Goal: Task Accomplishment & Management: Complete application form

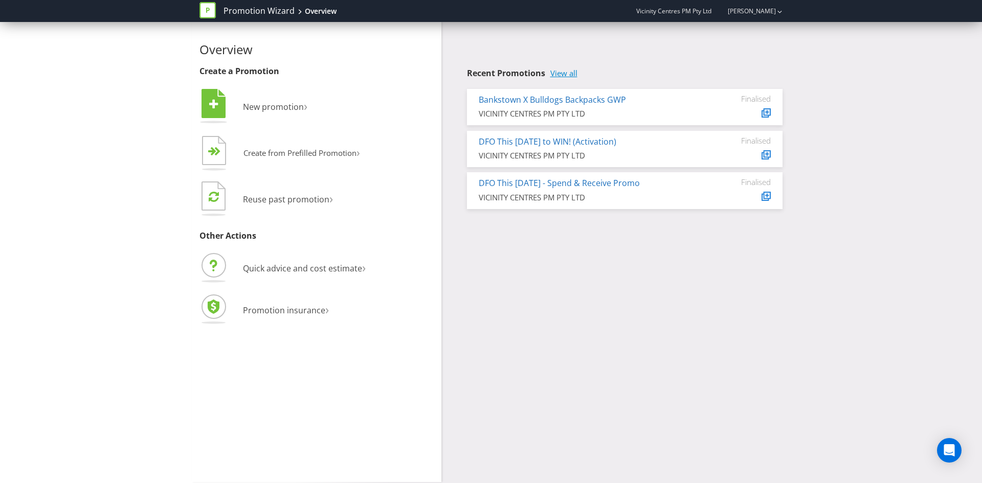
click at [566, 74] on link "View all" at bounding box center [563, 73] width 27 height 9
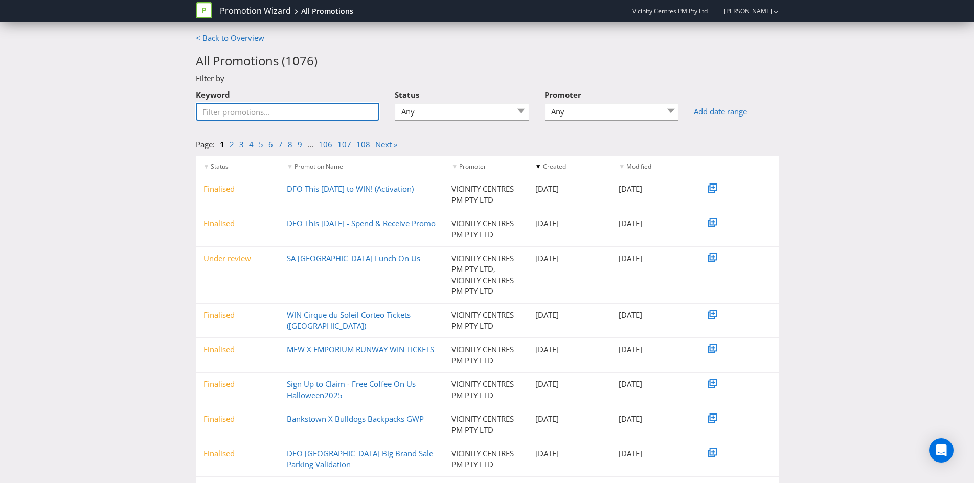
click at [246, 110] on input "Keyword" at bounding box center [288, 112] width 184 height 18
type input "QP Soiree"
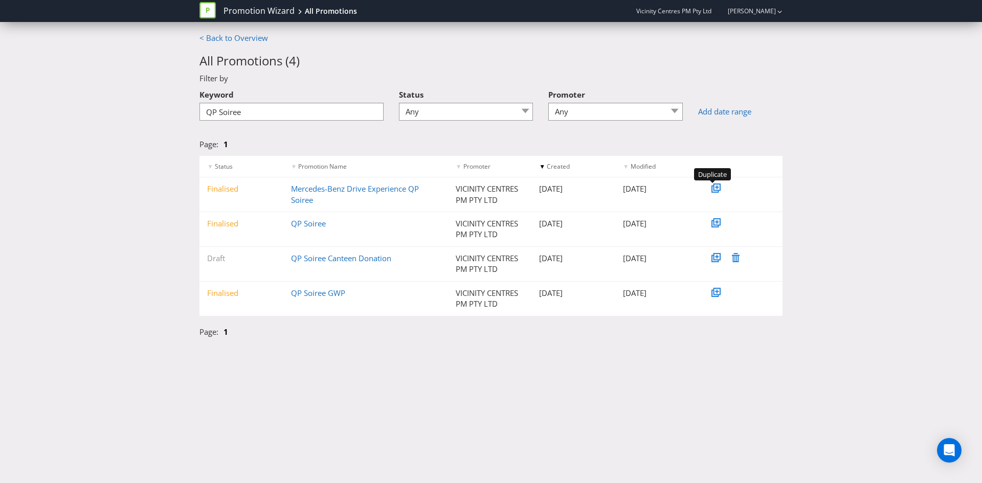
click at [720, 187] on icon at bounding box center [716, 187] width 7 height 7
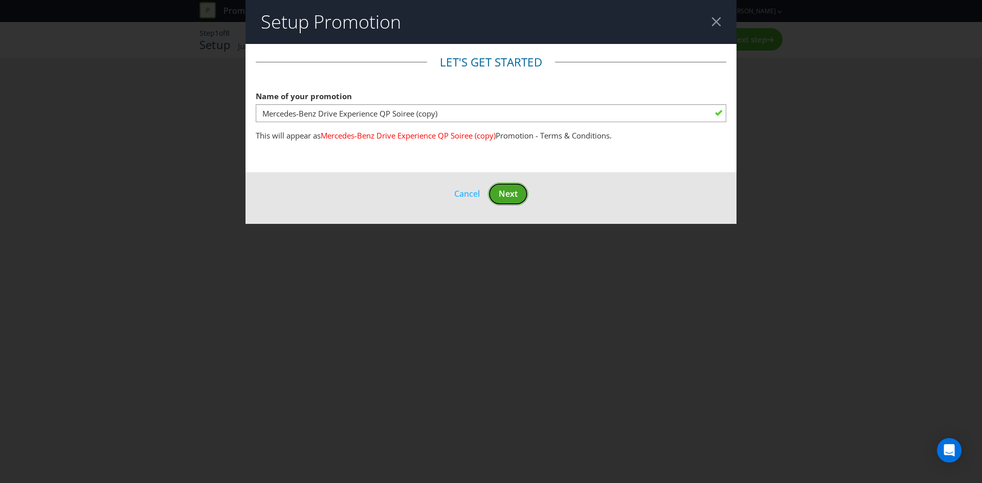
click at [507, 192] on span "Next" at bounding box center [507, 193] width 19 height 11
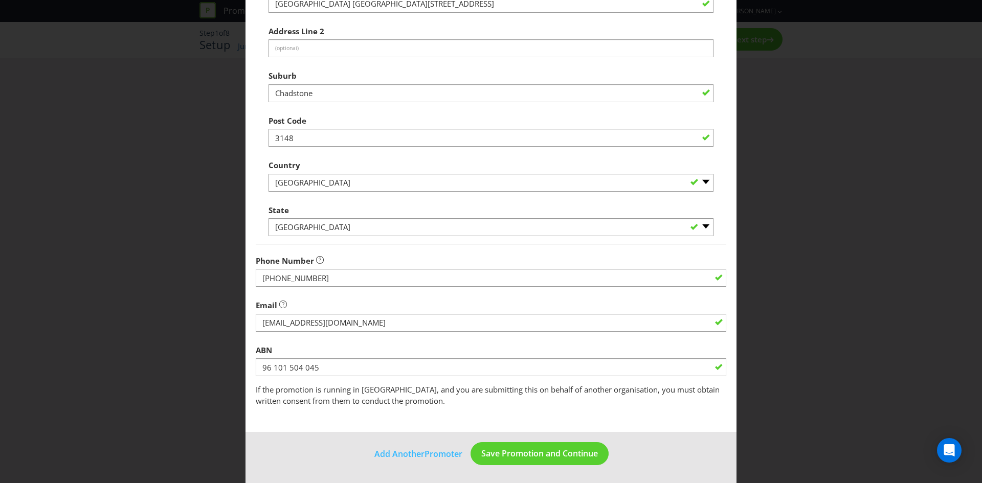
scroll to position [184, 0]
click at [536, 452] on span "Save Promotion and Continue" at bounding box center [539, 452] width 117 height 11
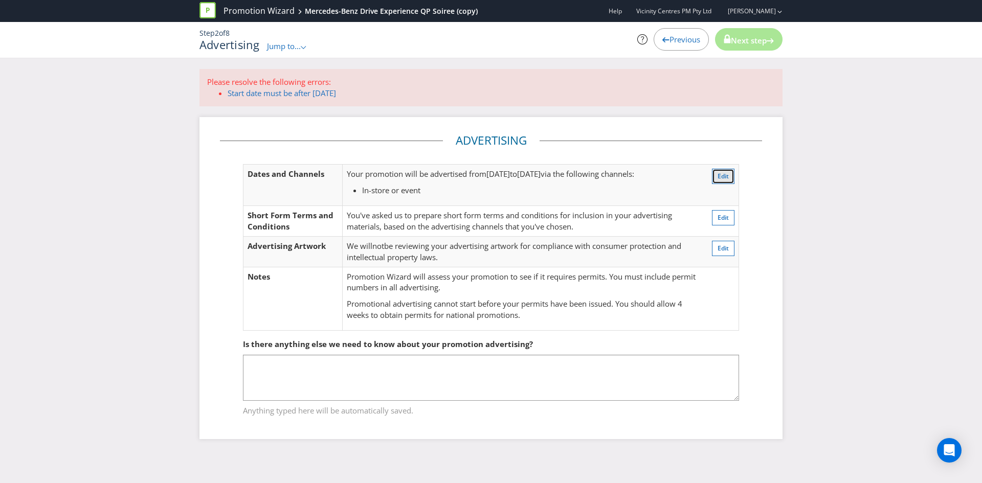
click at [720, 178] on span "Edit" at bounding box center [722, 176] width 11 height 9
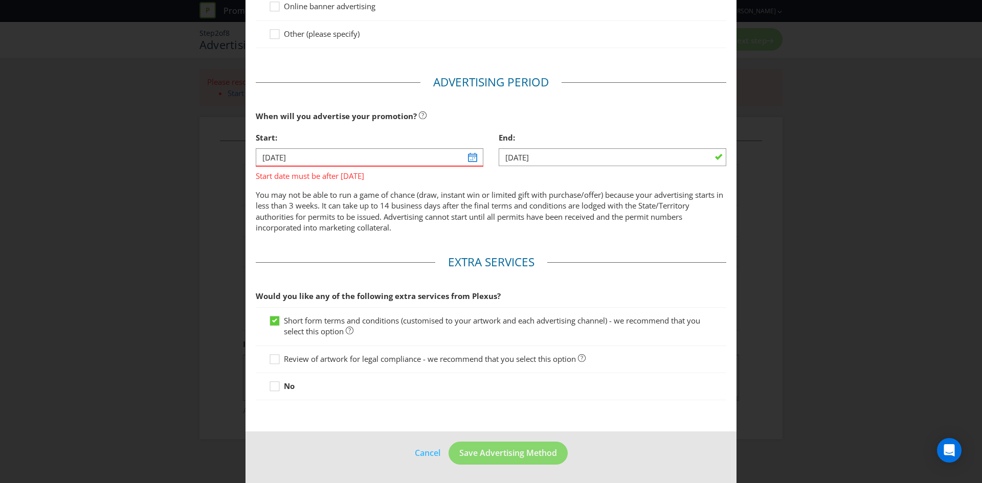
scroll to position [54, 0]
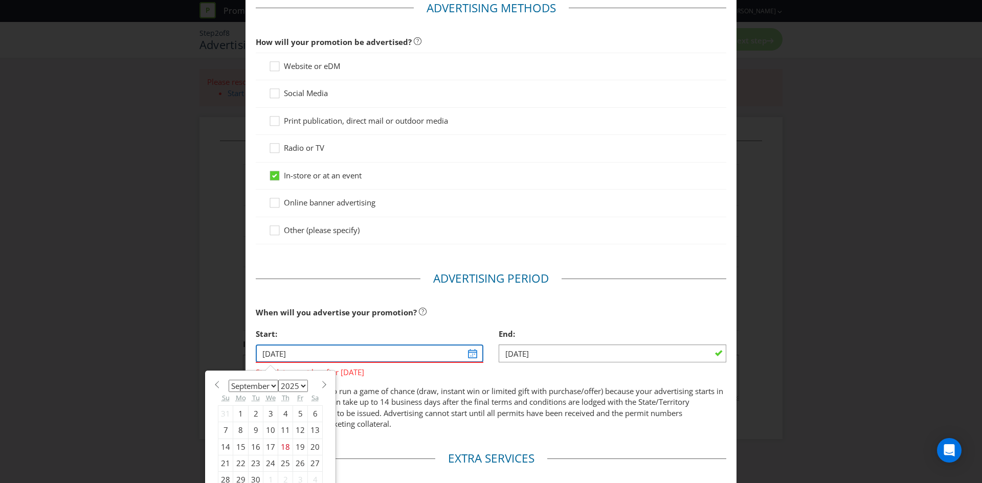
click at [467, 350] on input "24/10/24" at bounding box center [369, 354] width 227 height 18
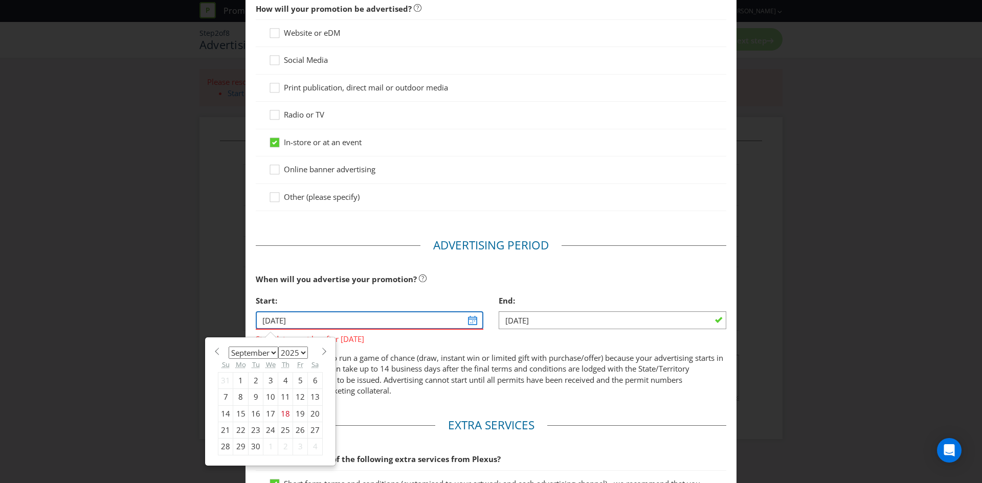
scroll to position [105, 0]
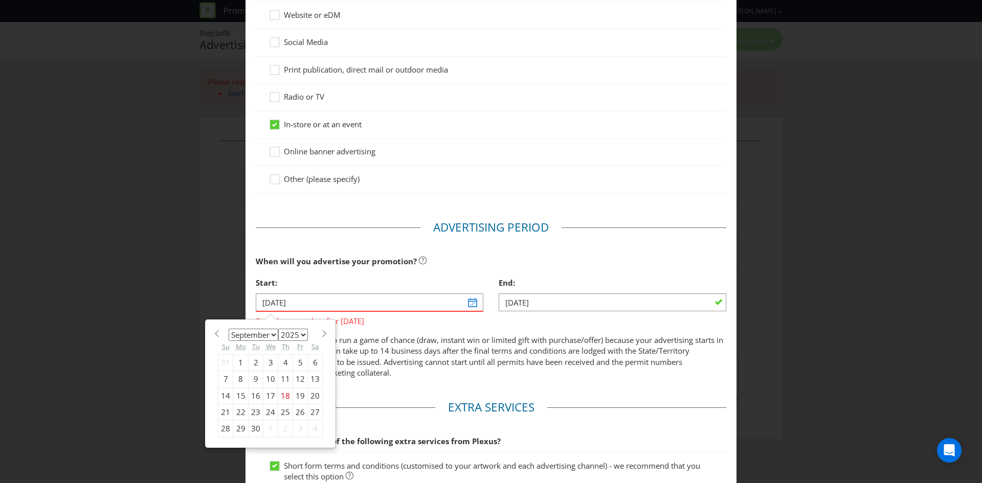
click at [323, 331] on span at bounding box center [324, 334] width 8 height 8
select select "9"
click at [282, 411] on div "23" at bounding box center [285, 412] width 15 height 16
type input "[DATE]"
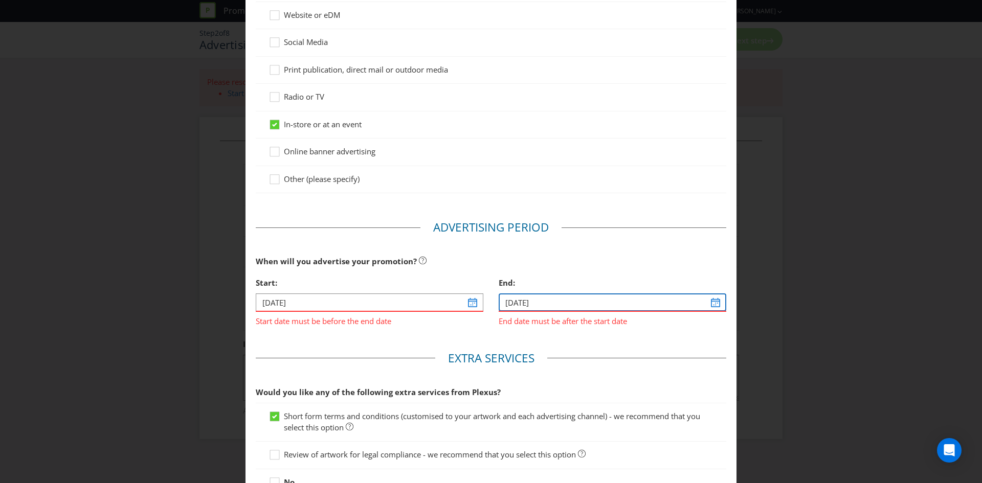
click at [701, 304] on input "24/10/24" at bounding box center [611, 302] width 227 height 18
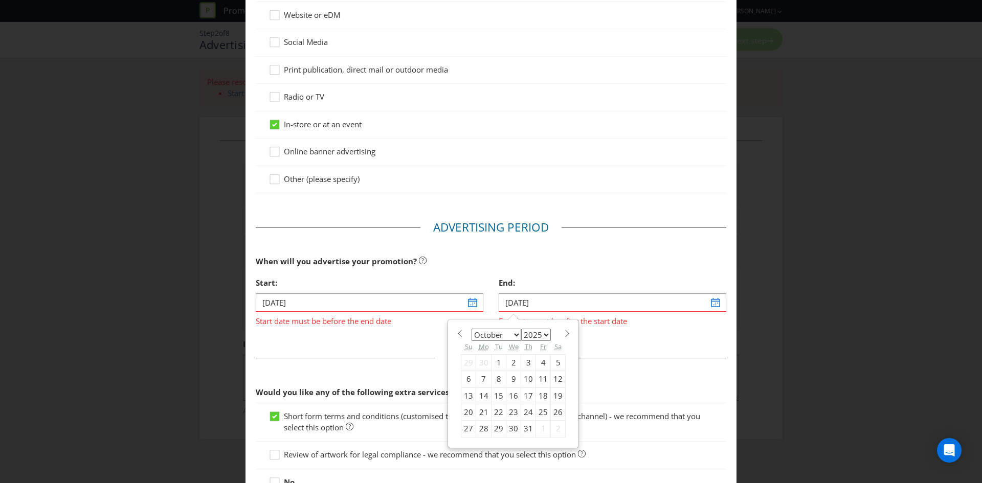
click at [512, 411] on div "23" at bounding box center [513, 412] width 15 height 16
type input "23/10/24"
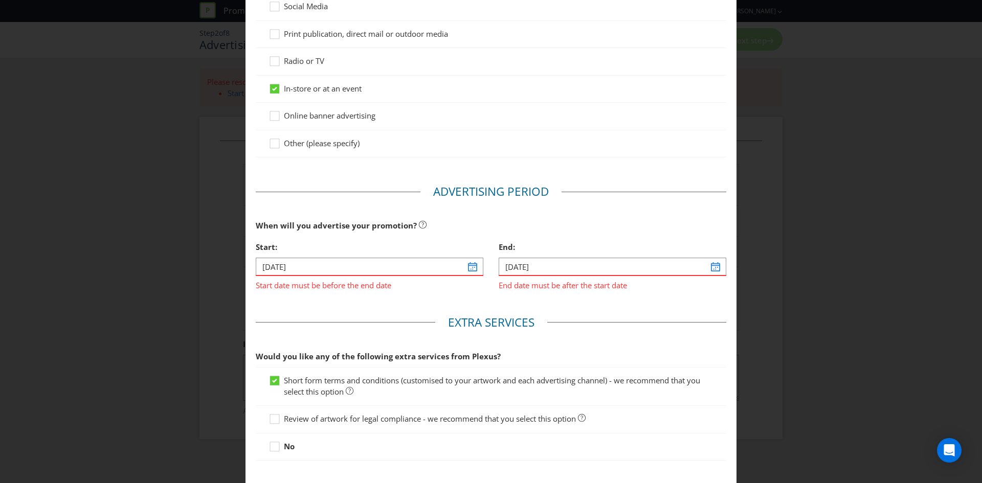
scroll to position [201, 0]
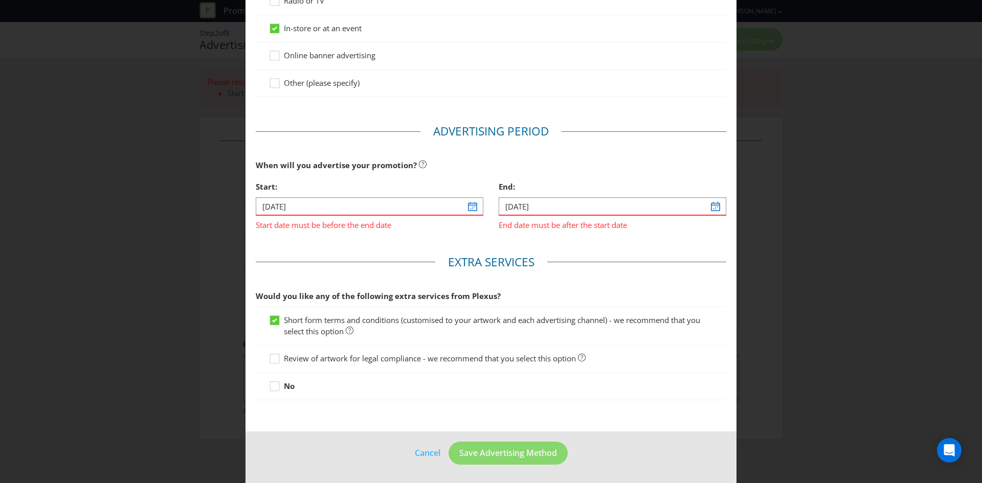
click at [374, 248] on main "Advertising Methods How will your promotion be advertised? Website or eDM Socia…" at bounding box center [490, 137] width 491 height 589
click at [517, 454] on span "Save Advertising Method" at bounding box center [508, 452] width 98 height 11
click at [431, 452] on link "Cancel" at bounding box center [427, 453] width 27 height 13
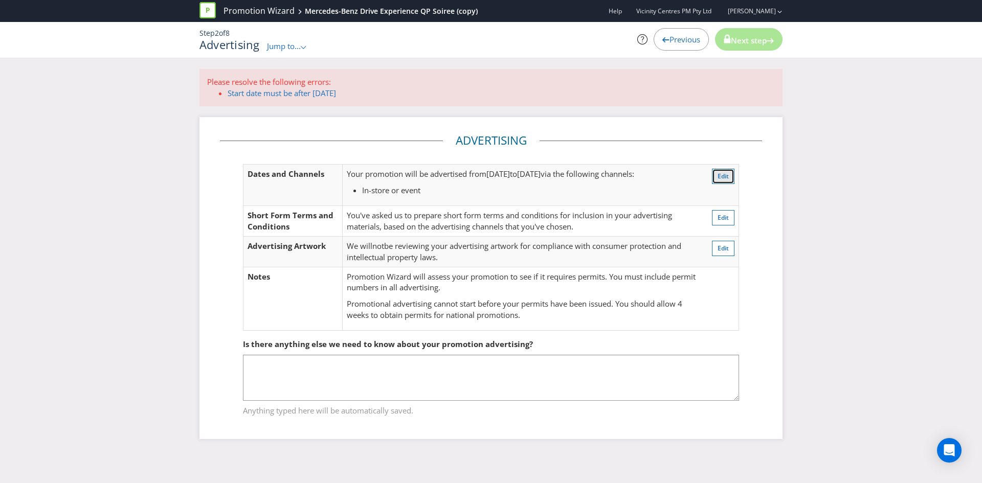
click at [723, 178] on span "Edit" at bounding box center [722, 176] width 11 height 9
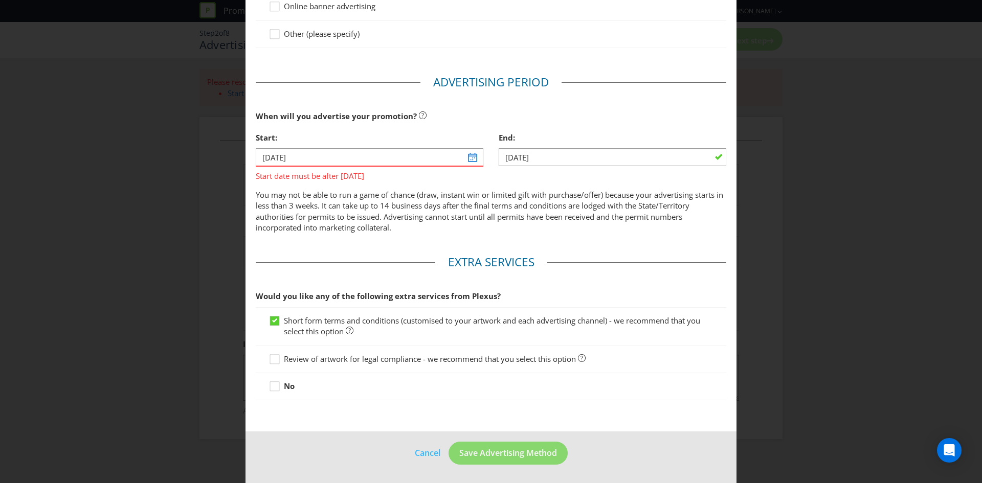
scroll to position [54, 0]
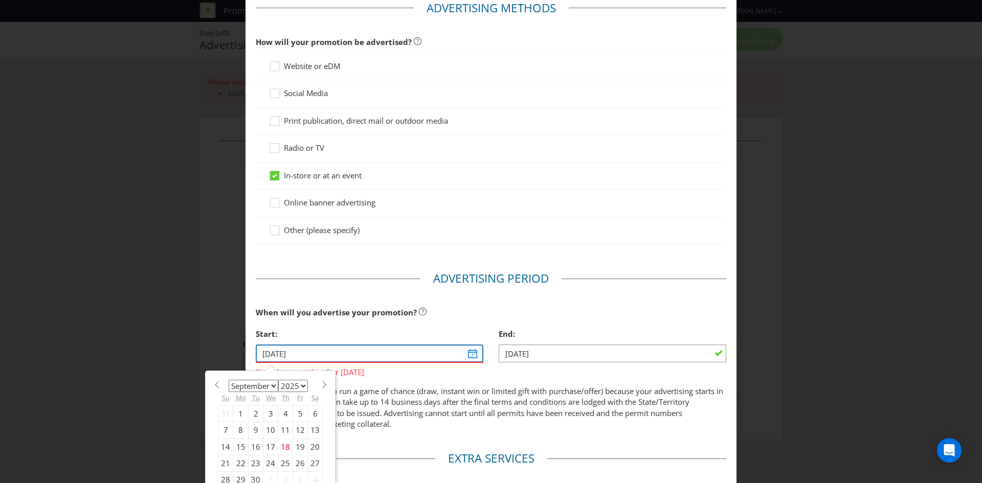
click at [469, 353] on input "24/10/24" at bounding box center [369, 354] width 227 height 18
click at [321, 380] on div "January February March April May June July August September October November [D…" at bounding box center [270, 435] width 115 height 118
click at [320, 384] on span at bounding box center [324, 385] width 8 height 8
select select "9"
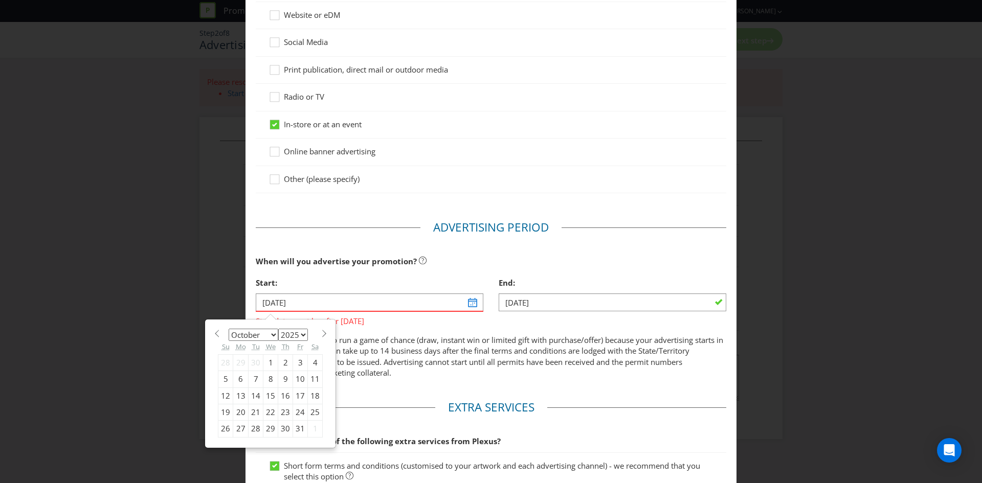
click at [283, 411] on div "23" at bounding box center [285, 412] width 15 height 16
type input "[DATE]"
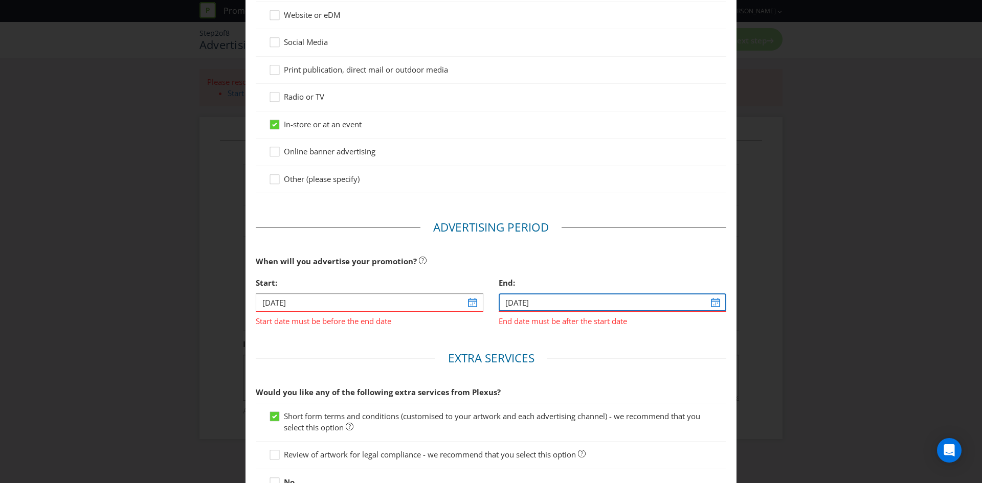
click at [704, 300] on input "24/10/24" at bounding box center [611, 302] width 227 height 18
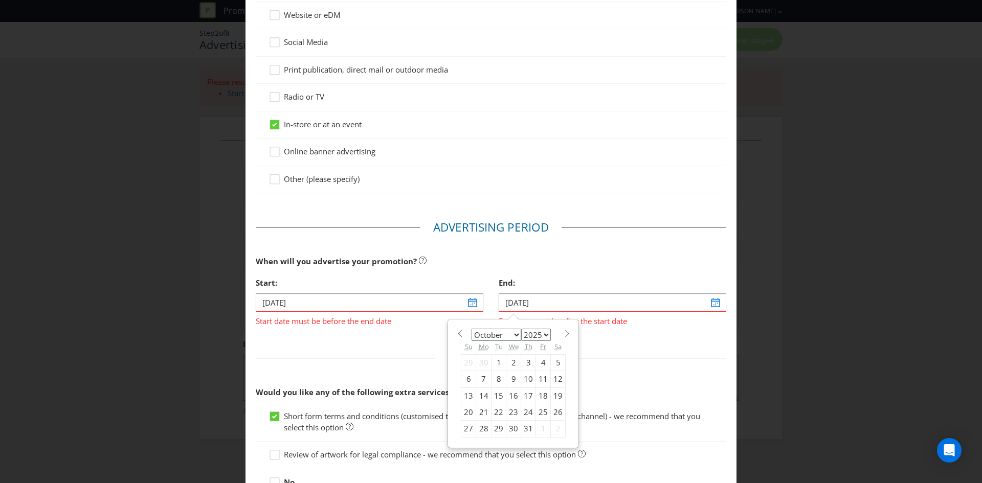
click at [555, 329] on section "January February March April May June July August September October November De…" at bounding box center [513, 333] width 105 height 8
click at [563, 333] on span at bounding box center [567, 334] width 8 height 8
click at [456, 331] on span at bounding box center [459, 334] width 8 height 8
select select "9"
click at [522, 412] on div "24" at bounding box center [528, 412] width 15 height 16
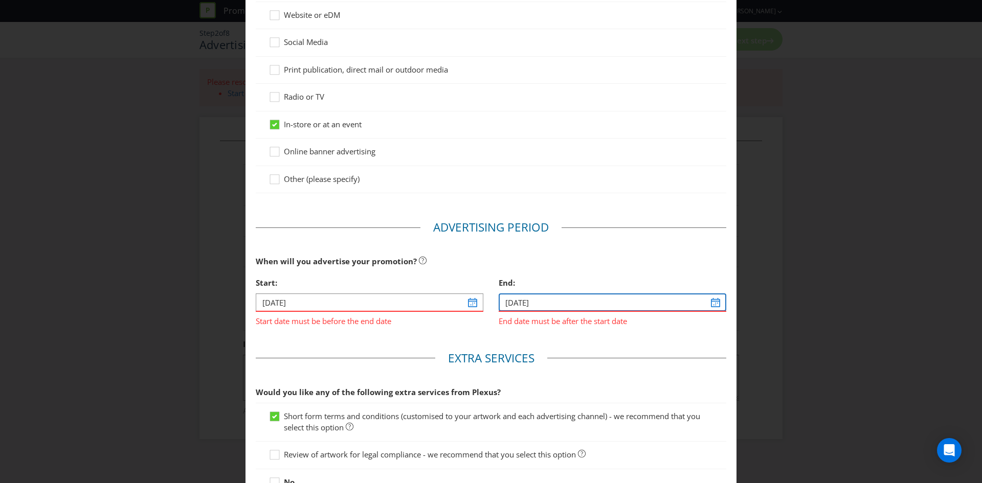
click at [709, 298] on input "24/10/24" at bounding box center [611, 302] width 227 height 18
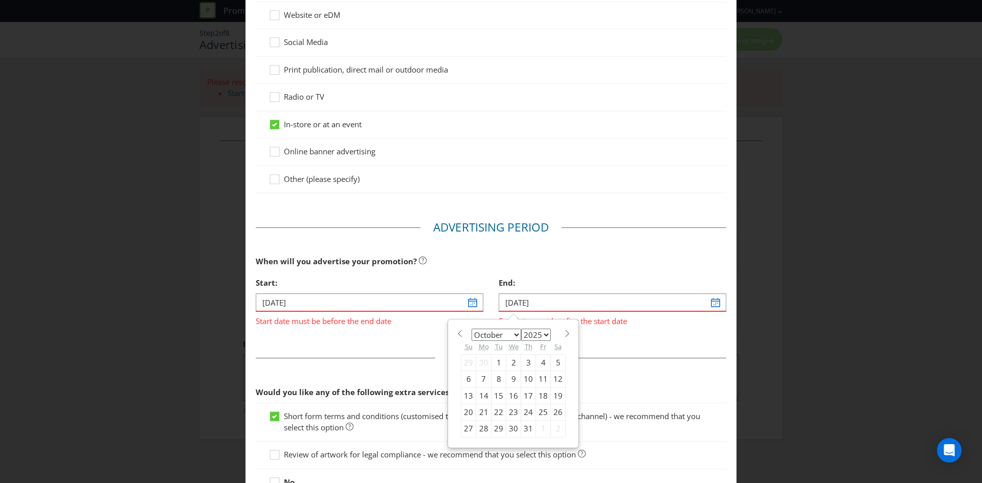
click at [538, 334] on select "2025 2026 2027 2028 2029 2030 2031 2032 2033 2034 2035" at bounding box center [536, 335] width 30 height 12
click at [525, 411] on div "24" at bounding box center [528, 412] width 15 height 16
click at [521, 303] on input "24/10/24" at bounding box center [611, 302] width 227 height 18
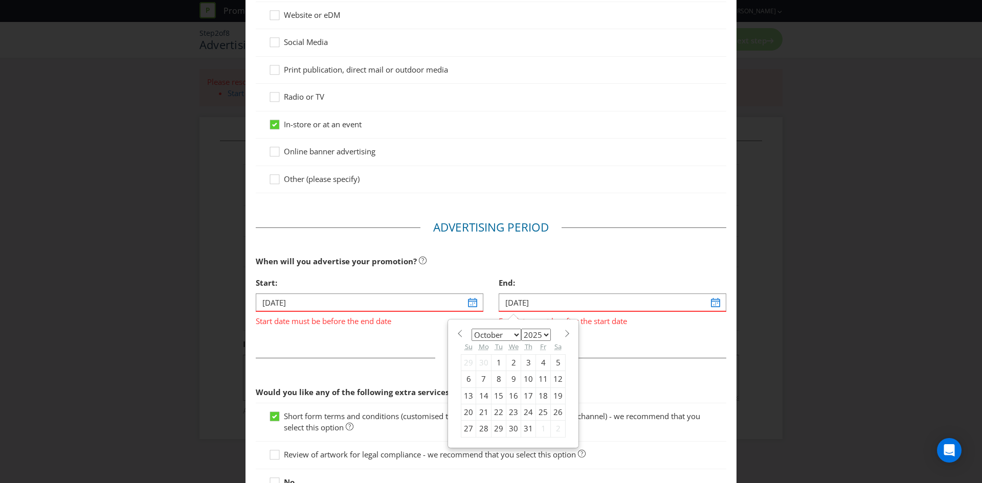
click at [535, 334] on select "2025 2026 2027 2028 2029 2030 2031 2032 2033 2034 2035" at bounding box center [536, 335] width 30 height 12
click at [533, 335] on select "2025 2026 2027 2028 2029 2030 2031 2032 2033 2034 2035" at bounding box center [536, 335] width 30 height 12
click at [521, 388] on div "17" at bounding box center [528, 395] width 15 height 16
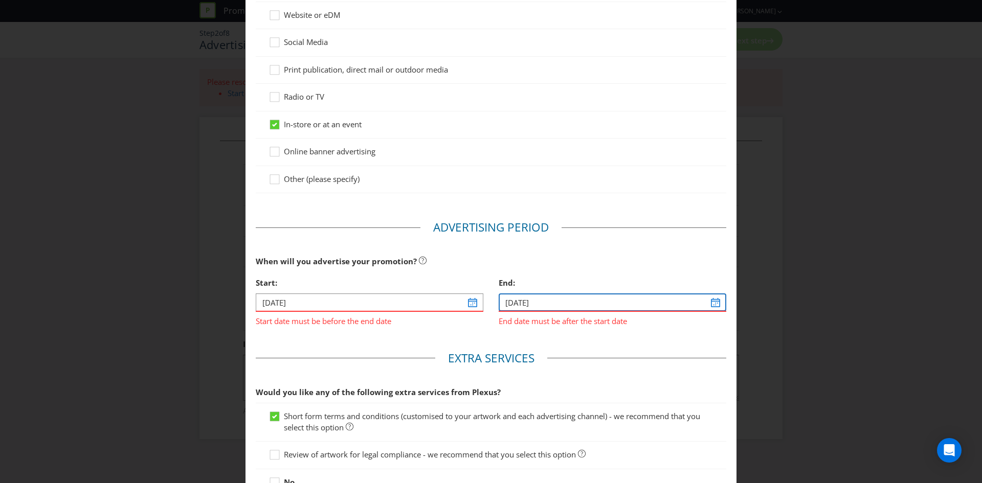
click at [529, 303] on input "17/10/24" at bounding box center [611, 302] width 227 height 18
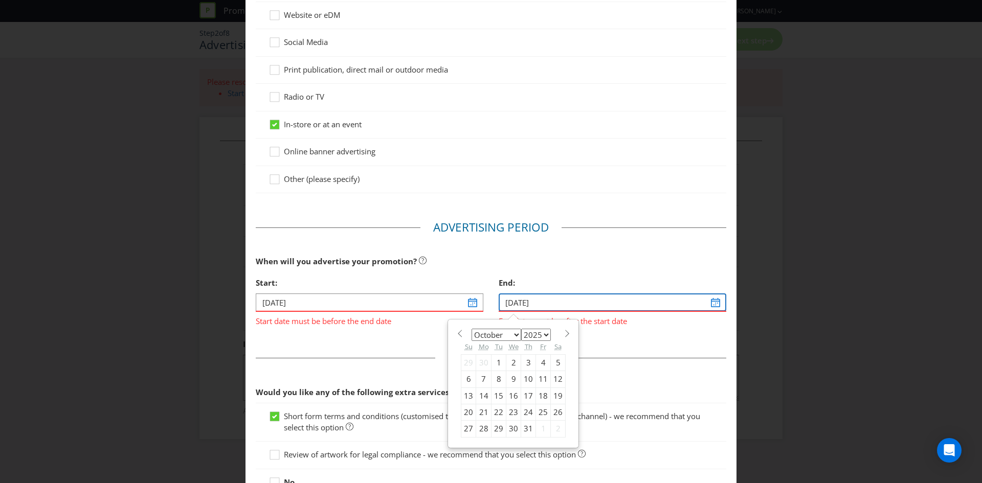
click at [538, 304] on input "17/10/24" at bounding box center [611, 302] width 227 height 18
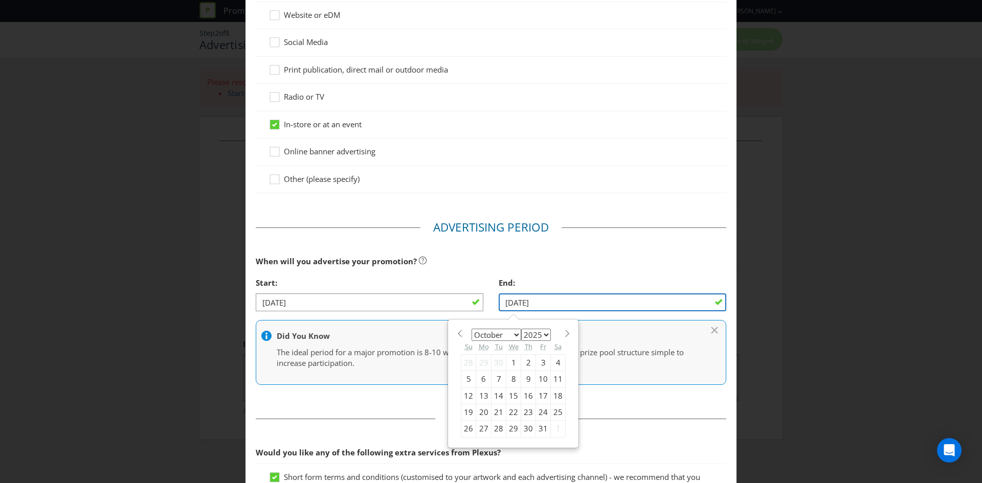
type input "[DATE]"
click at [560, 277] on div "End:" at bounding box center [611, 282] width 227 height 21
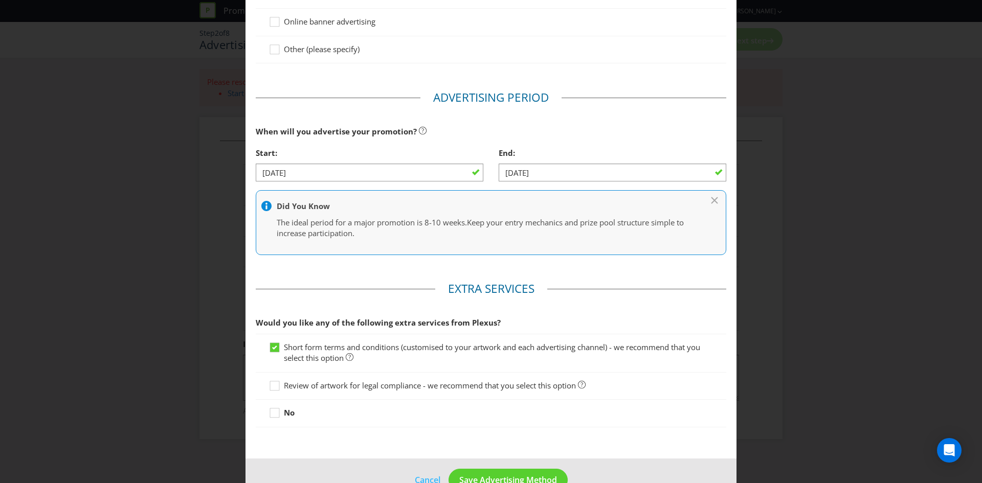
scroll to position [262, 0]
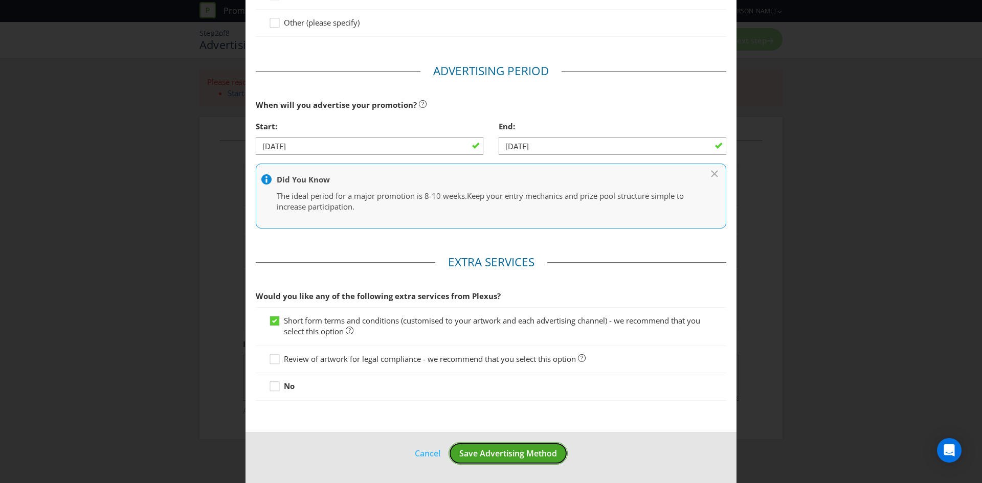
click at [527, 460] on button "Save Advertising Method" at bounding box center [507, 453] width 119 height 23
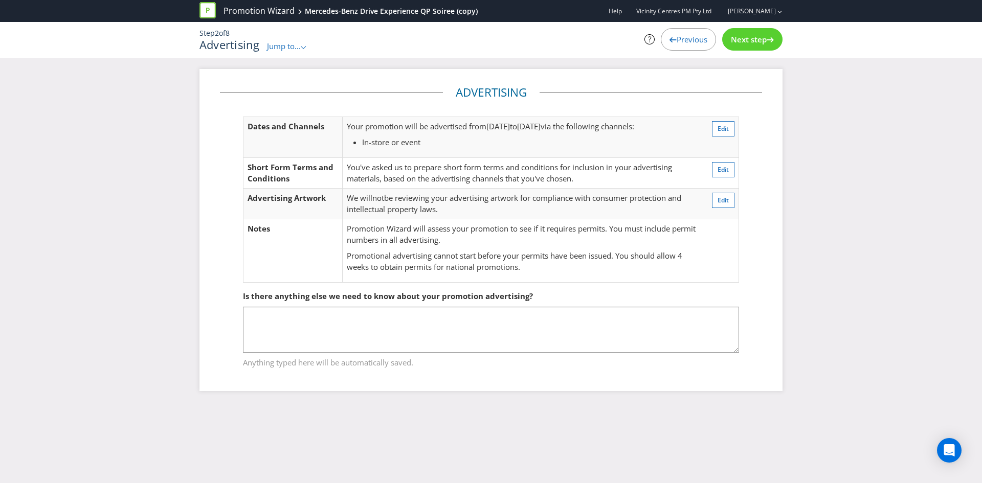
click at [428, 167] on span "You've asked us to prepare short form terms and conditions for inclusion in you…" at bounding box center [509, 172] width 325 height 21
drag, startPoint x: 470, startPoint y: 169, endPoint x: 538, endPoint y: 169, distance: 68.0
click at [472, 169] on span "You've asked us to prepare short form terms and conditions for inclusion in you…" at bounding box center [509, 172] width 325 height 21
click at [538, 169] on span "You've asked us to prepare short form terms and conditions for inclusion in you…" at bounding box center [509, 172] width 325 height 21
click at [360, 191] on td "We will not be reviewing your advertising artwork for compliance with consumer …" at bounding box center [521, 204] width 359 height 31
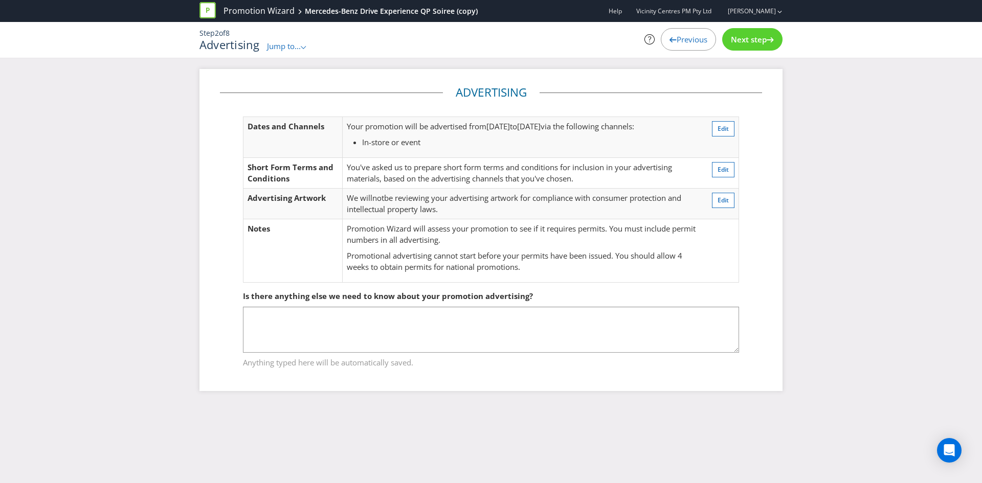
click at [357, 196] on span "We will" at bounding box center [360, 198] width 26 height 10
drag, startPoint x: 383, startPoint y: 198, endPoint x: 391, endPoint y: 199, distance: 7.7
click at [384, 199] on span "not" at bounding box center [378, 198] width 12 height 10
drag, startPoint x: 417, startPoint y: 199, endPoint x: 467, endPoint y: 196, distance: 49.7
click at [426, 199] on span "be reviewing your advertising artwork for compliance with consumer protection a…" at bounding box center [514, 203] width 334 height 21
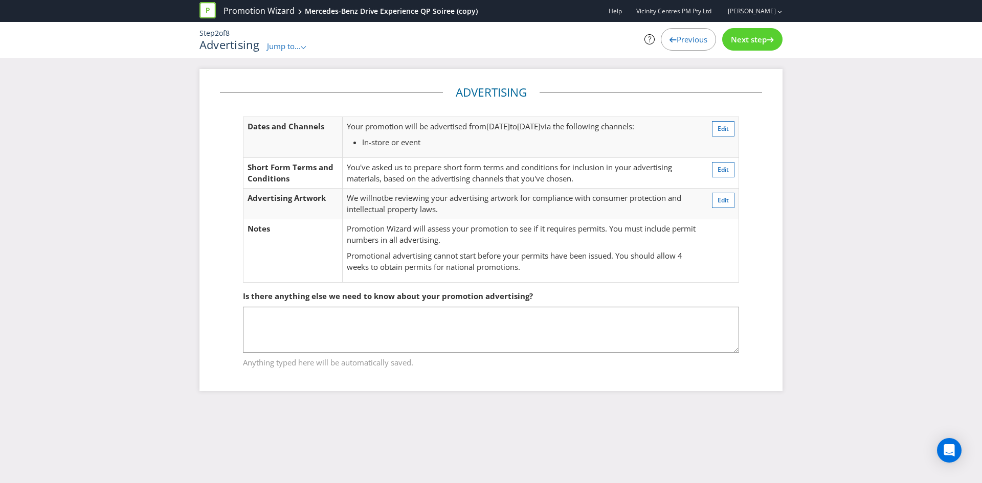
click at [467, 196] on span "be reviewing your advertising artwork for compliance with consumer protection a…" at bounding box center [514, 203] width 334 height 21
click at [485, 198] on span "be reviewing your advertising artwork for compliance with consumer protection a…" at bounding box center [514, 203] width 334 height 21
drag, startPoint x: 521, startPoint y: 200, endPoint x: 532, endPoint y: 201, distance: 10.2
click at [525, 200] on span "be reviewing your advertising artwork for compliance with consumer protection a…" at bounding box center [514, 203] width 334 height 21
click at [532, 201] on span "be reviewing your advertising artwork for compliance with consumer protection a…" at bounding box center [514, 203] width 334 height 21
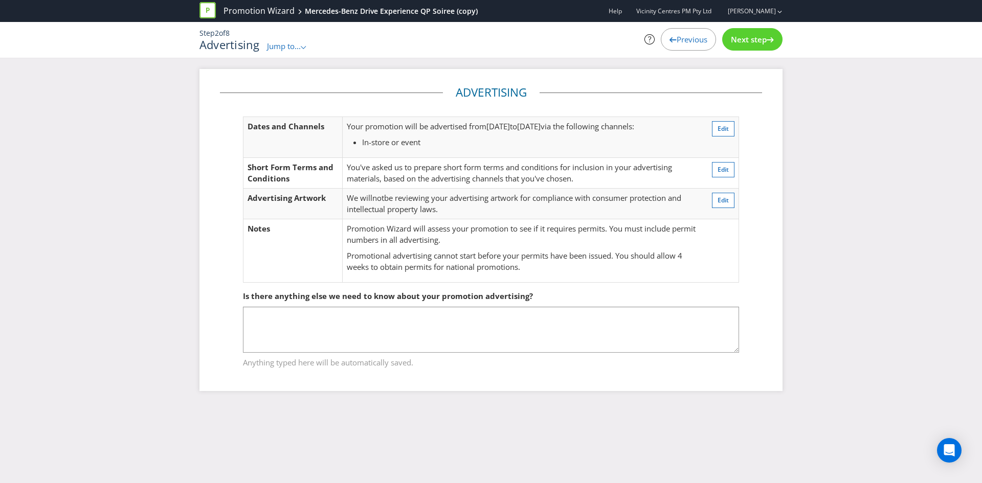
click at [357, 221] on td "Promotion Wizard will assess your promotion to see if it requires permits. You …" at bounding box center [521, 250] width 359 height 63
drag, startPoint x: 384, startPoint y: 234, endPoint x: 458, endPoint y: 231, distance: 73.7
click at [386, 235] on p "Promotion Wizard will assess your promotion to see if it requires permits. You …" at bounding box center [522, 234] width 351 height 22
click at [748, 38] on span "Next step" at bounding box center [749, 39] width 36 height 10
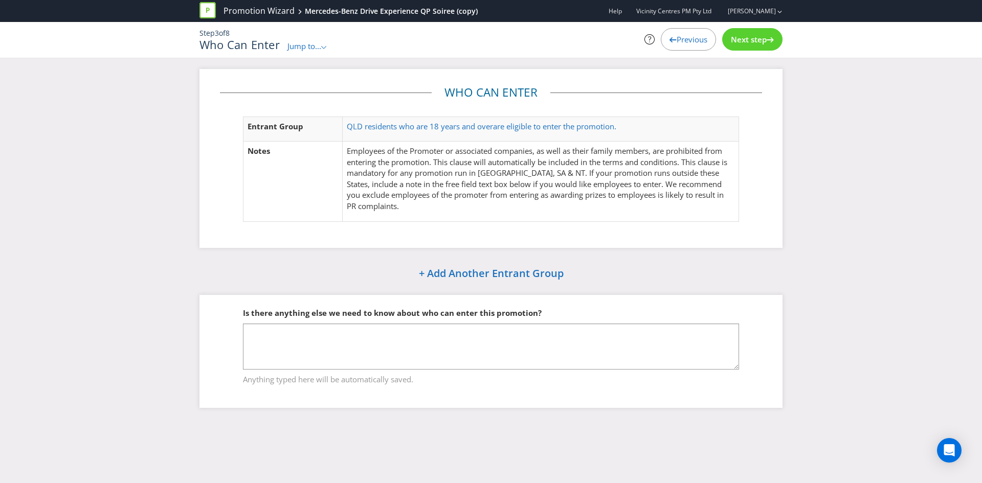
click at [363, 155] on p "Employees of the Promoter or associated companies, as well as their family memb…" at bounding box center [540, 179] width 387 height 66
drag, startPoint x: 454, startPoint y: 158, endPoint x: 477, endPoint y: 155, distance: 23.1
click at [454, 158] on p "Employees of the Promoter or associated companies, as well as their family memb…" at bounding box center [540, 179] width 387 height 66
drag, startPoint x: 487, startPoint y: 154, endPoint x: 556, endPoint y: 151, distance: 69.1
click at [500, 153] on p "Employees of the Promoter or associated companies, as well as their family memb…" at bounding box center [540, 179] width 387 height 66
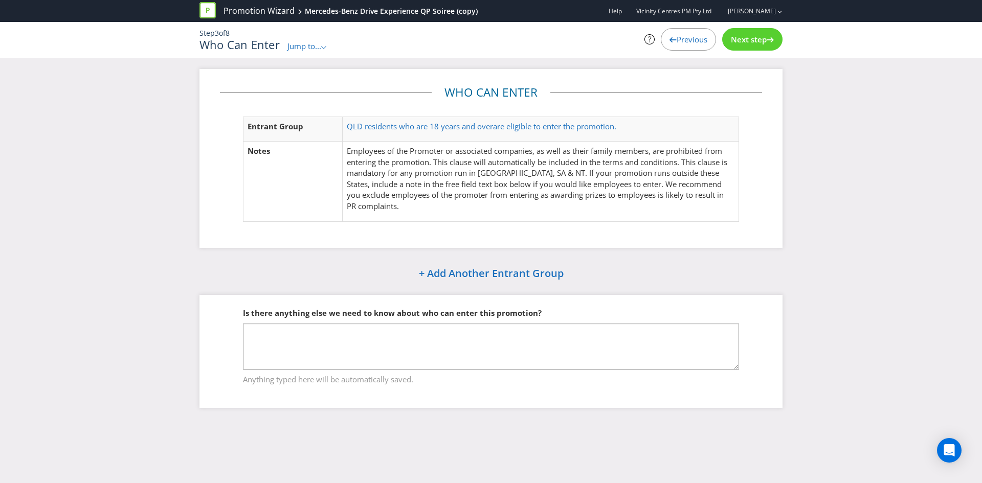
drag, startPoint x: 556, startPoint y: 151, endPoint x: 588, endPoint y: 154, distance: 32.4
click at [558, 151] on p "Employees of the Promoter or associated companies, as well as their family memb…" at bounding box center [540, 179] width 387 height 66
click at [588, 154] on p "Employees of the Promoter or associated companies, as well as their family memb…" at bounding box center [540, 179] width 387 height 66
click at [511, 170] on p "Employees of the Promoter or associated companies, as well as their family memb…" at bounding box center [540, 179] width 387 height 66
click at [382, 175] on p "Employees of the Promoter or associated companies, as well as their family memb…" at bounding box center [540, 179] width 387 height 66
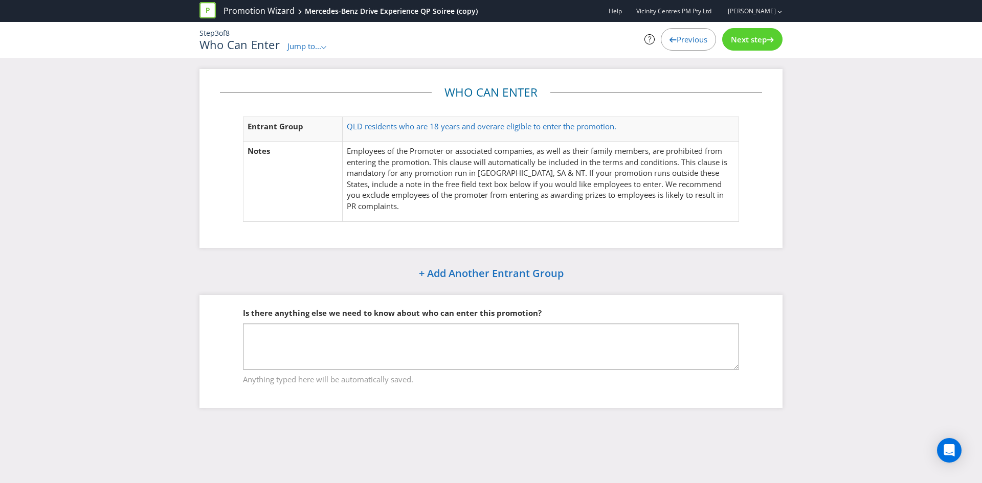
click at [424, 175] on p "Employees of the Promoter or associated companies, as well as their family memb…" at bounding box center [540, 179] width 387 height 66
drag, startPoint x: 460, startPoint y: 175, endPoint x: 546, endPoint y: 210, distance: 93.8
click at [461, 175] on p "Employees of the Promoter or associated companies, as well as their family memb…" at bounding box center [540, 179] width 387 height 66
click at [747, 42] on span "Next step" at bounding box center [749, 39] width 36 height 10
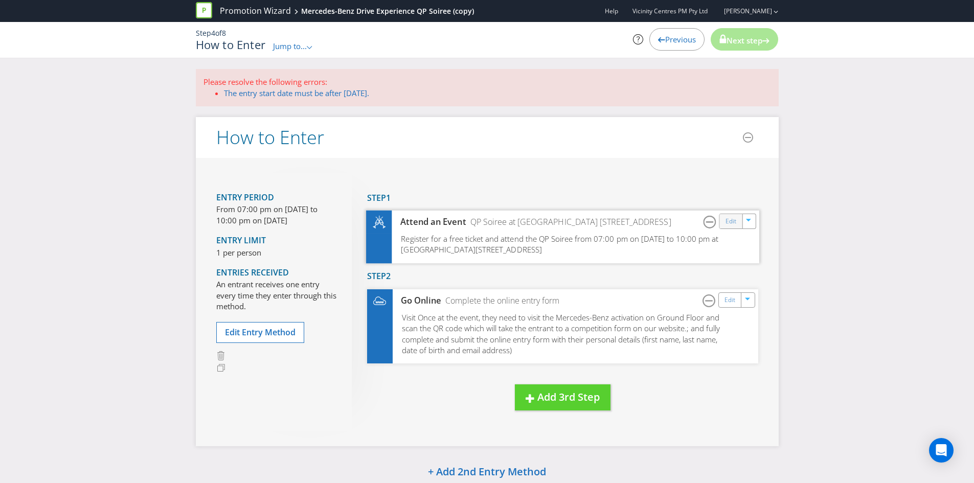
click at [734, 227] on div "Edit" at bounding box center [730, 221] width 23 height 14
click at [729, 223] on link "Edit" at bounding box center [730, 222] width 11 height 12
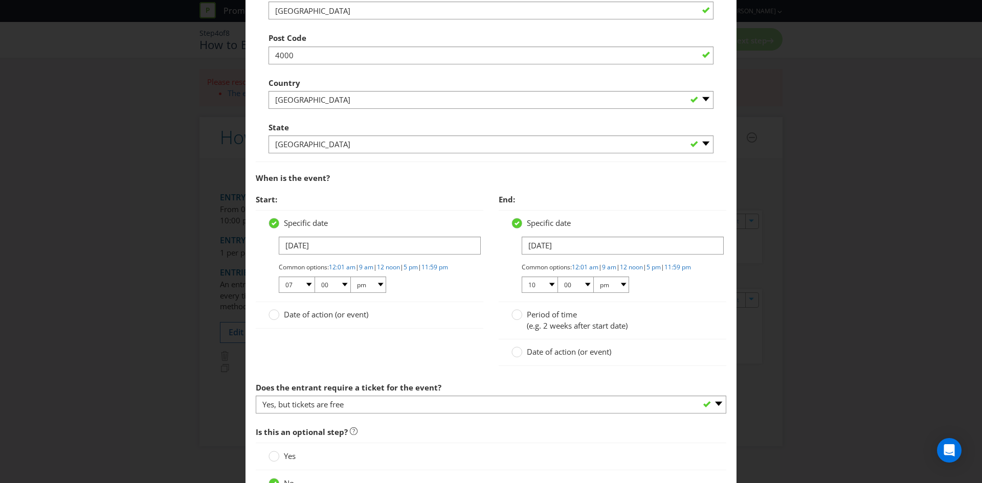
scroll to position [511, 0]
click at [289, 242] on input "24/10/24" at bounding box center [380, 244] width 202 height 18
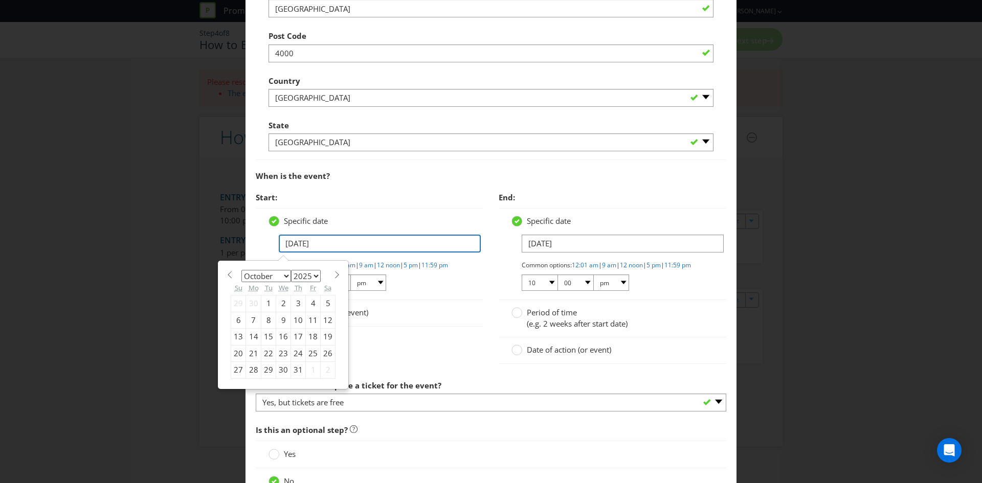
click at [290, 242] on input "24/10/24" at bounding box center [380, 244] width 202 height 18
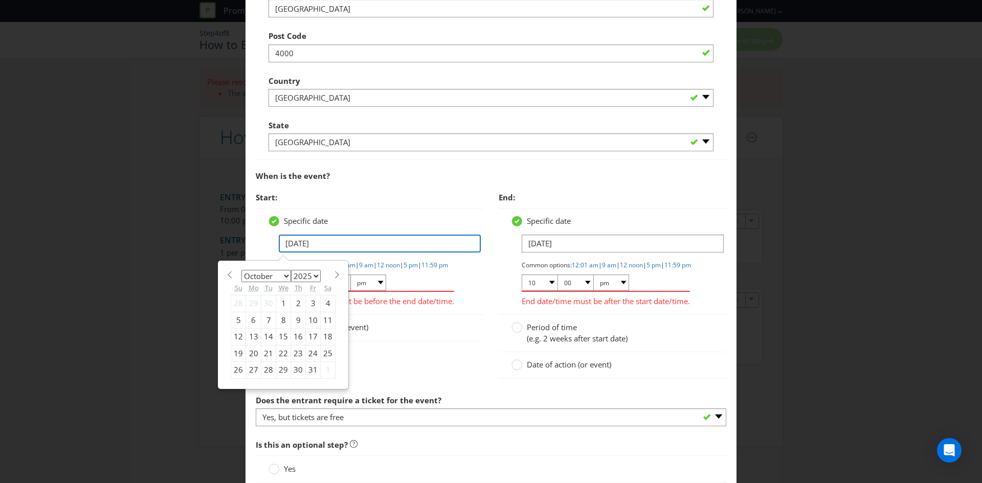
type input "[DATE]"
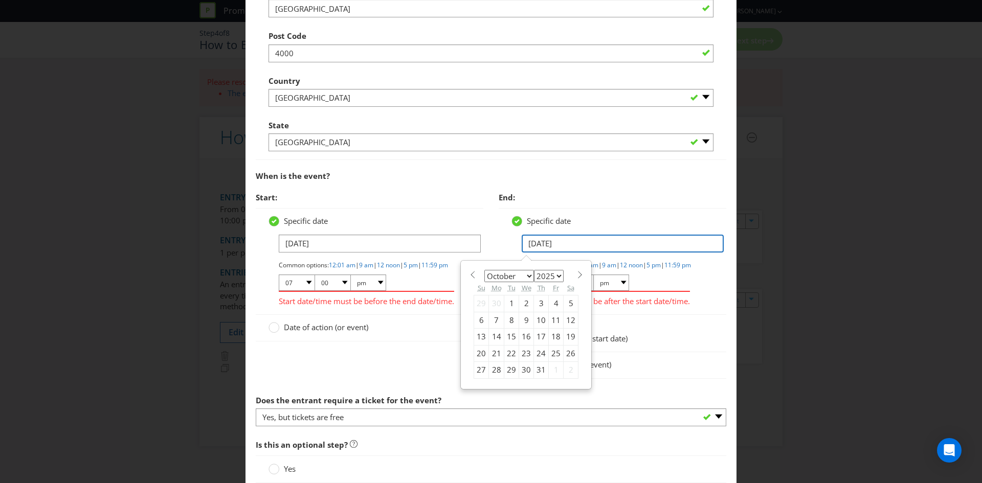
click at [532, 242] on input "24/10/24" at bounding box center [622, 244] width 202 height 18
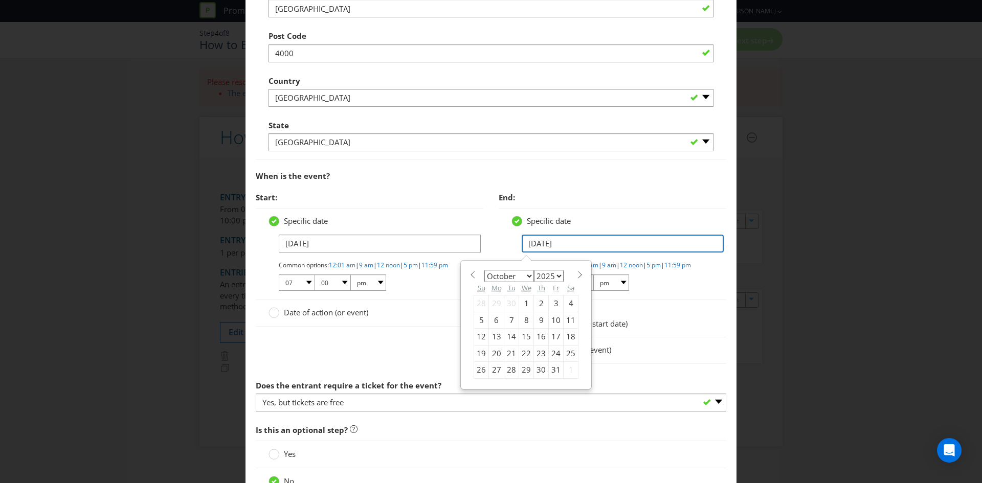
type input "[DATE]"
click at [615, 192] on span "End:" at bounding box center [611, 197] width 227 height 21
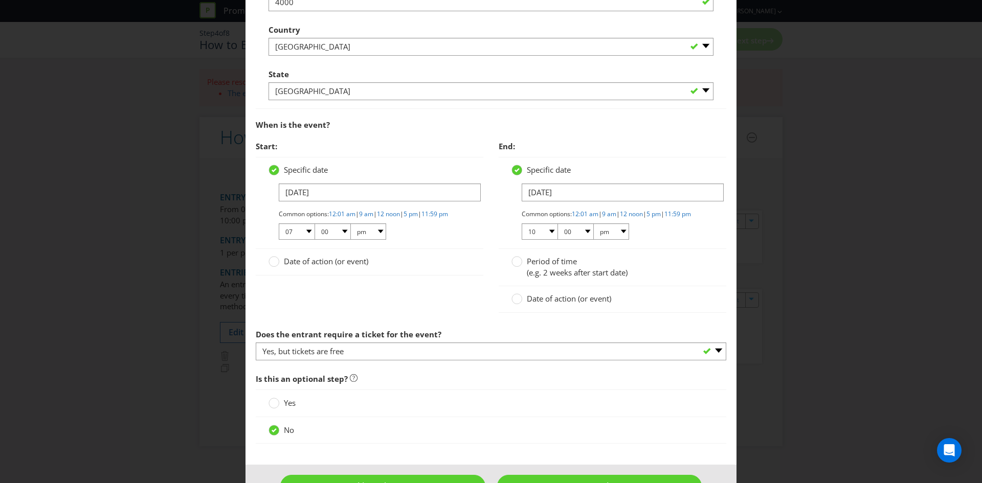
scroll to position [603, 0]
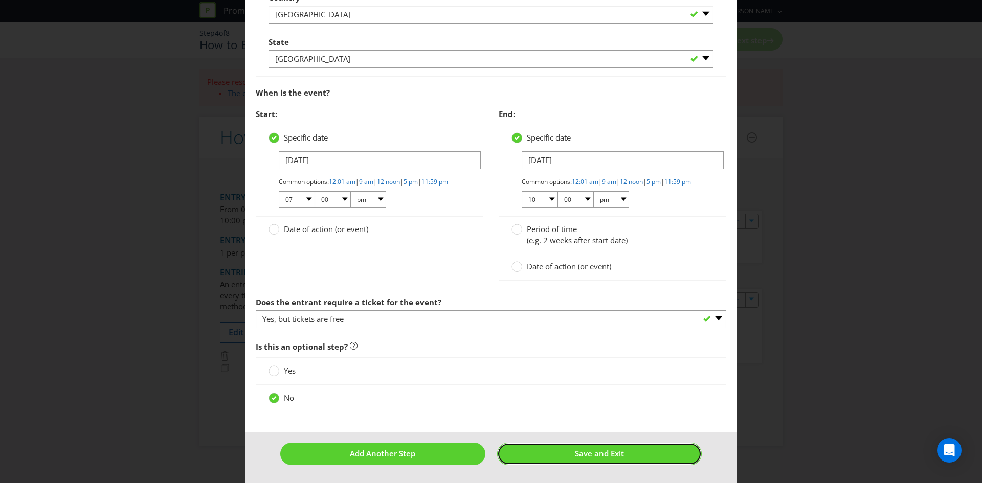
click at [562, 454] on button "Save and Exit" at bounding box center [599, 454] width 205 height 22
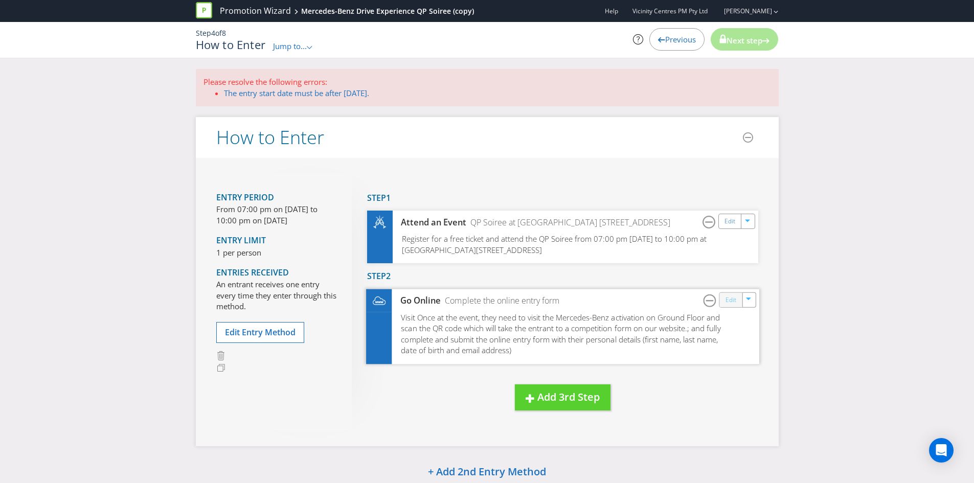
click at [728, 302] on link "Edit" at bounding box center [730, 300] width 11 height 12
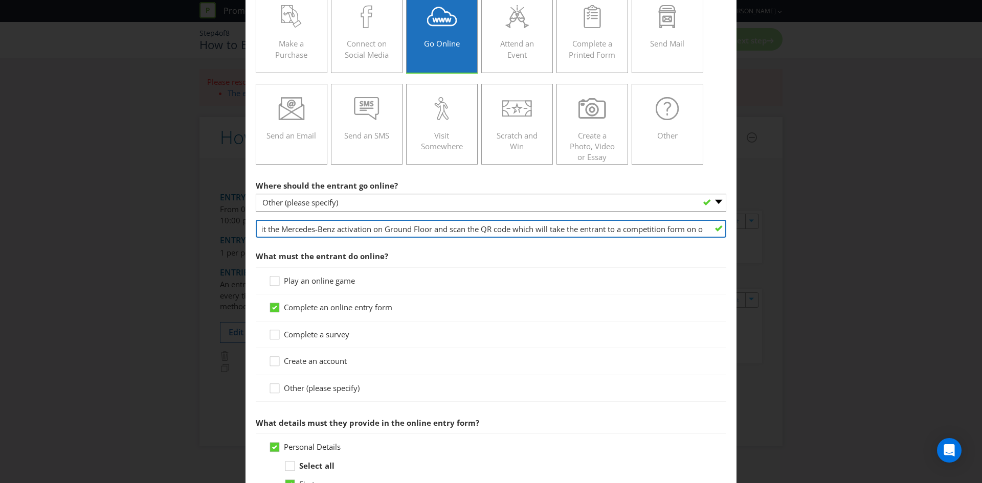
scroll to position [0, 173]
drag, startPoint x: 444, startPoint y: 230, endPoint x: 778, endPoint y: 230, distance: 333.8
click at [778, 230] on div "How to Enter Did You Know IMI research shows that ease of participation is one …" at bounding box center [491, 241] width 982 height 483
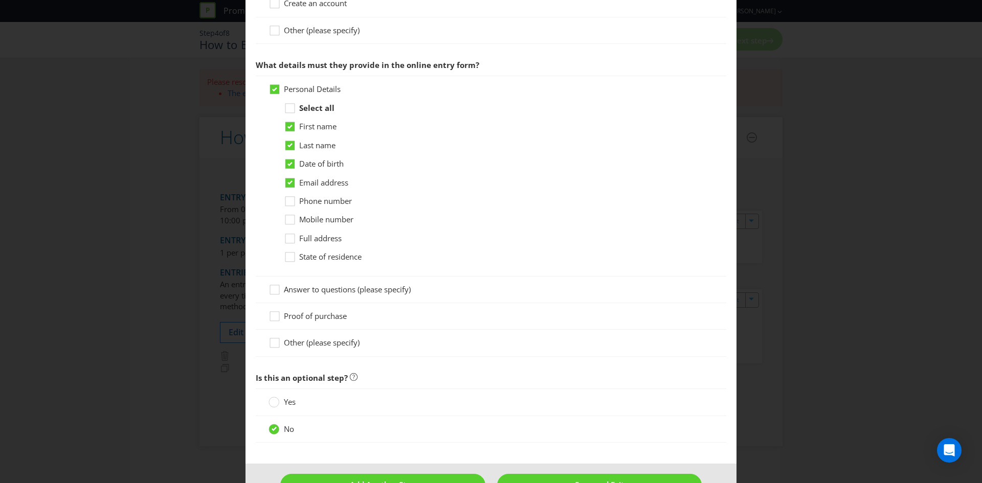
scroll to position [542, 0]
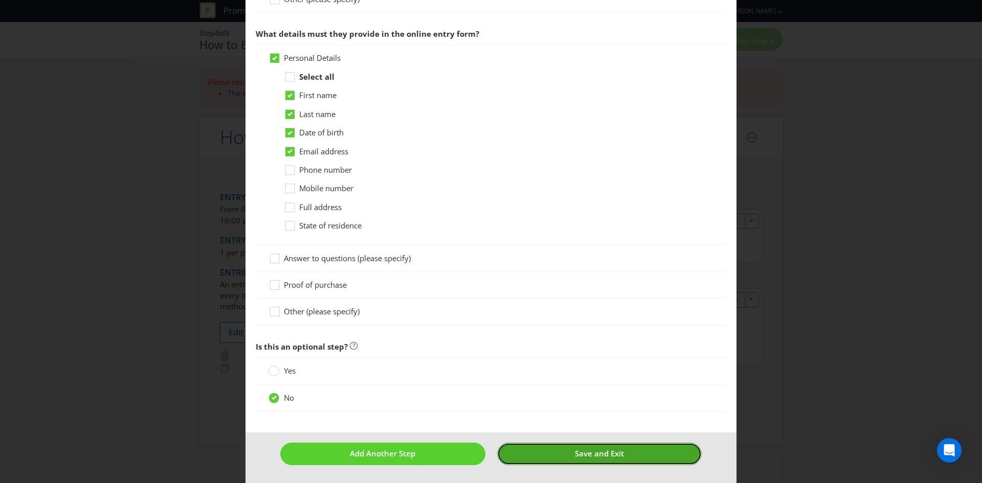
click at [585, 453] on span "Save and Exit" at bounding box center [599, 453] width 49 height 10
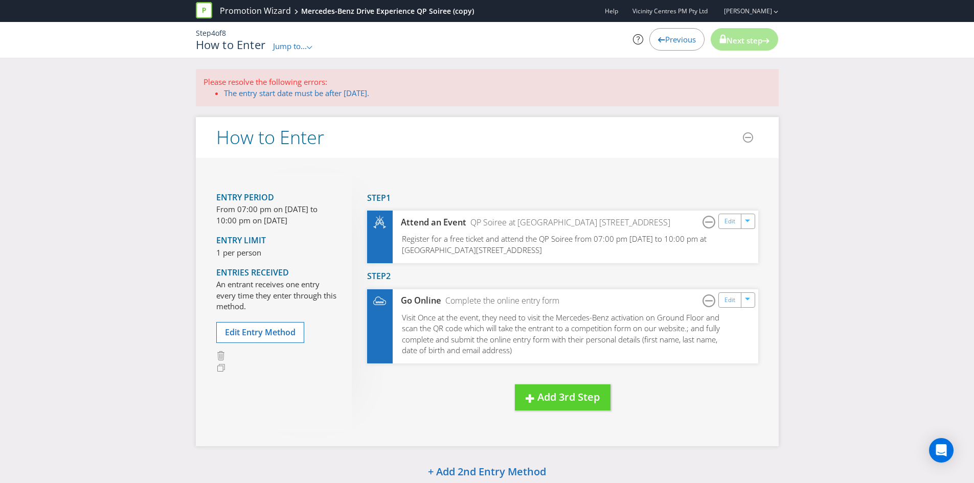
click at [708, 389] on div "New Step Drag here to move step Step 1 Attend an Event QP Soiree at QueensPlaza…" at bounding box center [555, 302] width 406 height 258
click at [740, 36] on span "Next step" at bounding box center [744, 40] width 36 height 10
click at [610, 134] on header "How to Enter" at bounding box center [487, 137] width 583 height 41
click at [285, 90] on link "The entry start date must be after today." at bounding box center [296, 93] width 145 height 10
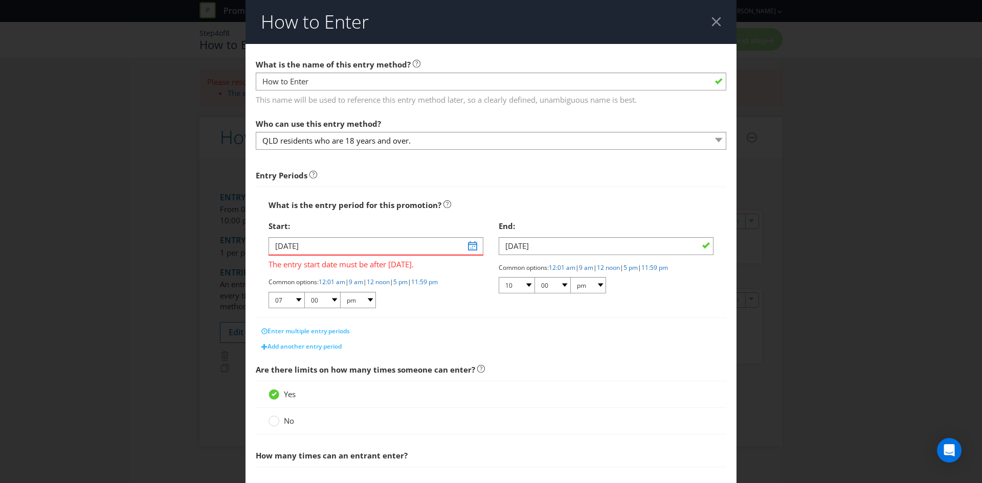
scroll to position [161, 0]
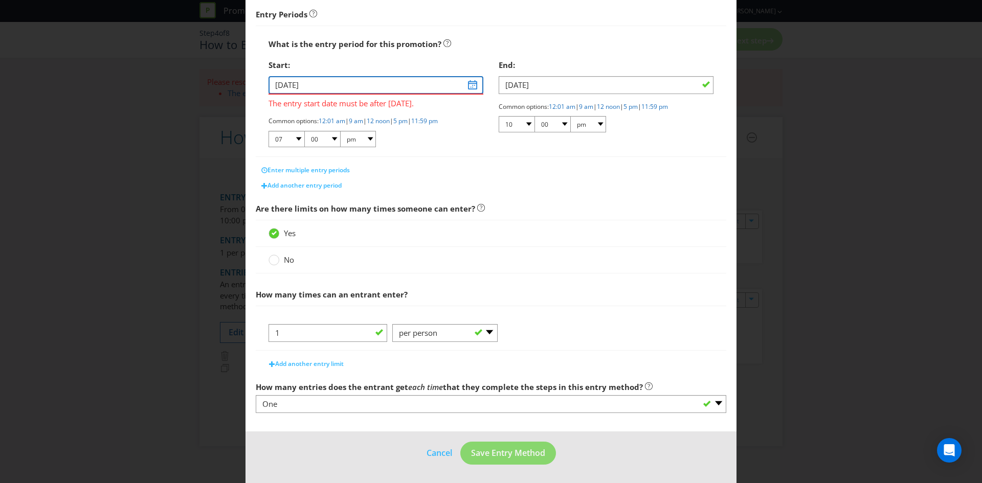
click at [312, 83] on input "24/10/24" at bounding box center [375, 85] width 215 height 18
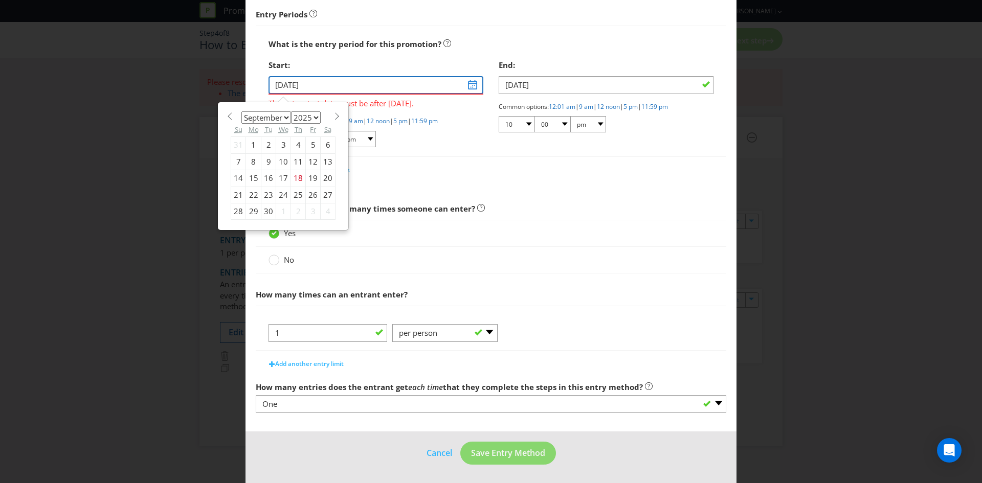
click at [316, 80] on input "24/10/24" at bounding box center [375, 85] width 215 height 18
click at [282, 85] on input "24/10/24" at bounding box center [375, 85] width 215 height 18
type input "[DATE]"
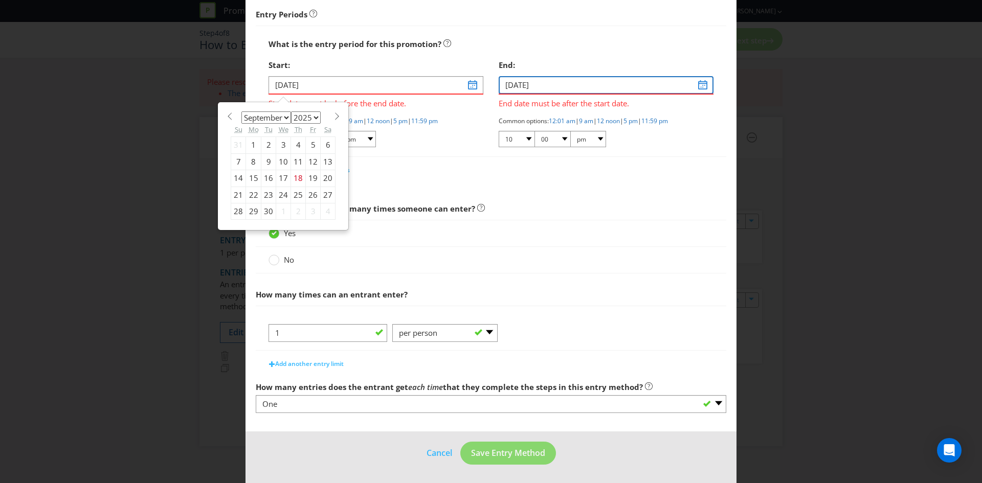
click at [509, 83] on input "24/10/24" at bounding box center [605, 85] width 215 height 18
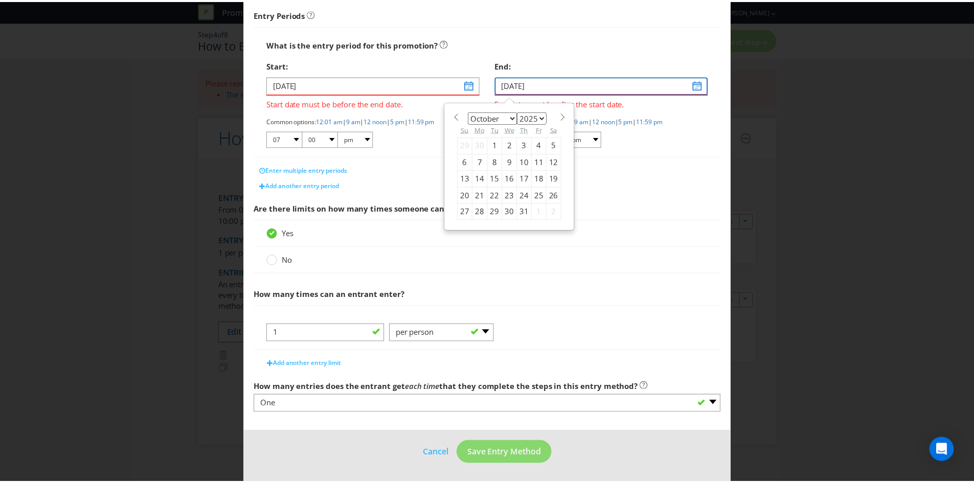
scroll to position [146, 0]
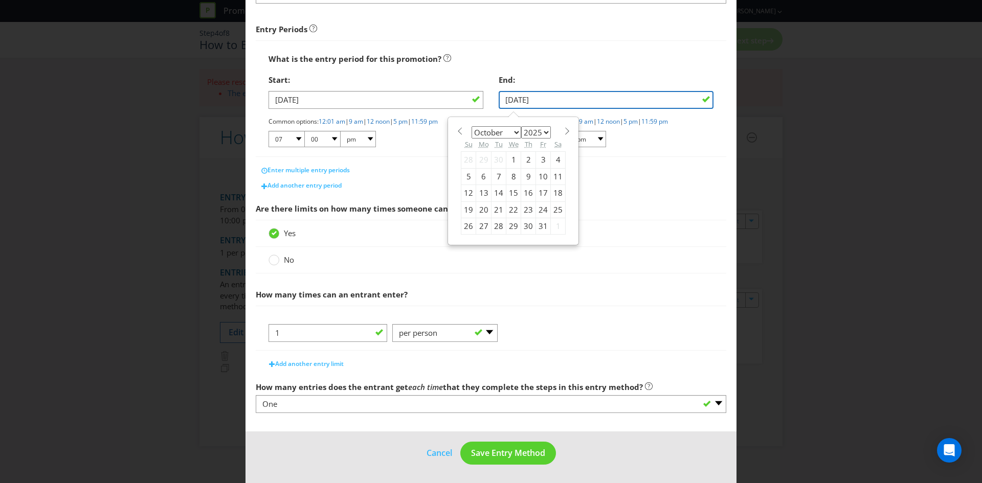
type input "[DATE]"
click at [644, 212] on span "Are there limits on how many times someone can enter?" at bounding box center [491, 208] width 470 height 21
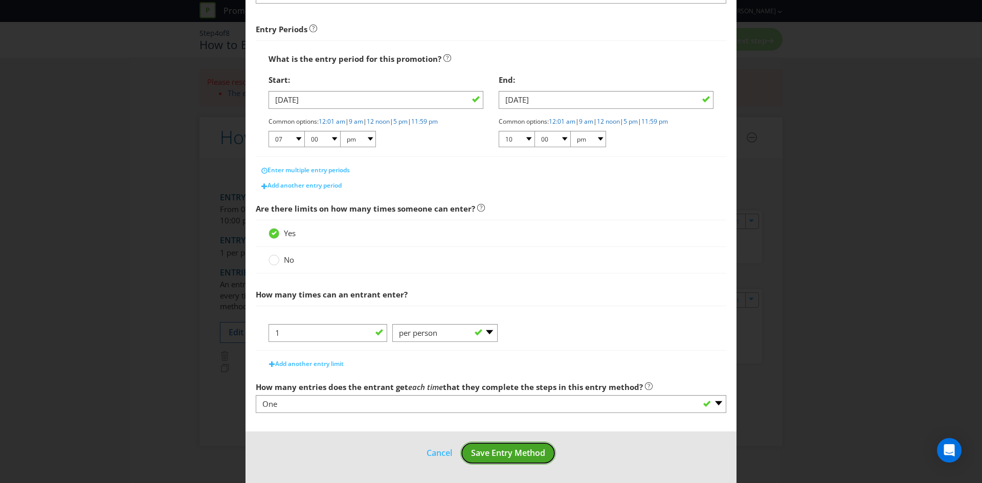
click at [536, 453] on span "Save Entry Method" at bounding box center [508, 452] width 74 height 11
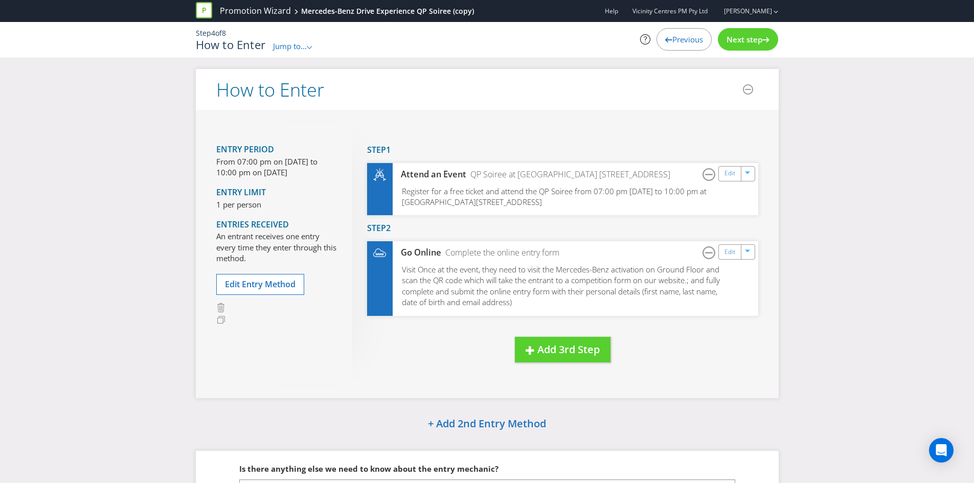
click at [745, 37] on span "Next step" at bounding box center [744, 39] width 36 height 10
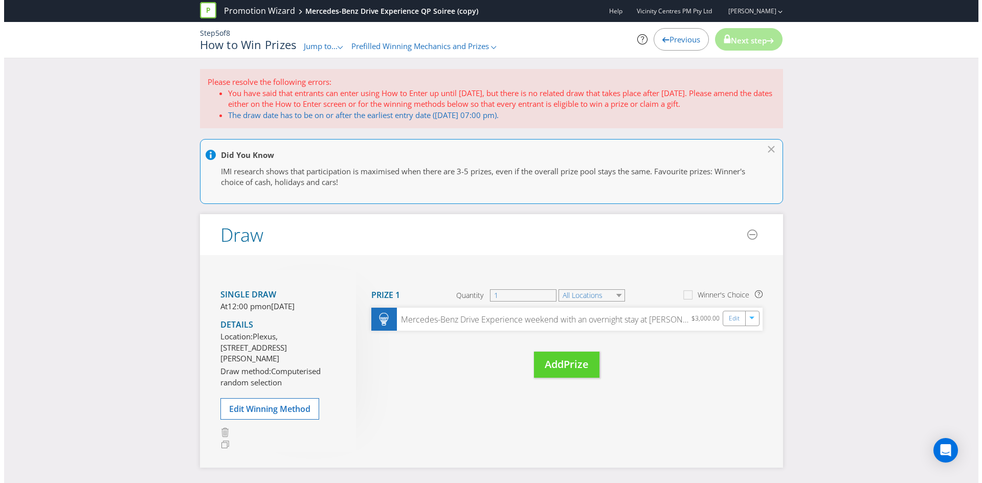
scroll to position [51, 0]
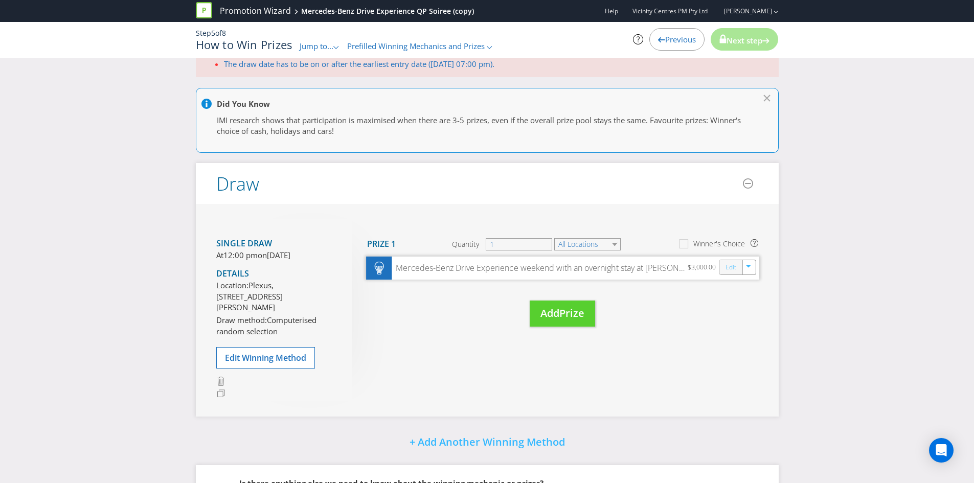
click at [732, 266] on link "Edit" at bounding box center [730, 268] width 11 height 12
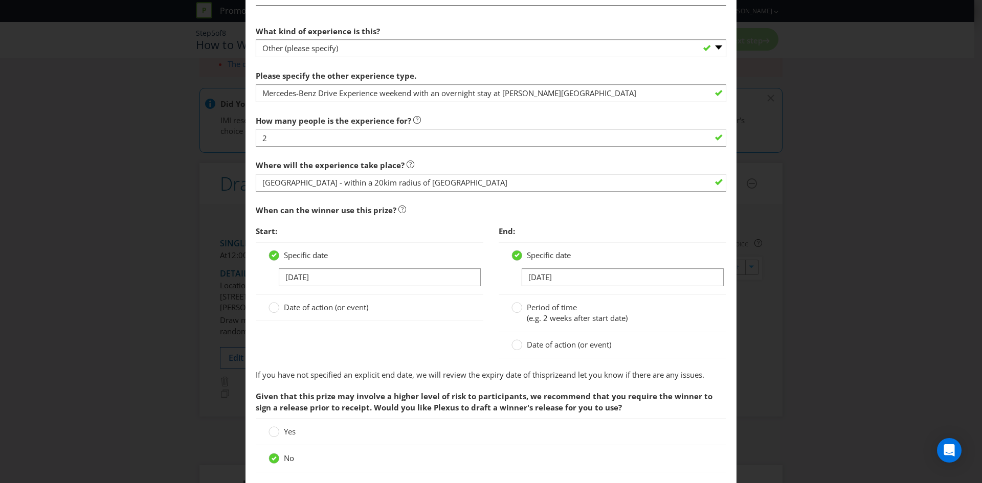
scroll to position [460, 0]
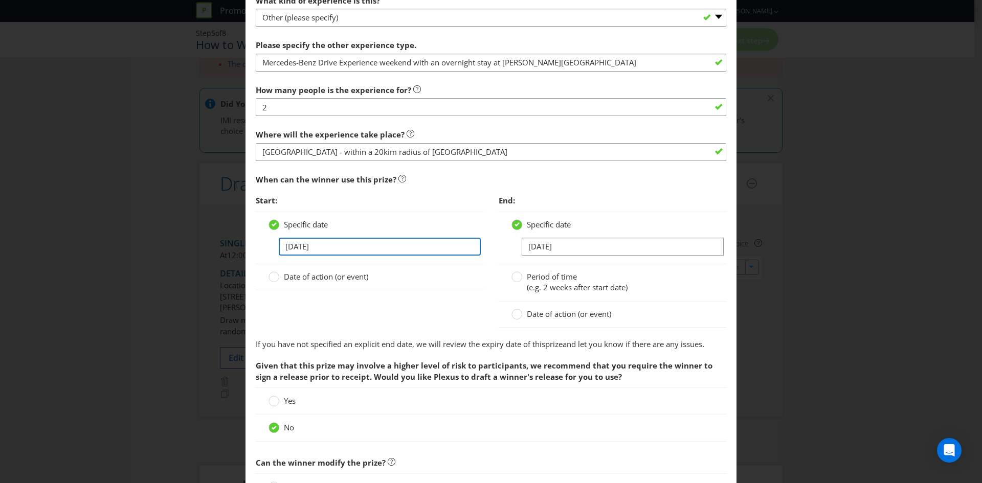
click at [298, 251] on input "31/10/24" at bounding box center [380, 247] width 202 height 18
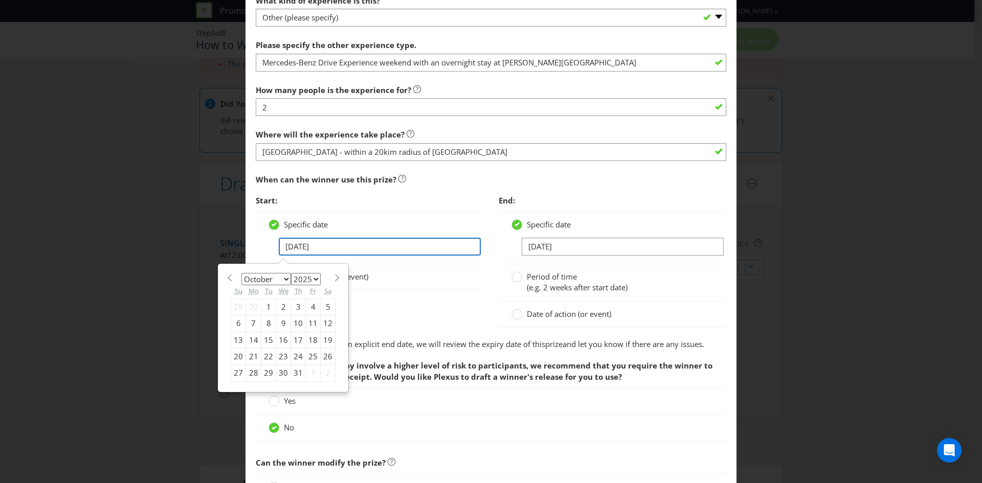
click at [316, 244] on input "31/10/24" at bounding box center [380, 247] width 202 height 18
type input "[DATE]"
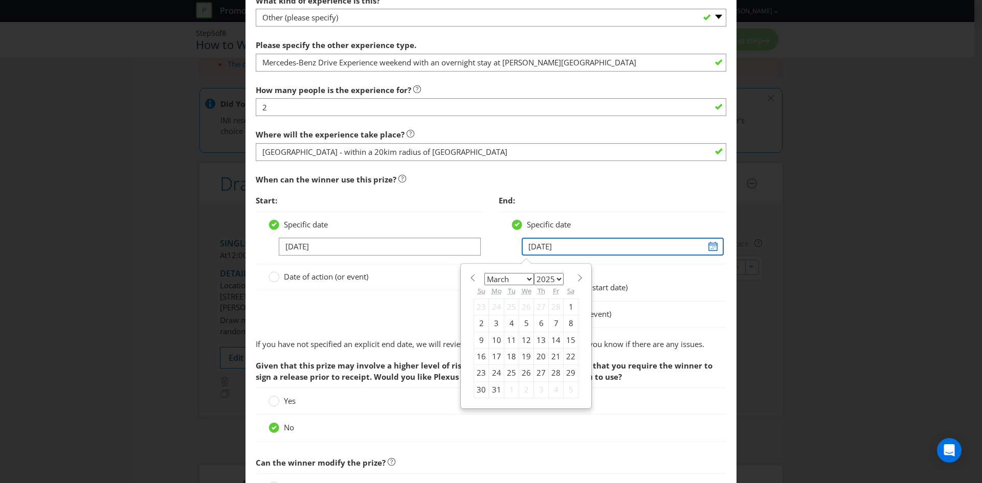
click at [563, 242] on input "31/03/25" at bounding box center [622, 247] width 202 height 18
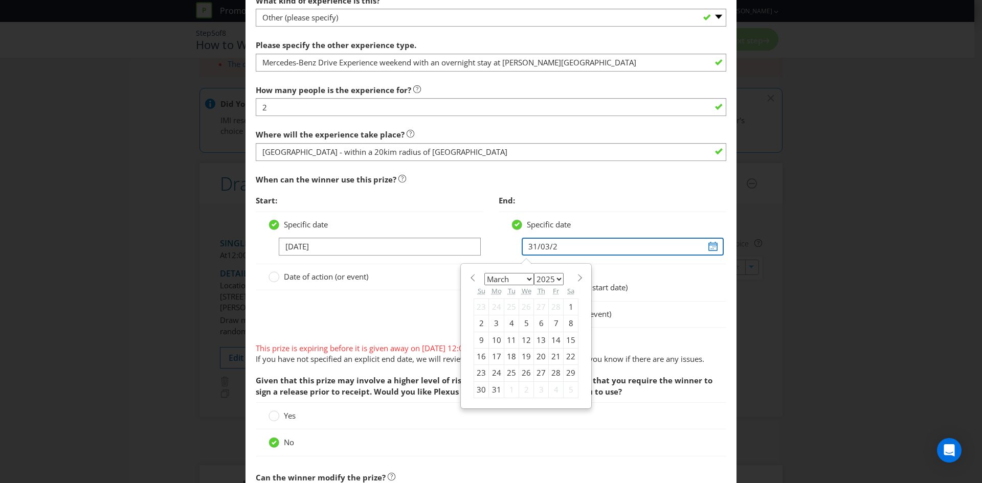
type input "31/03/26"
select select "2026"
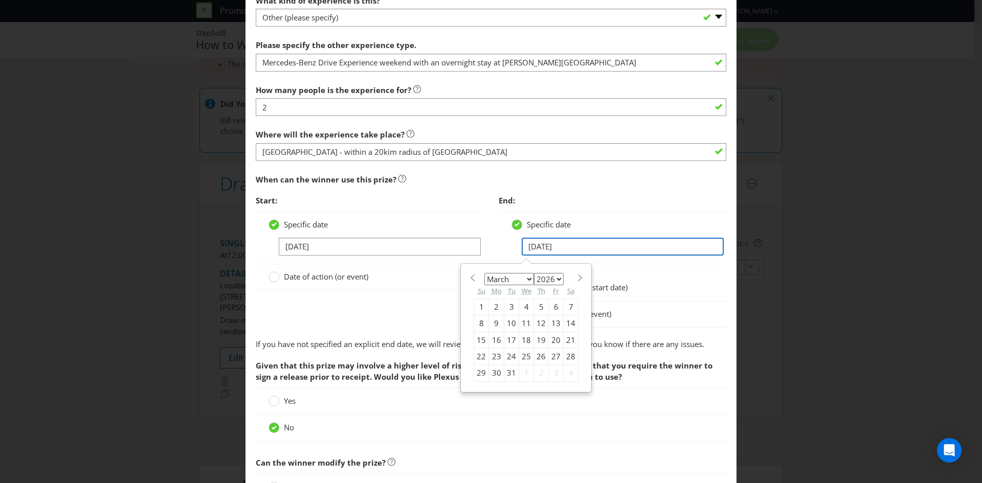
type input "31/03/26"
click at [654, 408] on div "Yes" at bounding box center [491, 400] width 470 height 27
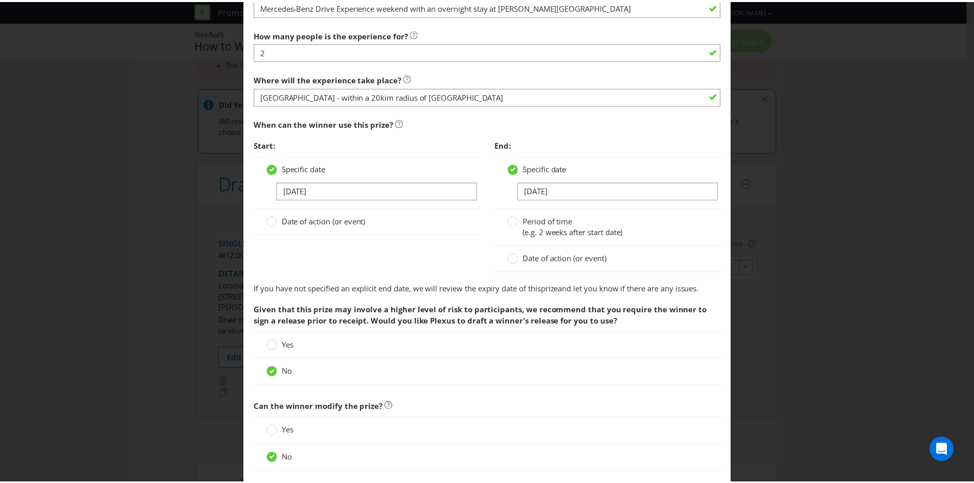
scroll to position [591, 0]
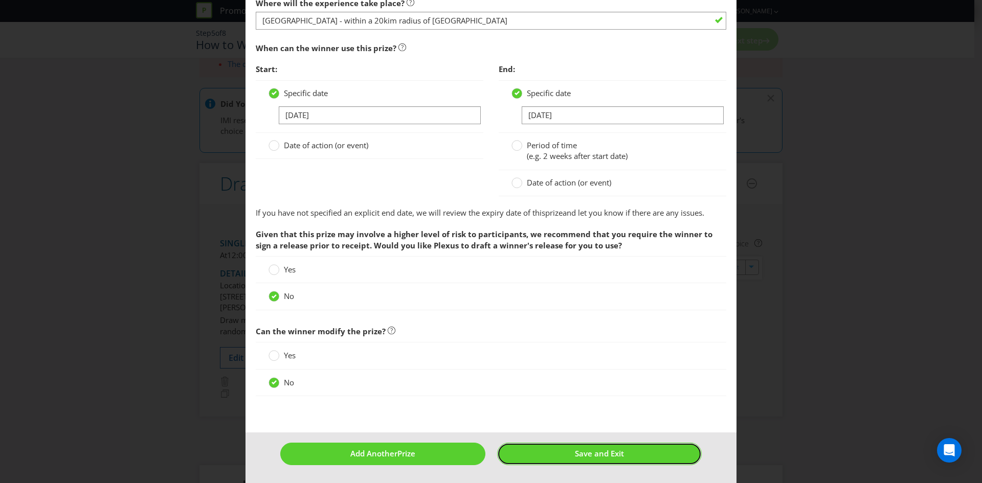
drag, startPoint x: 609, startPoint y: 453, endPoint x: -34, endPoint y: 317, distance: 657.3
click at [0, 317] on html "Promotion Wizard Mercedes-Benz Drive Experience QP Soiree (copy) Help Vicinity …" at bounding box center [491, 190] width 982 height 483
drag, startPoint x: 570, startPoint y: 452, endPoint x: 776, endPoint y: 341, distance: 233.5
click at [575, 452] on span "Save and Exit" at bounding box center [599, 453] width 49 height 10
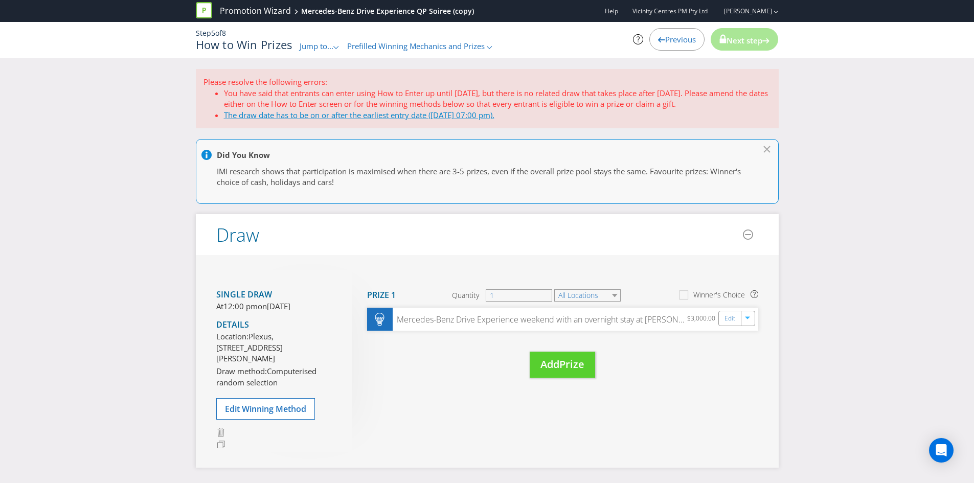
click at [253, 113] on link "The draw date has to be on or after the earliest entry date (23/10/25 07:00 pm)." at bounding box center [359, 115] width 270 height 10
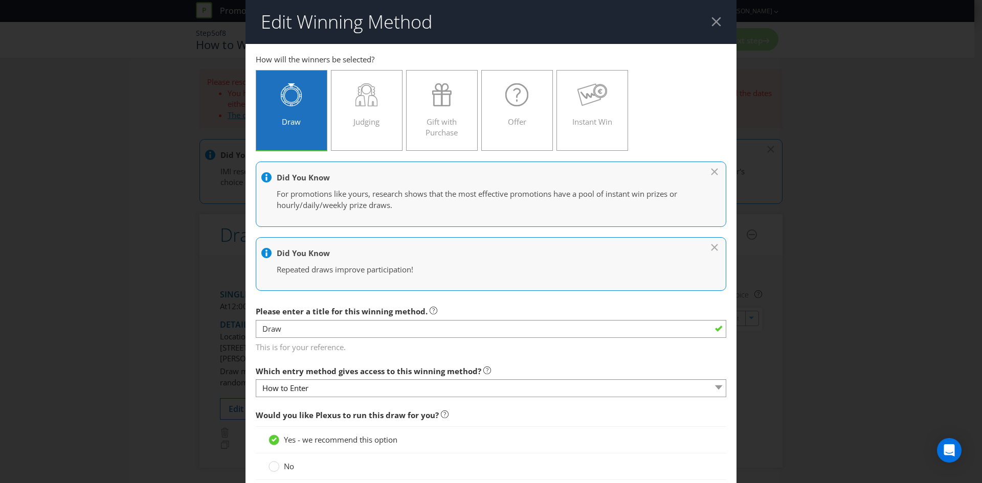
scroll to position [396, 0]
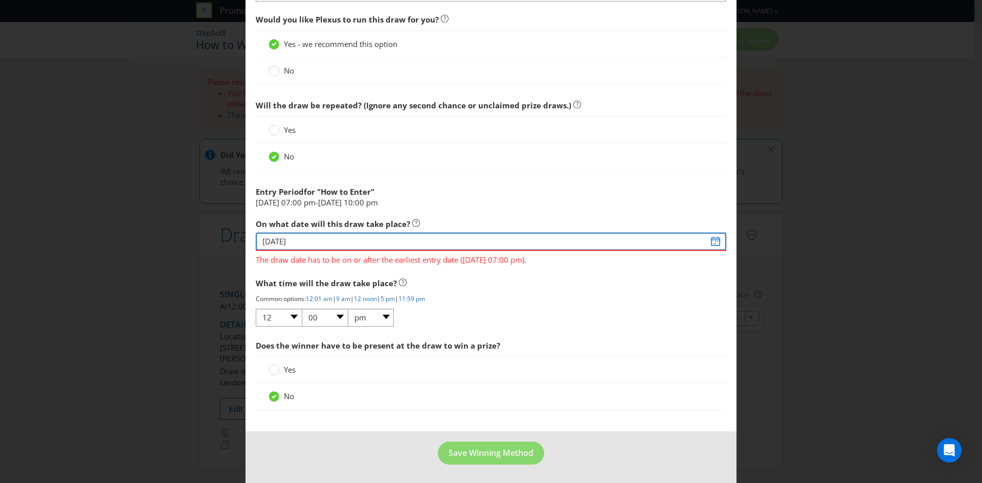
click at [268, 241] on input "28/10/24" at bounding box center [491, 242] width 470 height 18
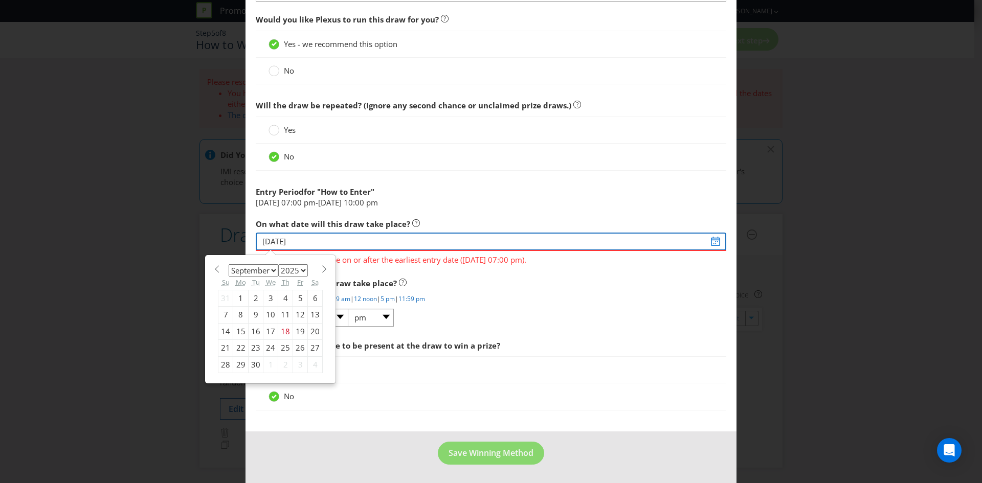
click at [289, 242] on input "28/10/24" at bounding box center [491, 242] width 470 height 18
click at [291, 242] on input "28/10/24" at bounding box center [491, 242] width 470 height 18
type input "[DATE]"
select select "9"
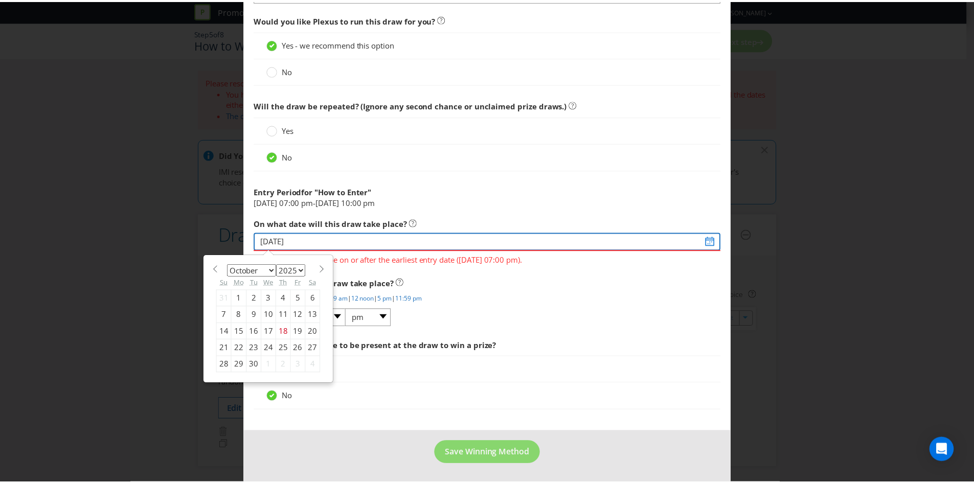
scroll to position [381, 0]
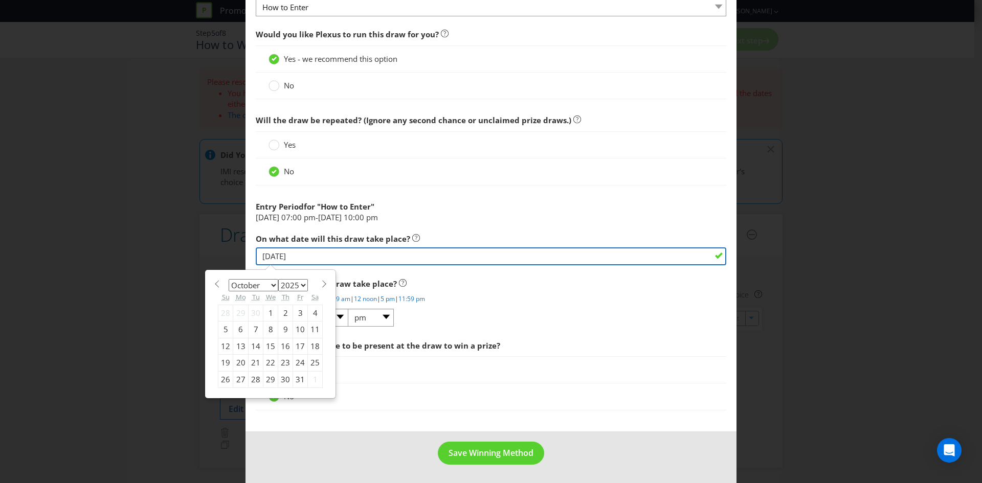
click at [274, 252] on input "[DATE]" at bounding box center [491, 256] width 470 height 18
type input "[DATE]"
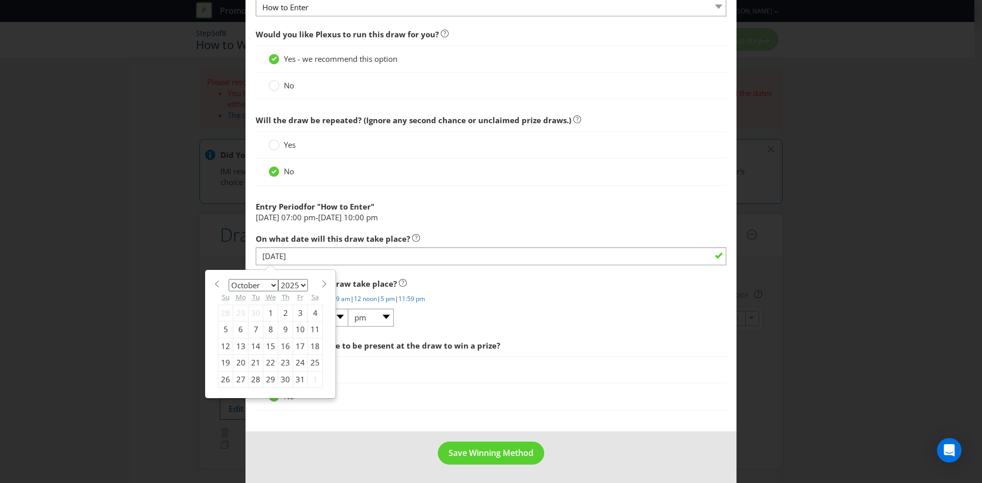
click at [560, 297] on p "Common options: 12:01 am | 9 am | 12 noon | 5 pm | 11:59 pm" at bounding box center [491, 298] width 470 height 9
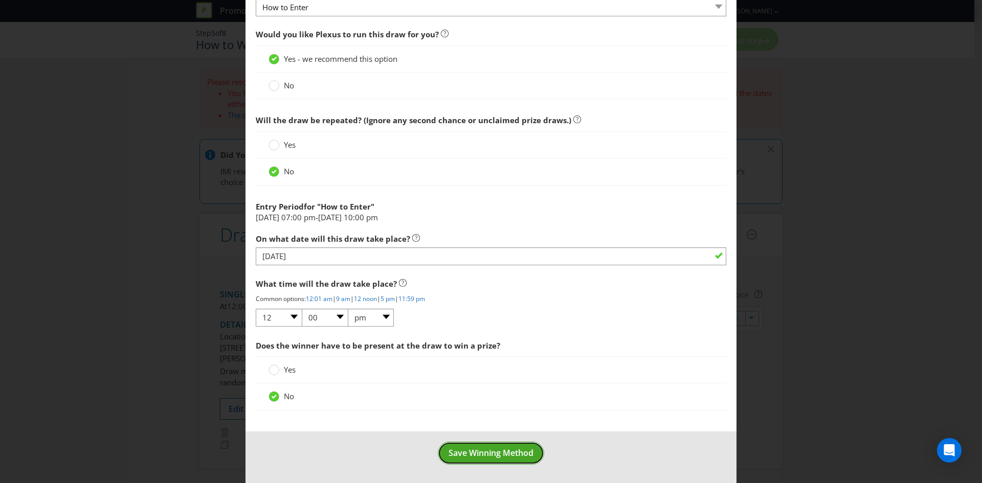
click at [496, 458] on span "Save Winning Method" at bounding box center [490, 452] width 85 height 11
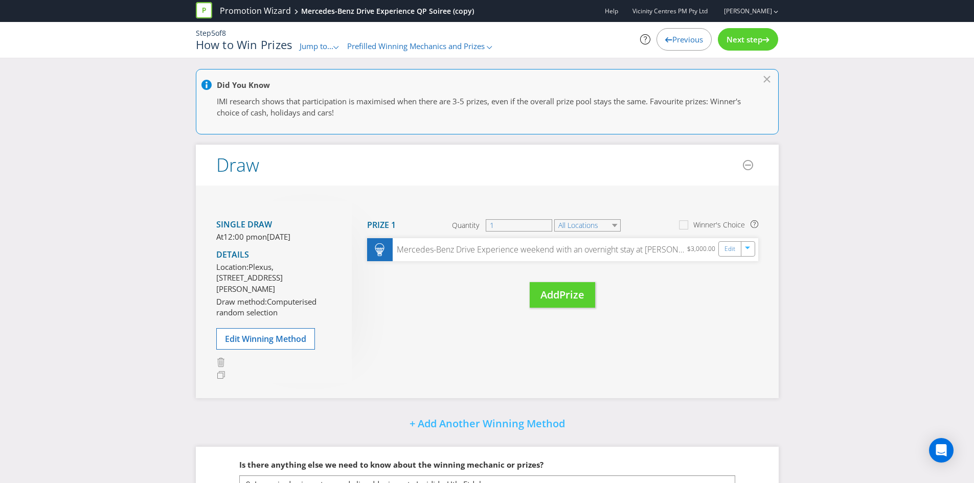
click at [738, 40] on span "Next step" at bounding box center [744, 39] width 36 height 10
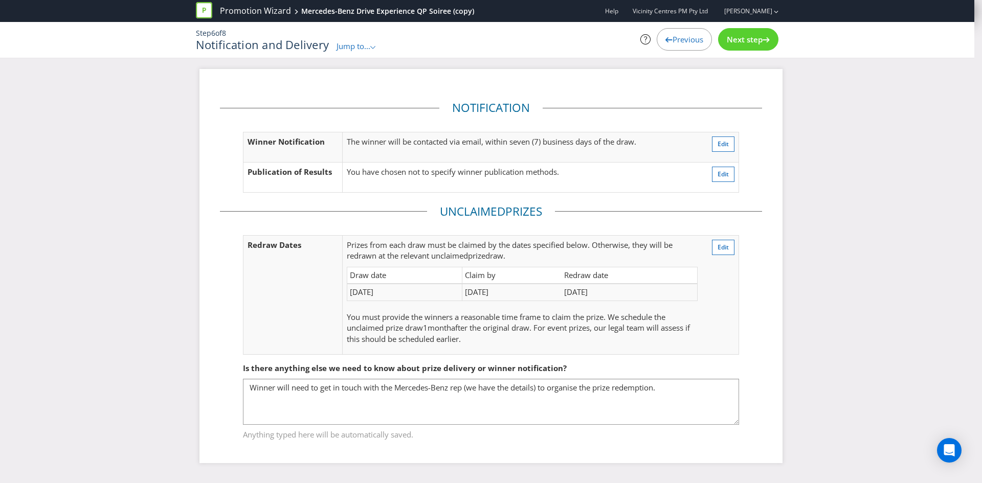
click at [742, 37] on span "Next step" at bounding box center [744, 39] width 36 height 10
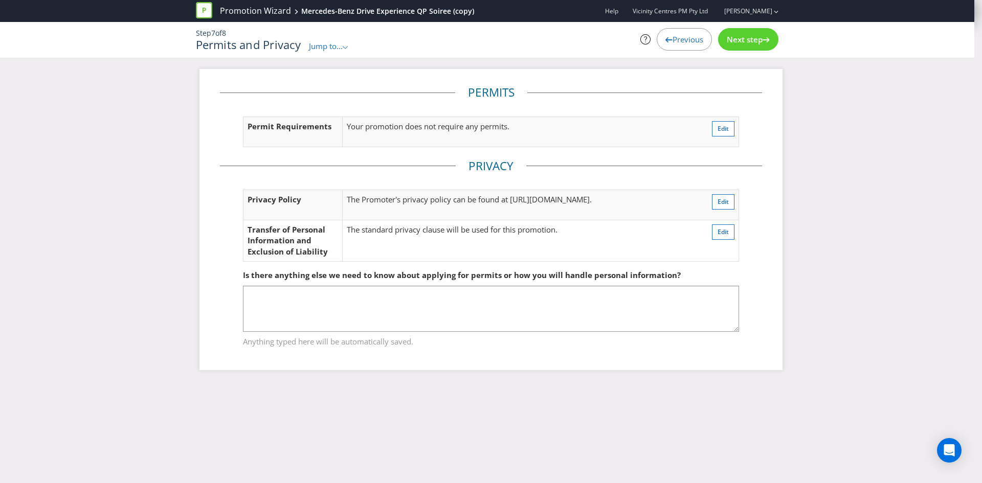
click at [746, 38] on span "Next step" at bounding box center [744, 39] width 36 height 10
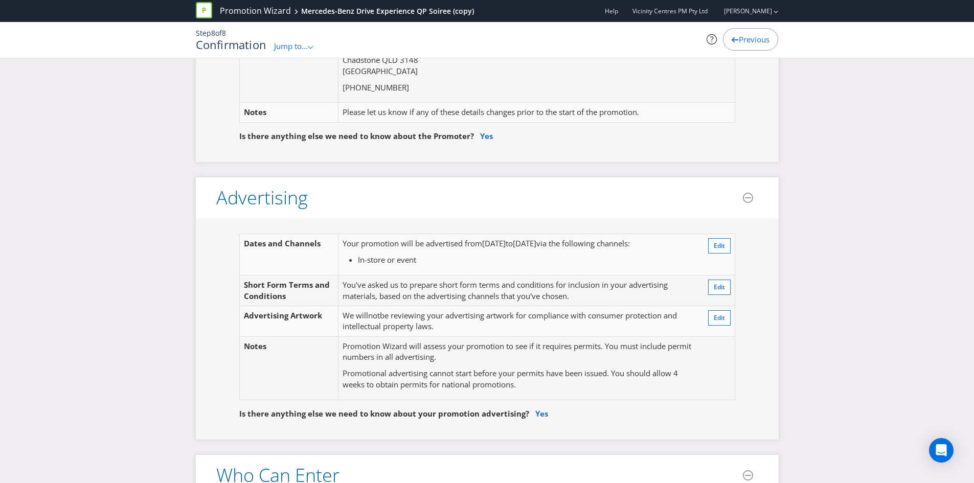
scroll to position [153, 0]
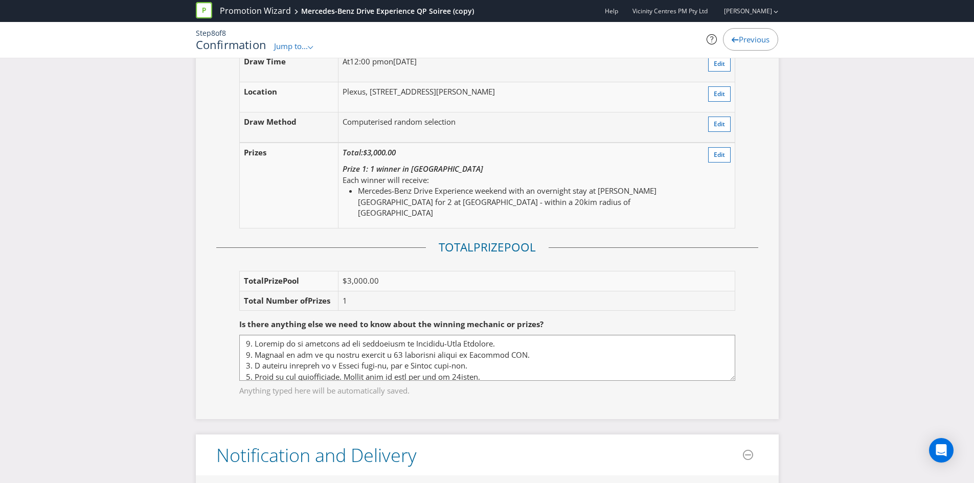
scroll to position [1227, 0]
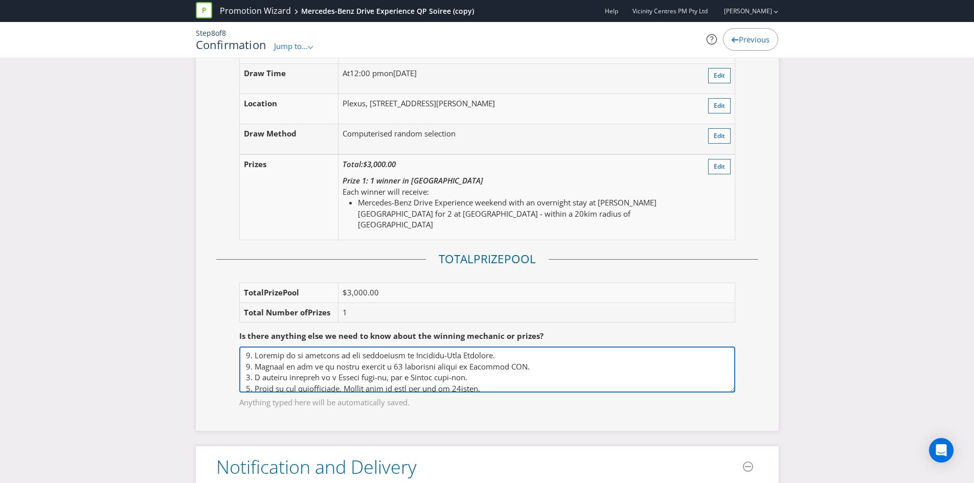
click at [553, 354] on textarea at bounding box center [487, 370] width 496 height 46
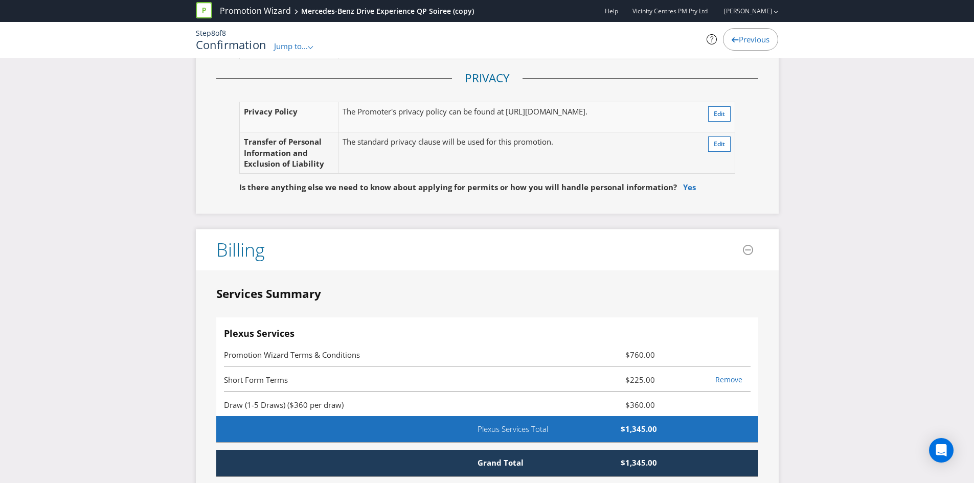
scroll to position [2249, 0]
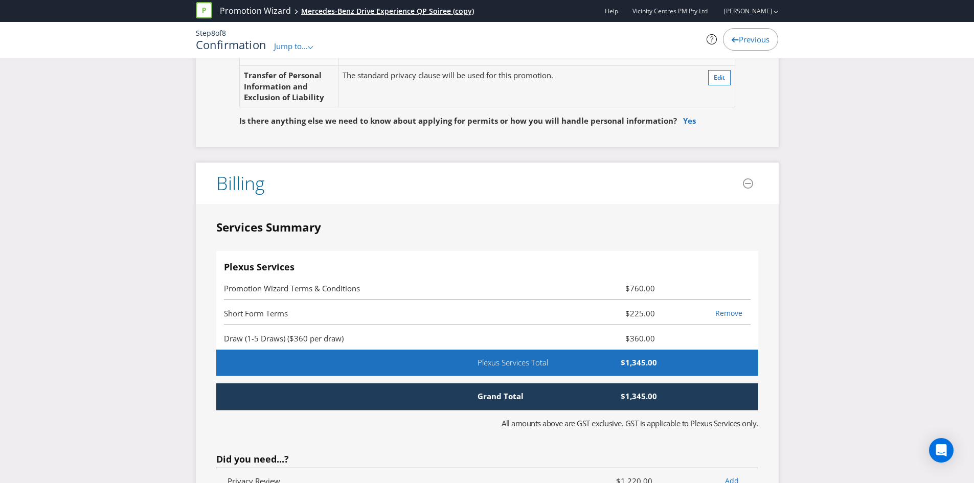
type textarea "1. Vehicle to be supplied is the discretion of Mercedes-Benz Brisbane. 2. Vehic…"
drag, startPoint x: 622, startPoint y: 352, endPoint x: 657, endPoint y: 353, distance: 35.3
click at [657, 357] on span "$1,345.00" at bounding box center [626, 362] width 78 height 11
copy span "$1,345.00"
click at [653, 357] on span "$1,345.00" at bounding box center [626, 362] width 78 height 11
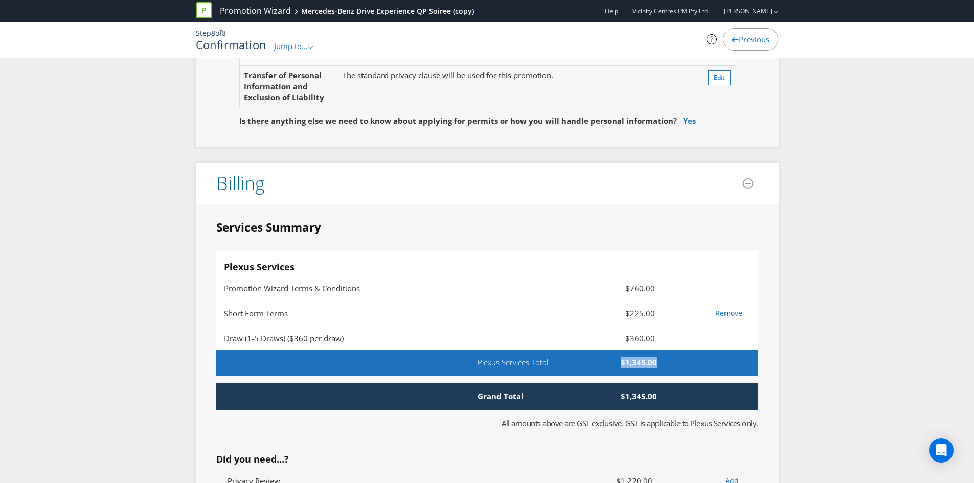
drag, startPoint x: 657, startPoint y: 350, endPoint x: 613, endPoint y: 350, distance: 43.5
click at [613, 357] on span "$1,345.00" at bounding box center [626, 362] width 78 height 11
copy span "$1,345.00"
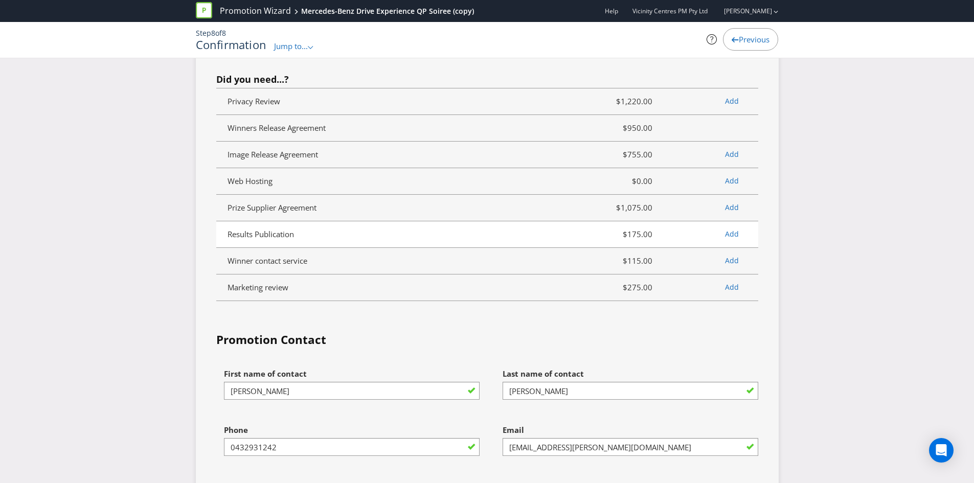
scroll to position [2936, 0]
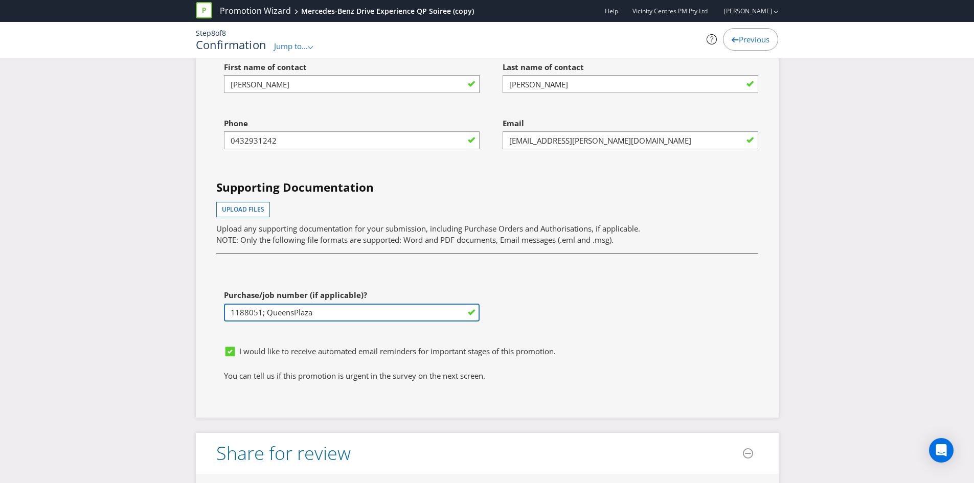
drag, startPoint x: 341, startPoint y: 303, endPoint x: 157, endPoint y: 302, distance: 184.5
click at [279, 304] on input "INSERT PO NUMBER BEFORE YOU SUBMIT - use Plexus Vendor no. 329371 internally to…" at bounding box center [352, 313] width 256 height 18
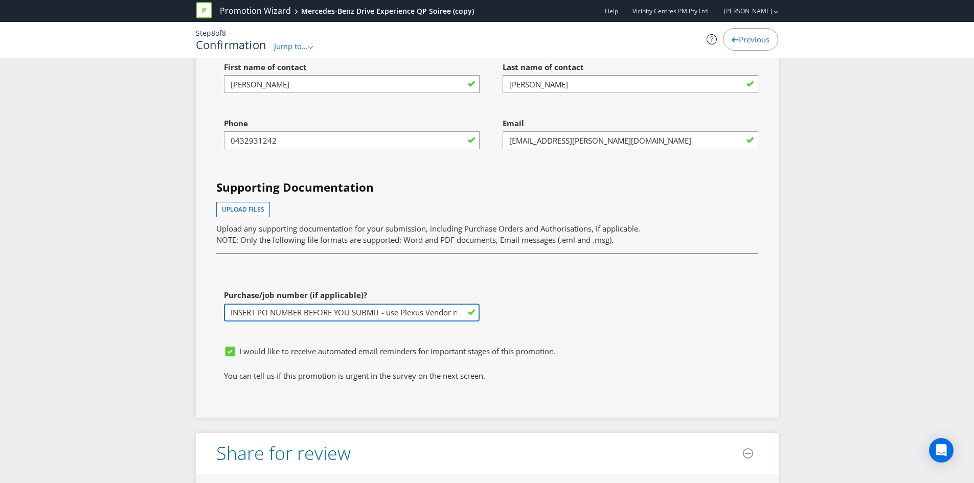
paste input "1251180"
type input "1251180"
click at [373, 325] on div "Purchase/job number (if applicable)? 1251180" at bounding box center [348, 313] width 279 height 56
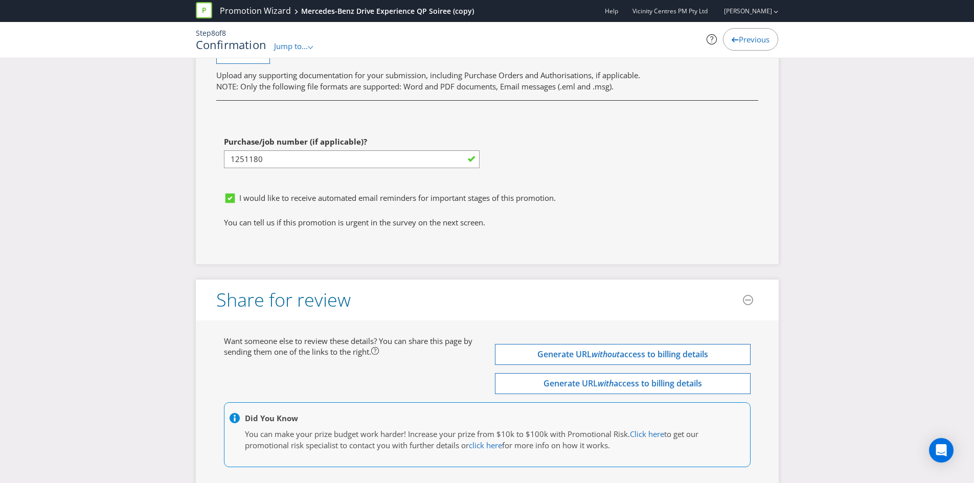
click at [466, 340] on div "Want someone else to review these details? You can share this page by sending t…" at bounding box center [351, 347] width 271 height 22
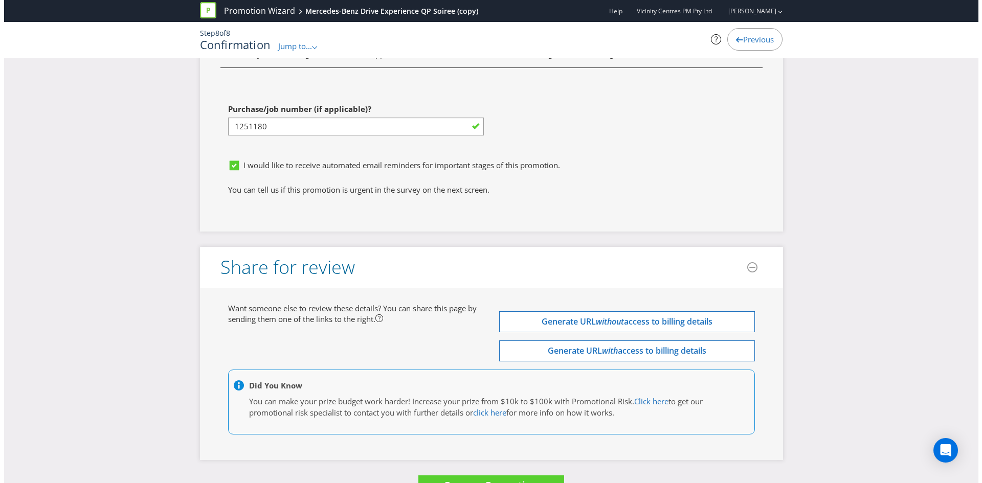
scroll to position [3140, 0]
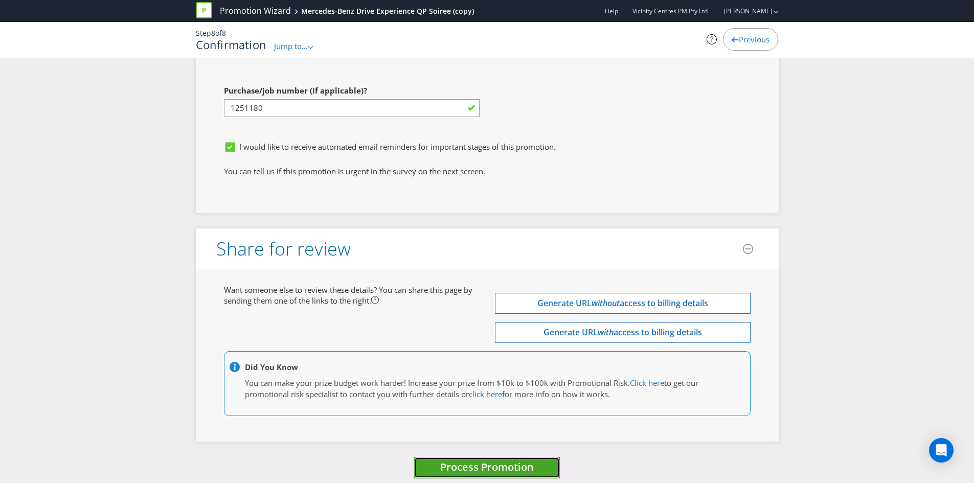
click at [500, 460] on span "Process Promotion" at bounding box center [487, 467] width 94 height 14
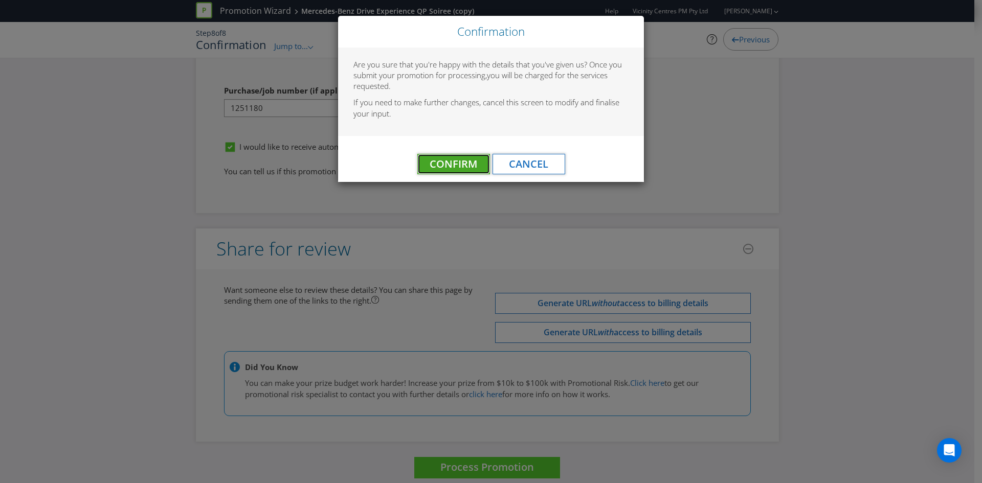
click at [450, 164] on span "Confirm" at bounding box center [453, 164] width 48 height 14
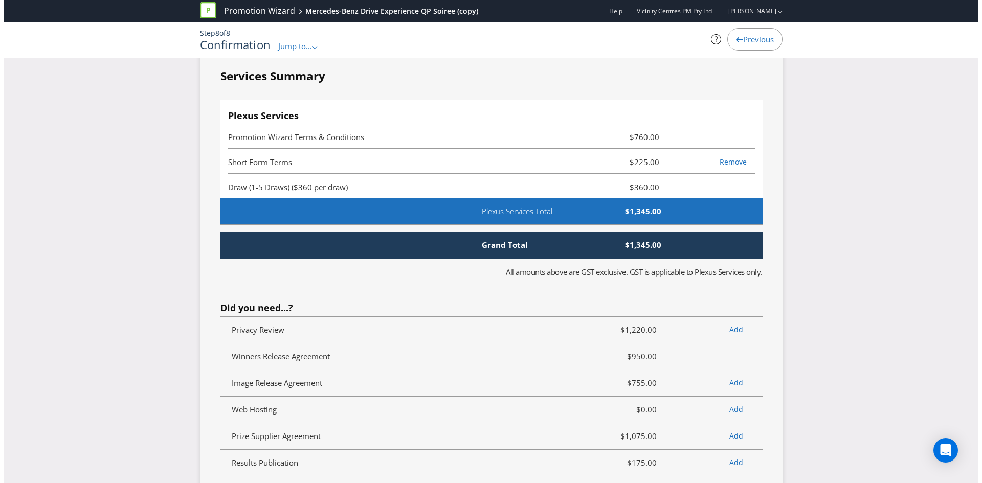
scroll to position [0, 0]
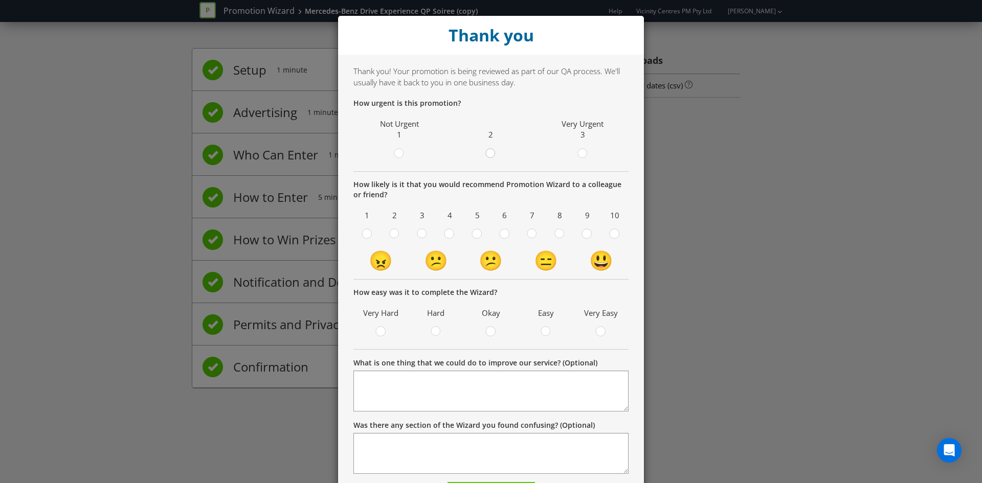
click at [487, 153] on circle at bounding box center [490, 153] width 9 height 9
click at [0, 0] on input "radio" at bounding box center [0, 0] width 0 height 0
click at [397, 153] on div at bounding box center [399, 150] width 5 height 5
click at [0, 0] on input "radio" at bounding box center [0, 0] width 0 height 0
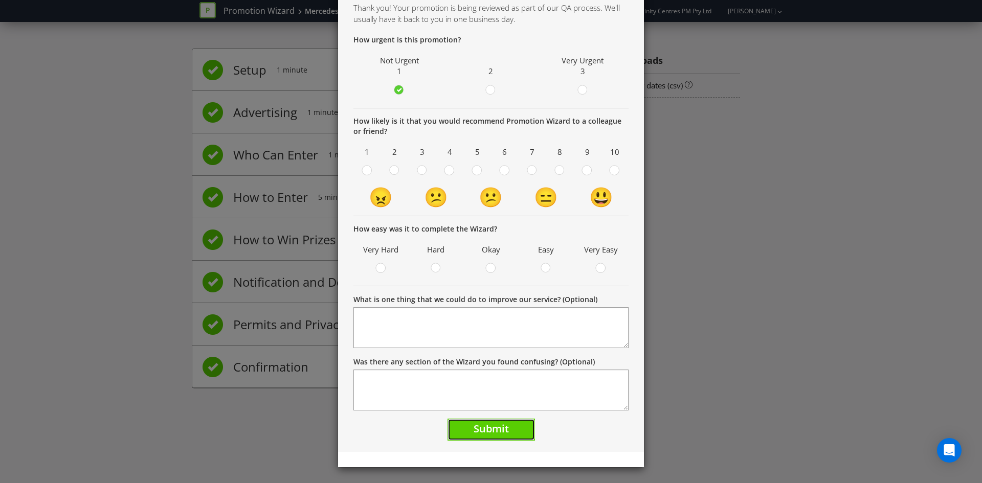
click at [507, 432] on button "Submit" at bounding box center [490, 430] width 87 height 22
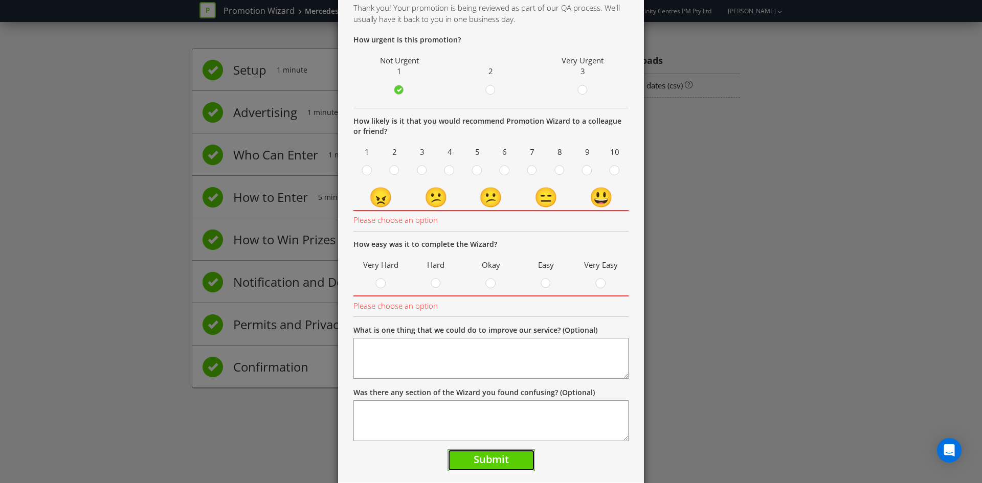
scroll to position [94, 0]
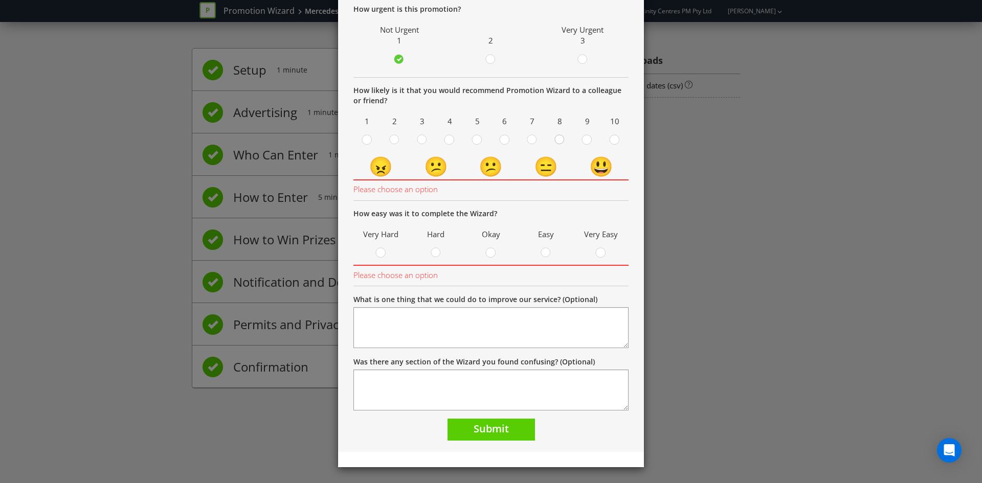
click at [559, 138] on circle at bounding box center [559, 139] width 9 height 9
click at [0, 0] on input "radio" at bounding box center [0, 0] width 0 height 0
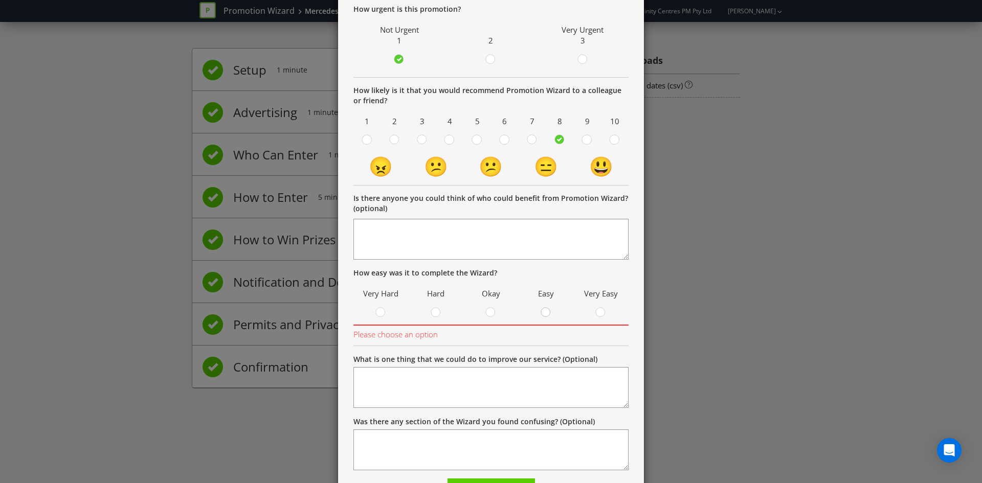
click at [543, 311] on div at bounding box center [545, 309] width 5 height 5
click at [0, 0] on input "radio" at bounding box center [0, 0] width 0 height 0
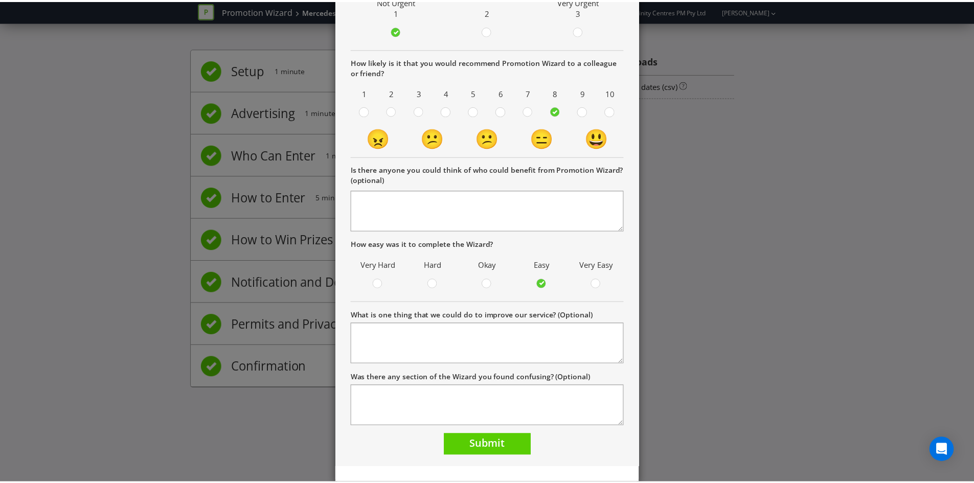
scroll to position [139, 0]
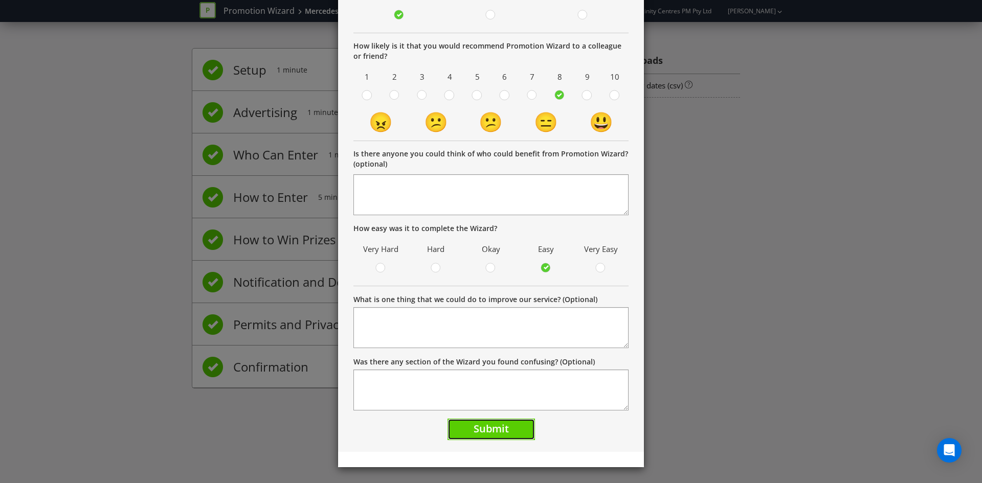
click at [497, 435] on span "Submit" at bounding box center [490, 429] width 35 height 14
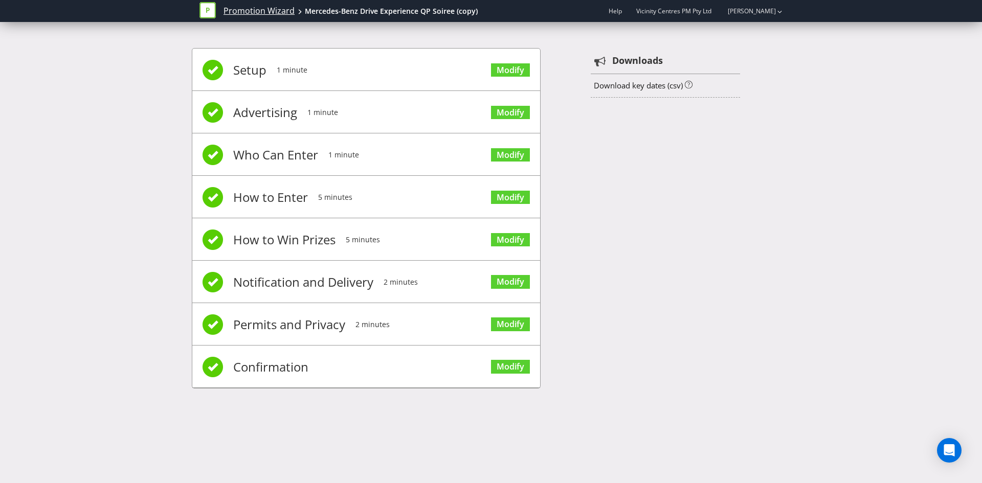
click at [235, 9] on link "Promotion Wizard" at bounding box center [258, 11] width 71 height 12
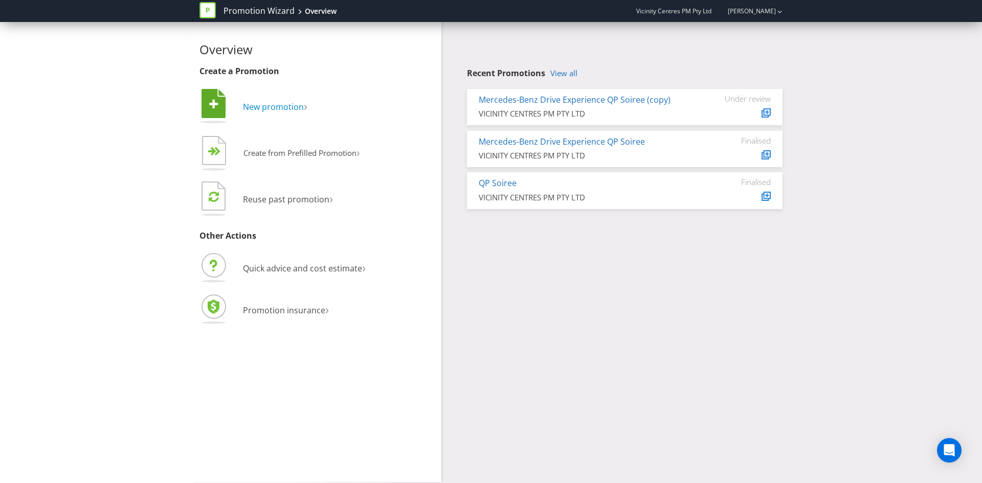
click at [281, 111] on span "New promotion" at bounding box center [273, 106] width 61 height 11
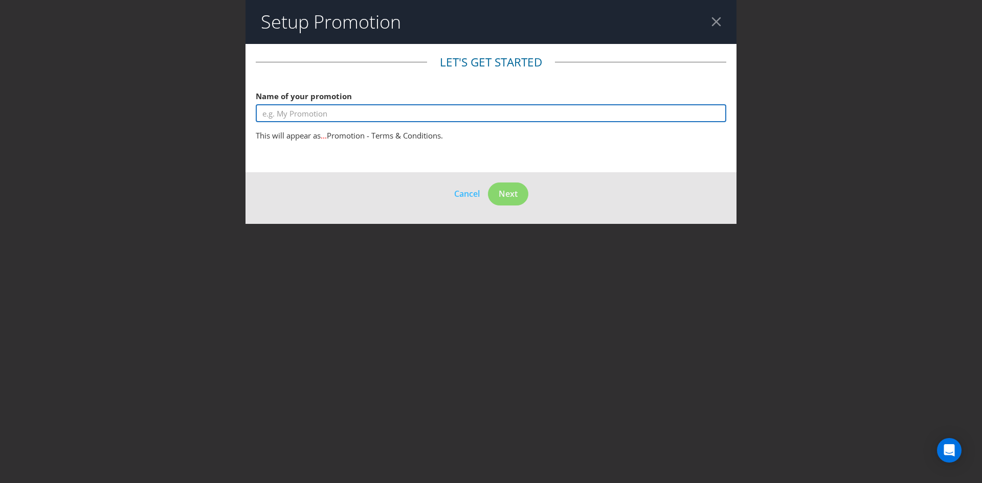
click at [317, 117] on input "text" at bounding box center [491, 113] width 470 height 18
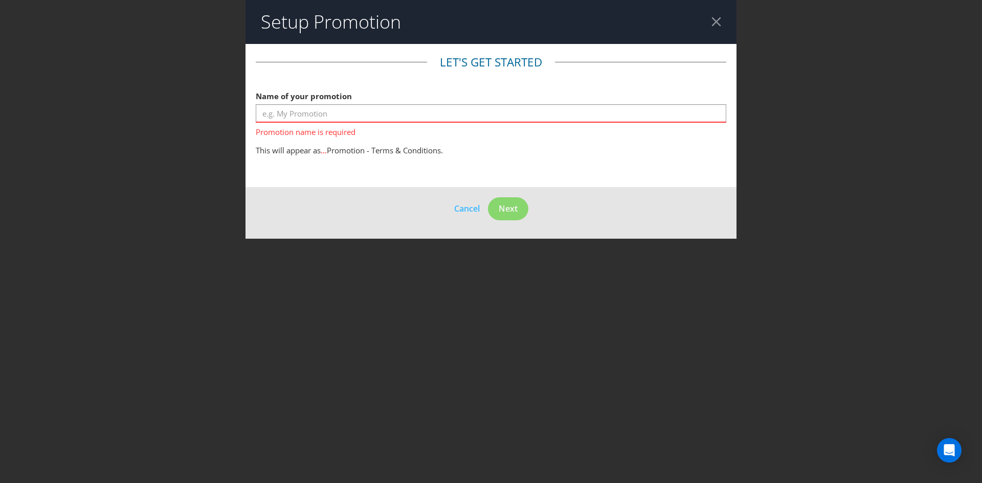
click at [714, 15] on header "Setup Promotion" at bounding box center [490, 22] width 491 height 44
click at [720, 27] on header "Setup Promotion" at bounding box center [490, 22] width 491 height 44
click at [469, 204] on span "Cancel" at bounding box center [467, 208] width 26 height 11
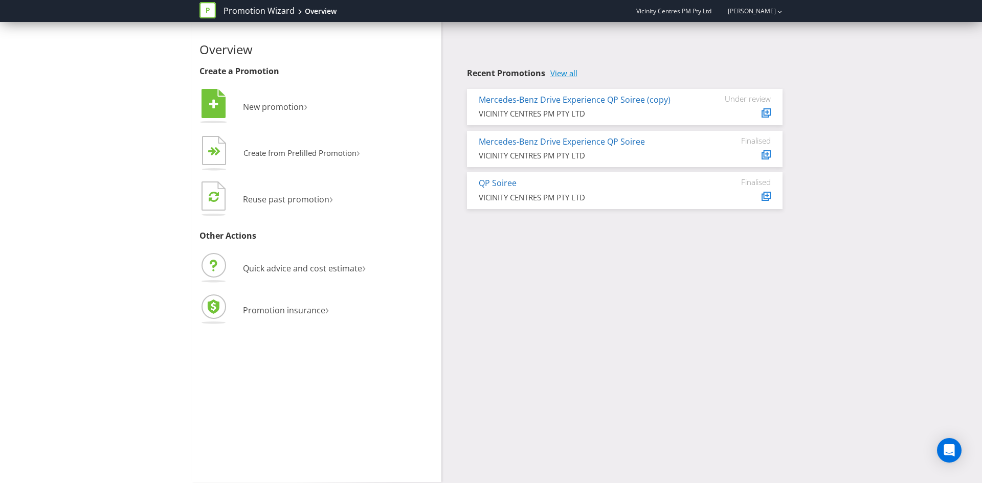
click at [566, 74] on link "View all" at bounding box center [563, 73] width 27 height 9
click at [656, 100] on link "Mercedes-Benz Drive Experience QP Soiree (copy)" at bounding box center [574, 99] width 192 height 11
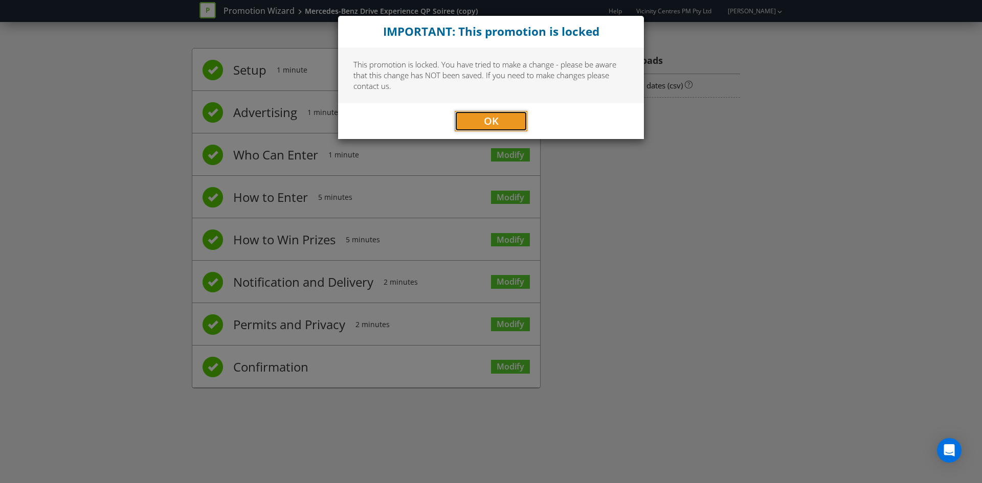
click at [521, 124] on button "OK" at bounding box center [490, 121] width 73 height 20
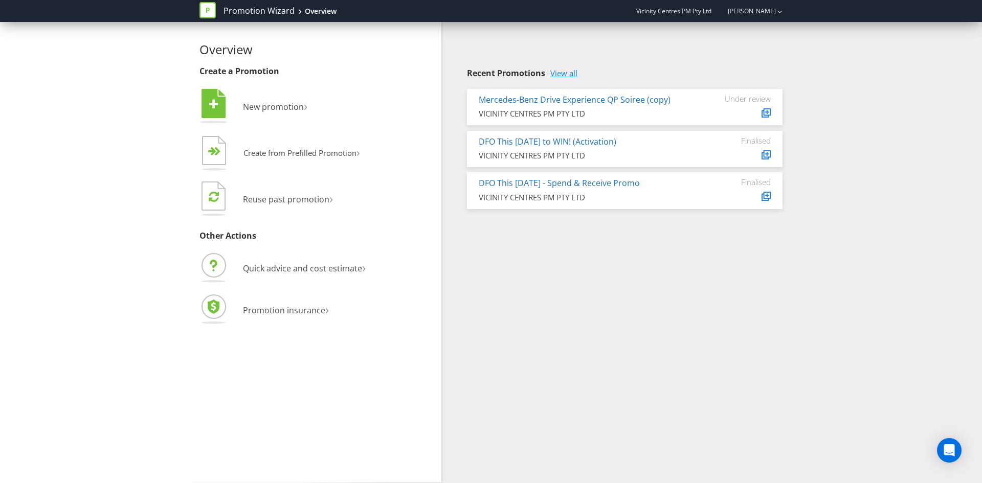
click at [569, 76] on link "View all" at bounding box center [563, 73] width 27 height 9
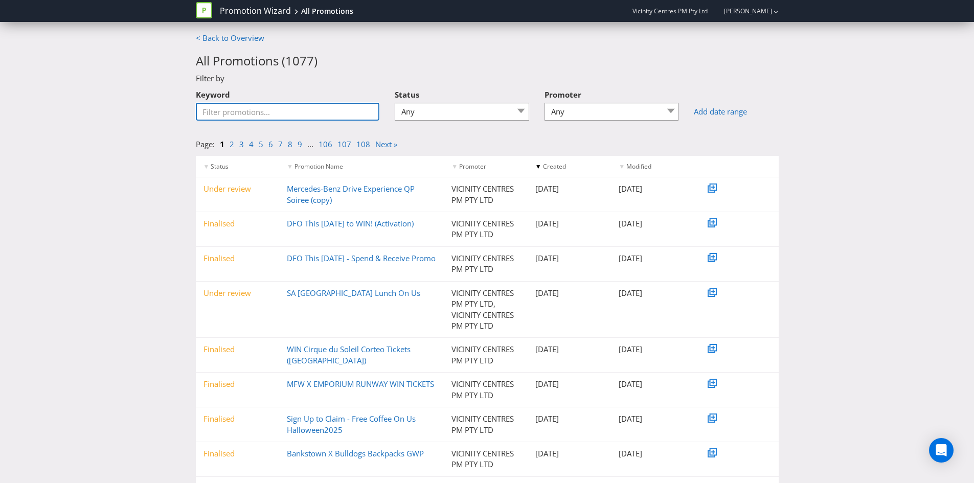
click at [292, 114] on input "Keyword" at bounding box center [288, 112] width 184 height 18
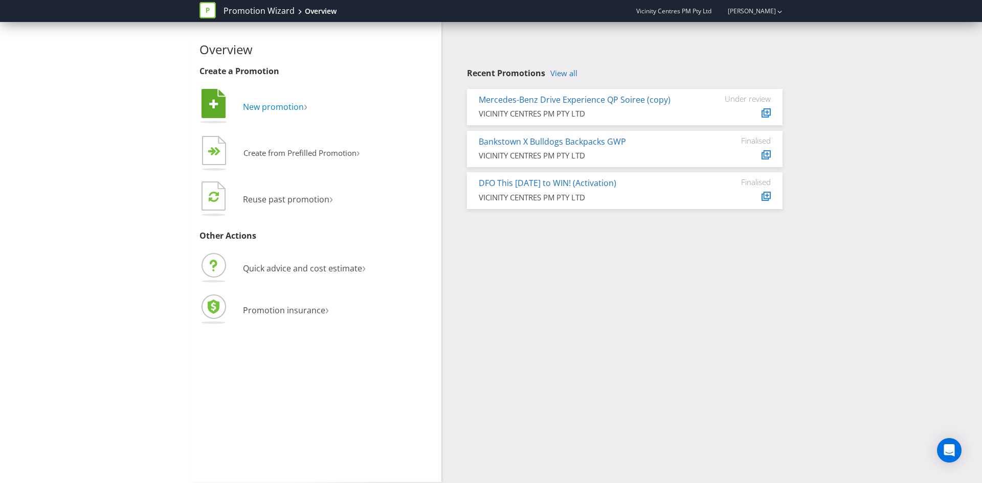
click at [273, 110] on span "New promotion" at bounding box center [273, 106] width 61 height 11
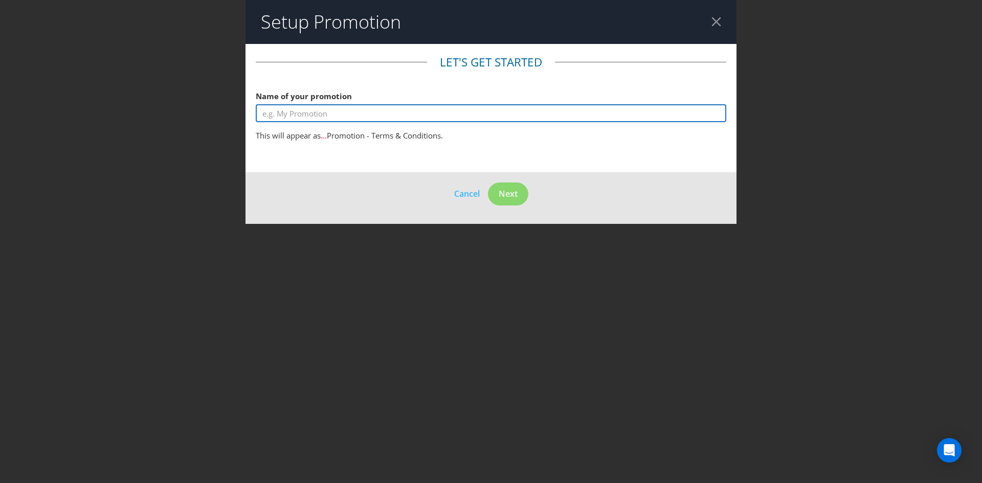
click at [338, 113] on input "text" at bounding box center [491, 113] width 470 height 18
type input "QP Soirre QSO T&Cs"
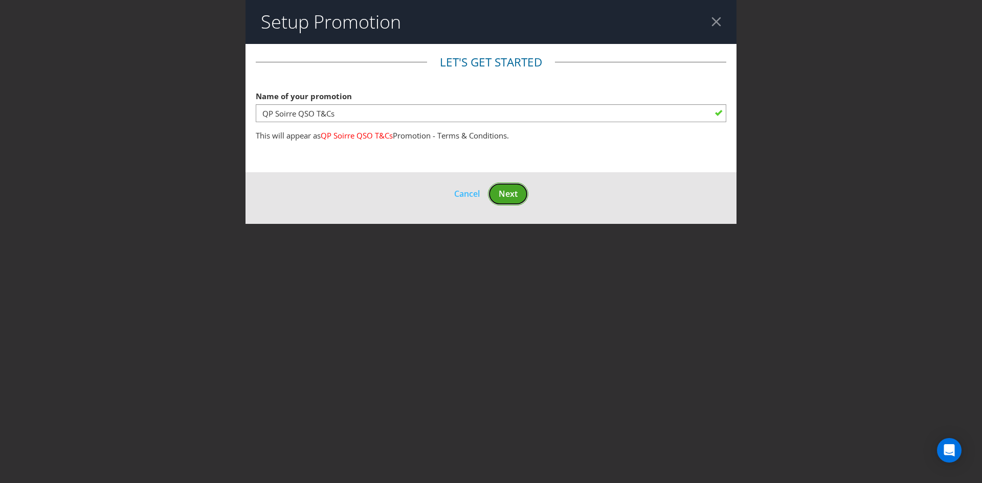
click at [505, 195] on span "Next" at bounding box center [507, 193] width 19 height 11
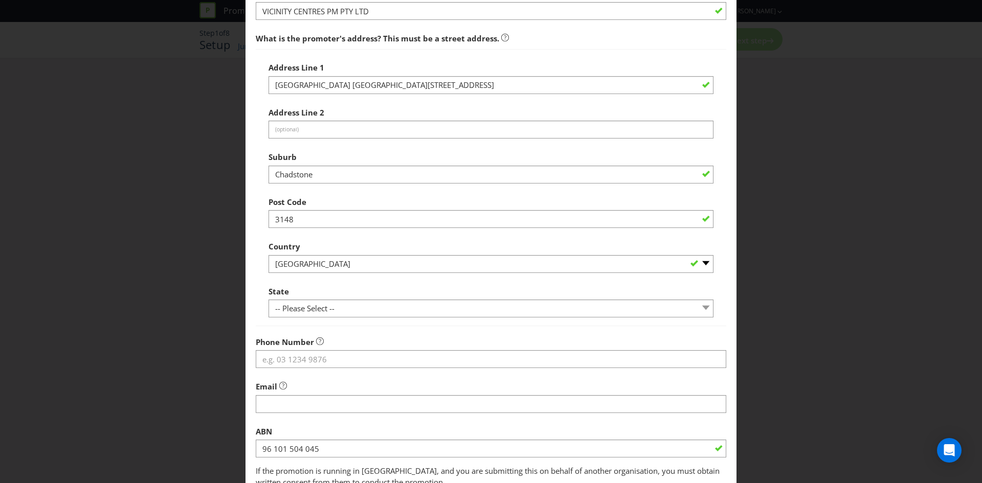
scroll to position [184, 0]
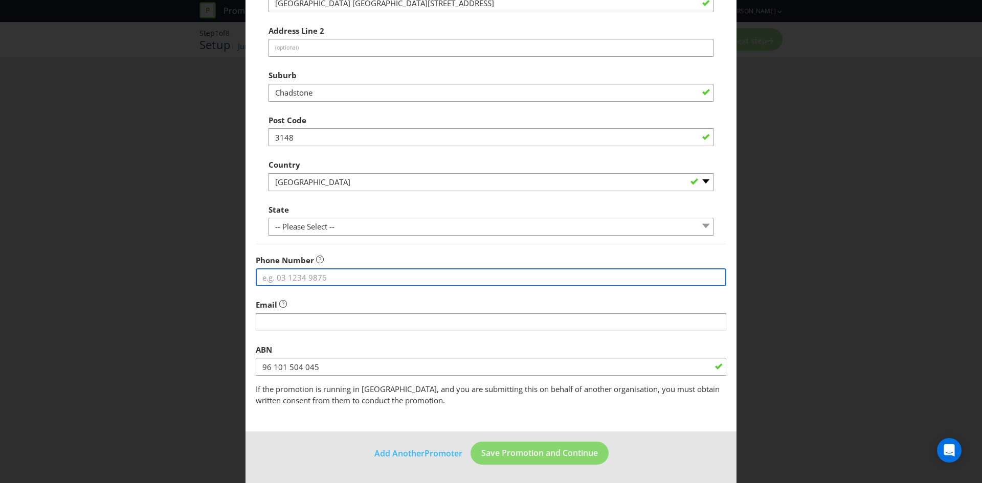
click at [318, 279] on input "tel" at bounding box center [491, 277] width 470 height 18
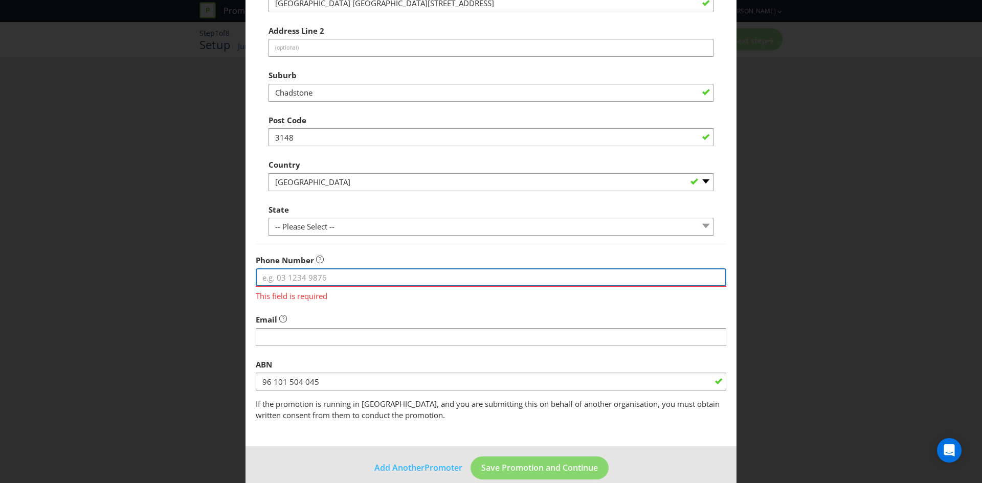
click at [342, 270] on input "tel" at bounding box center [491, 277] width 470 height 18
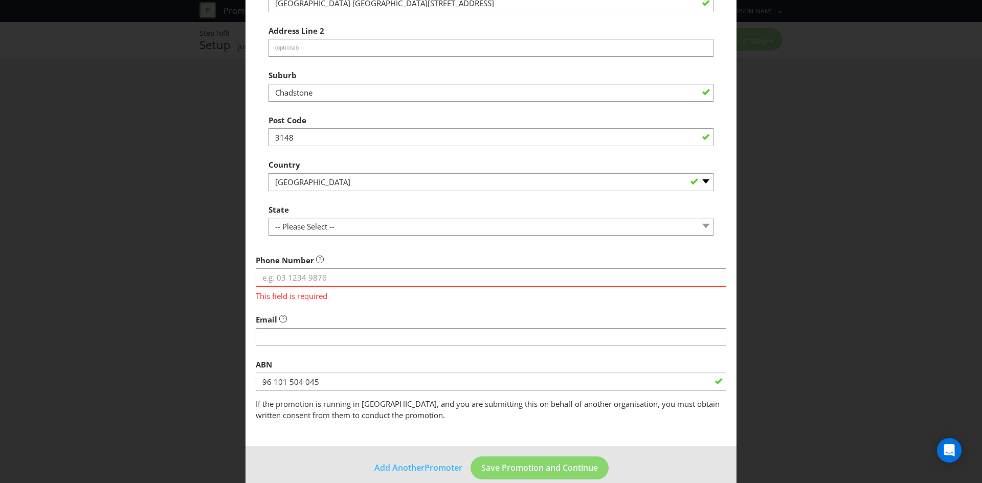
drag, startPoint x: 326, startPoint y: 291, endPoint x: 321, endPoint y: 283, distance: 10.1
click at [326, 291] on span "This field is required" at bounding box center [491, 294] width 470 height 15
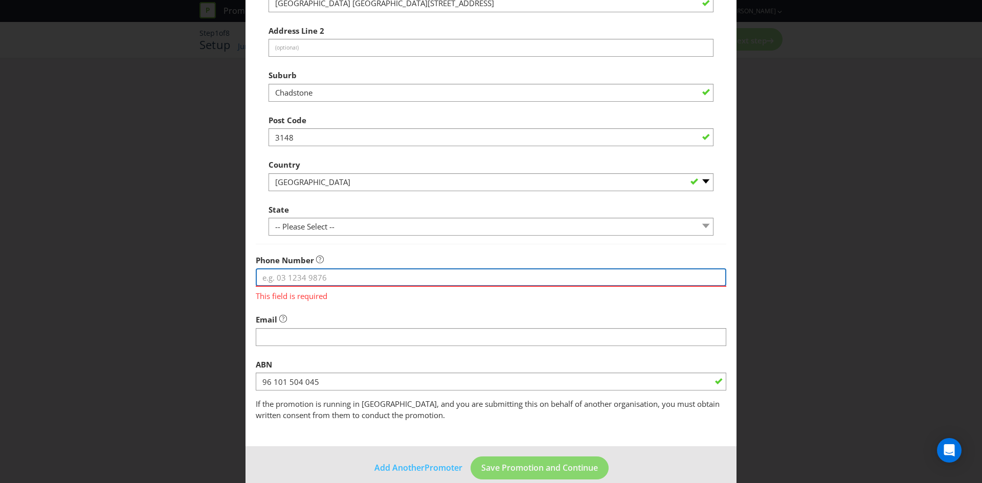
click at [321, 283] on input "tel" at bounding box center [491, 277] width 470 height 18
paste input "[PHONE_NUMBER]"
type input "[PHONE_NUMBER]"
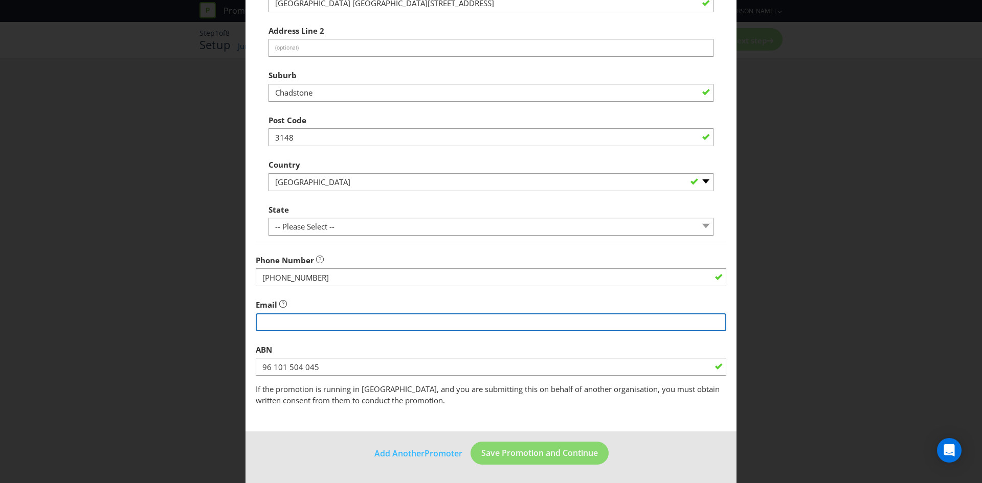
click at [285, 335] on fieldset "Promoter Information Company Name VICINITY CENTRES PM PTY LTD What is the promo…" at bounding box center [491, 138] width 470 height 536
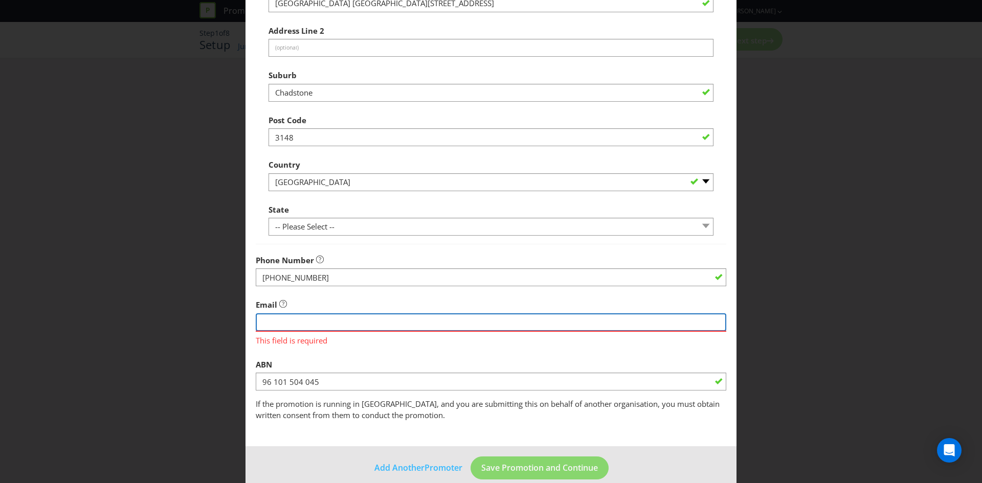
click at [378, 327] on input "string" at bounding box center [491, 322] width 470 height 18
paste input "[EMAIL_ADDRESS][DOMAIN_NAME]"
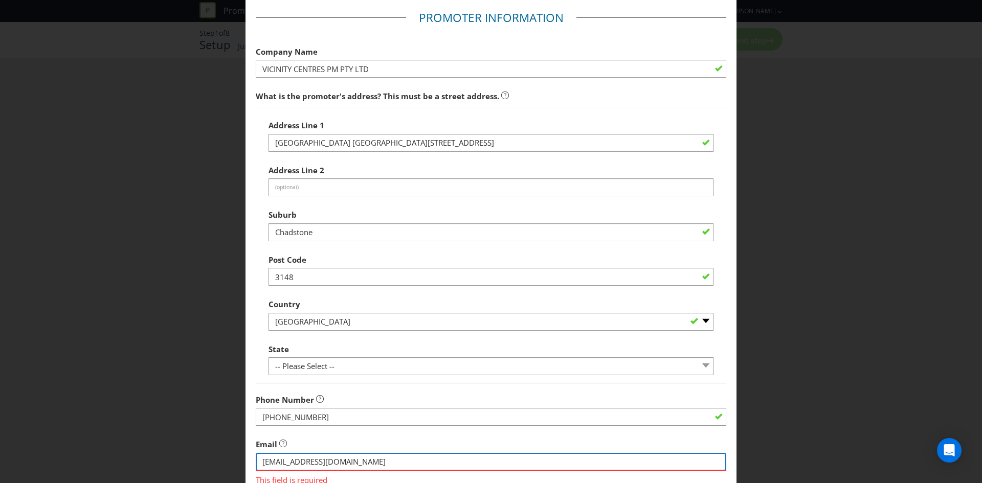
scroll to position [31, 0]
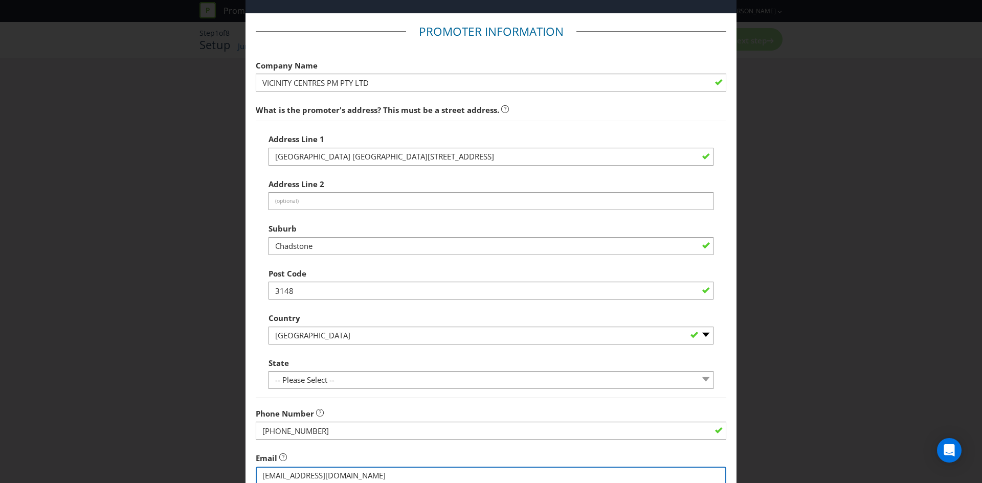
type input "[EMAIL_ADDRESS][DOMAIN_NAME]"
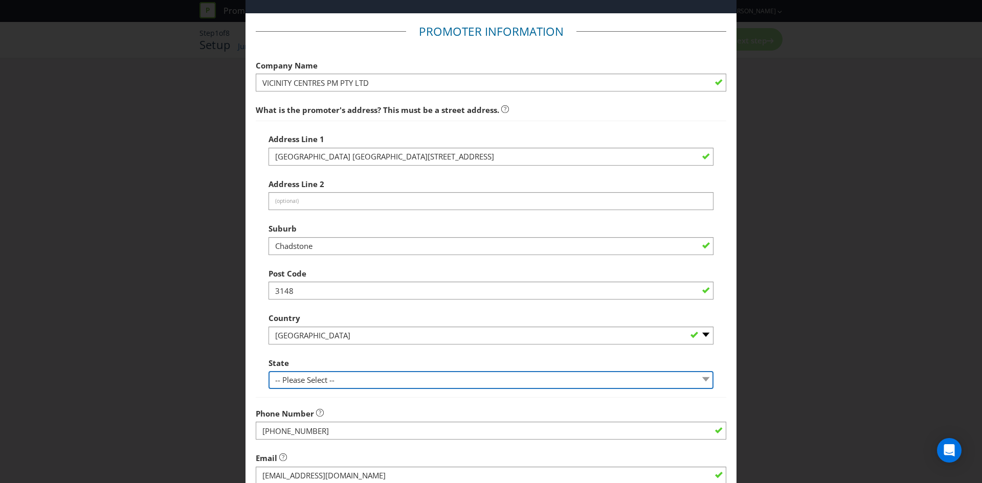
click at [357, 383] on select "-- Please Select -- [GEOGRAPHIC_DATA] [GEOGRAPHIC_DATA] [GEOGRAPHIC_DATA] [GEOG…" at bounding box center [490, 380] width 445 height 18
select select "QLD"
click at [268, 371] on select "-- Please Select -- [GEOGRAPHIC_DATA] [GEOGRAPHIC_DATA] [GEOGRAPHIC_DATA] [GEOG…" at bounding box center [490, 380] width 445 height 18
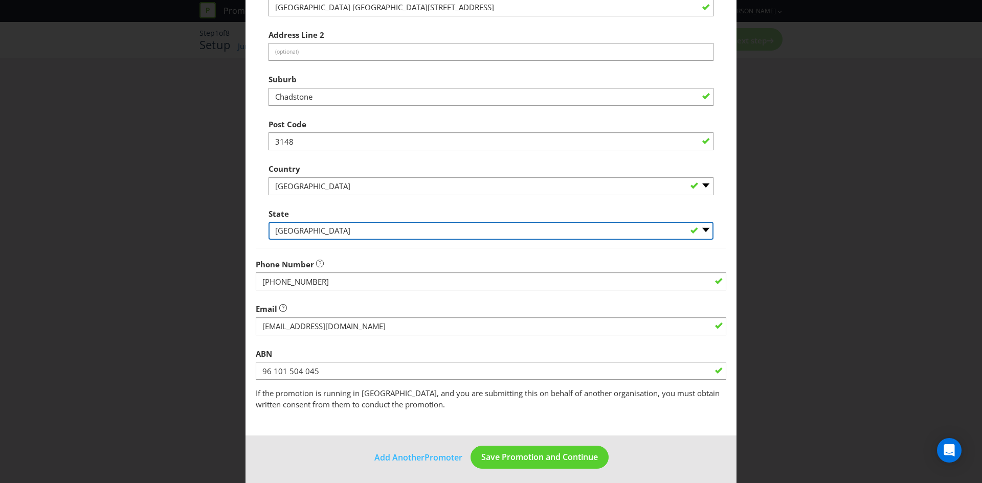
scroll to position [184, 0]
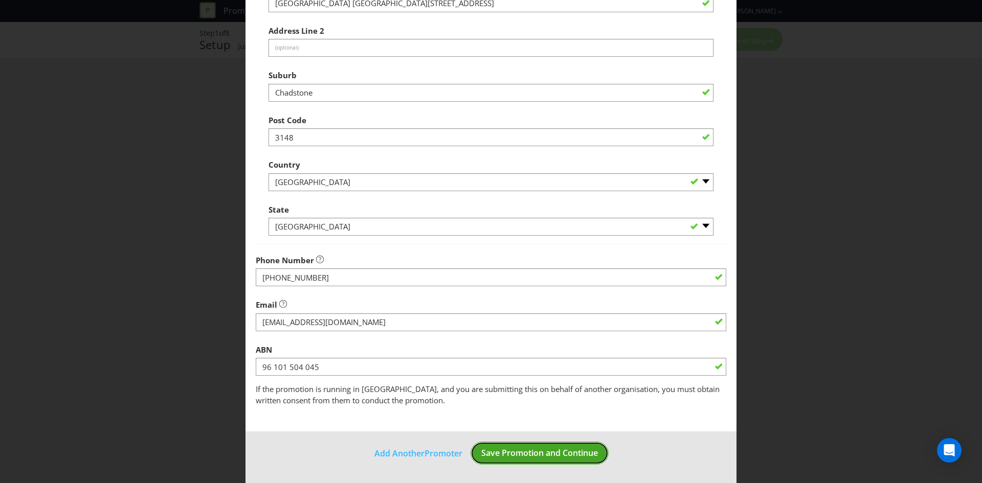
click at [545, 459] on button "Save Promotion and Continue" at bounding box center [539, 453] width 138 height 23
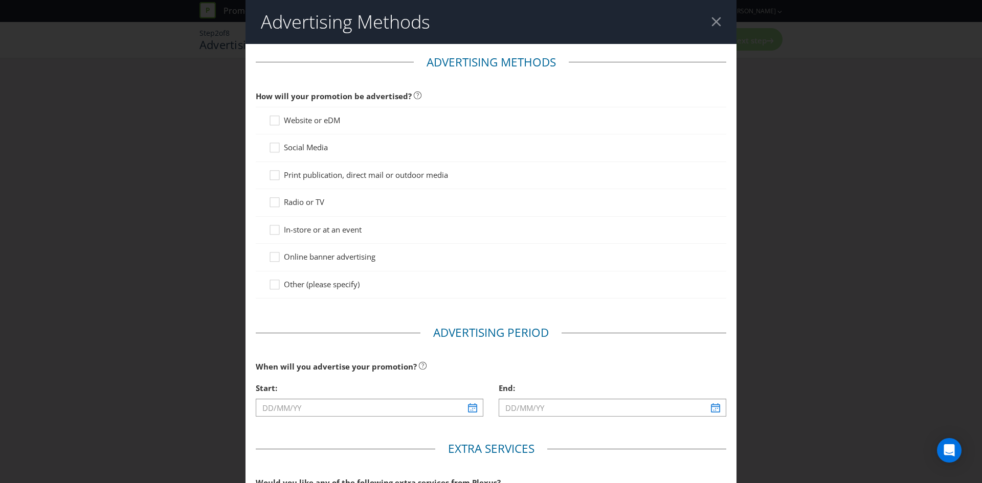
click at [297, 174] on span "Print publication, direct mail or outdoor media" at bounding box center [366, 175] width 164 height 10
click at [0, 0] on input "Print publication, direct mail or outdoor media" at bounding box center [0, 0] width 0 height 0
click at [257, 229] on div "In-store or at an event" at bounding box center [491, 230] width 470 height 27
click at [269, 230] on icon at bounding box center [275, 231] width 15 height 15
click at [0, 0] on input "In-store or at an event" at bounding box center [0, 0] width 0 height 0
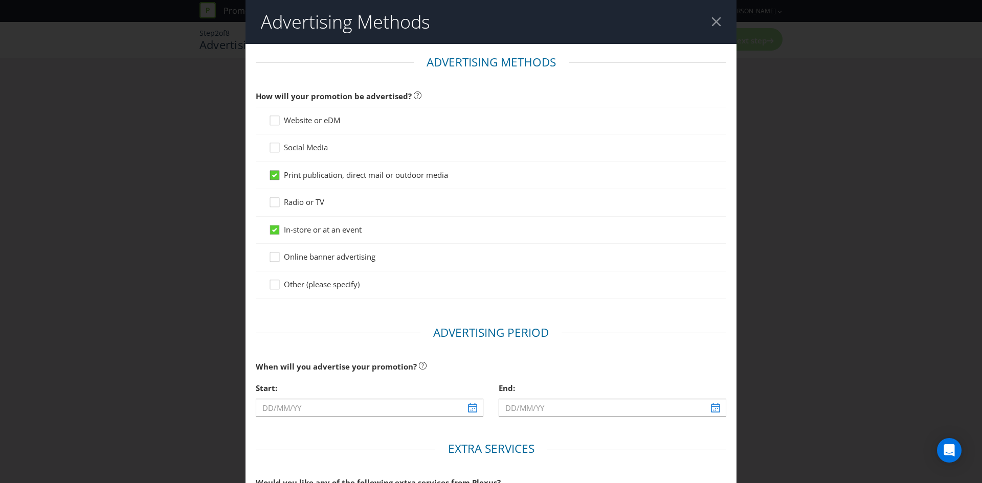
click at [277, 172] on icon at bounding box center [274, 175] width 9 height 9
click at [0, 0] on input "Print publication, direct mail or outdoor media" at bounding box center [0, 0] width 0 height 0
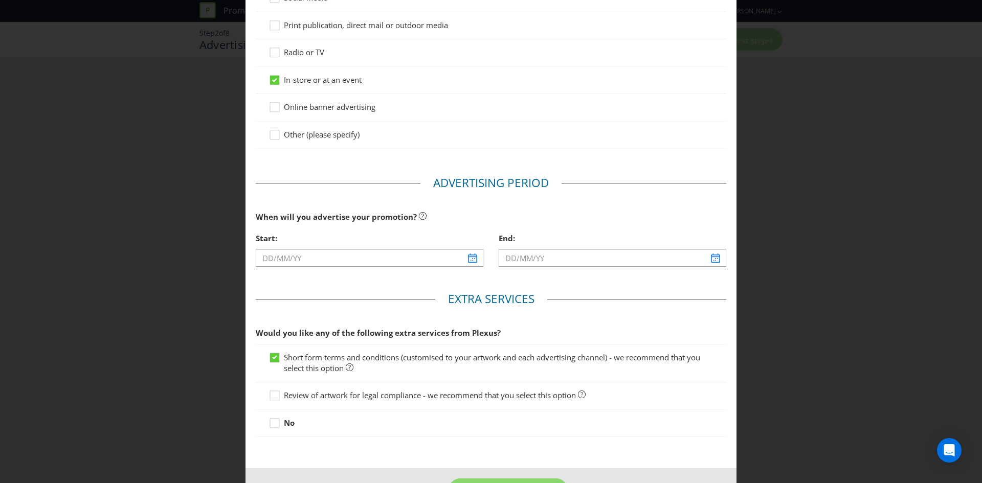
scroll to position [153, 0]
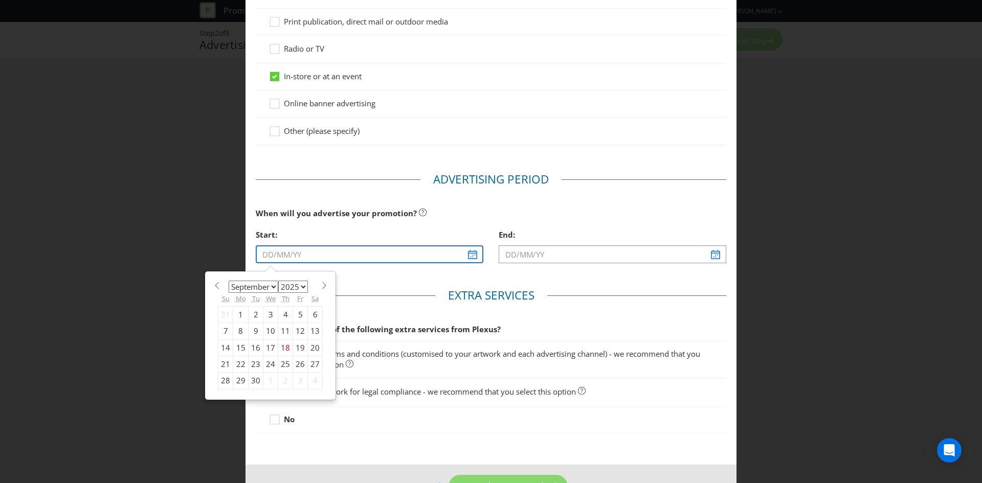
click at [468, 254] on input "text" at bounding box center [369, 254] width 227 height 18
type input "[DATE]"
select select "9"
click at [575, 263] on div at bounding box center [611, 263] width 227 height 1
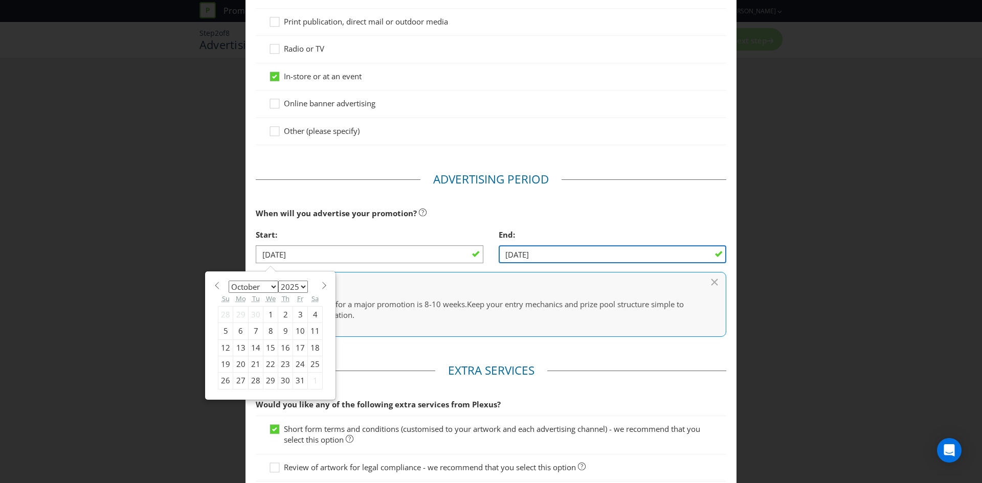
click at [711, 249] on input "[DATE]" at bounding box center [611, 254] width 227 height 18
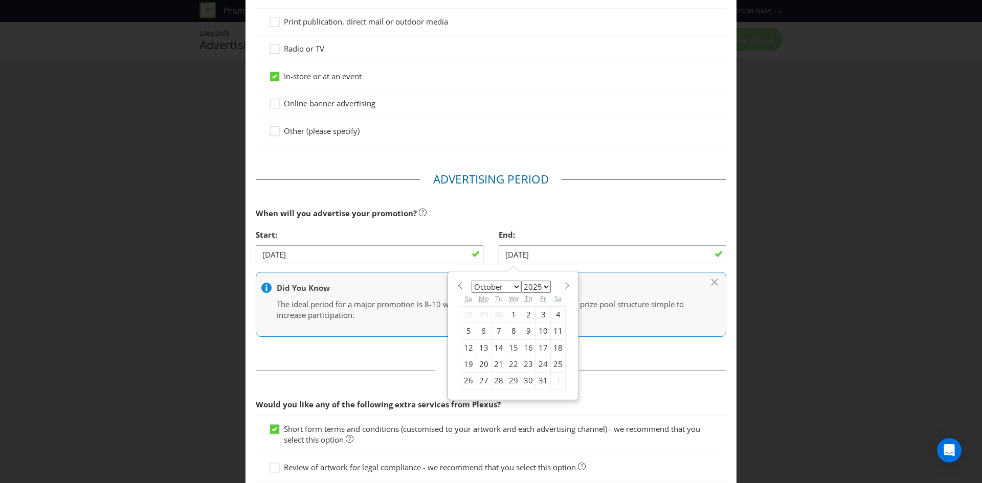
click at [521, 365] on div "23" at bounding box center [528, 364] width 15 height 16
type input "[DATE]"
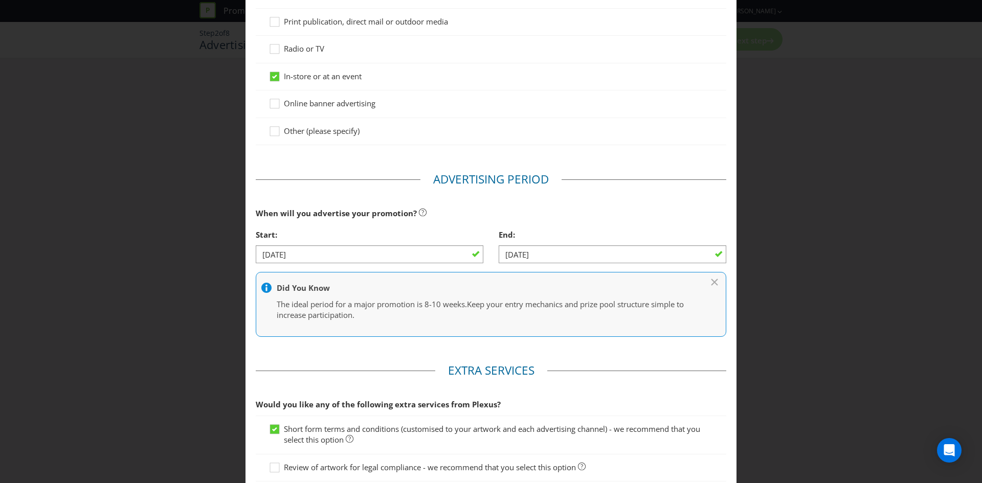
click at [628, 364] on fieldset "Extra Services Would you like any of the following extra services from Plexus? …" at bounding box center [491, 438] width 470 height 152
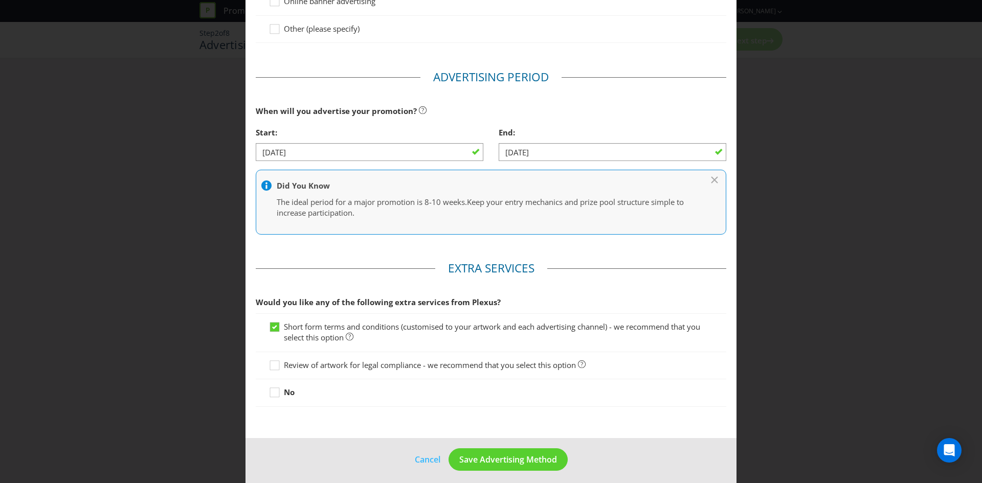
scroll to position [262, 0]
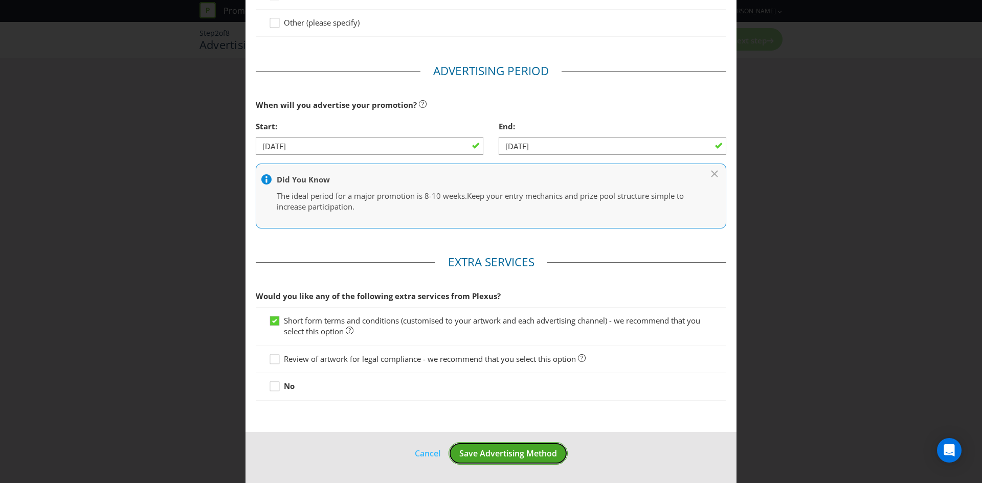
click at [497, 453] on span "Save Advertising Method" at bounding box center [508, 453] width 98 height 11
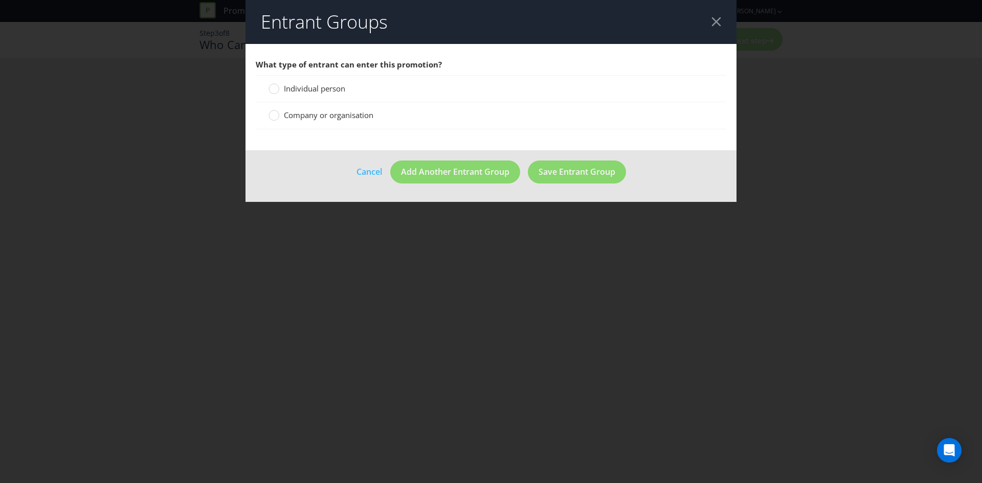
click at [316, 92] on span "Individual person" at bounding box center [314, 88] width 61 height 10
click at [0, 0] on input "Individual person" at bounding box center [0, 0] width 0 height 0
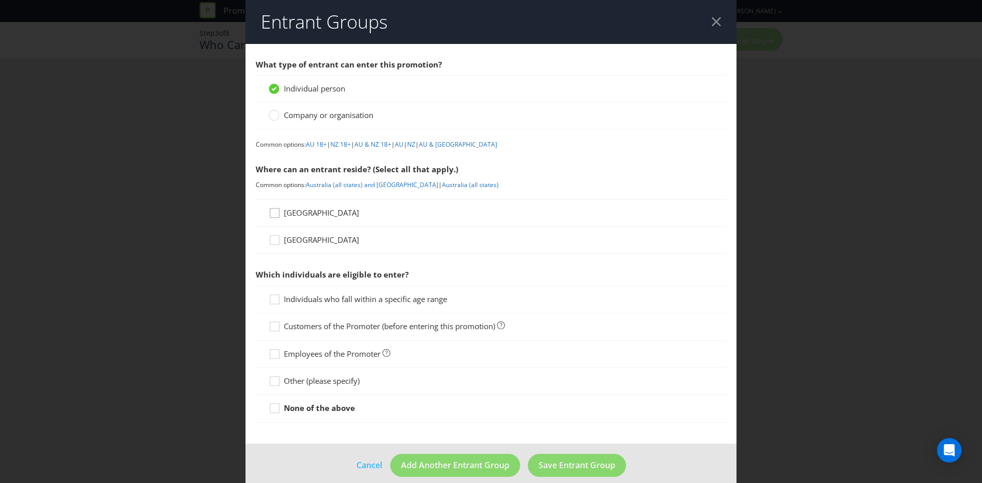
click at [272, 211] on div at bounding box center [274, 209] width 5 height 5
click at [0, 0] on input "[GEOGRAPHIC_DATA]" at bounding box center [0, 0] width 0 height 0
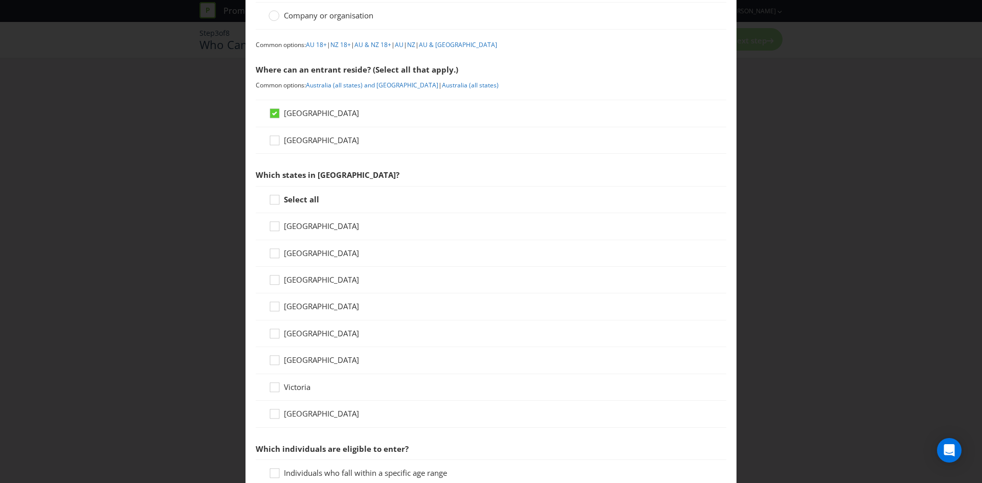
scroll to position [102, 0]
click at [274, 306] on icon at bounding box center [275, 306] width 15 height 15
click at [0, 0] on input "[GEOGRAPHIC_DATA]" at bounding box center [0, 0] width 0 height 0
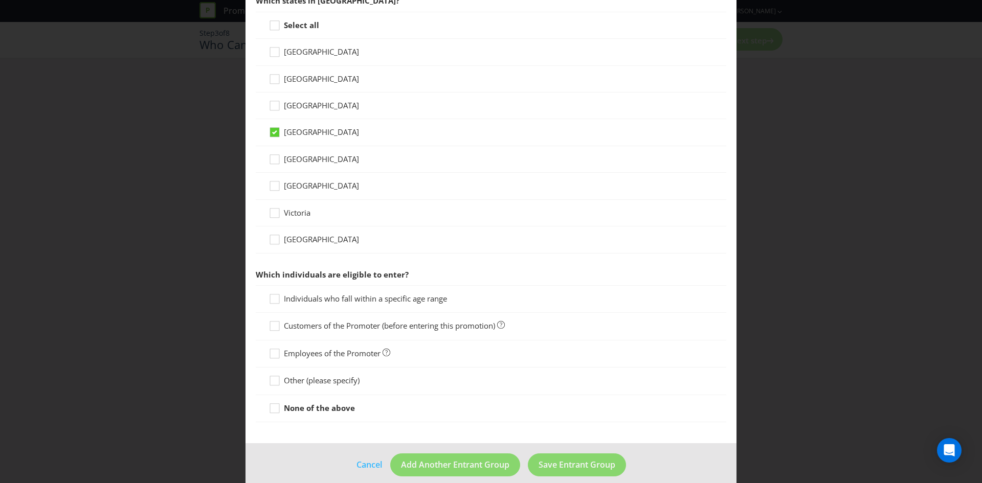
scroll to position [286, 0]
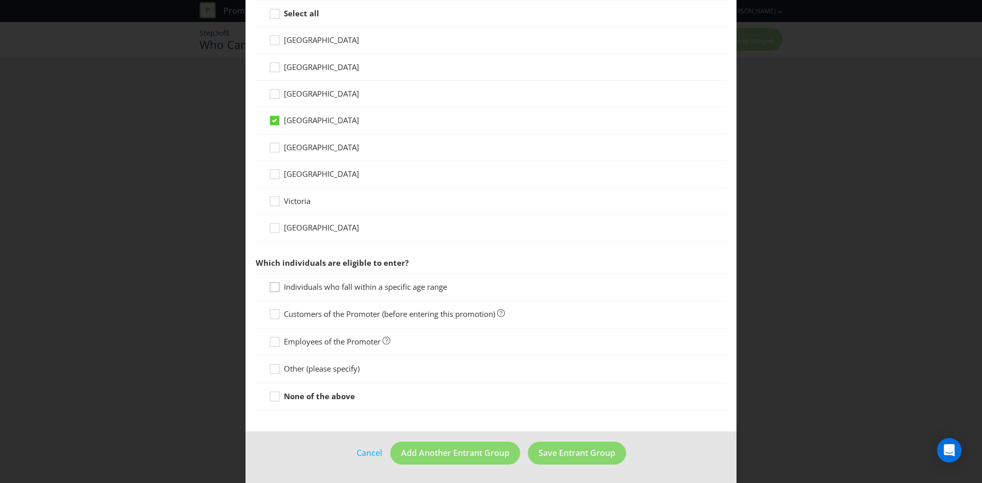
click at [276, 288] on icon at bounding box center [275, 289] width 15 height 15
click at [0, 0] on input "Individuals who fall within a specific age range" at bounding box center [0, 0] width 0 height 0
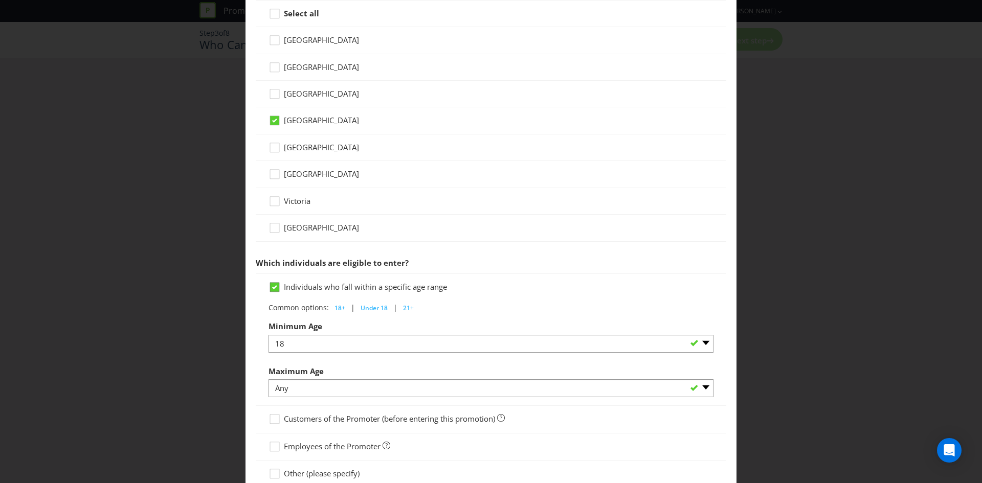
click at [276, 288] on icon at bounding box center [274, 287] width 9 height 9
click at [0, 0] on input "Individuals who fall within a specific age range" at bounding box center [0, 0] width 0 height 0
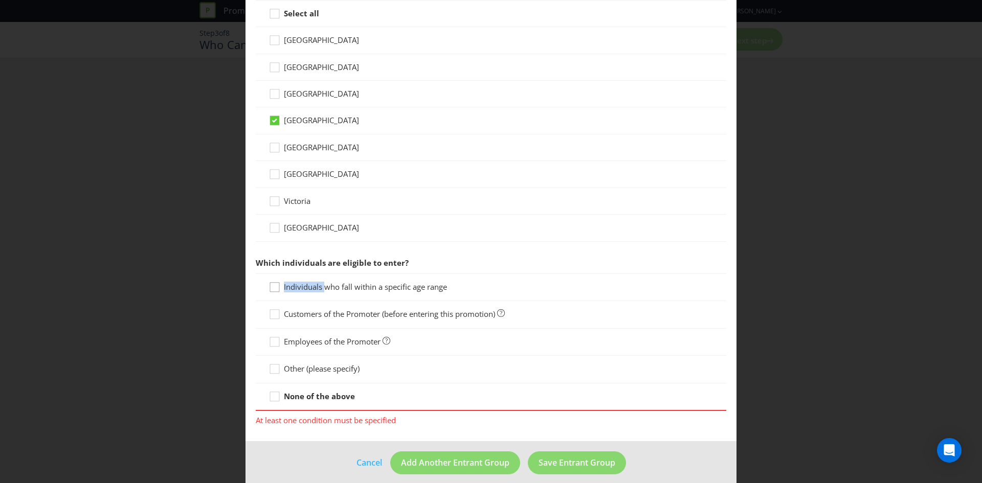
click at [276, 288] on icon at bounding box center [275, 289] width 15 height 15
click at [0, 0] on input "Individuals who fall within a specific age range" at bounding box center [0, 0] width 0 height 0
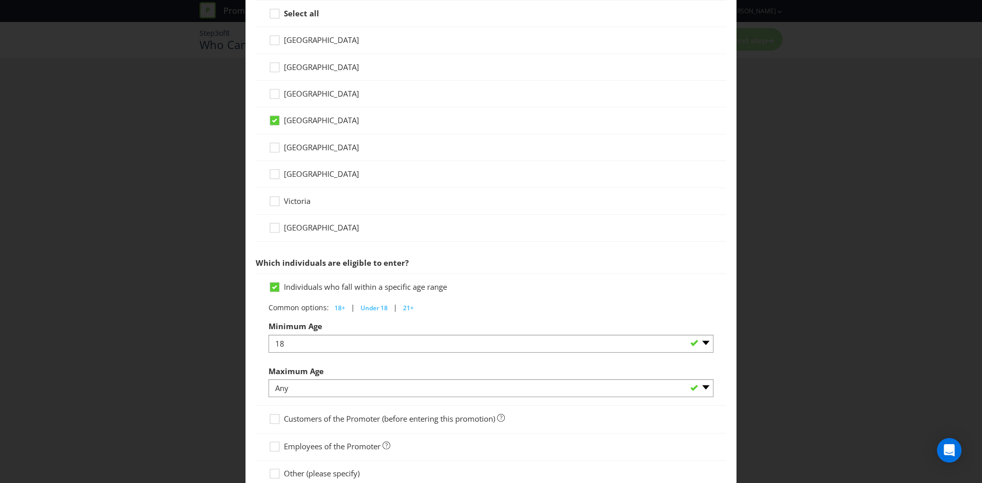
click at [426, 366] on div "Maximum Age Any 1 2 3 4 5 6 7 8 9 10 11 12 13 14 15 16 17 18 19 20 21 22 23 24 …" at bounding box center [490, 379] width 445 height 37
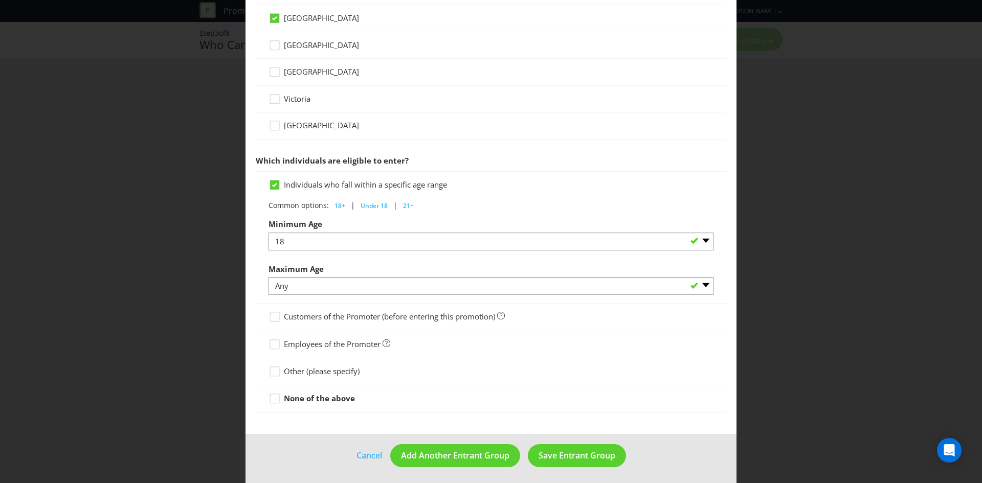
scroll to position [391, 0]
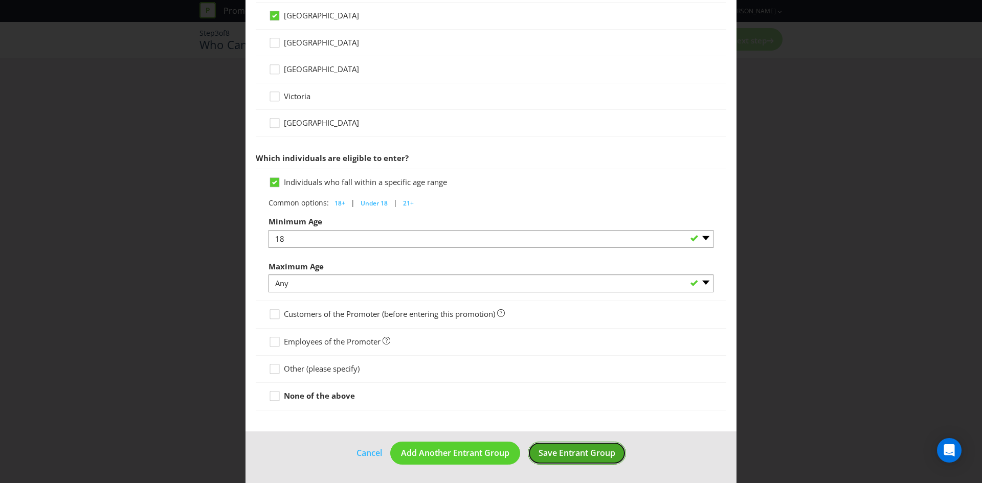
click at [583, 453] on span "Save Entrant Group" at bounding box center [576, 452] width 77 height 11
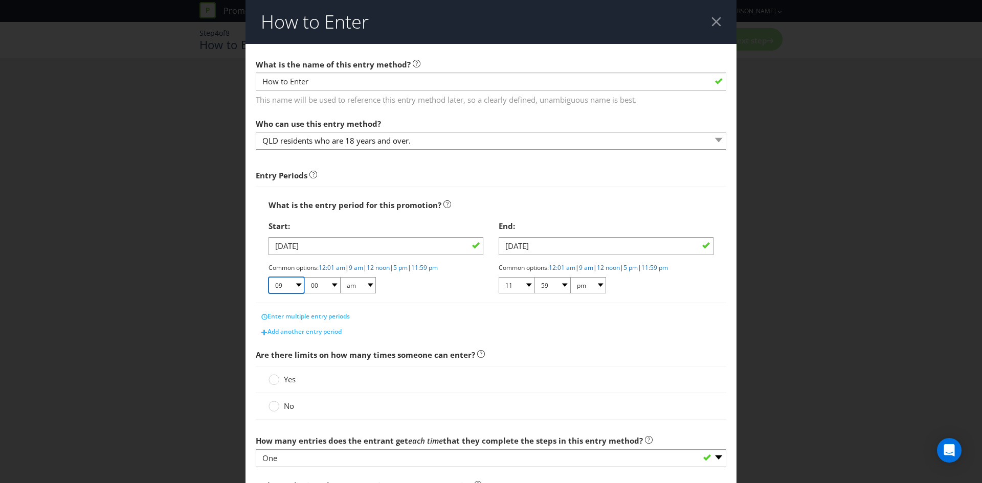
click at [298, 284] on select "01 02 03 04 05 06 07 08 09 10 11 12" at bounding box center [286, 285] width 36 height 16
select select "07"
click at [268, 277] on select "01 02 03 04 05 06 07 08 09 10 11 12" at bounding box center [286, 285] width 36 height 16
click at [362, 285] on select "am pm" at bounding box center [358, 285] width 36 height 16
select select "pm"
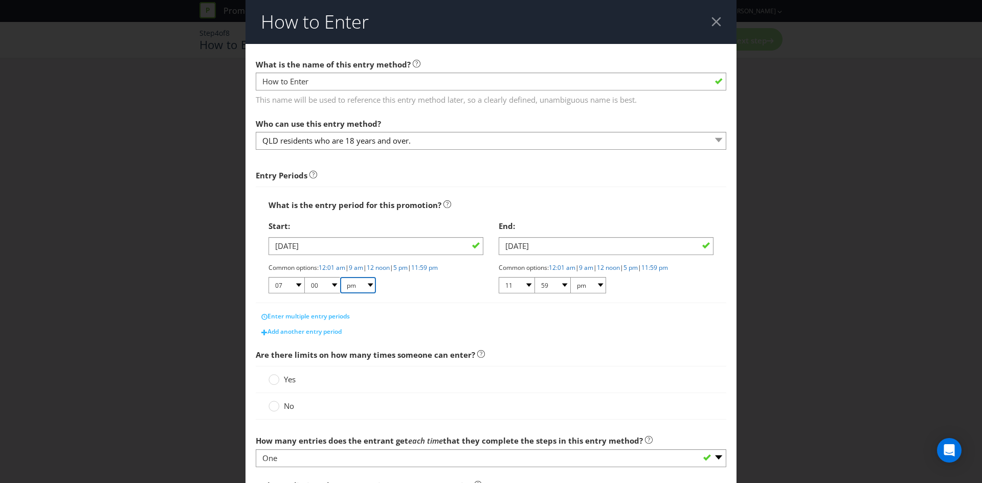
click at [340, 277] on select "am pm" at bounding box center [358, 285] width 36 height 16
click at [515, 281] on select "01 02 03 04 05 06 07 08 09 10 11 12" at bounding box center [516, 285] width 36 height 16
select select "10"
click at [498, 277] on select "01 02 03 04 05 06 07 08 09 10 11 12" at bounding box center [516, 285] width 36 height 16
click at [594, 279] on select "am pm" at bounding box center [588, 285] width 36 height 16
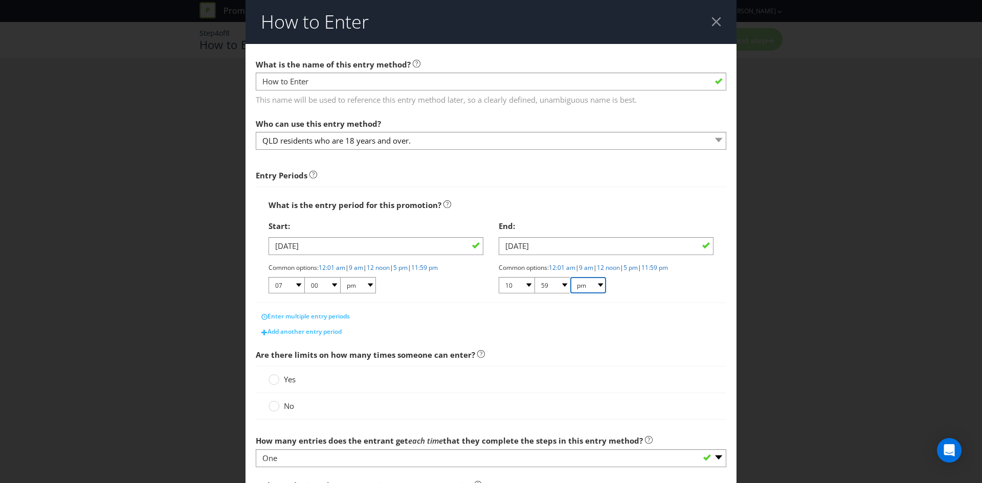
click at [570, 277] on select "am pm" at bounding box center [588, 285] width 36 height 16
click at [549, 289] on select "00 01 05 10 15 20 25 29 30 35 40 45 50 55 59" at bounding box center [552, 285] width 36 height 16
select select "00"
click at [534, 277] on select "00 01 05 10 15 20 25 29 30 35 40 45 50 55 59" at bounding box center [552, 285] width 36 height 16
click at [546, 361] on span "Are there limits on how many times someone can enter?" at bounding box center [491, 355] width 470 height 21
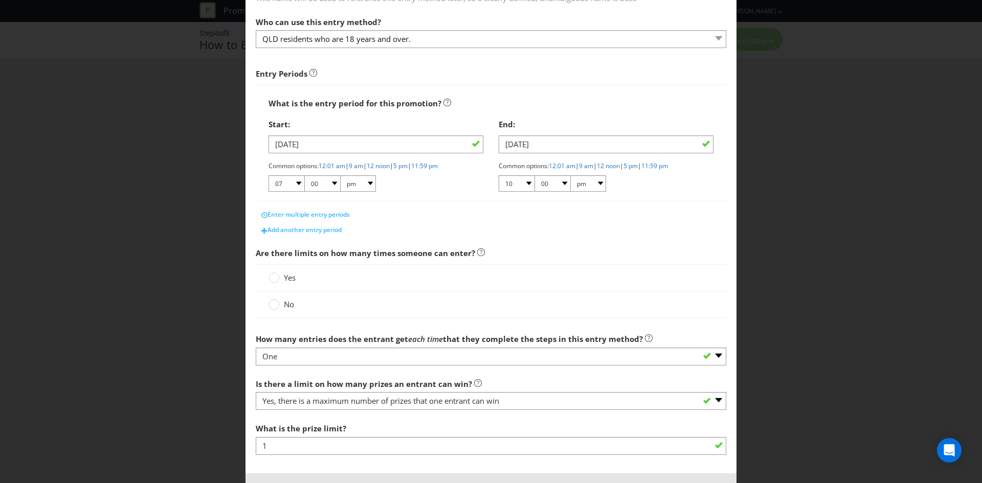
scroll to position [102, 0]
click at [276, 278] on circle at bounding box center [274, 277] width 10 height 10
click at [0, 0] on input "Yes" at bounding box center [0, 0] width 0 height 0
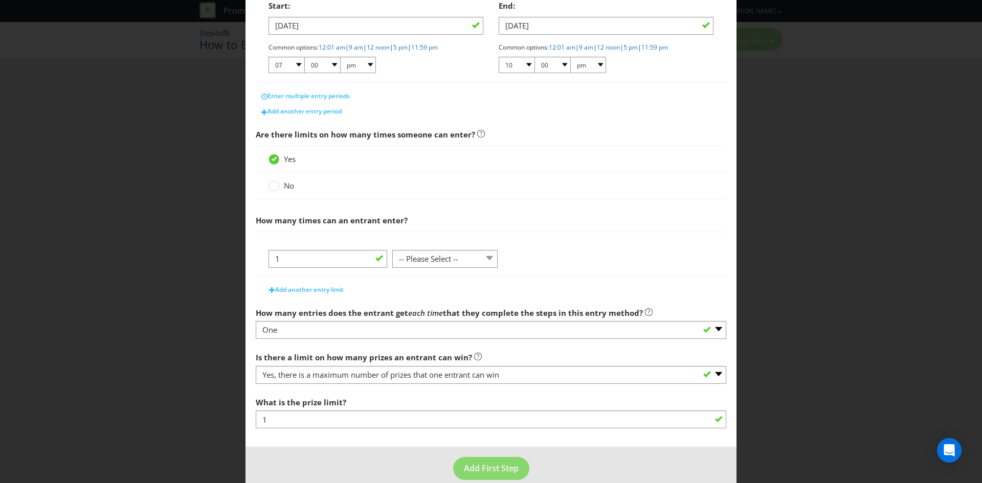
scroll to position [236, 0]
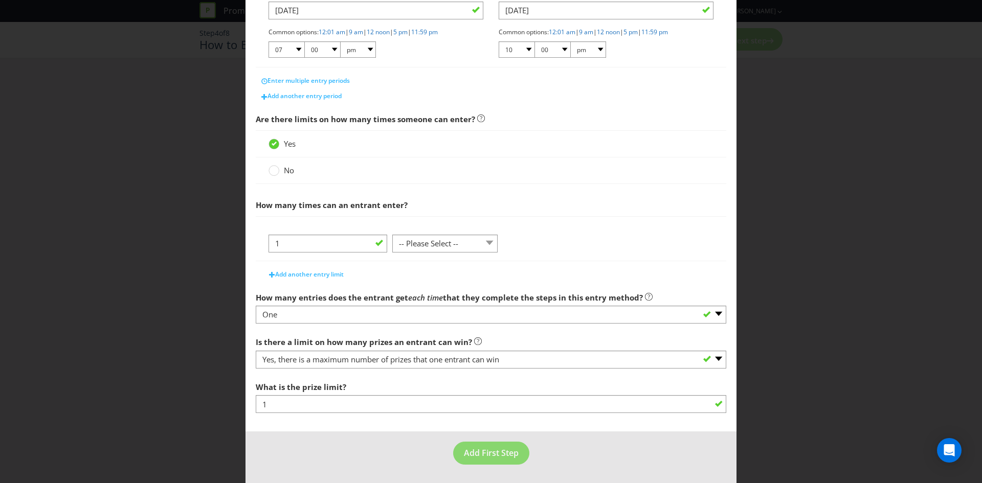
click at [472, 255] on div "1 -- Please Select -- per person per day per purchase per transaction Other (pl…" at bounding box center [490, 248] width 445 height 26
click at [460, 239] on select "-- Please Select -- per person per day per purchase per transaction Other (plea…" at bounding box center [444, 244] width 105 height 18
select select "PER_PERSON"
click at [392, 253] on select "-- Please Select -- per person per day per purchase per transaction Other (plea…" at bounding box center [444, 244] width 105 height 18
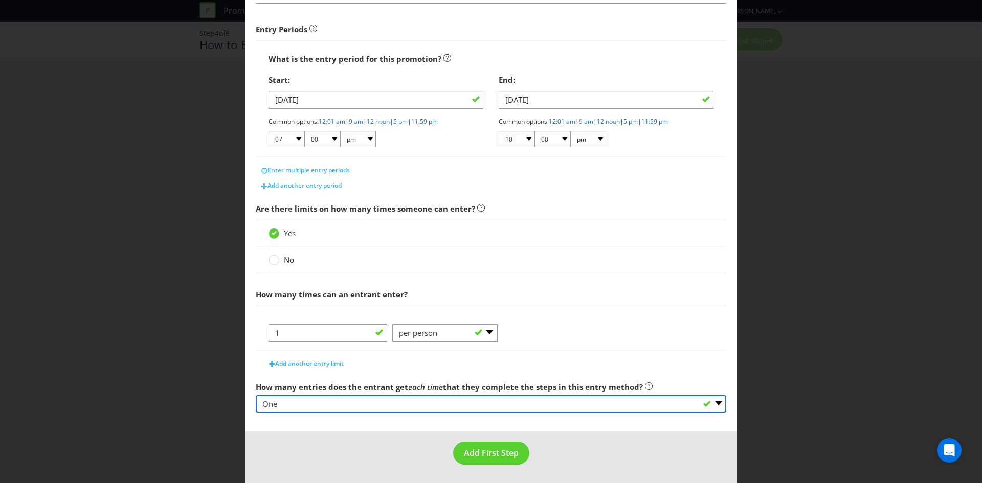
click at [357, 408] on select "-- Please select -- One More than one Other (please specify) Not applicable - g…" at bounding box center [491, 404] width 470 height 18
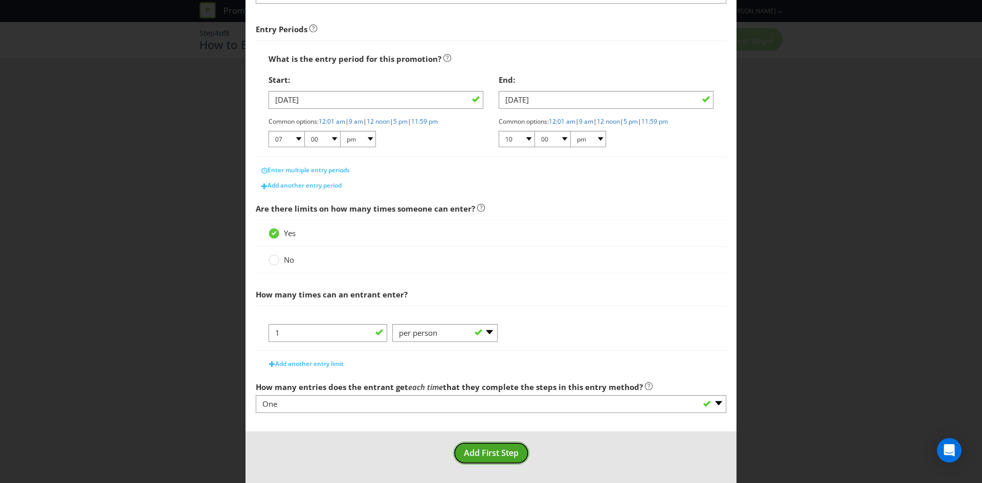
click at [495, 453] on span "Add First Step" at bounding box center [491, 452] width 55 height 11
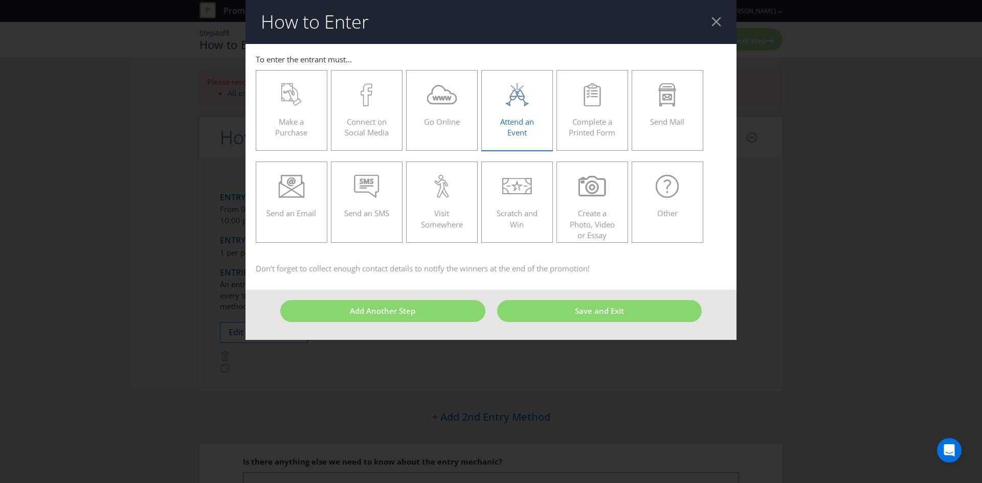
click at [518, 119] on span "Attend an Event" at bounding box center [517, 127] width 34 height 21
click at [0, 0] on input "Attend an Event" at bounding box center [0, 0] width 0 height 0
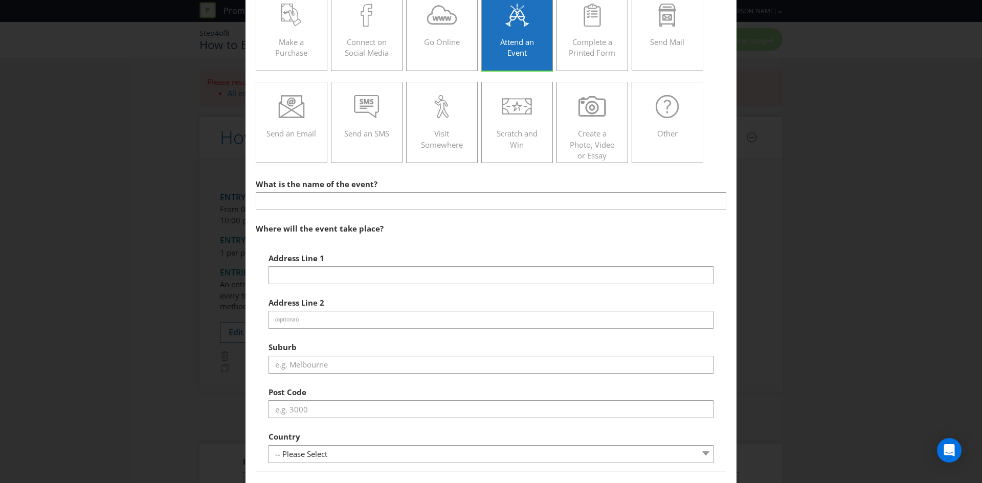
scroll to position [51, 0]
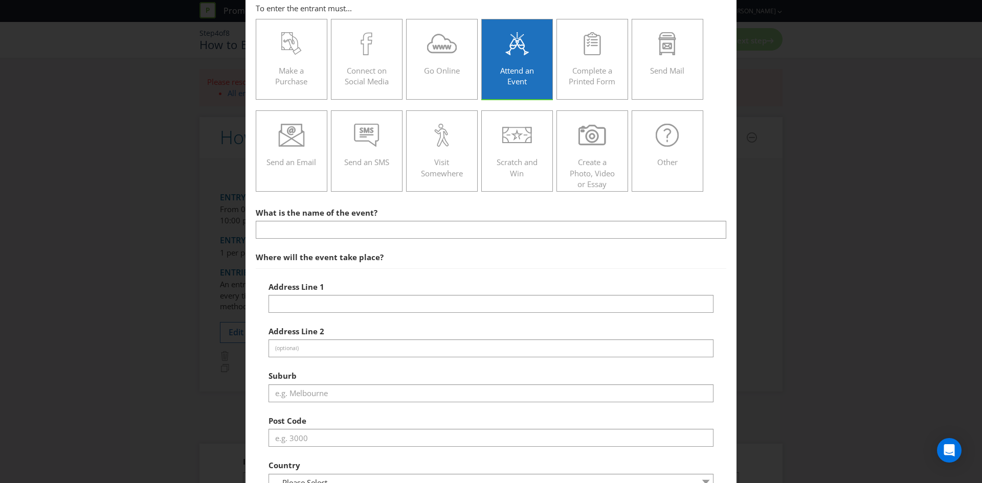
click at [336, 244] on section "What is the name of the event? Where will the event take place? Address Line 1 …" at bounding box center [491, 477] width 470 height 550
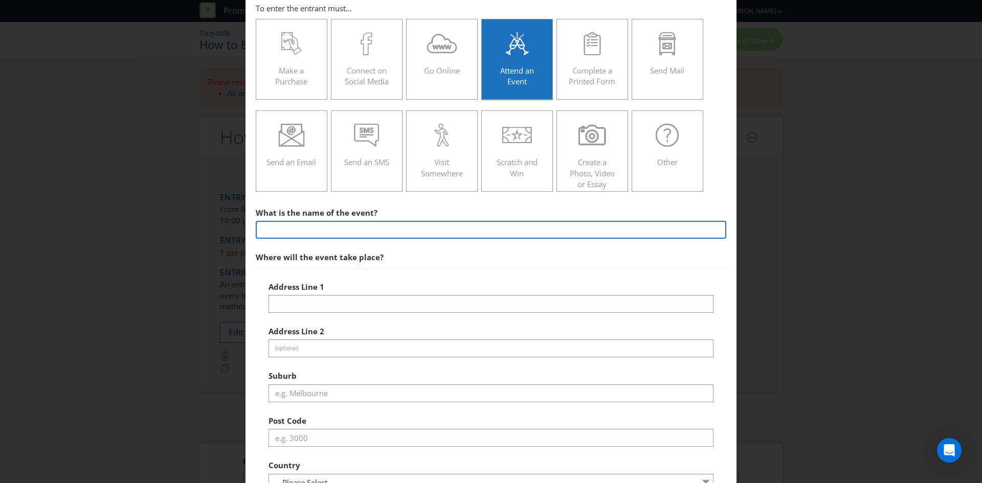
click at [332, 231] on input "text" at bounding box center [491, 230] width 470 height 18
type input "QP Soiree"
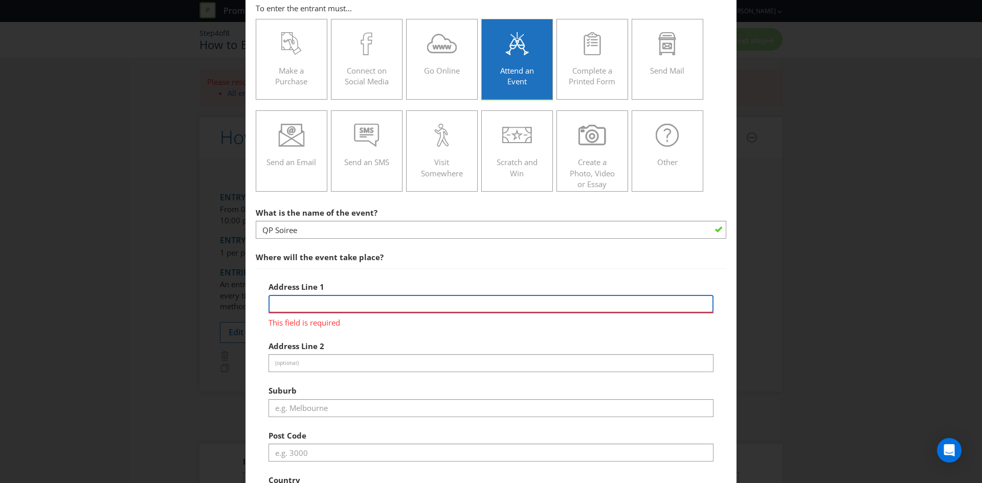
click at [352, 308] on input "text" at bounding box center [490, 304] width 445 height 18
paste input "[STREET_ADDRESS]"
type input "[STREET_ADDRESS]"
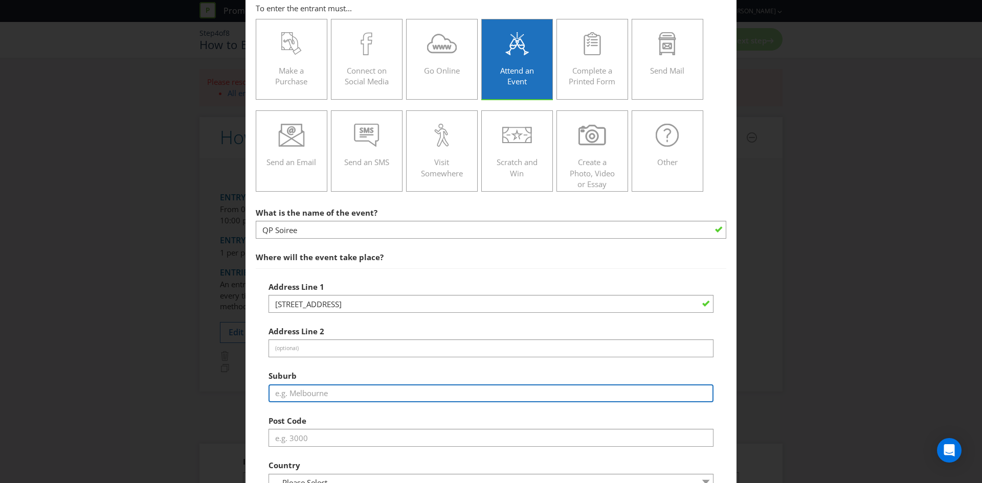
drag, startPoint x: 303, startPoint y: 399, endPoint x: 304, endPoint y: 405, distance: 6.2
click at [303, 399] on input "text" at bounding box center [490, 393] width 445 height 18
type input "[GEOGRAPHIC_DATA]"
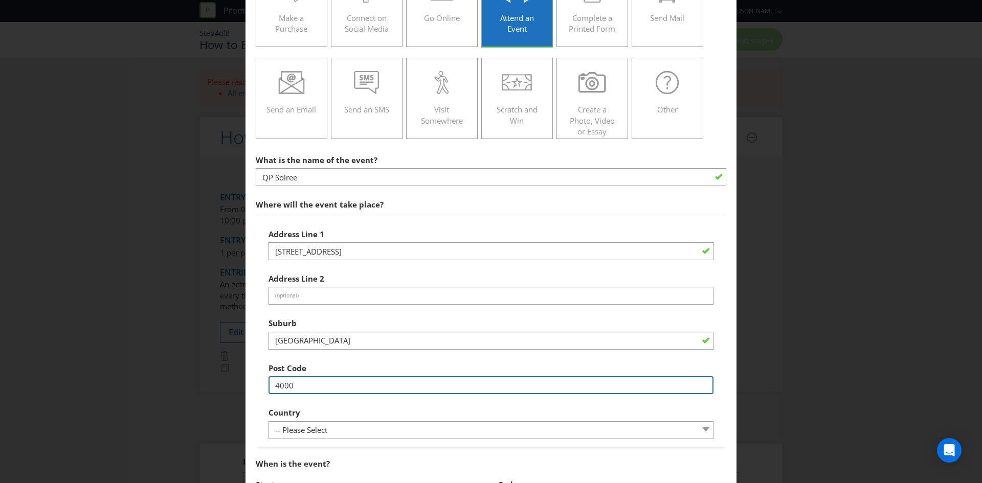
scroll to position [153, 0]
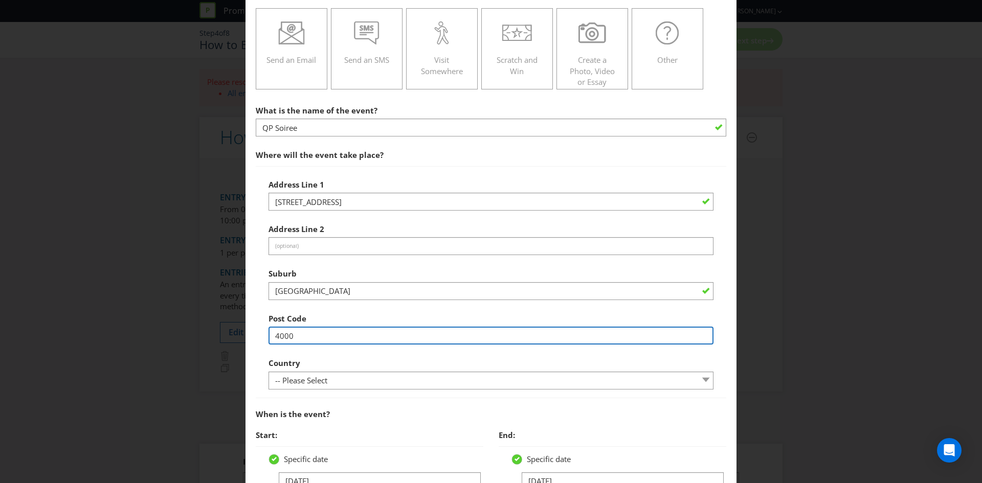
type input "4000"
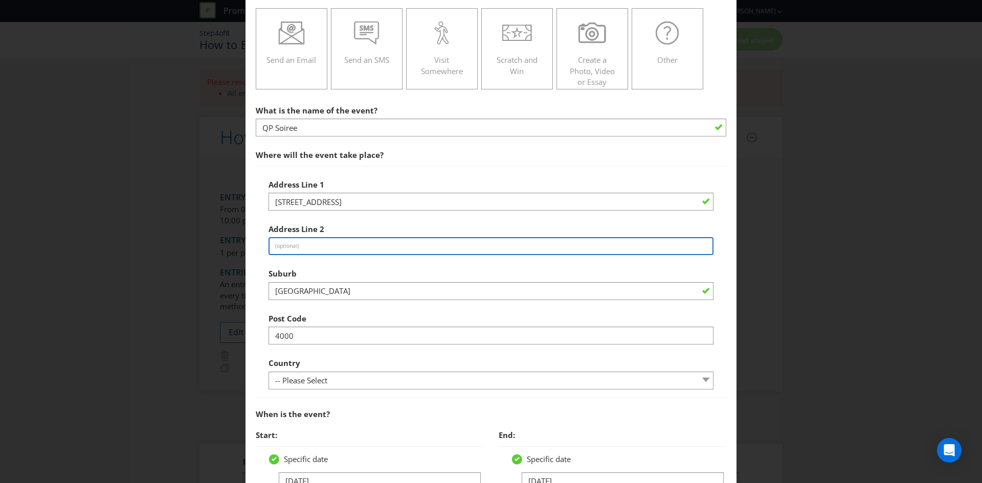
click at [294, 254] on input "text" at bounding box center [490, 246] width 445 height 18
type input "QueensPlaza"
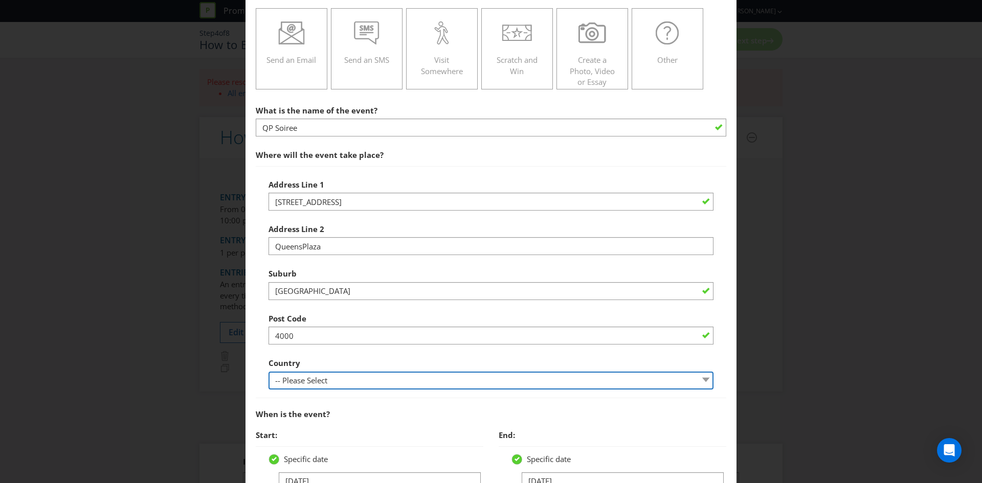
click at [341, 373] on select "-- Please Select [GEOGRAPHIC_DATA] [GEOGRAPHIC_DATA]" at bounding box center [490, 381] width 445 height 18
select select "AU"
click at [268, 372] on select "-- Please Select [GEOGRAPHIC_DATA] [GEOGRAPHIC_DATA]" at bounding box center [490, 381] width 445 height 18
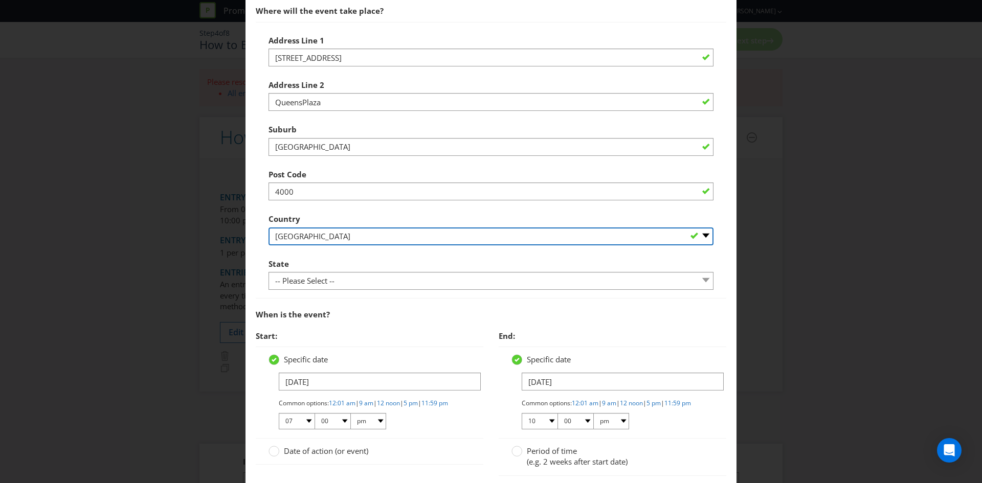
scroll to position [307, 0]
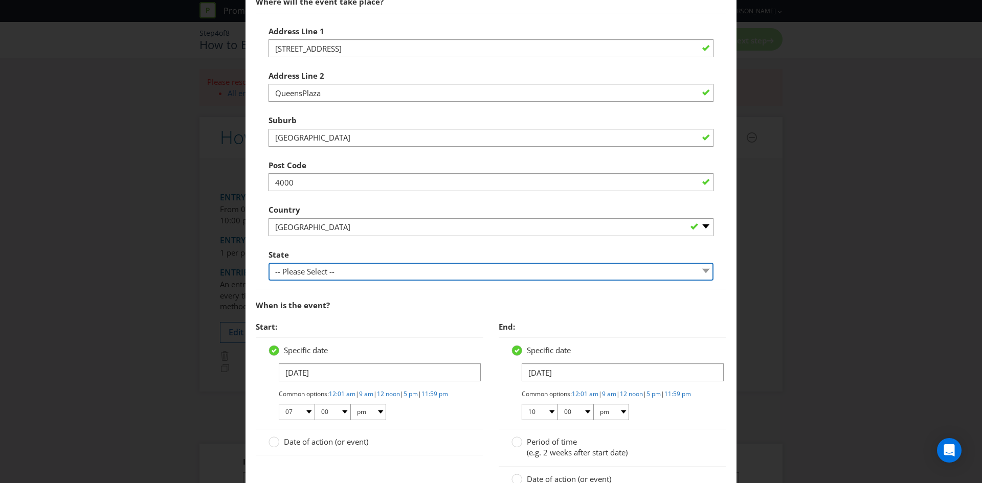
click at [305, 263] on select "-- Please Select -- [GEOGRAPHIC_DATA] [GEOGRAPHIC_DATA] [GEOGRAPHIC_DATA] [GEOG…" at bounding box center [490, 272] width 445 height 18
click at [305, 274] on select "-- Please Select -- [GEOGRAPHIC_DATA] [GEOGRAPHIC_DATA] [GEOGRAPHIC_DATA] [GEOG…" at bounding box center [490, 272] width 445 height 18
select select "QLD"
click at [268, 263] on select "-- Please Select -- [GEOGRAPHIC_DATA] [GEOGRAPHIC_DATA] [GEOGRAPHIC_DATA] [GEOG…" at bounding box center [490, 272] width 445 height 18
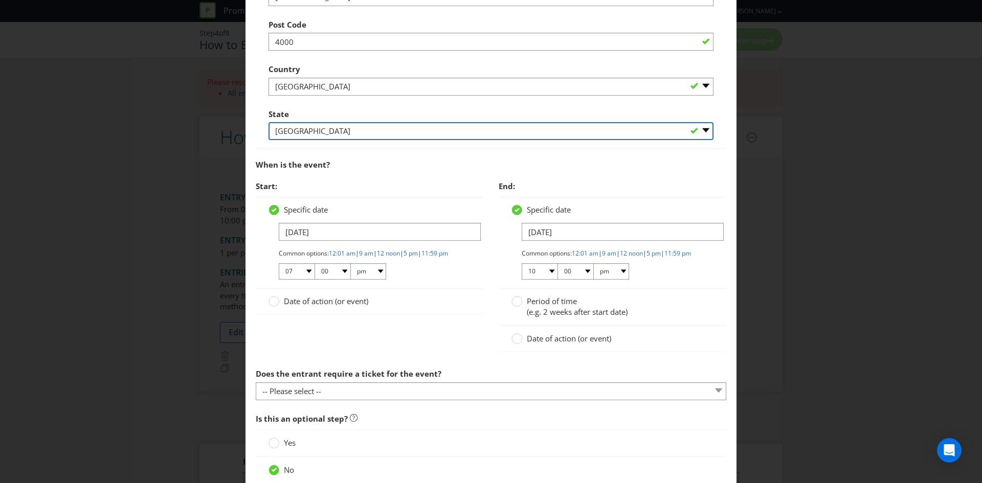
scroll to position [511, 0]
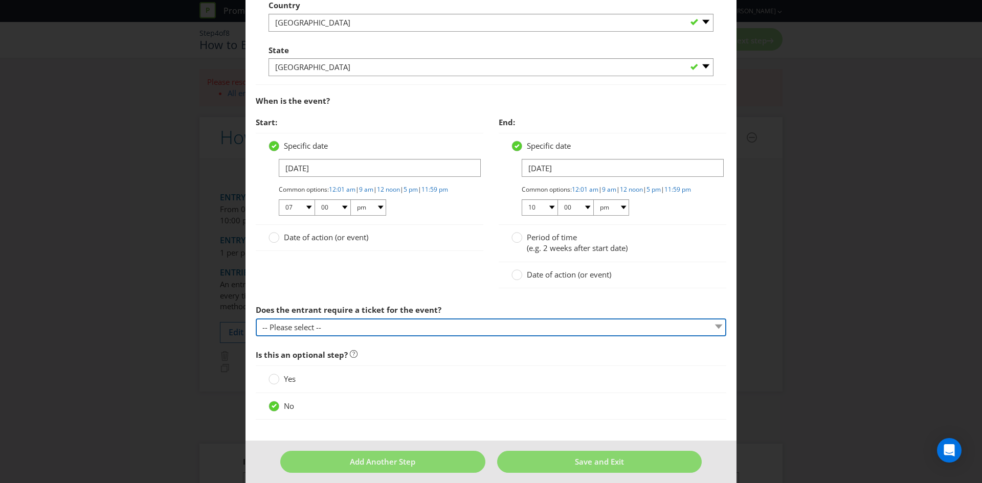
click at [344, 336] on select "-- Please select -- Yes, they must buy a ticket Yes, but tickets are free No ti…" at bounding box center [491, 327] width 470 height 18
select select "YES_FREE"
click at [256, 327] on select "-- Please select -- Yes, they must buy a ticket Yes, but tickets are free No ti…" at bounding box center [491, 327] width 470 height 18
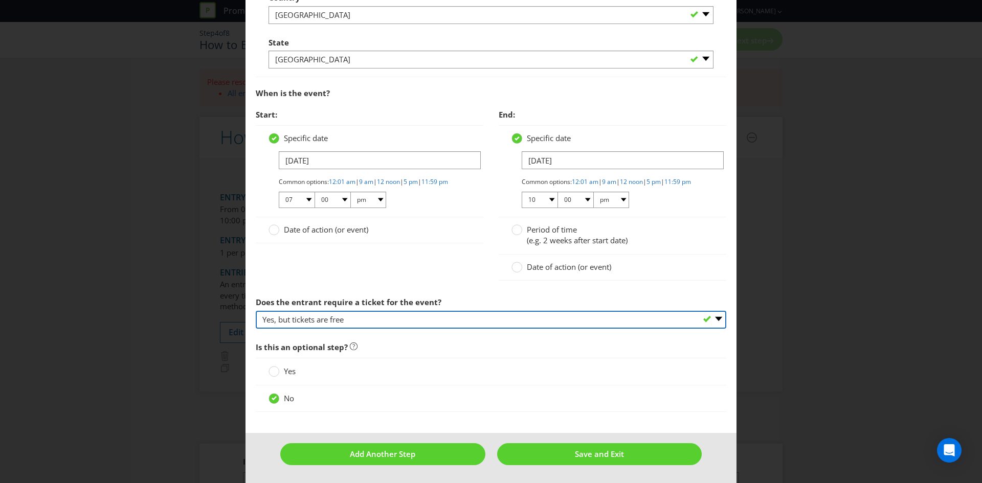
scroll to position [528, 0]
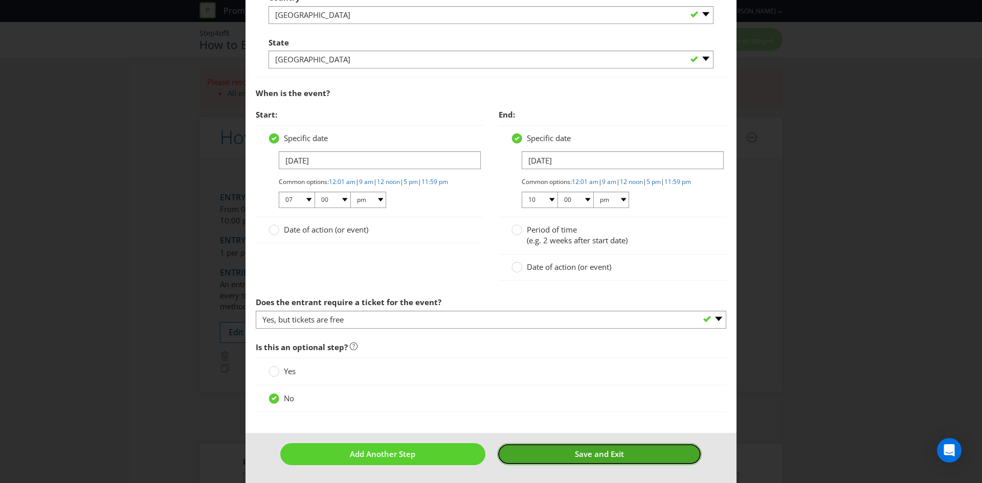
click at [568, 451] on button "Save and Exit" at bounding box center [599, 454] width 205 height 22
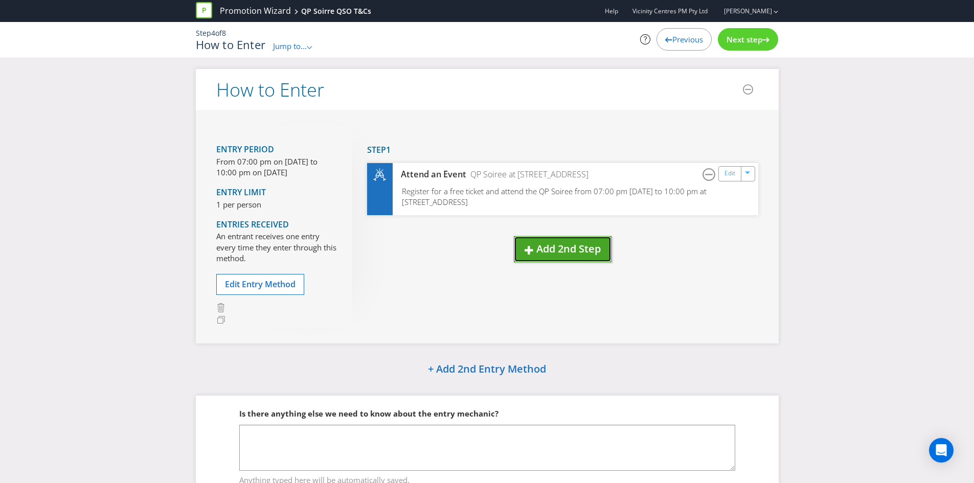
click at [562, 252] on span "Add 2nd Step" at bounding box center [568, 249] width 64 height 14
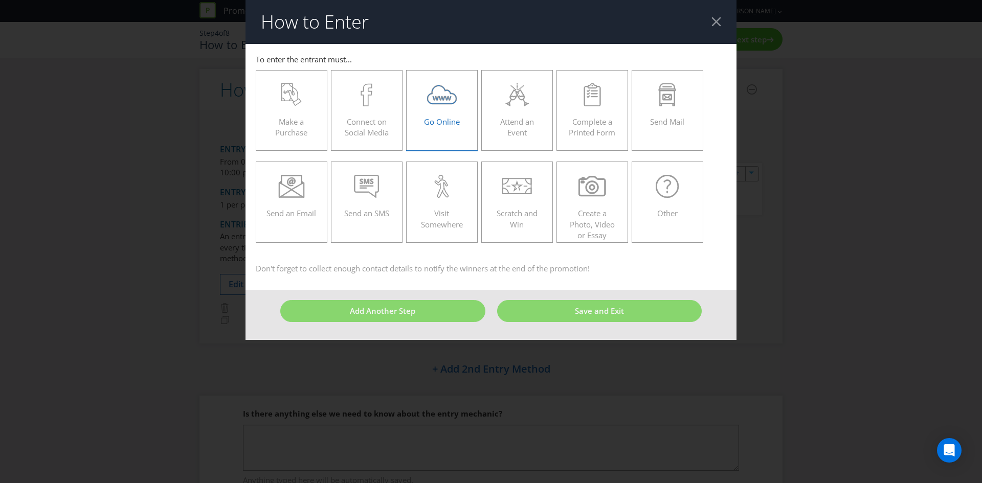
click at [437, 122] on span "Go Online" at bounding box center [442, 122] width 36 height 10
click at [0, 0] on input "Go Online" at bounding box center [0, 0] width 0 height 0
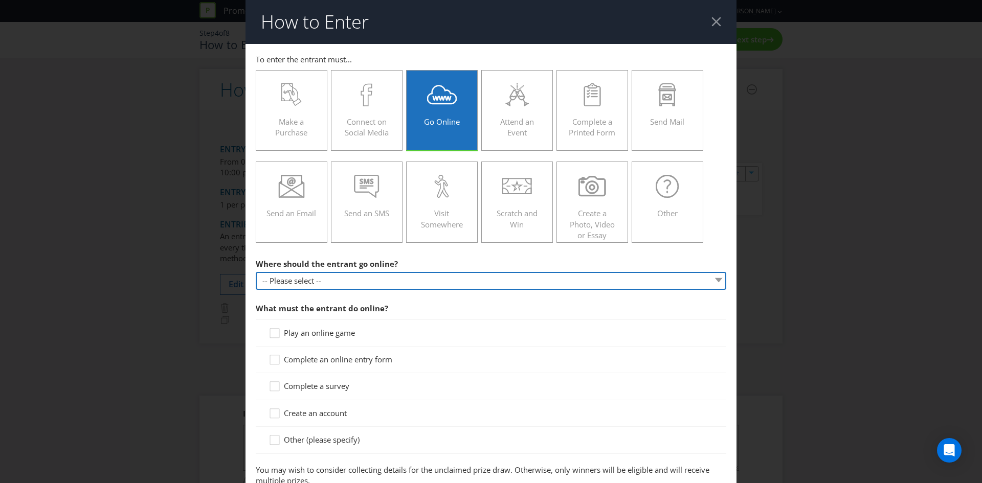
click at [342, 283] on select "-- Please select -- At a specific URL Using a direct link sent to the entrant b…" at bounding box center [491, 281] width 470 height 18
select select "OTHER"
click at [256, 272] on select "-- Please select -- At a specific URL Using a direct link sent to the entrant b…" at bounding box center [491, 281] width 470 height 18
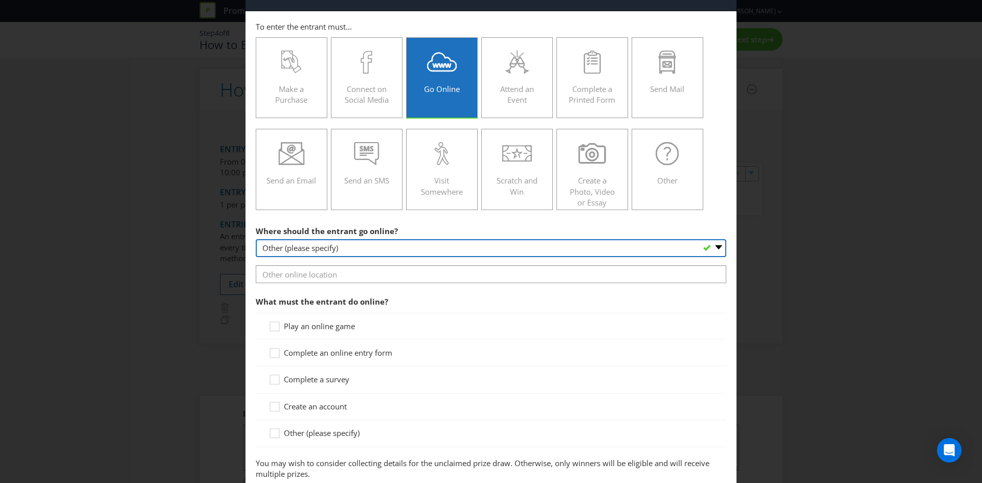
scroll to position [51, 0]
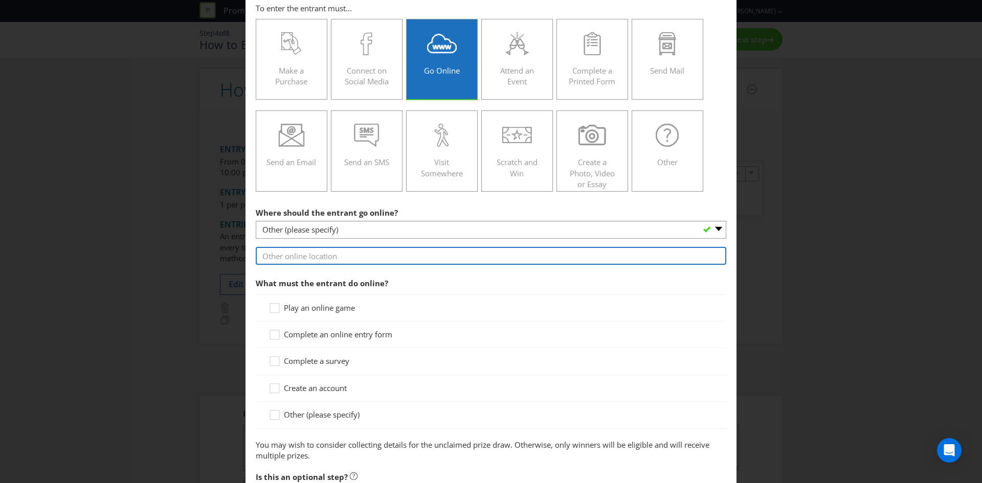
click at [333, 257] on input "text" at bounding box center [491, 256] width 470 height 18
type input "C"
type input "Scan QR code on the booklet provided to all guests on entrance"
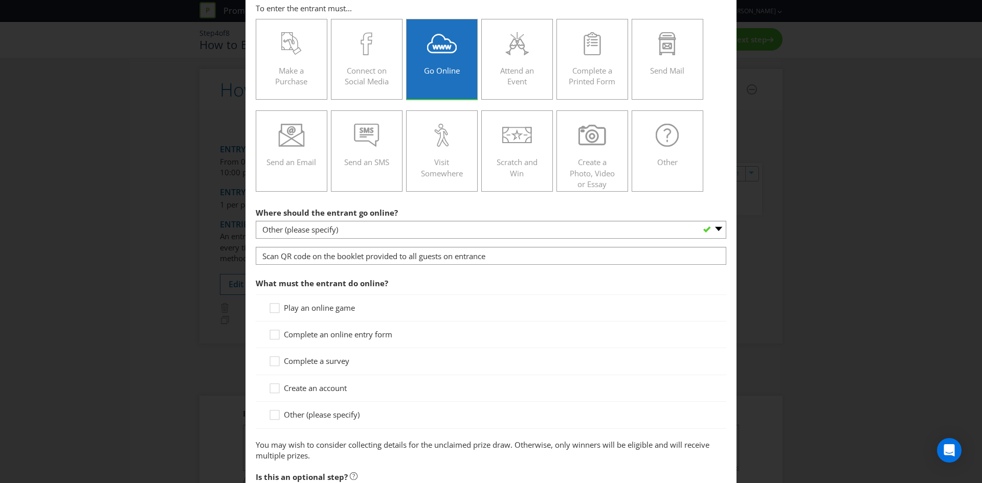
click at [321, 332] on span "Complete an online entry form" at bounding box center [338, 334] width 108 height 10
click at [0, 0] on input "Complete an online entry form" at bounding box center [0, 0] width 0 height 0
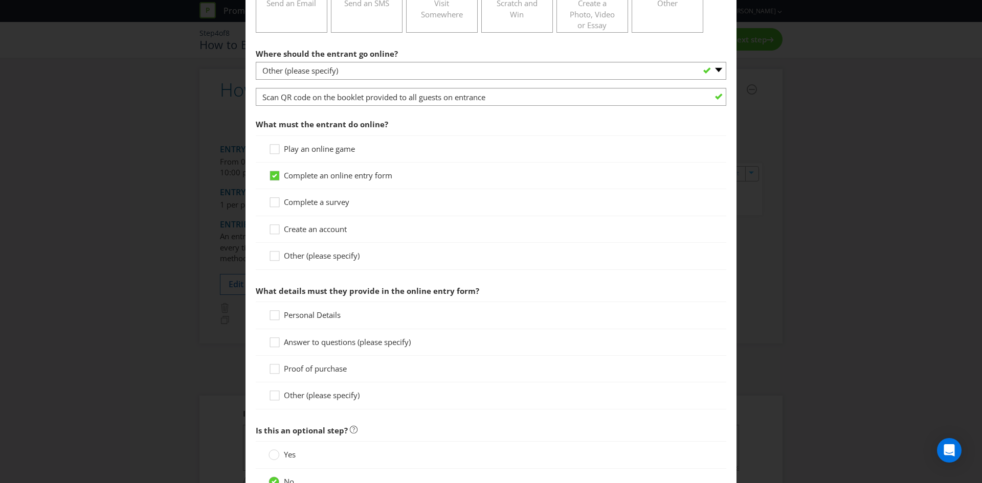
scroll to position [256, 0]
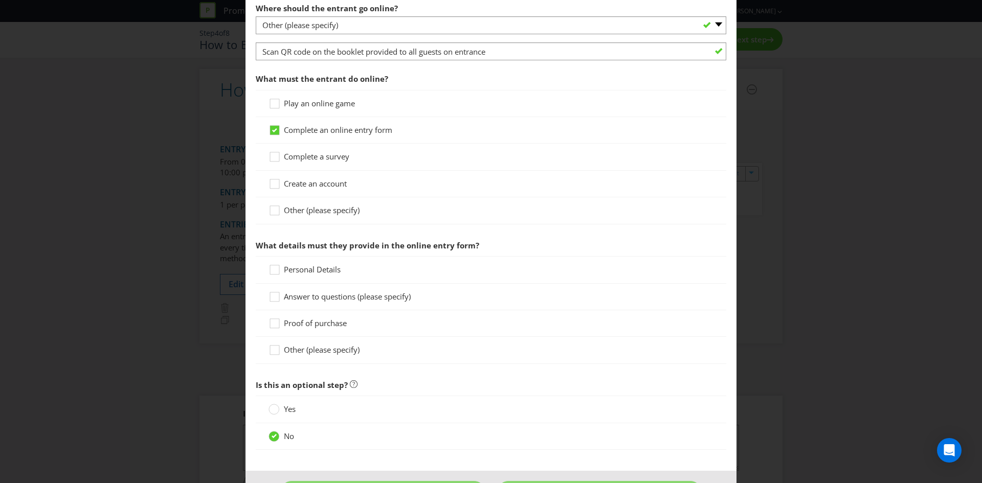
click at [287, 271] on span "Personal Details" at bounding box center [312, 269] width 57 height 10
click at [0, 0] on input "Personal Details" at bounding box center [0, 0] width 0 height 0
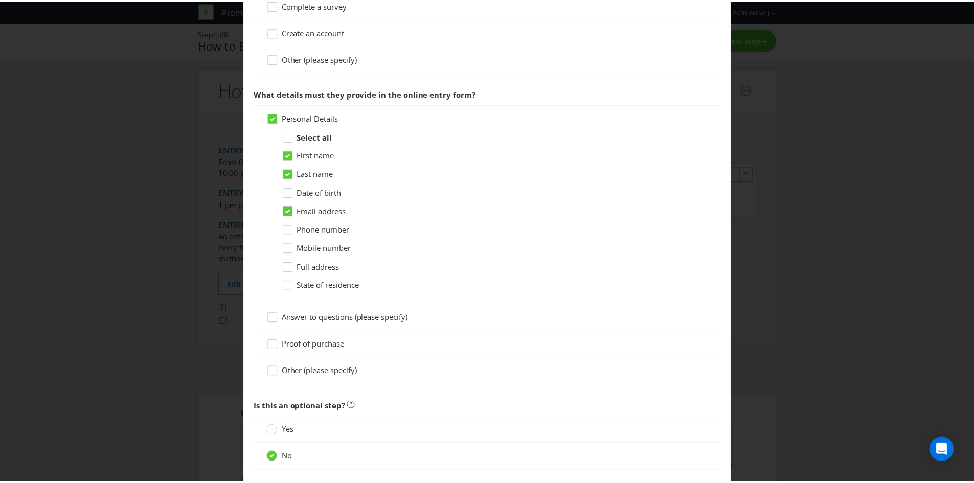
scroll to position [460, 0]
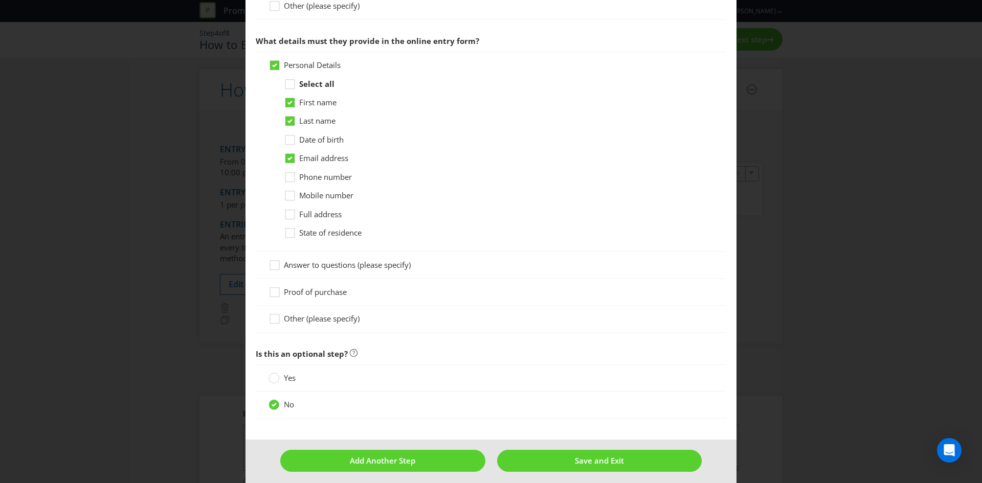
click at [335, 266] on span "Answer to questions (please specify)" at bounding box center [347, 265] width 127 height 10
click at [0, 0] on input "Answer to questions (please specify)" at bounding box center [0, 0] width 0 height 0
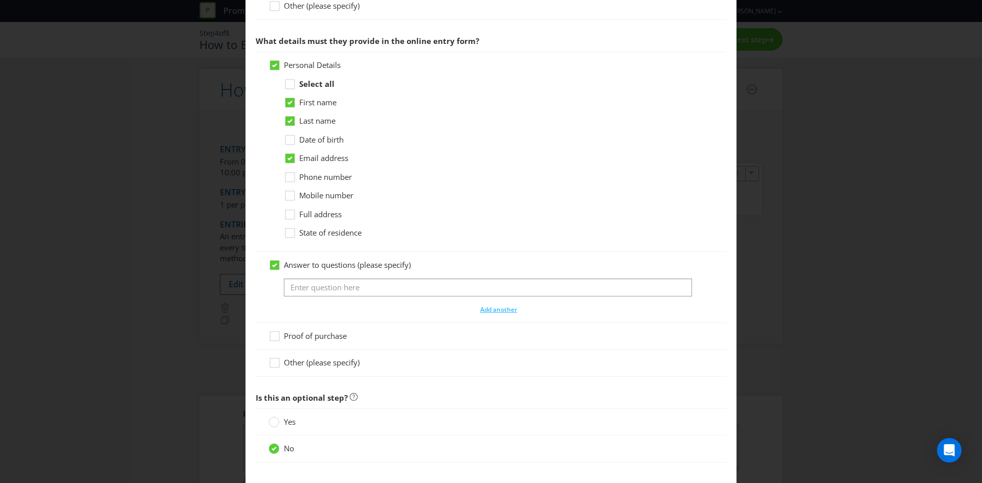
click at [339, 266] on span "Answer to questions (please specify)" at bounding box center [347, 265] width 127 height 10
click at [0, 0] on input "Answer to questions (please specify)" at bounding box center [0, 0] width 0 height 0
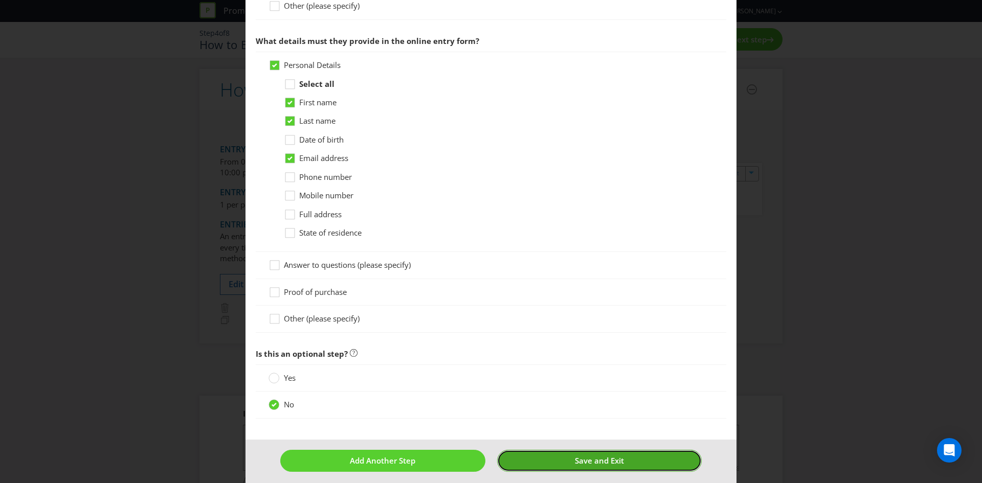
click at [567, 459] on button "Save and Exit" at bounding box center [599, 461] width 205 height 22
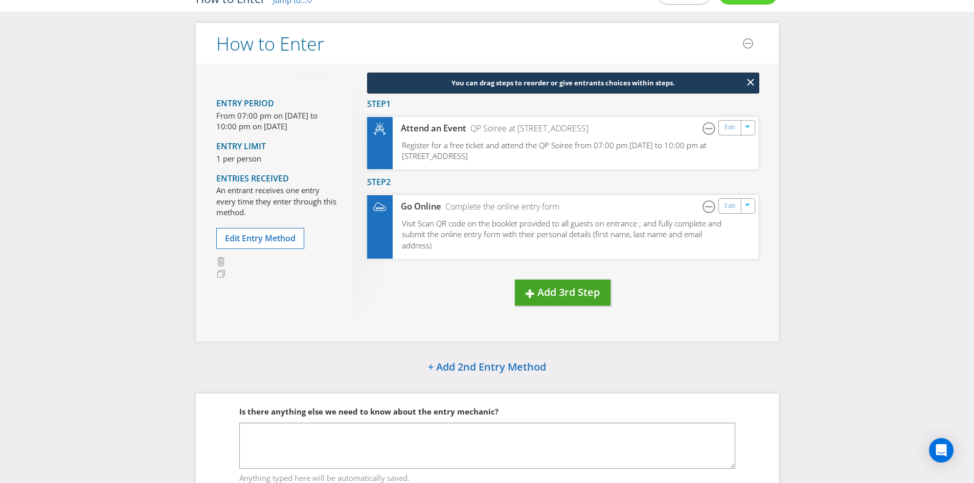
scroll to position [98, 0]
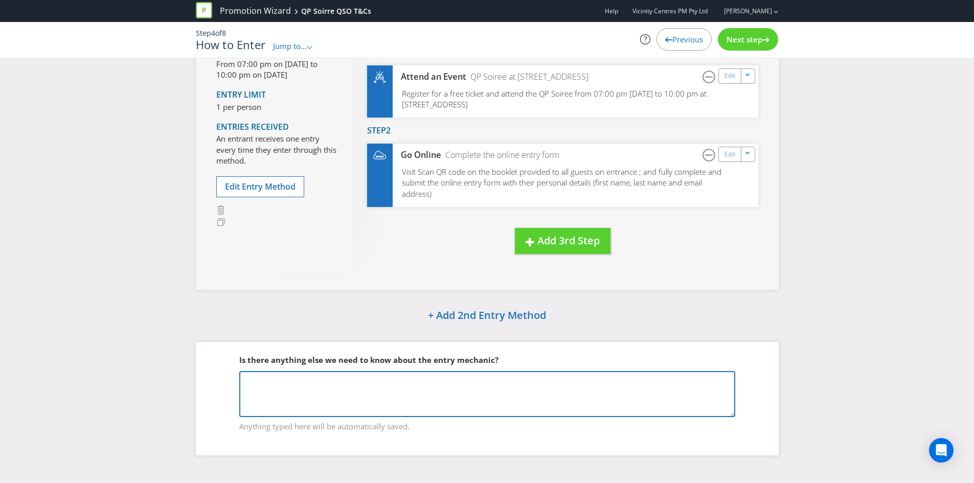
click at [458, 387] on textarea at bounding box center [487, 394] width 496 height 46
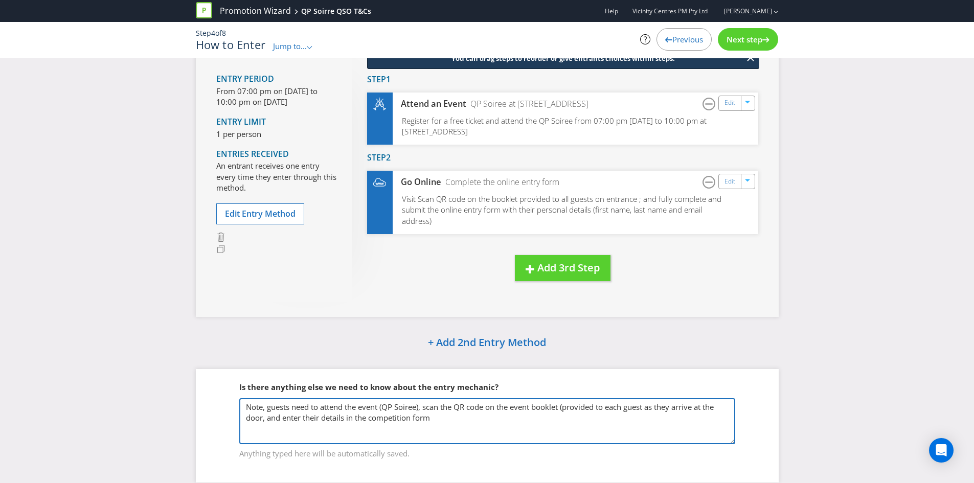
scroll to position [47, 0]
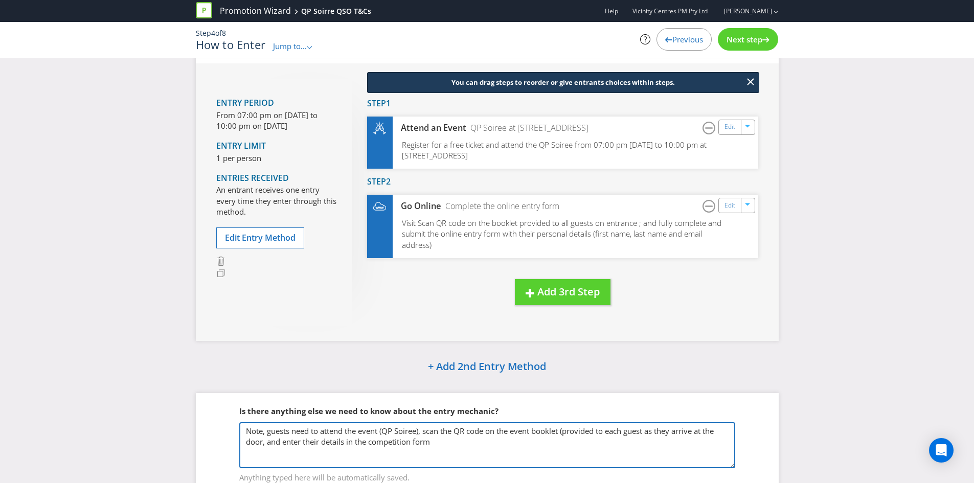
type textarea "Note, guests need to attend the event (QP Soiree), scan the QR code on the even…"
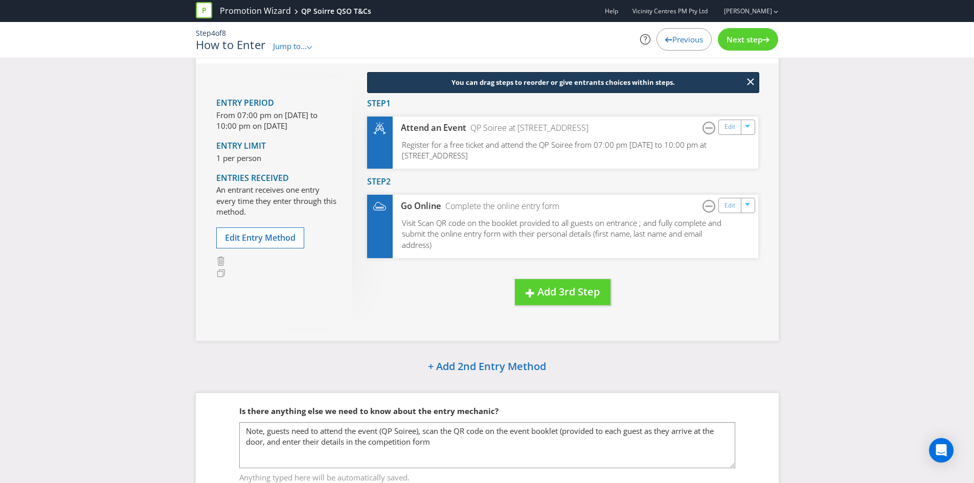
click at [753, 39] on span "Next step" at bounding box center [744, 39] width 36 height 10
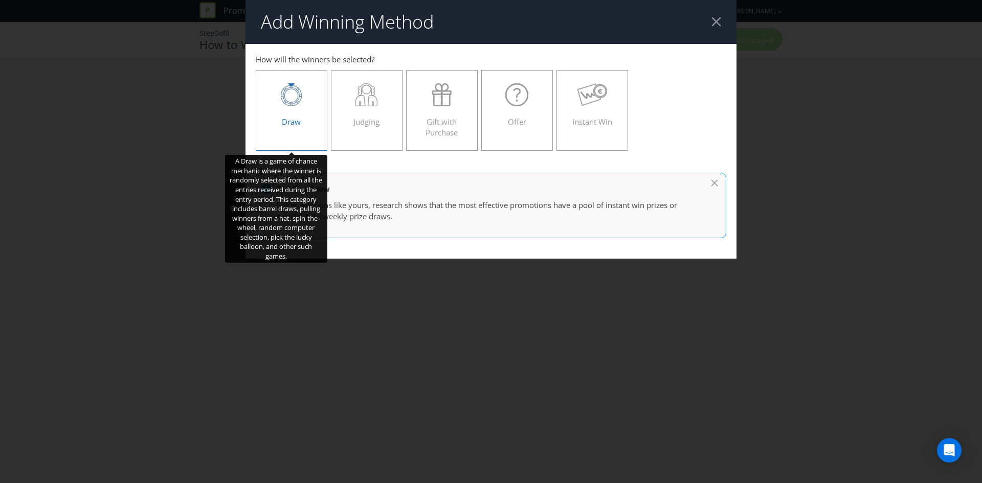
click at [299, 109] on div "Draw" at bounding box center [291, 106] width 50 height 46
click at [0, 0] on input "Draw" at bounding box center [0, 0] width 0 height 0
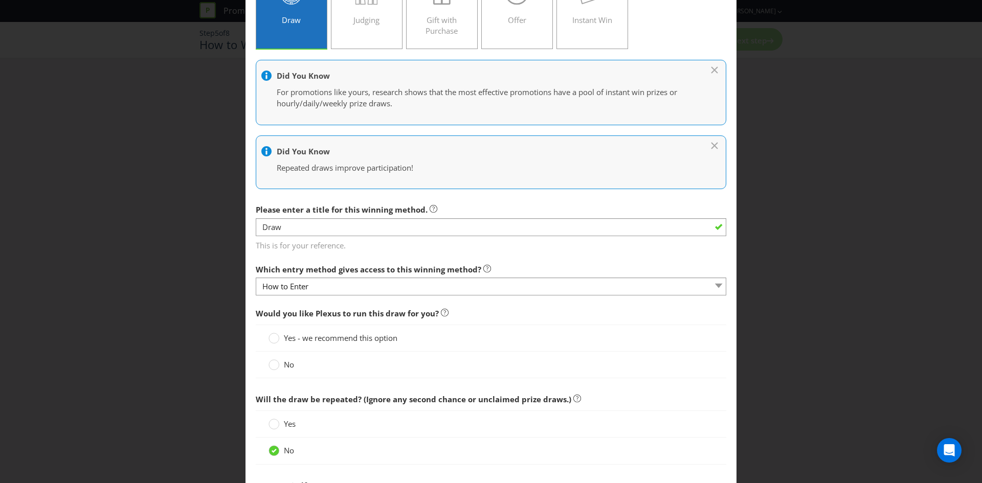
scroll to position [102, 0]
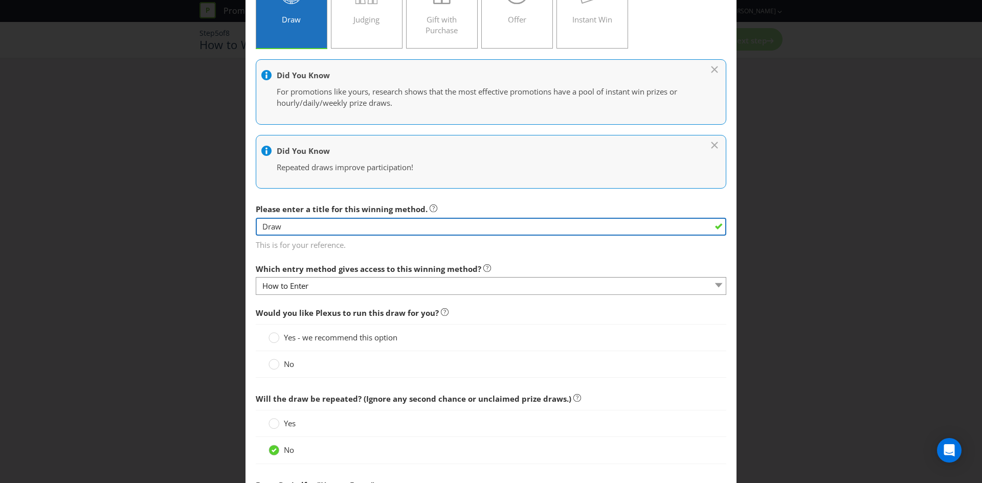
click at [356, 230] on input "Draw" at bounding box center [491, 227] width 470 height 18
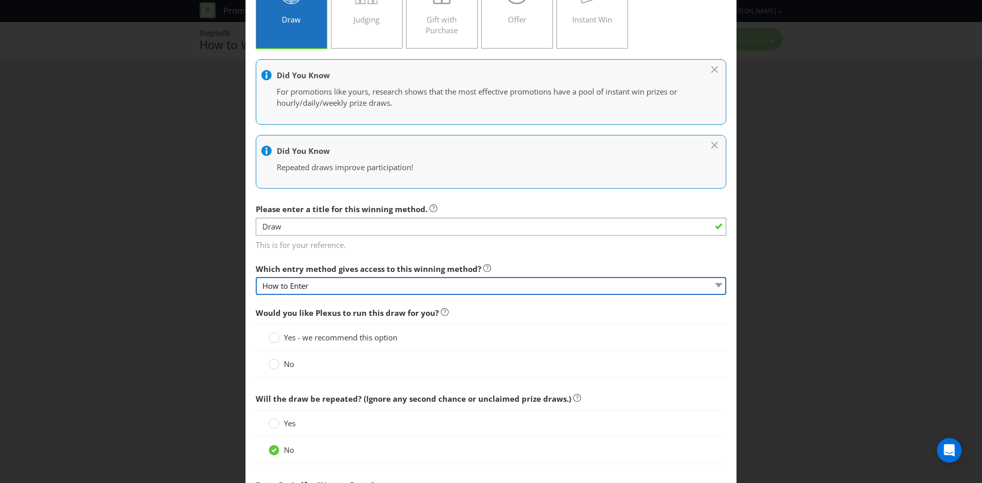
click at [376, 289] on select "How to Enter" at bounding box center [491, 286] width 470 height 18
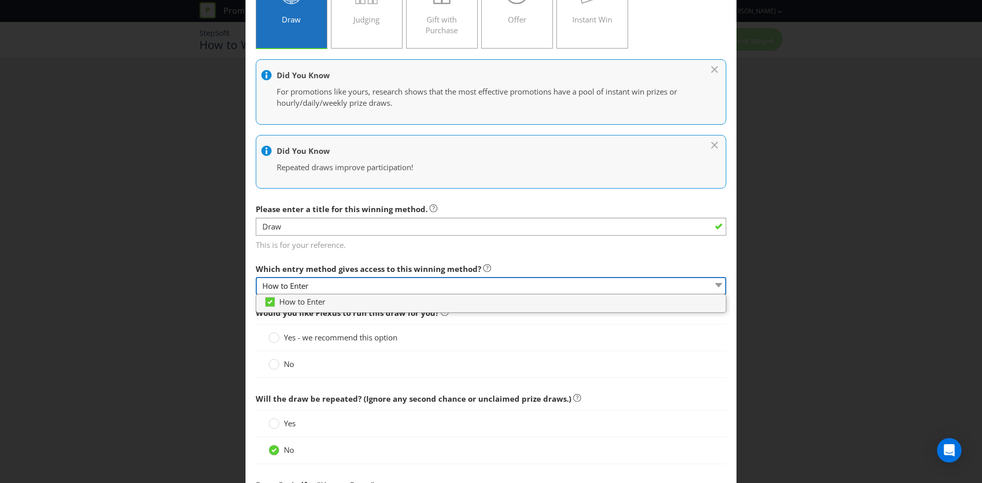
click at [376, 289] on select "How to Enter" at bounding box center [491, 286] width 470 height 18
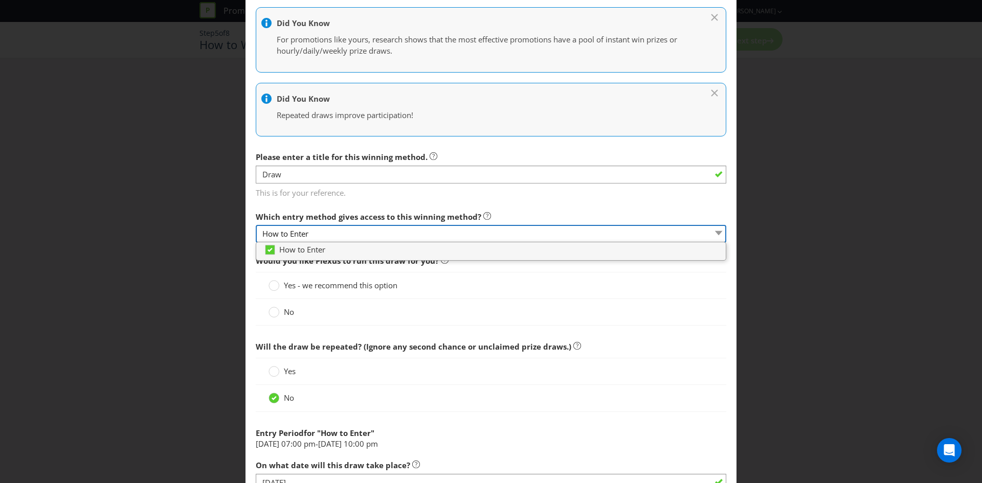
scroll to position [204, 0]
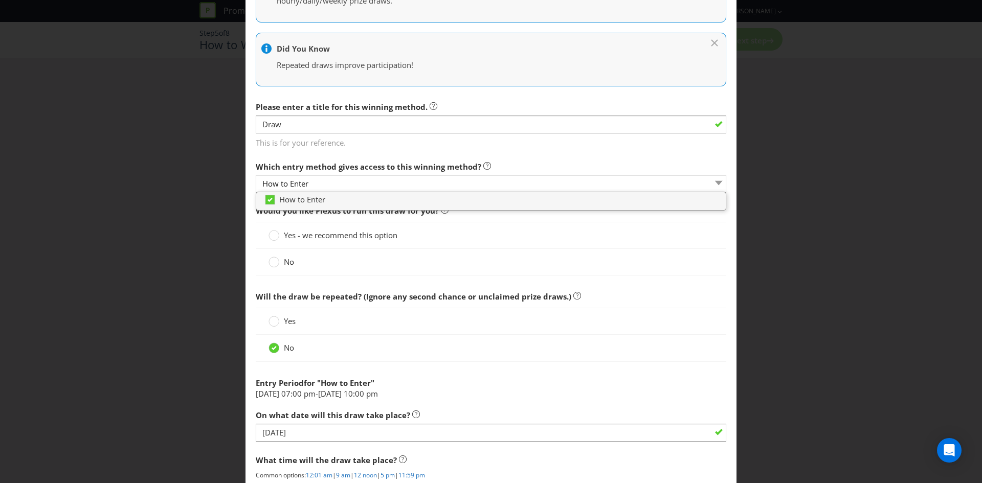
click at [560, 311] on div "Yes" at bounding box center [491, 321] width 470 height 27
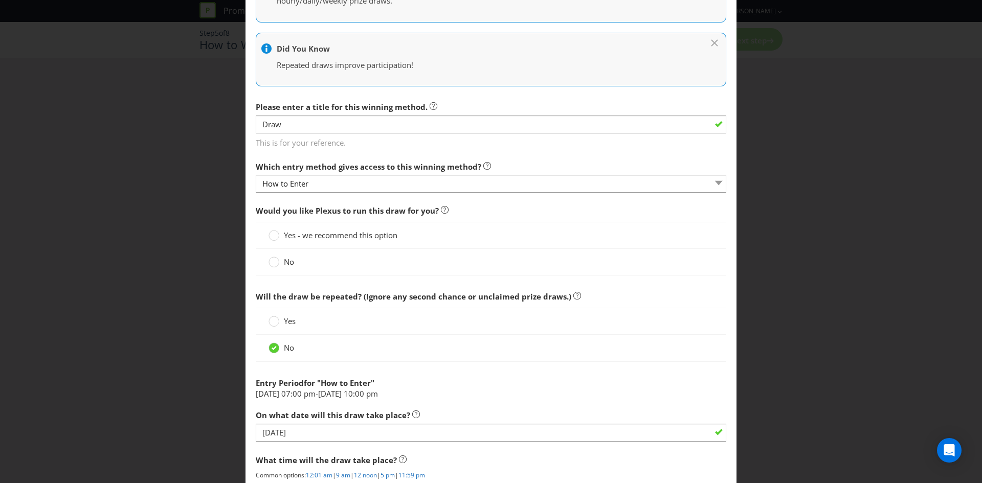
click at [286, 268] on div "No" at bounding box center [491, 262] width 470 height 27
click at [279, 259] on label "No" at bounding box center [282, 262] width 28 height 11
click at [0, 0] on input "No" at bounding box center [0, 0] width 0 height 0
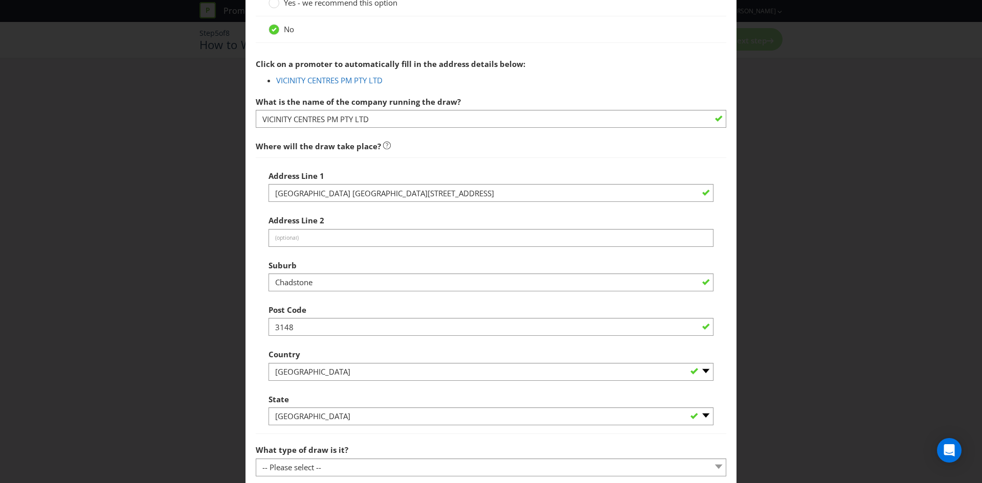
scroll to position [460, 0]
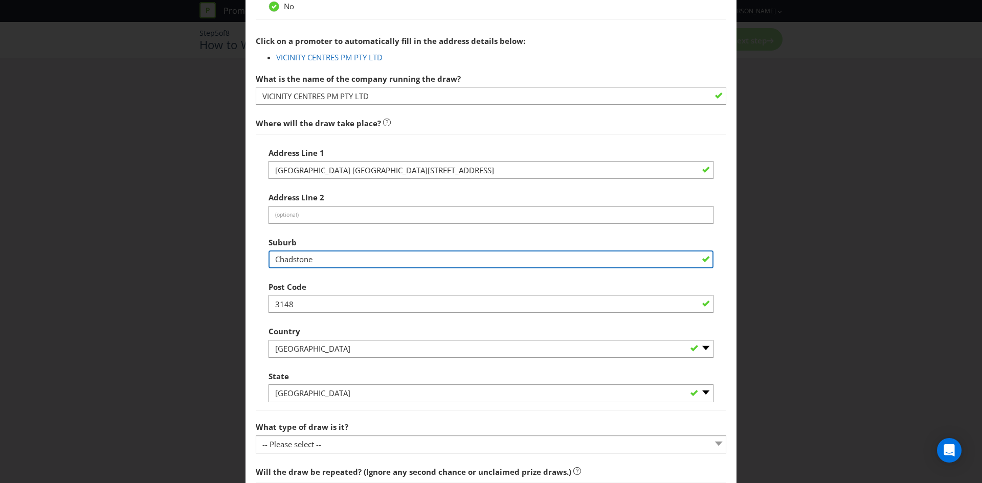
click at [306, 260] on input "Chadstone" at bounding box center [490, 259] width 445 height 18
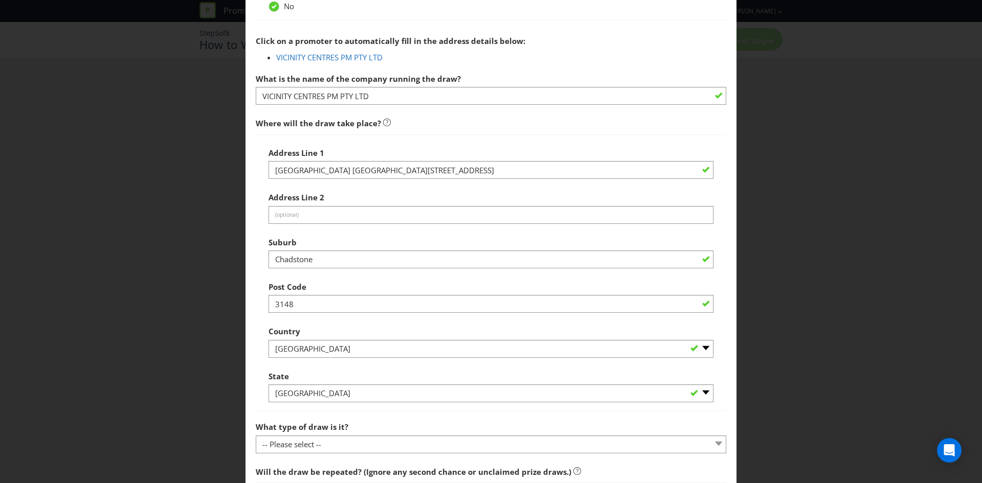
click at [333, 186] on div "Address Line [GEOGRAPHIC_DATA] [GEOGRAPHIC_DATA] Address Line 2 (optional) Subu…" at bounding box center [490, 273] width 445 height 261
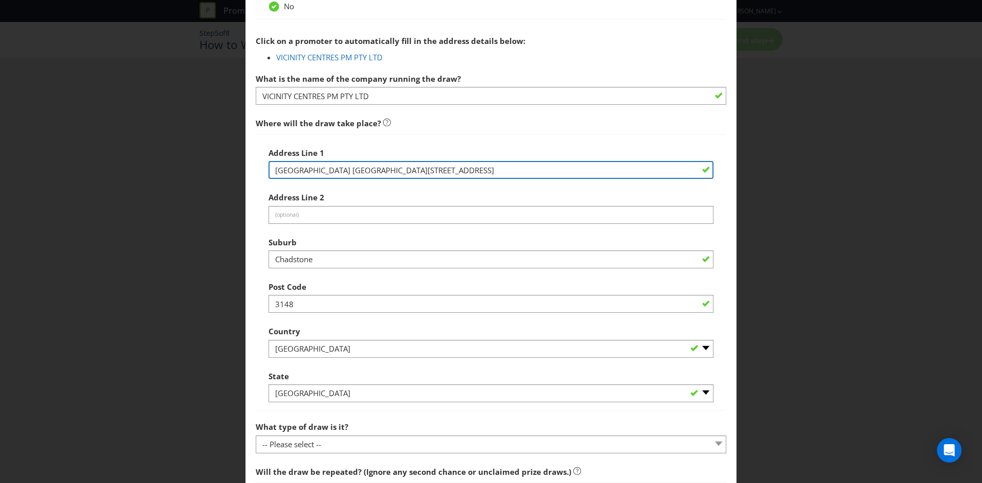
click at [334, 175] on input "[GEOGRAPHIC_DATA] [GEOGRAPHIC_DATA][STREET_ADDRESS]" at bounding box center [490, 170] width 445 height 18
click at [305, 176] on input "[GEOGRAPHIC_DATA] [GEOGRAPHIC_DATA][STREET_ADDRESS]" at bounding box center [490, 170] width 445 height 18
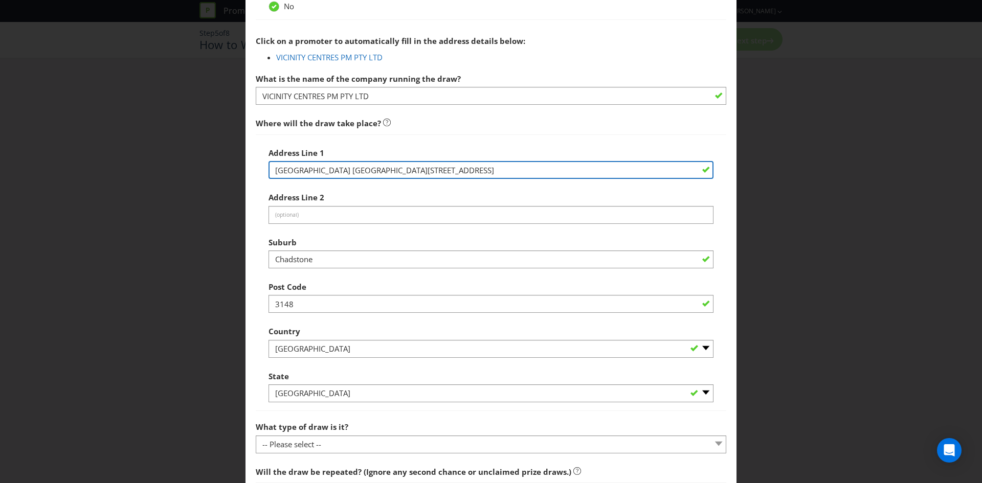
paste input "[STREET_ADDRESS]"
type input "[STREET_ADDRESS]"
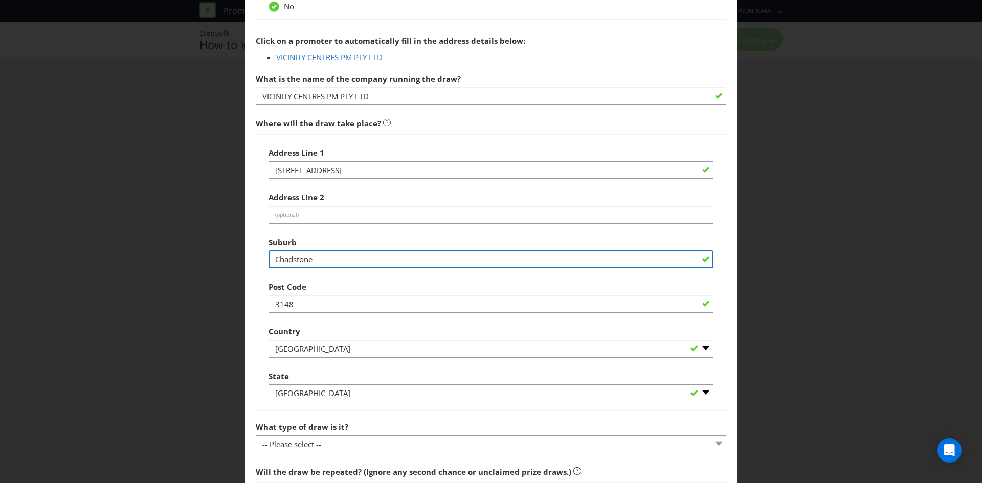
click at [296, 264] on input "Chadstone" at bounding box center [490, 259] width 445 height 18
type input "[GEOGRAPHIC_DATA]"
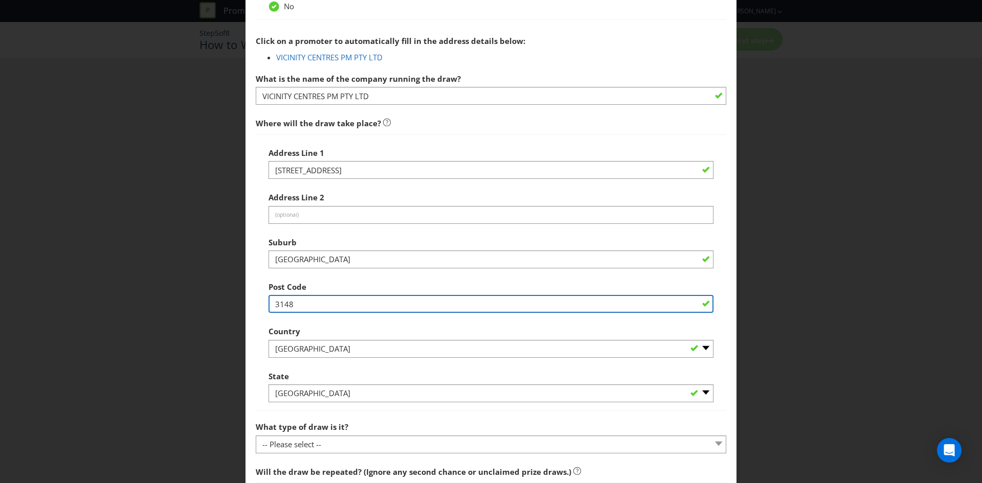
click at [288, 299] on input "3148" at bounding box center [490, 304] width 445 height 18
type input "4000"
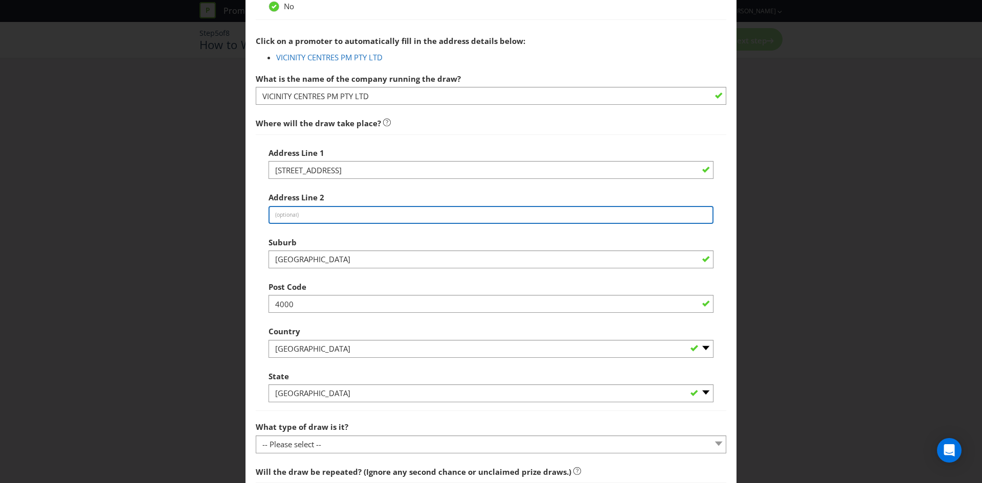
click at [303, 217] on input "text" at bounding box center [490, 215] width 445 height 18
type input "QueensPlaza"
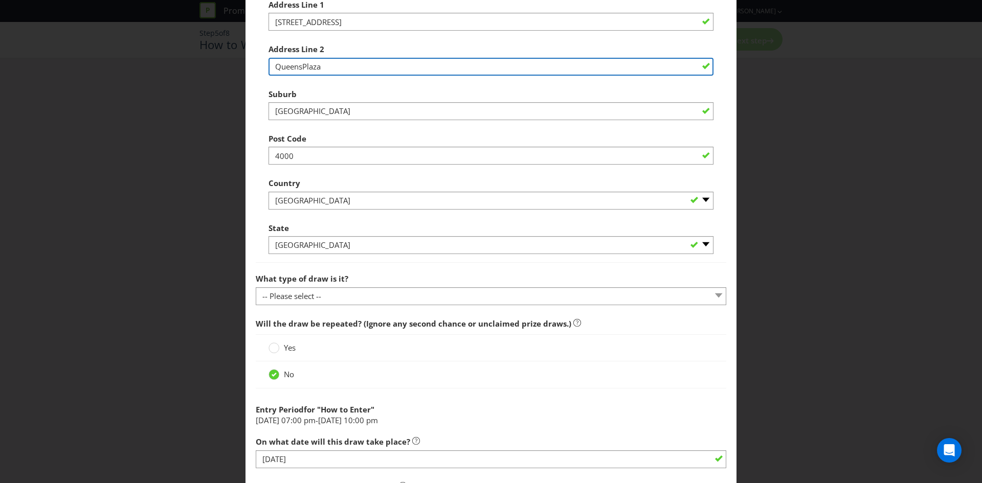
scroll to position [613, 0]
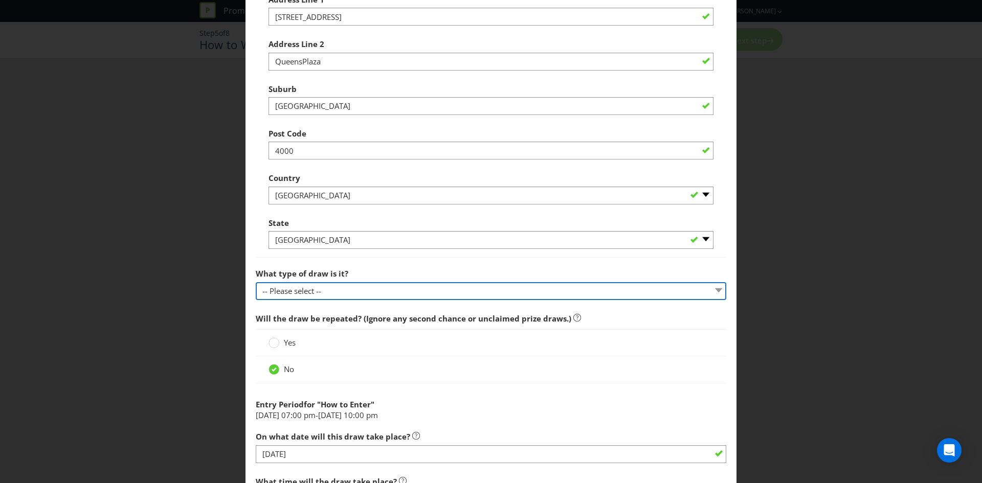
click at [321, 290] on select "-- Please select -- Computerised random selection Barrel draw Don't specify Oth…" at bounding box center [491, 291] width 470 height 18
select select "COMPUTERISED"
click at [256, 282] on select "-- Please select -- Computerised random selection Barrel draw Don't specify Oth…" at bounding box center [491, 291] width 470 height 18
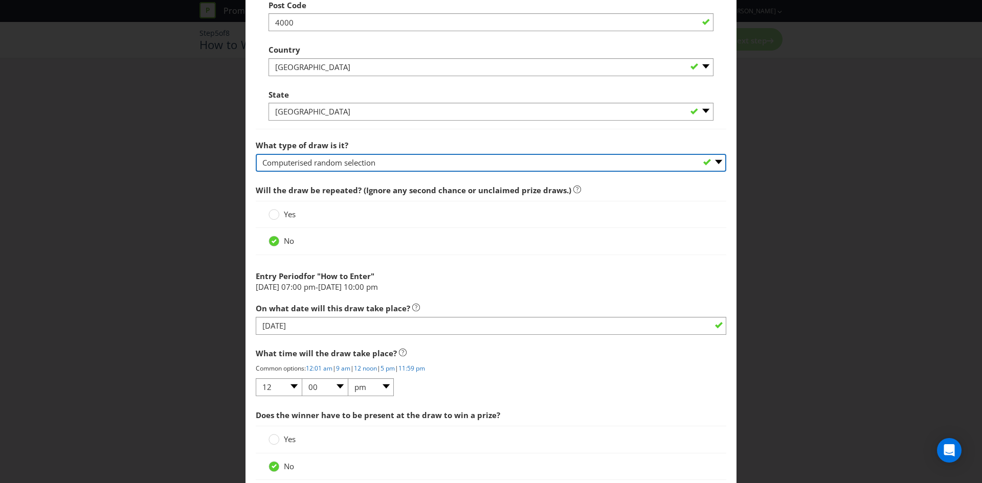
scroll to position [767, 0]
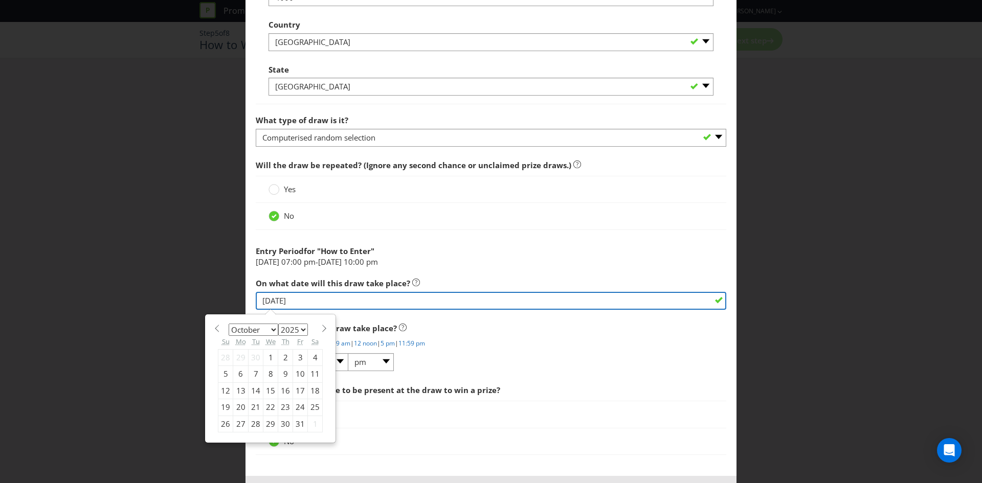
click at [269, 299] on input "[DATE]" at bounding box center [491, 301] width 470 height 18
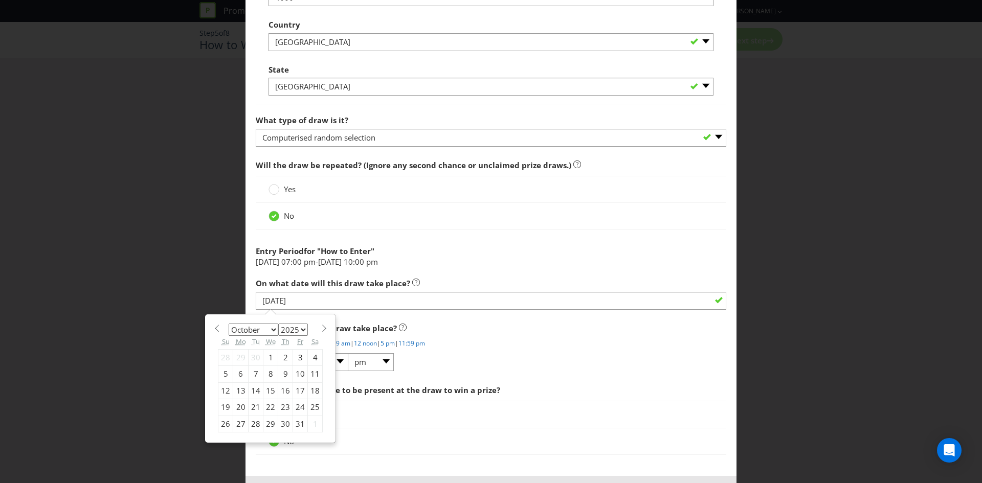
click at [251, 425] on div "28" at bounding box center [255, 424] width 15 height 16
type input "[DATE]"
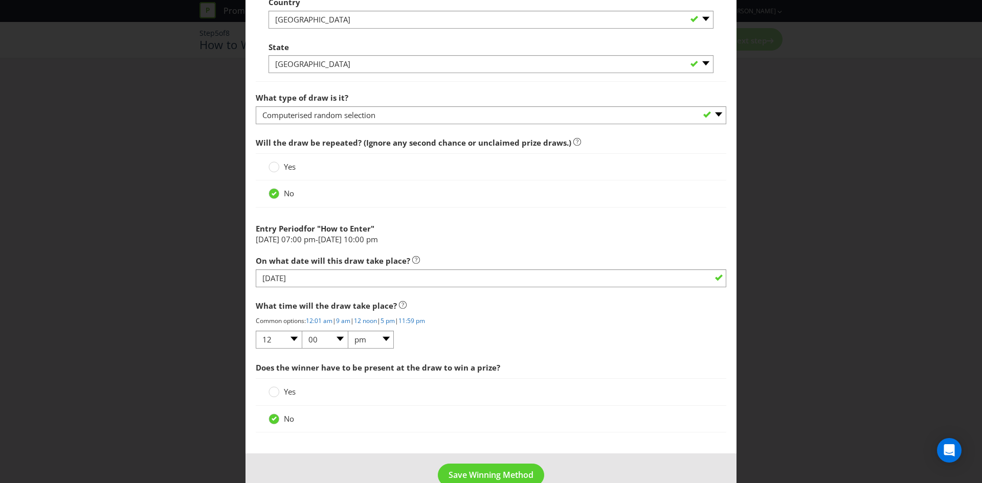
scroll to position [811, 0]
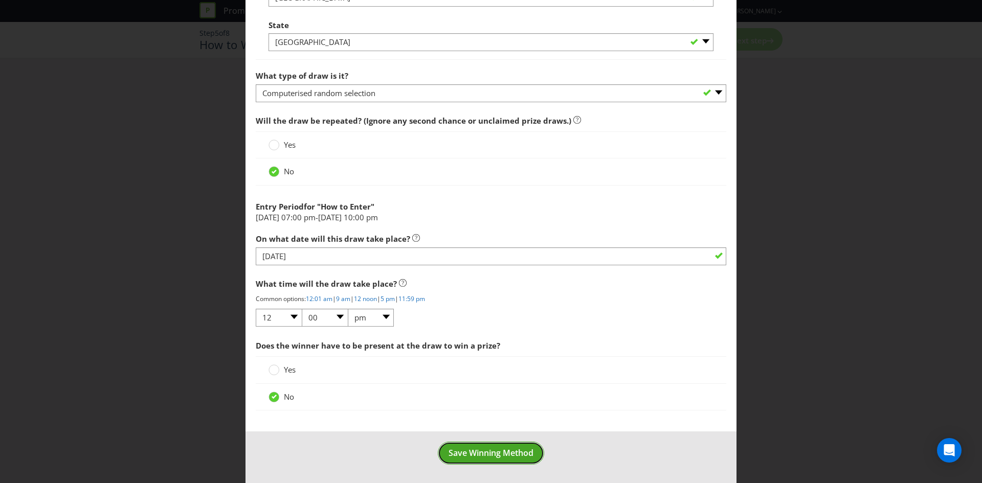
click at [515, 454] on span "Save Winning Method" at bounding box center [490, 452] width 85 height 11
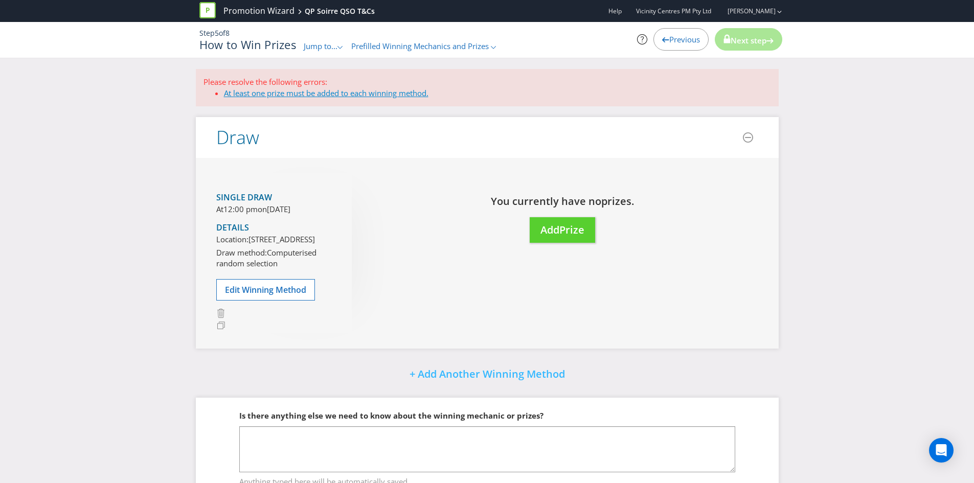
click at [289, 96] on link "At least one prize must be added to each winning method." at bounding box center [326, 93] width 204 height 10
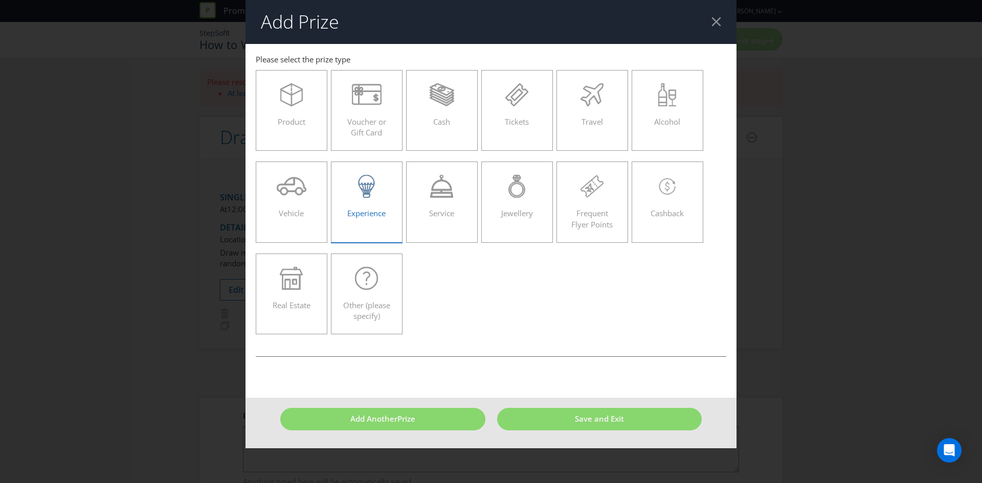
click at [373, 207] on div "Experience" at bounding box center [366, 198] width 50 height 46
click at [0, 0] on input "Experience" at bounding box center [0, 0] width 0 height 0
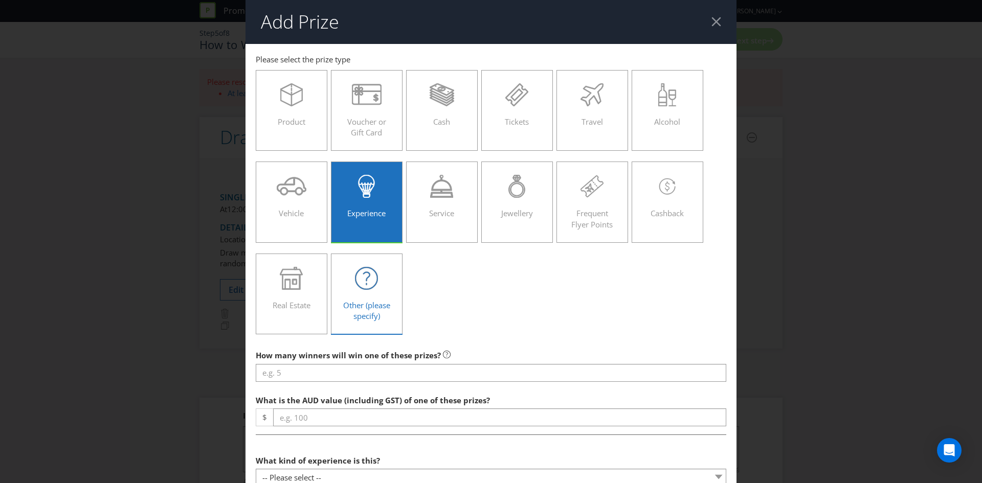
scroll to position [153, 0]
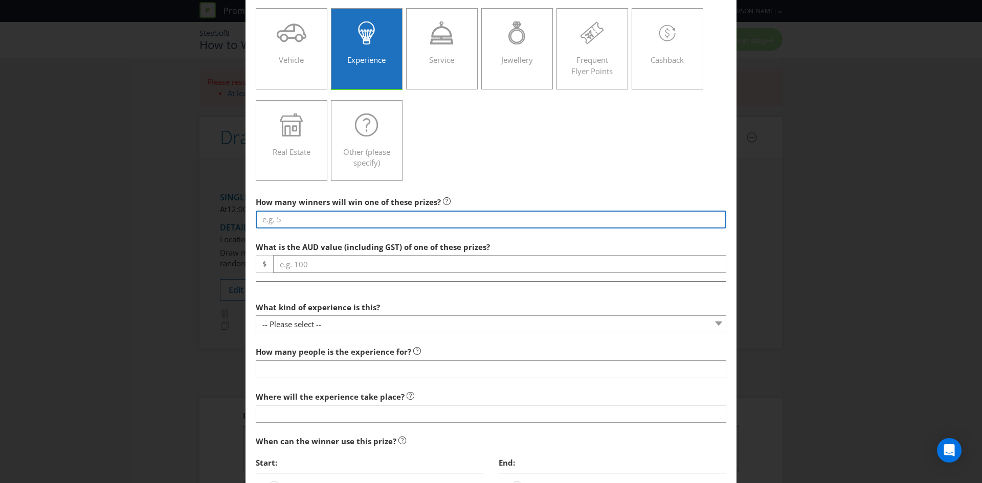
click at [306, 219] on input "number" at bounding box center [491, 220] width 470 height 18
type input "2"
type input "1"
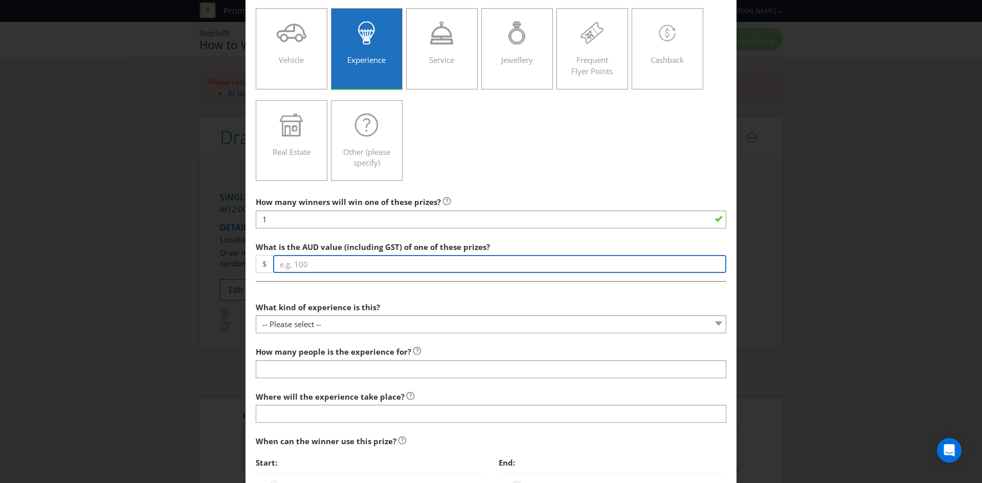
click at [322, 261] on input "number" at bounding box center [499, 264] width 453 height 18
type input "280"
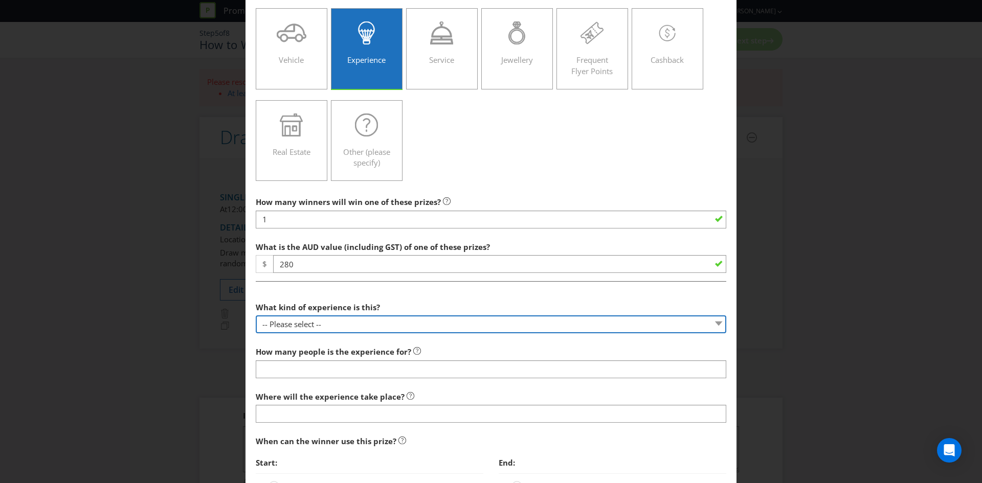
click at [284, 322] on select "-- Please select -- Dining Wellness Celebrity Encounter Activities and Sports O…" at bounding box center [491, 324] width 470 height 18
select select "OTHER"
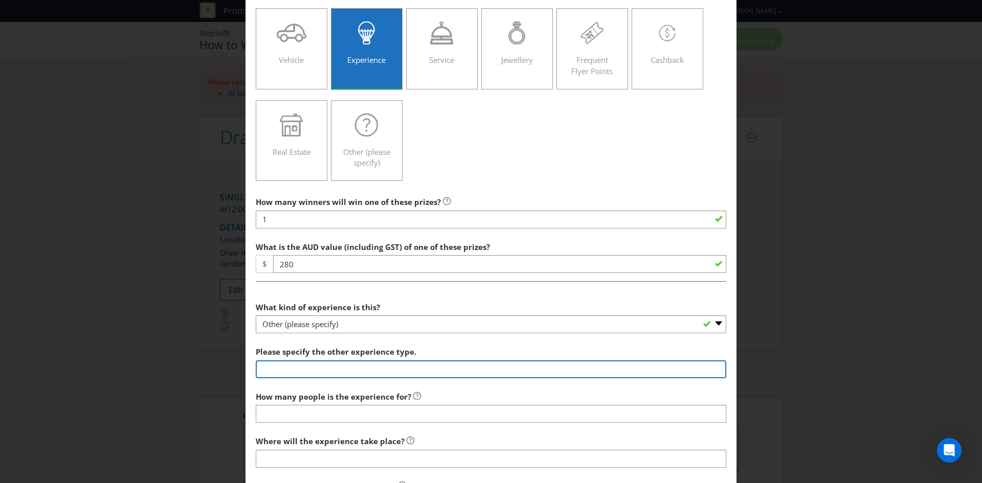
click at [336, 364] on input "text" at bounding box center [491, 369] width 470 height 18
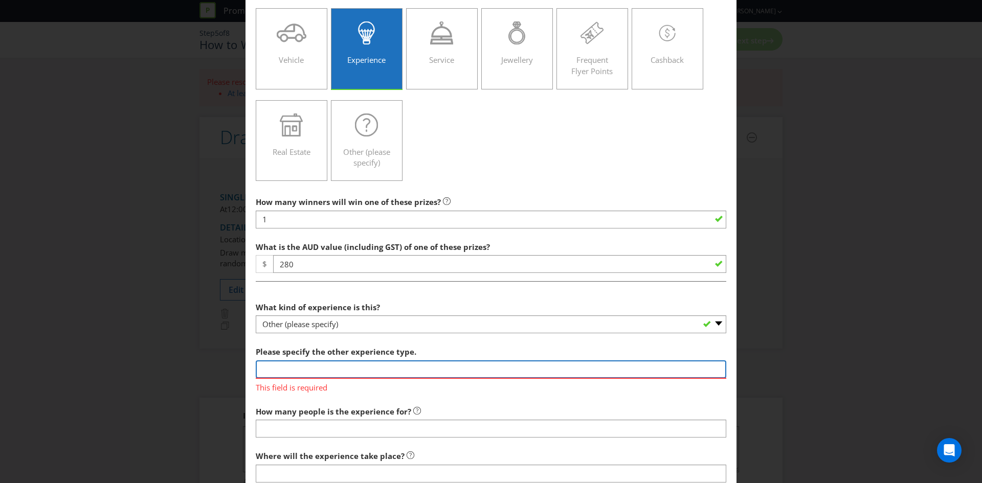
click at [368, 376] on input "text" at bounding box center [491, 369] width 470 height 18
click at [360, 371] on input "text" at bounding box center [491, 369] width 470 height 18
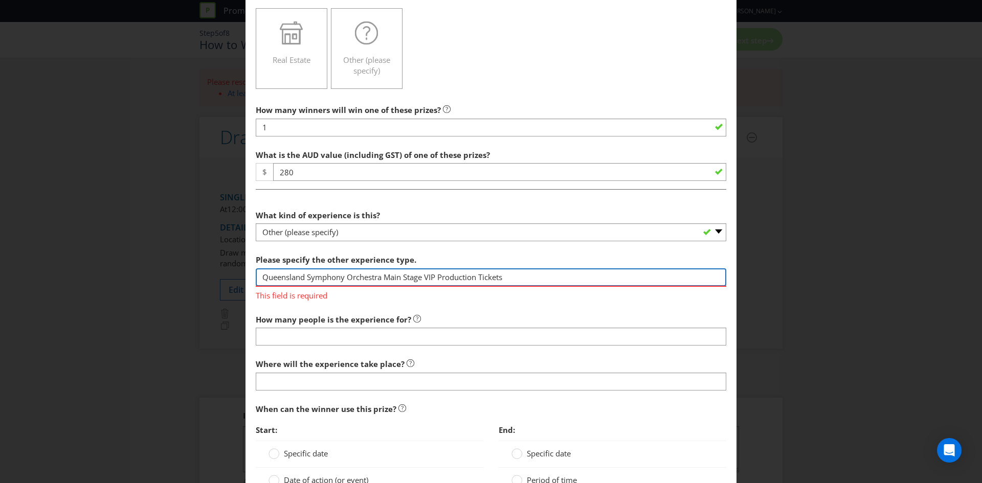
scroll to position [256, 0]
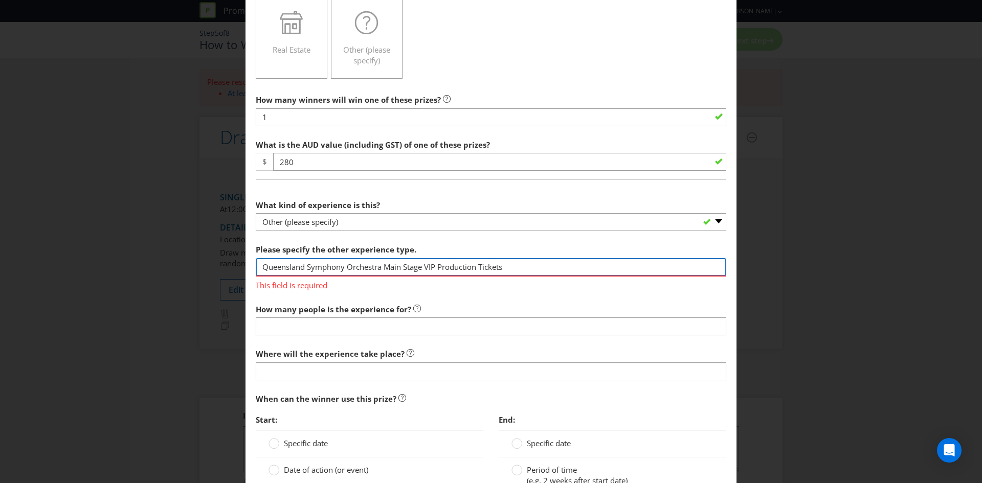
type input "Queensland Symphony Orchestra Main Stage VIP Production Tickets"
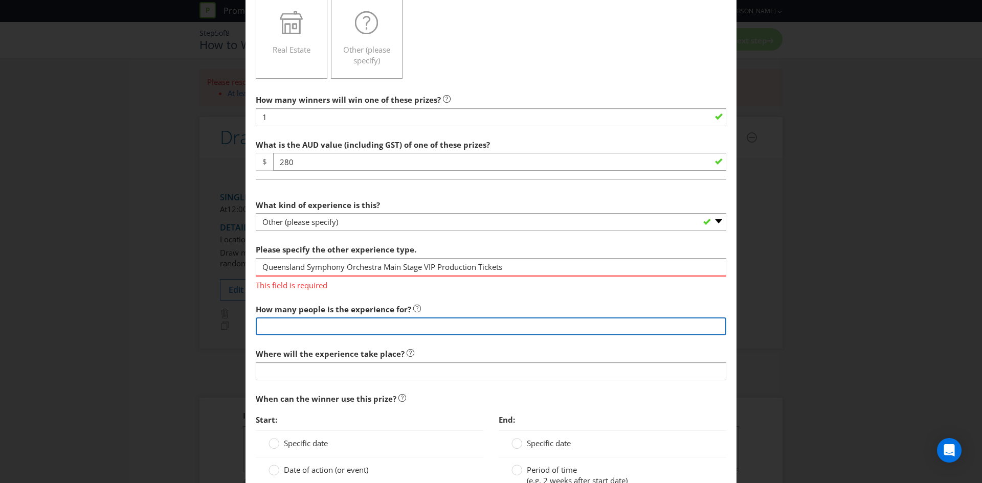
click at [315, 325] on section "What kind of experience is this? -- Please select -- Dining Wellness Celebrity …" at bounding box center [491, 369] width 470 height 349
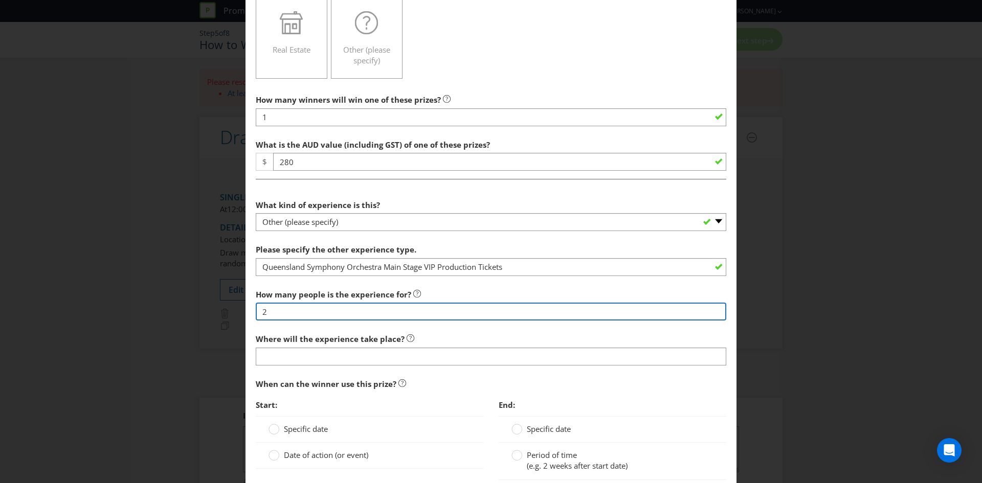
type input "2"
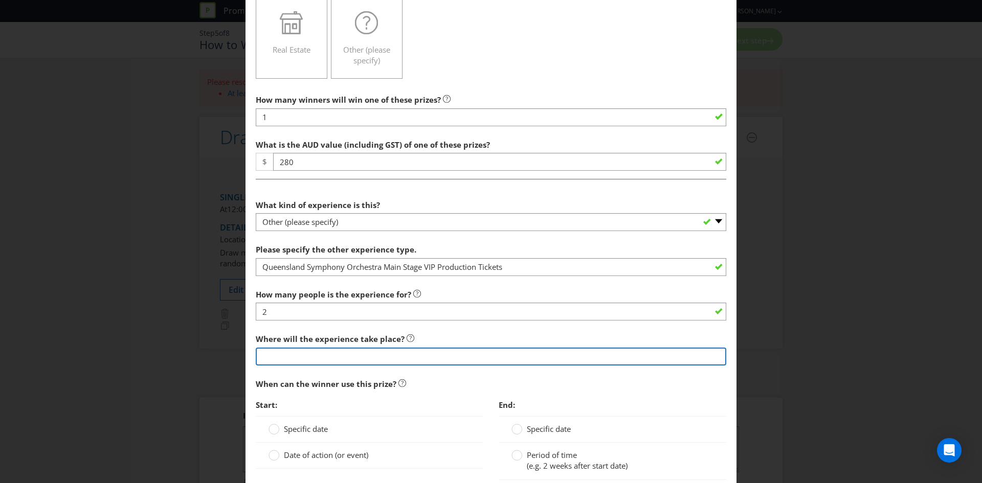
click at [309, 352] on input "text" at bounding box center [491, 357] width 470 height 18
click at [280, 356] on input "QPAC [GEOGRAPHIC_DATA]" at bounding box center [491, 357] width 470 height 18
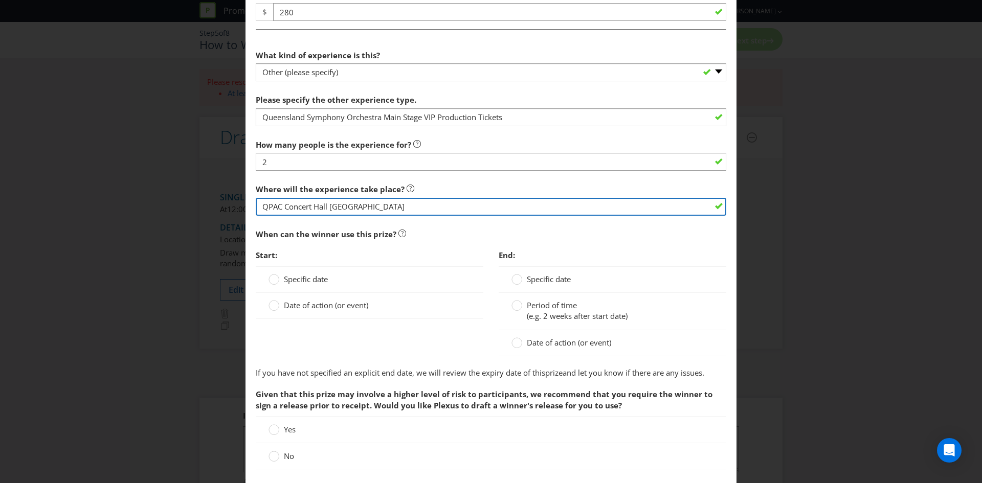
scroll to position [409, 0]
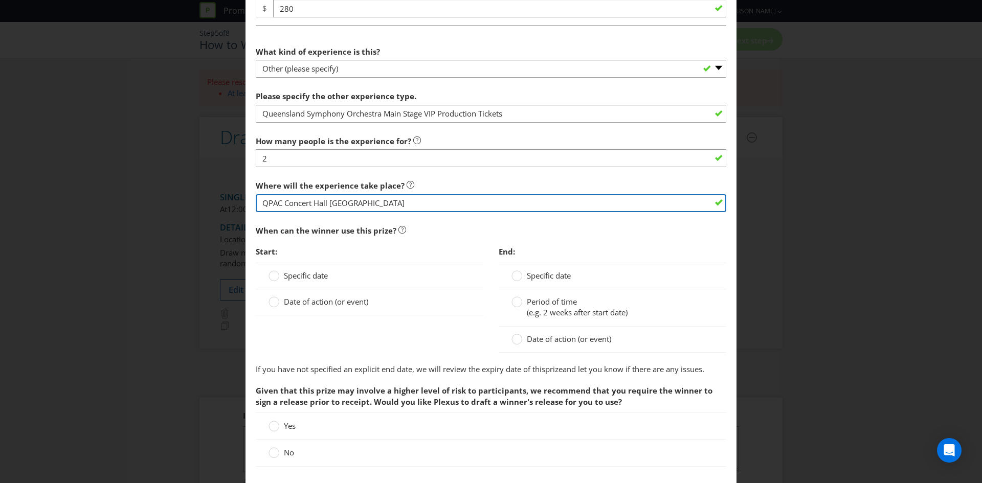
type input "QPAC Concert Hall [GEOGRAPHIC_DATA]"
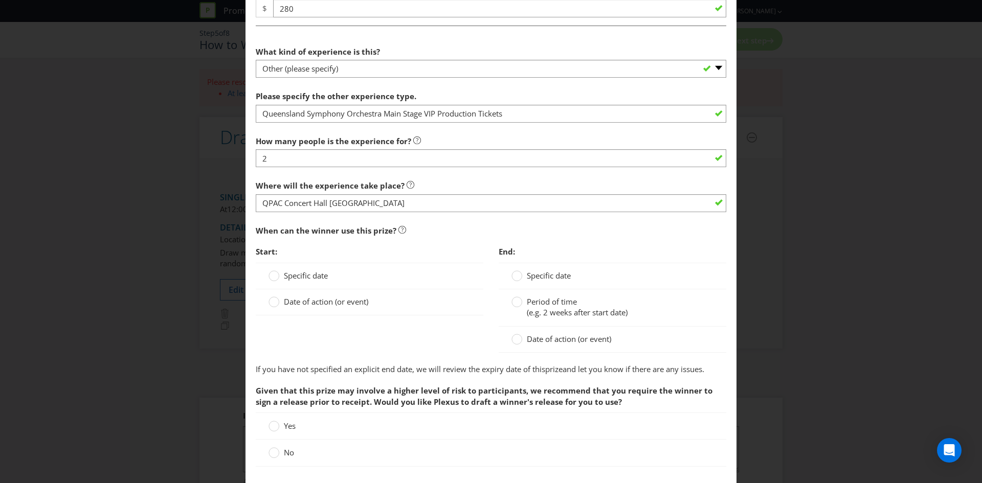
click at [308, 302] on span "Date of action (or event)" at bounding box center [326, 302] width 84 height 10
click at [0, 0] on input "Date of action (or event)" at bounding box center [0, 0] width 0 height 0
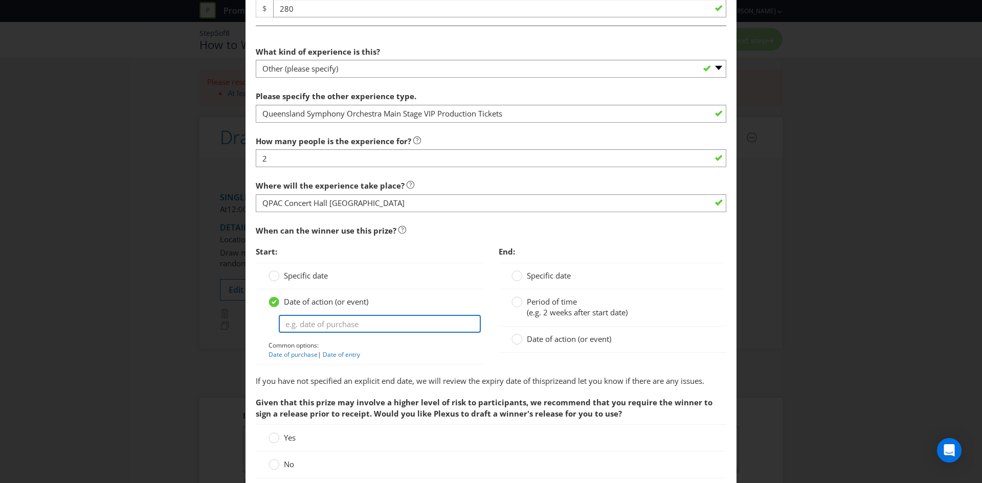
click at [385, 329] on input "text" at bounding box center [380, 324] width 202 height 18
click at [284, 273] on span "Specific date" at bounding box center [306, 275] width 44 height 10
click at [0, 0] on input "Specific date" at bounding box center [0, 0] width 0 height 0
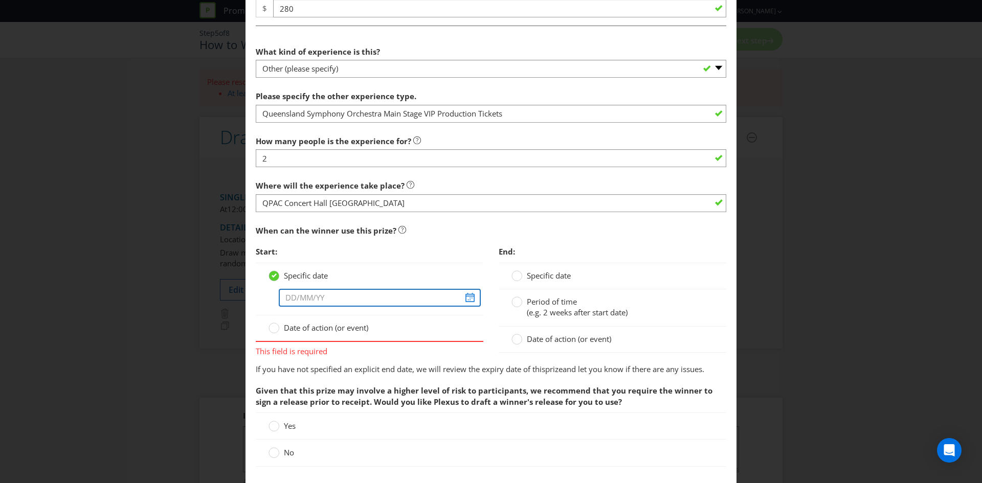
click at [465, 299] on input "text" at bounding box center [380, 298] width 202 height 18
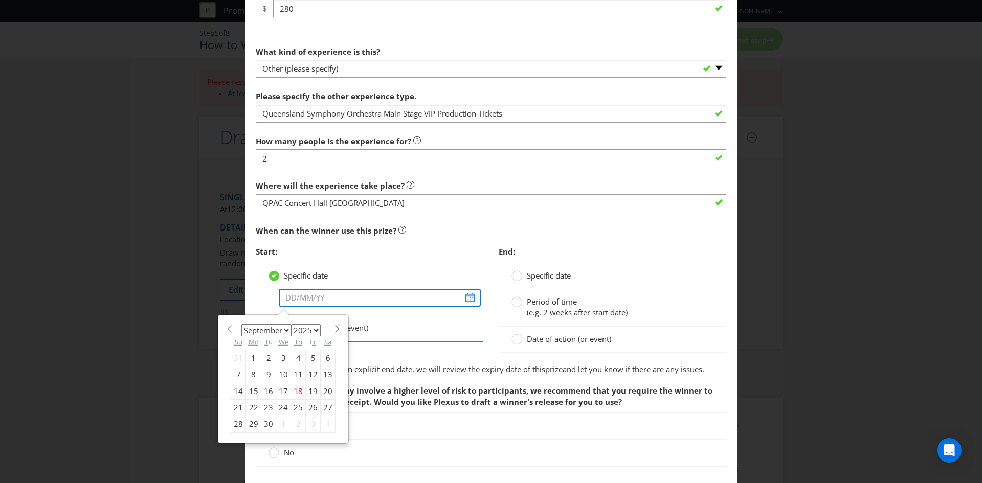
type input "[DATE]"
select select "9"
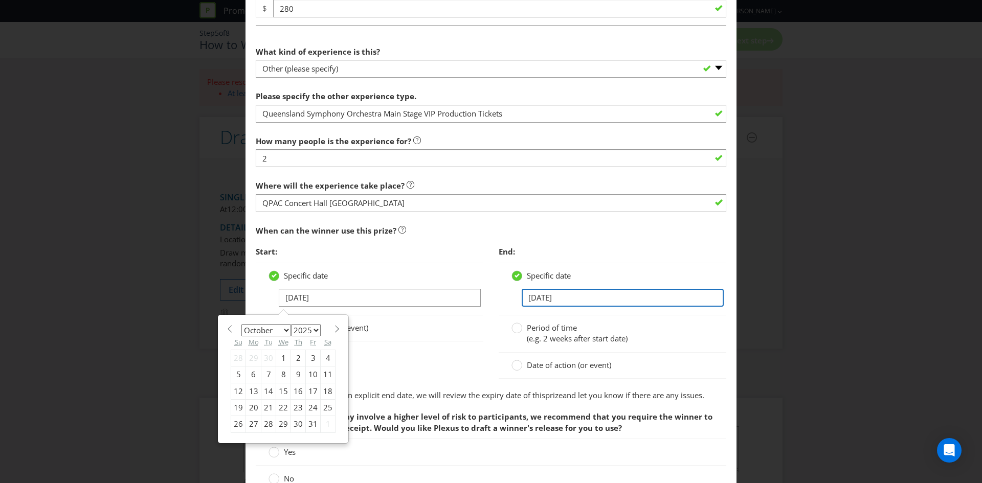
click at [554, 297] on input "[DATE]" at bounding box center [622, 298] width 202 height 18
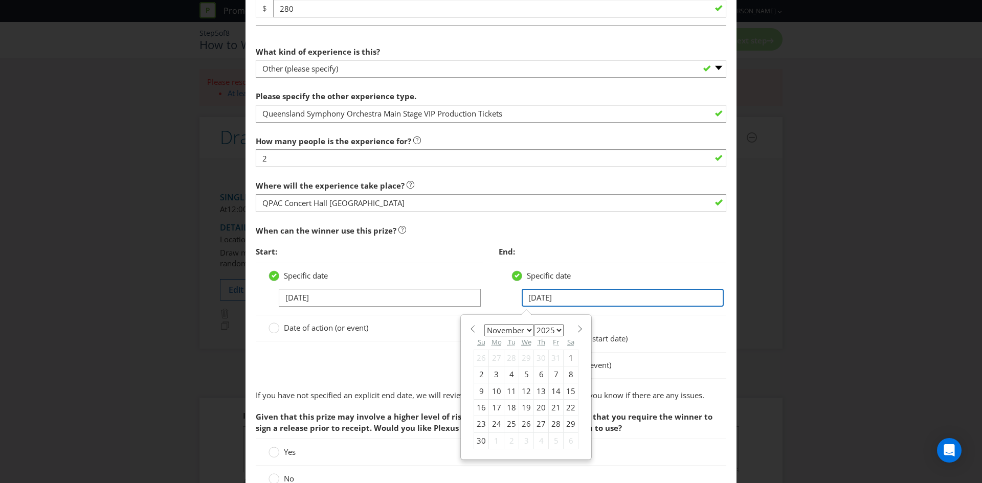
click at [529, 298] on input "[DATE]" at bounding box center [622, 298] width 202 height 18
click at [576, 326] on span at bounding box center [580, 329] width 8 height 8
select select "0"
select select "2026"
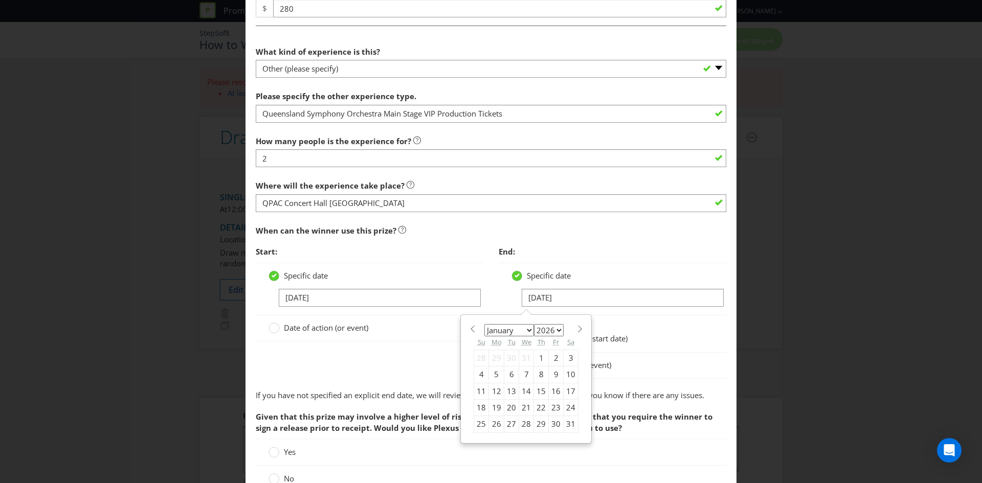
click at [576, 326] on span at bounding box center [580, 329] width 8 height 8
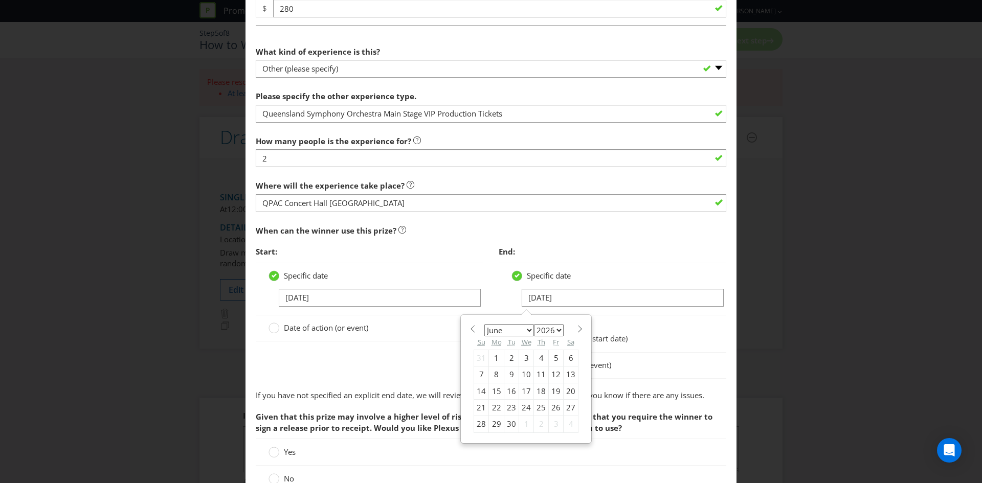
click at [576, 326] on span at bounding box center [580, 329] width 8 height 8
select select "9"
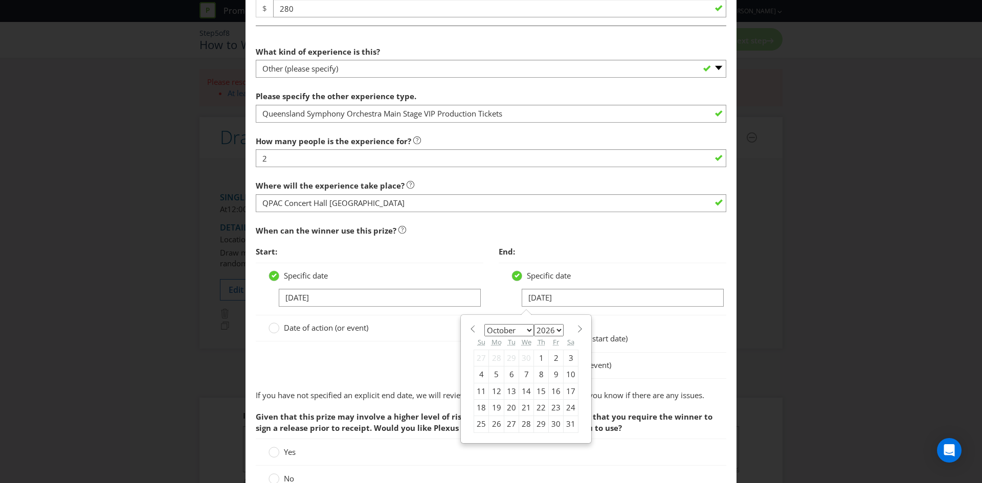
click at [549, 407] on div "23" at bounding box center [556, 407] width 15 height 16
type input "[DATE]"
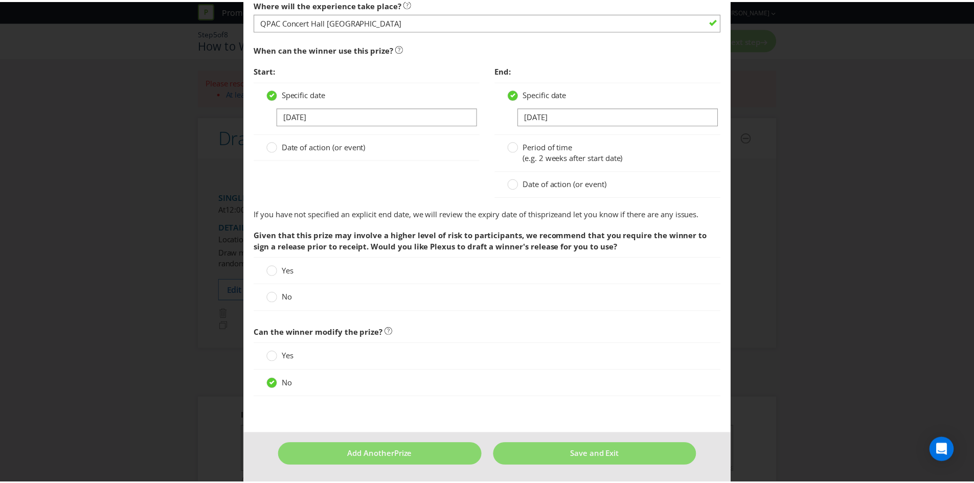
scroll to position [591, 0]
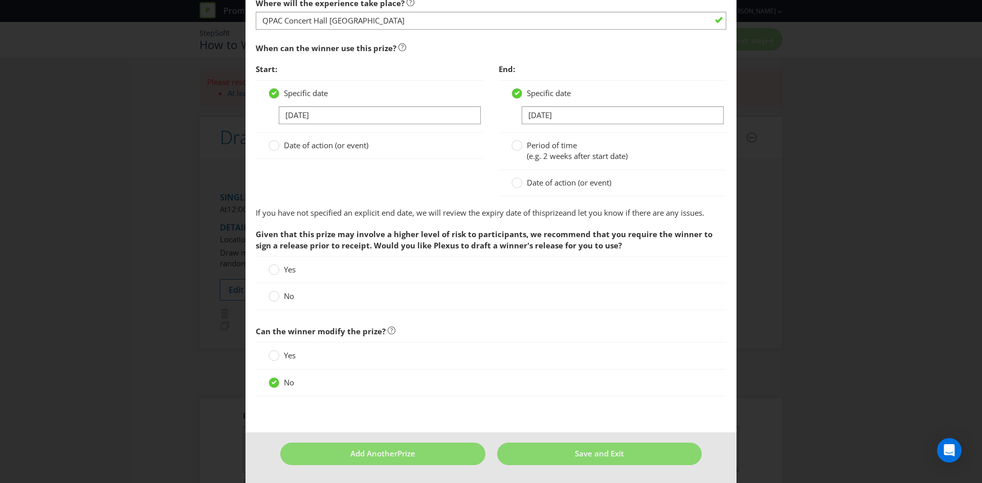
click at [277, 297] on icon at bounding box center [273, 296] width 11 height 11
click at [0, 0] on input "No" at bounding box center [0, 0] width 0 height 0
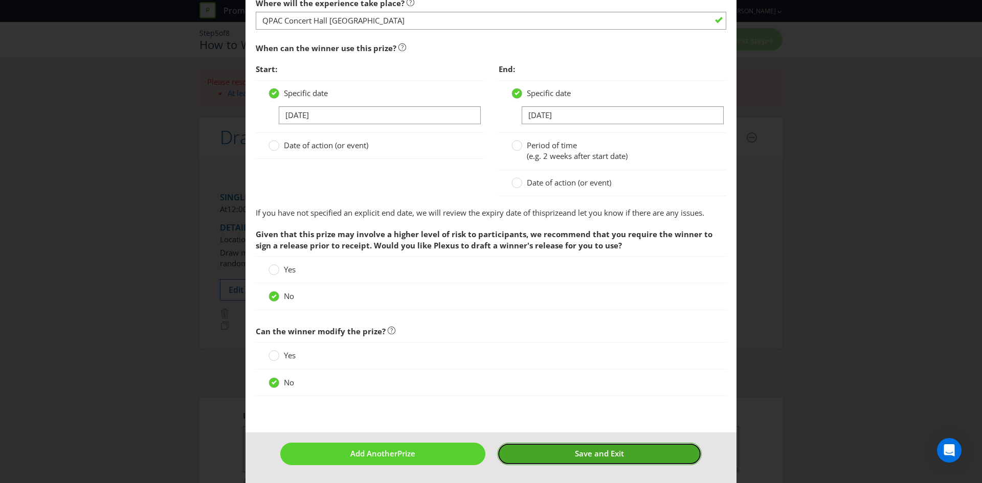
click at [569, 450] on button "Save and Exit" at bounding box center [599, 454] width 205 height 22
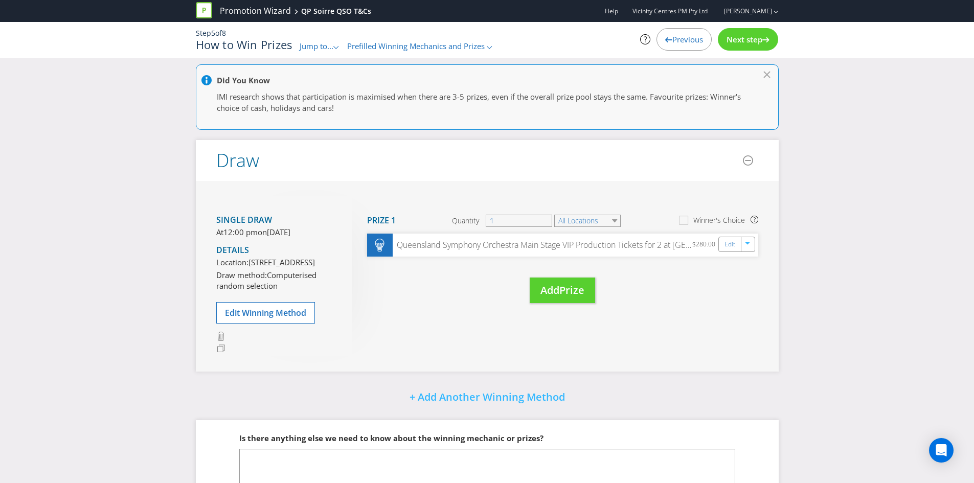
scroll to position [1, 0]
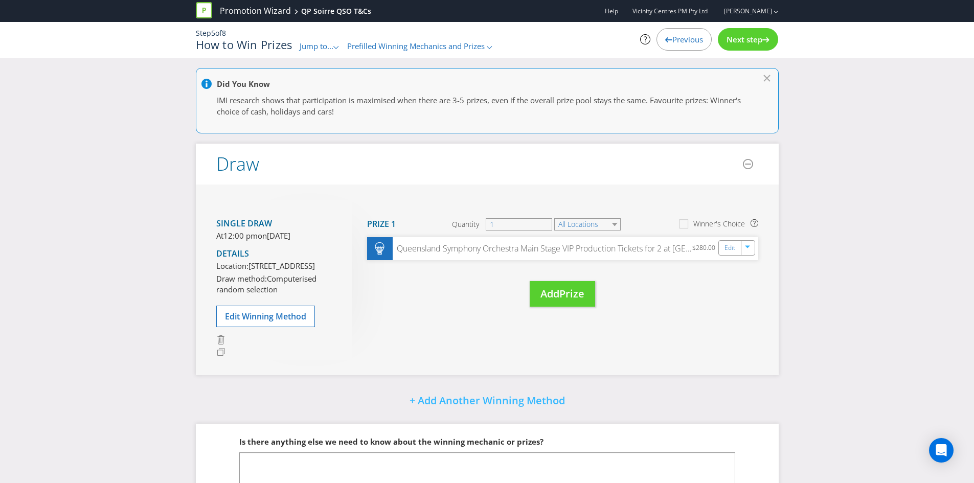
click at [748, 43] on span "Next step" at bounding box center [744, 39] width 36 height 10
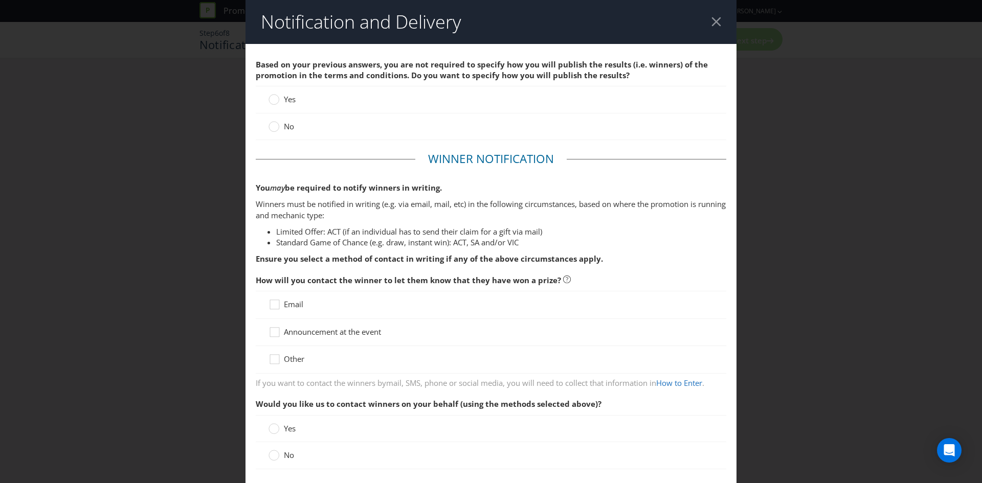
click at [284, 122] on span "No" at bounding box center [289, 126] width 10 height 10
click at [0, 0] on input "No" at bounding box center [0, 0] width 0 height 0
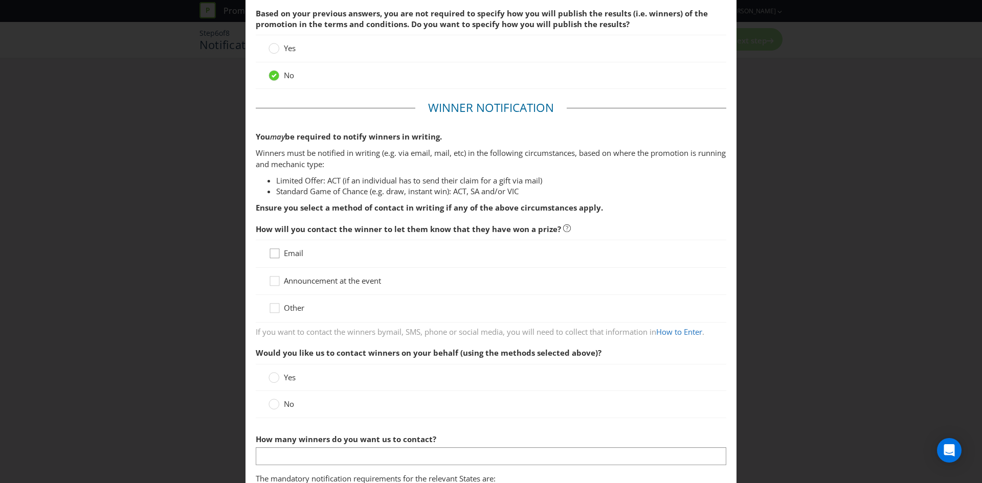
click at [273, 253] on div at bounding box center [273, 257] width 10 height 18
click at [0, 0] on input "Email" at bounding box center [0, 0] width 0 height 0
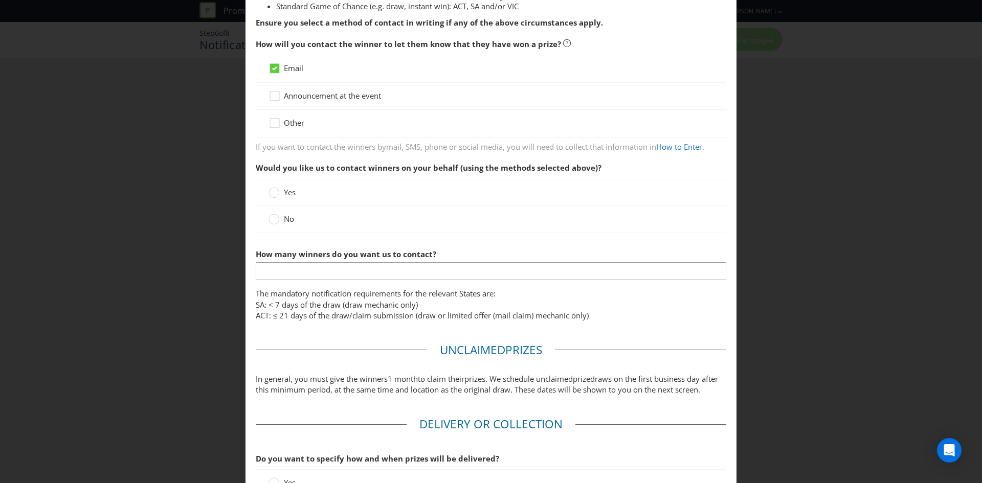
scroll to position [256, 0]
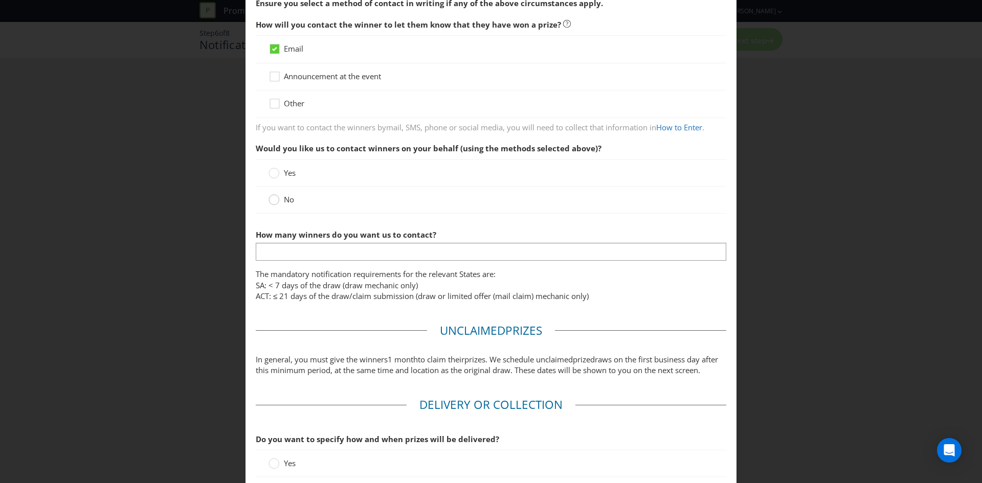
click at [276, 201] on circle at bounding box center [274, 200] width 10 height 10
click at [0, 0] on input "No" at bounding box center [0, 0] width 0 height 0
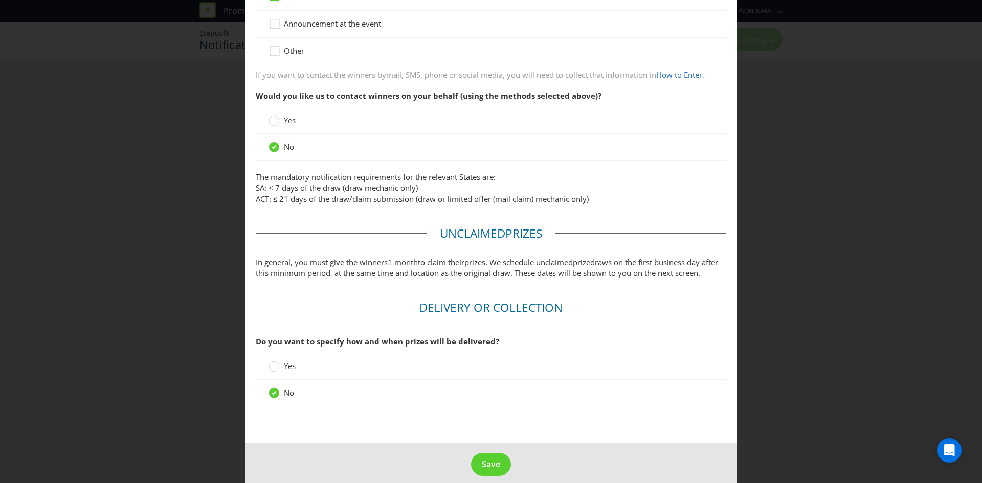
scroll to position [331, 0]
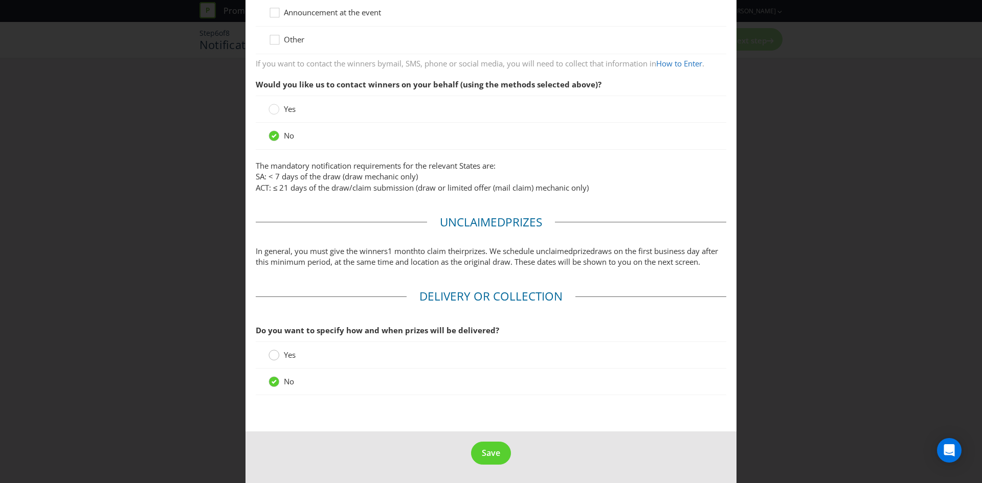
click at [275, 355] on circle at bounding box center [274, 355] width 10 height 10
click at [0, 0] on input "Yes" at bounding box center [0, 0] width 0 height 0
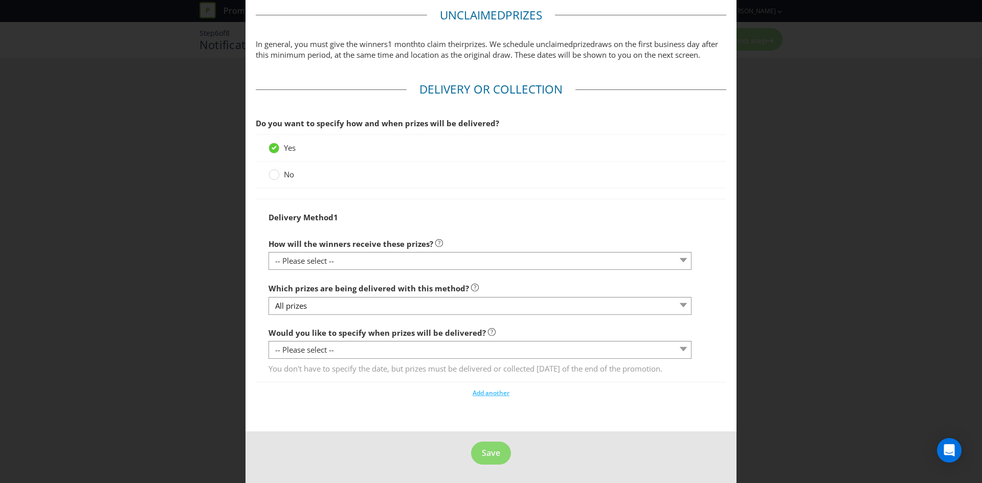
scroll to position [535, 0]
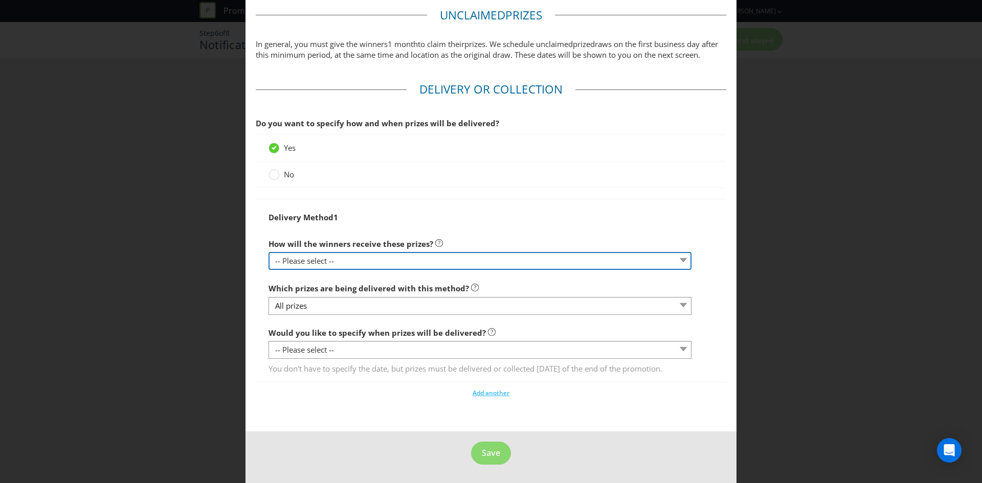
click at [334, 262] on select "-- Please select -- Delivered by mail Delivered by email Delivered in-person Co…" at bounding box center [479, 261] width 423 height 18
select select "ADDRESS"
click at [268, 254] on select "-- Please select -- Delivered by mail Delivered by email Delivered in-person Co…" at bounding box center [479, 261] width 423 height 18
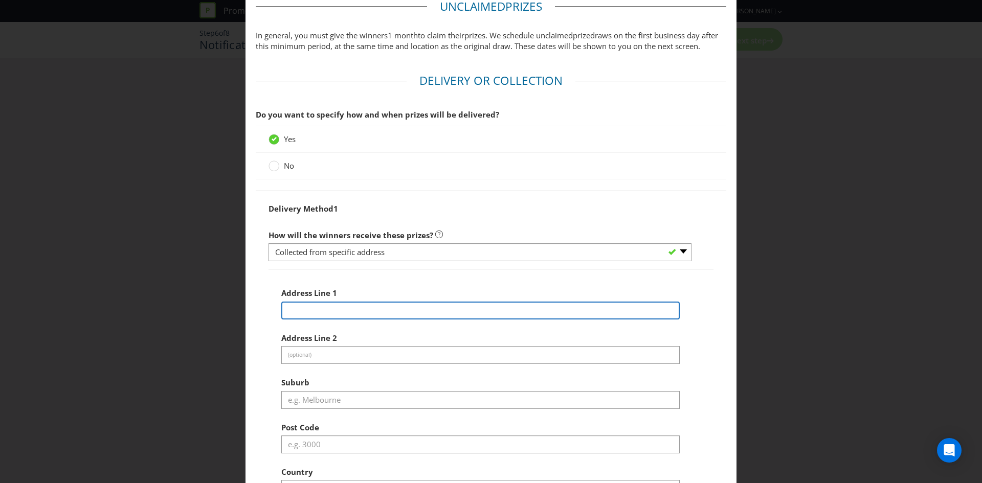
click at [335, 319] on input "text" at bounding box center [480, 311] width 398 height 18
click at [341, 319] on input "text" at bounding box center [480, 311] width 398 height 18
type input "[STREET_ADDRESS]"
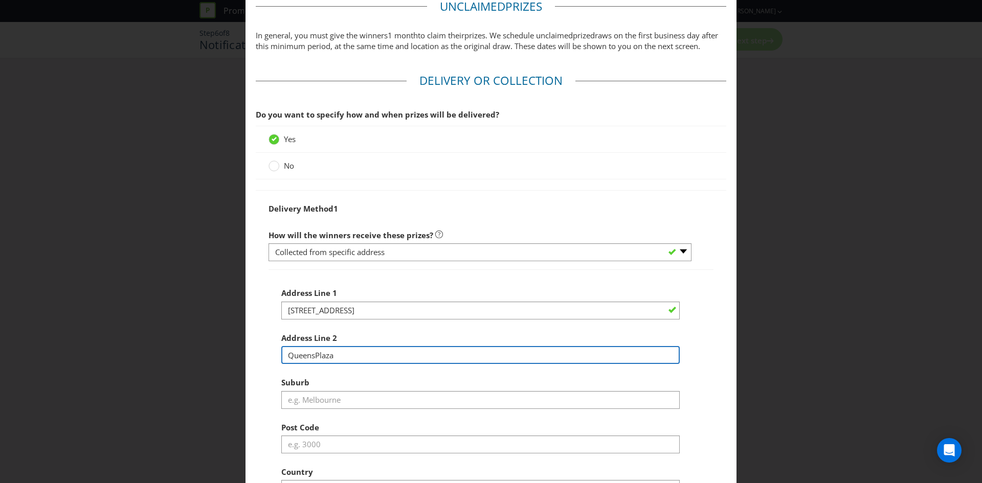
type input "QueensPlaza"
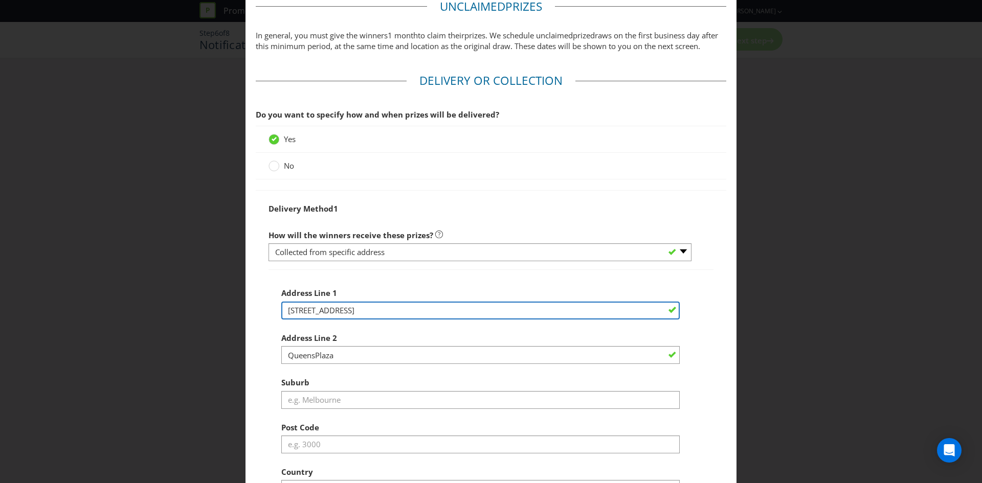
click at [376, 320] on input "[STREET_ADDRESS]" at bounding box center [480, 311] width 398 height 18
type input "[STREET_ADDRESS] Concierge"
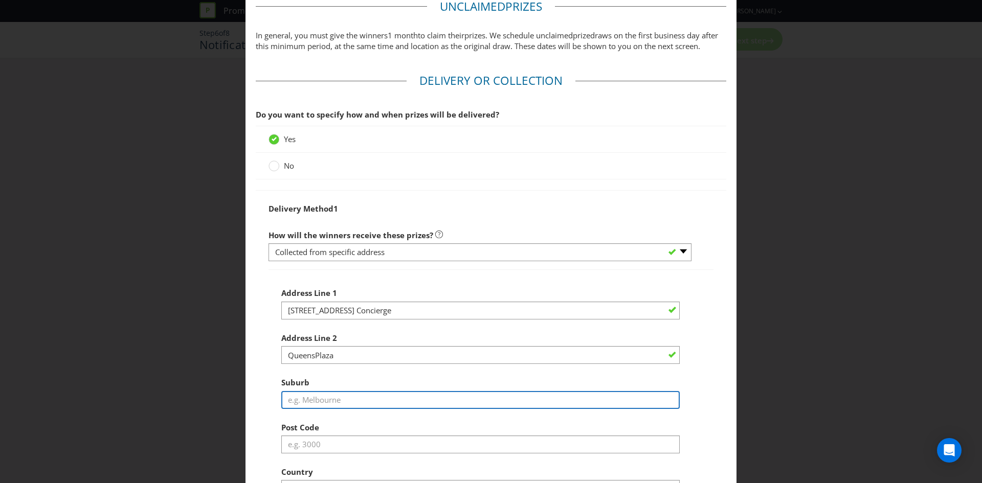
click at [364, 408] on input "text" at bounding box center [480, 400] width 398 height 18
type input "[GEOGRAPHIC_DATA]"
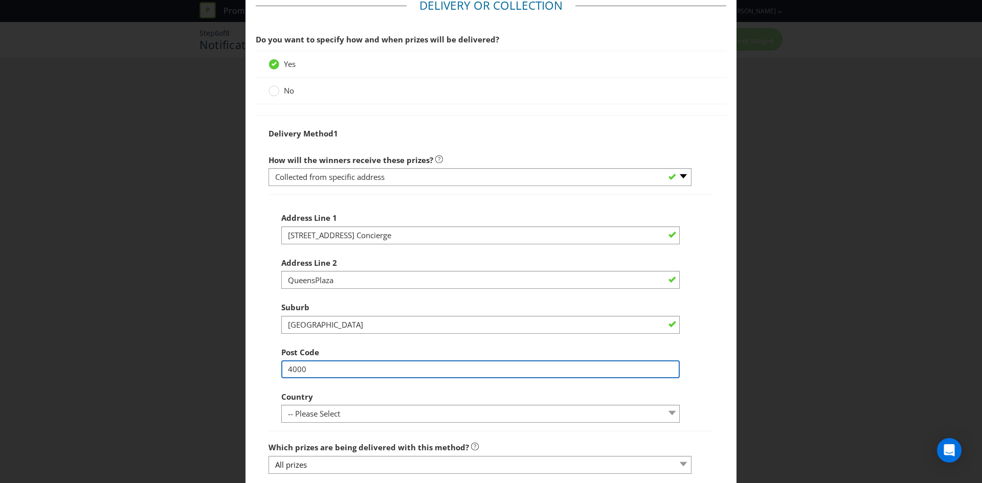
scroll to position [689, 0]
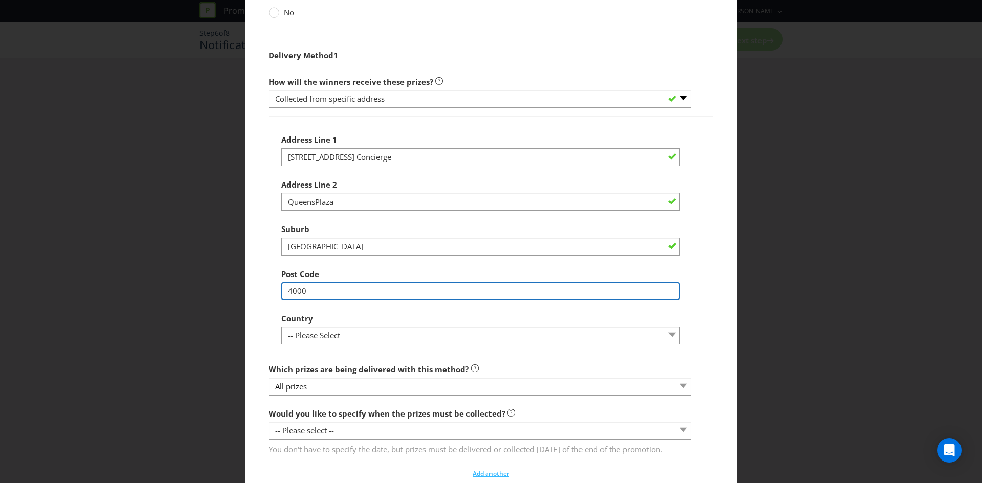
type input "4000"
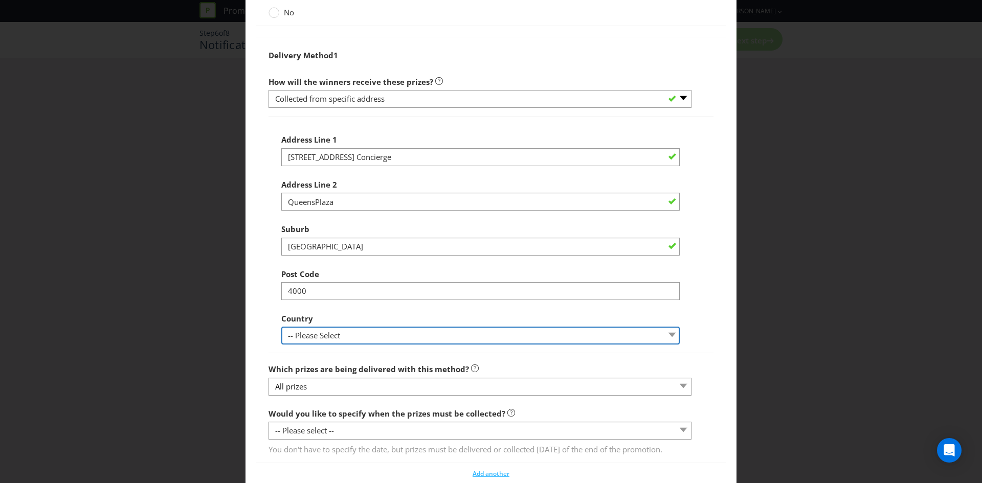
drag, startPoint x: 313, startPoint y: 345, endPoint x: 313, endPoint y: 352, distance: 7.2
click at [313, 345] on select "-- Please Select [GEOGRAPHIC_DATA] [GEOGRAPHIC_DATA]" at bounding box center [480, 336] width 398 height 18
select select "AU"
click at [281, 337] on select "-- Please Select [GEOGRAPHIC_DATA] [GEOGRAPHIC_DATA]" at bounding box center [480, 336] width 398 height 18
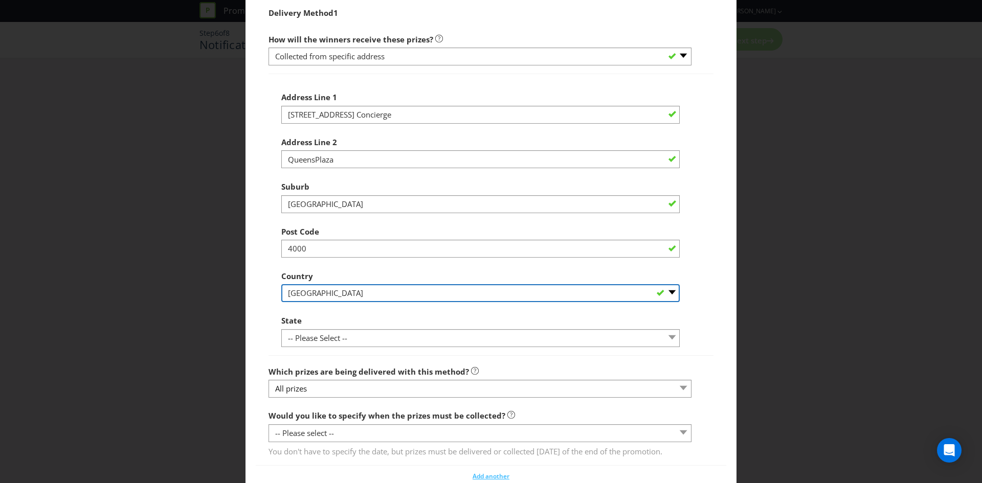
scroll to position [791, 0]
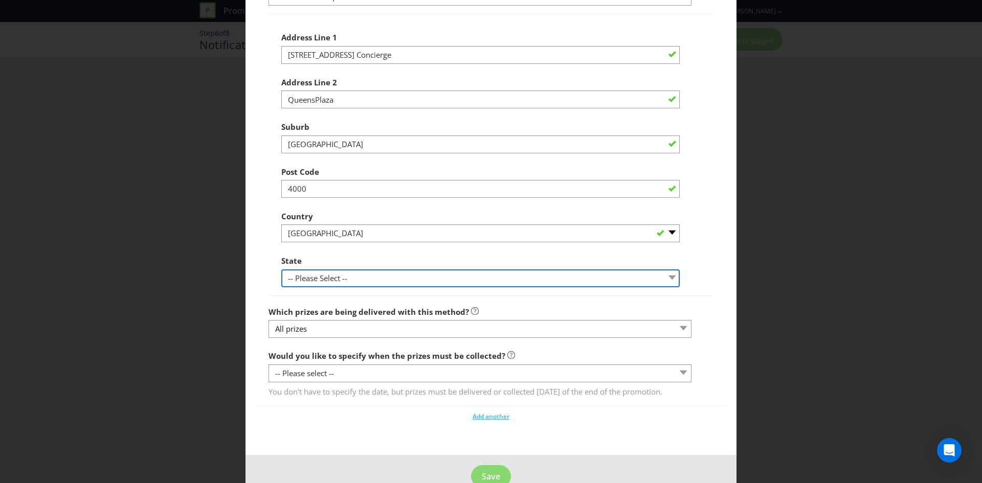
click at [312, 287] on select "-- Please Select -- [GEOGRAPHIC_DATA] [GEOGRAPHIC_DATA] [GEOGRAPHIC_DATA] [GEOG…" at bounding box center [480, 278] width 398 height 18
select select "QLD"
click at [281, 280] on select "-- Please Select -- [GEOGRAPHIC_DATA] [GEOGRAPHIC_DATA] [GEOGRAPHIC_DATA] [GEOG…" at bounding box center [480, 278] width 398 height 18
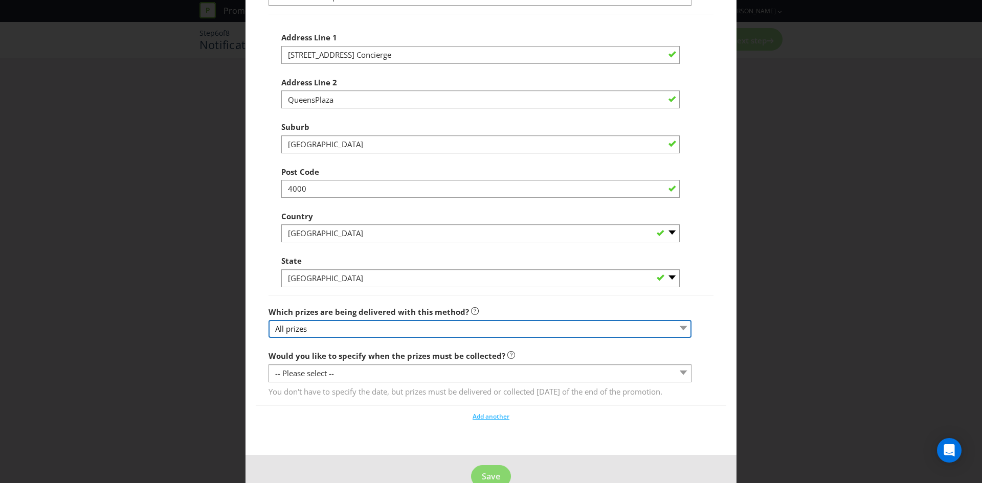
click at [339, 338] on select "All prizes" at bounding box center [479, 329] width 423 height 18
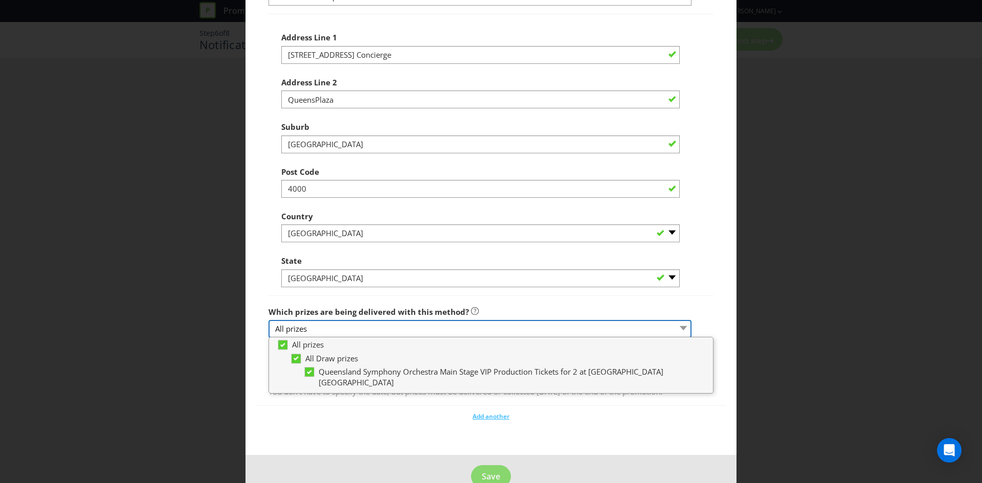
click at [339, 338] on select "All prizes" at bounding box center [479, 329] width 423 height 18
click at [342, 314] on label "Which prizes are being delivered with this method?" at bounding box center [373, 310] width 210 height 16
click at [690, 422] on div "Add another" at bounding box center [491, 413] width 470 height 15
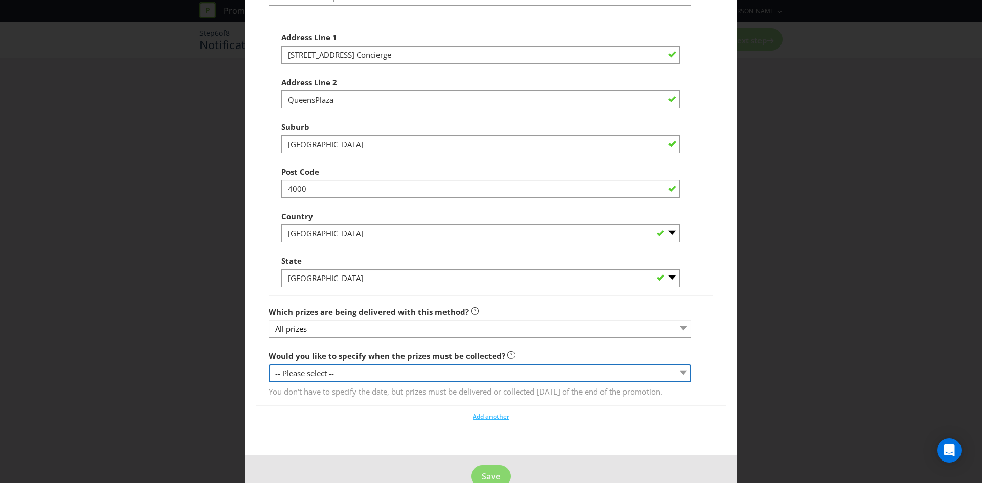
click at [492, 382] on select "-- Please select -- Yes, specific date (please specify) Yes, within a certain p…" at bounding box center [479, 373] width 423 height 18
select select "YES_PERIOD"
click at [268, 375] on select "-- Please select -- Yes, specific date (please specify) Yes, within a certain p…" at bounding box center [479, 373] width 423 height 18
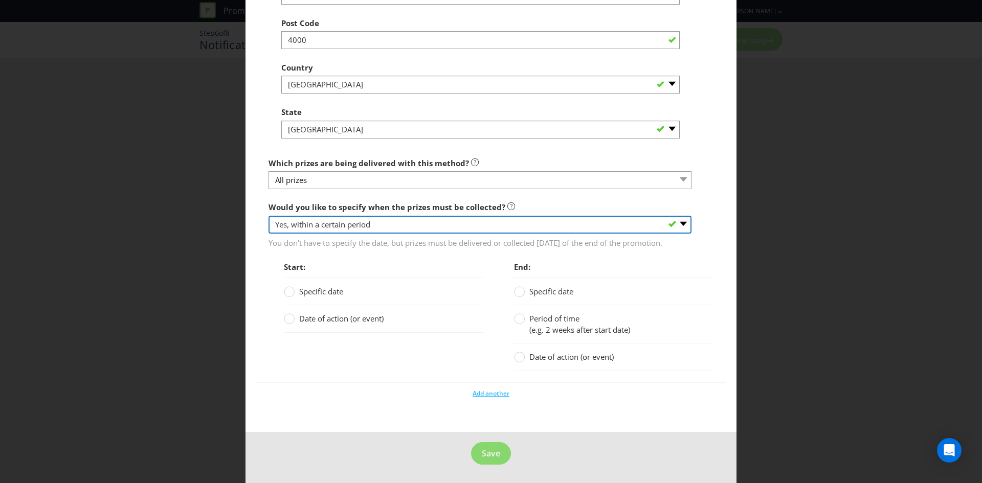
scroll to position [962, 0]
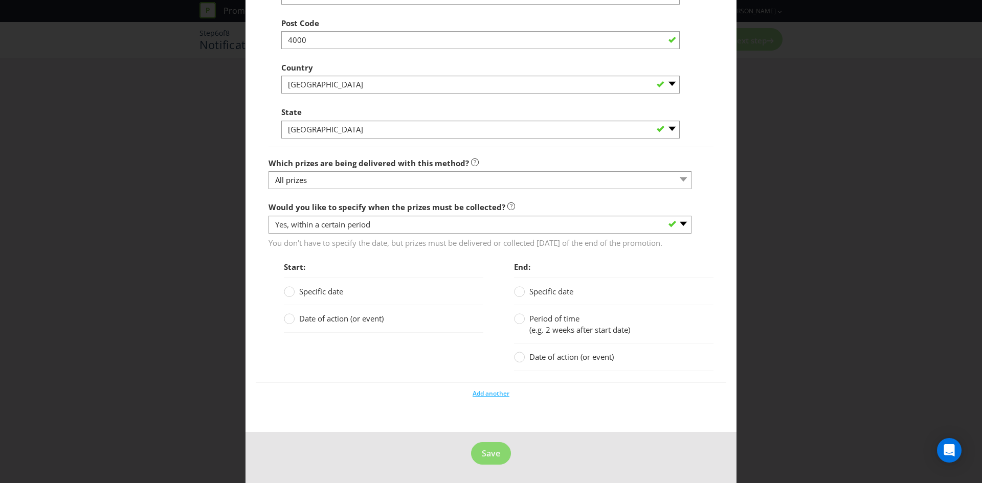
click at [308, 296] on span "Specific date" at bounding box center [321, 291] width 44 height 10
click at [0, 0] on input "Specific date" at bounding box center [0, 0] width 0 height 0
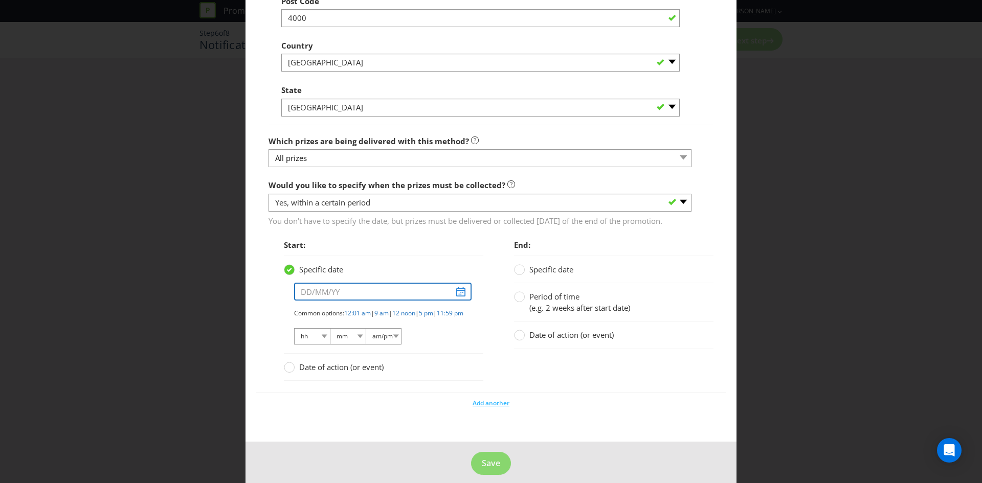
click at [452, 301] on input "text" at bounding box center [382, 292] width 177 height 18
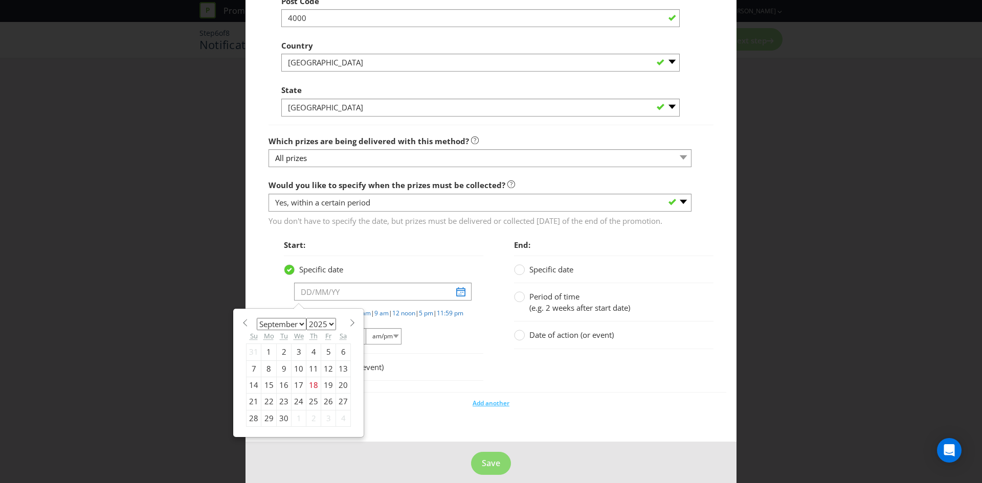
click at [349, 327] on span at bounding box center [352, 323] width 8 height 8
select select "9"
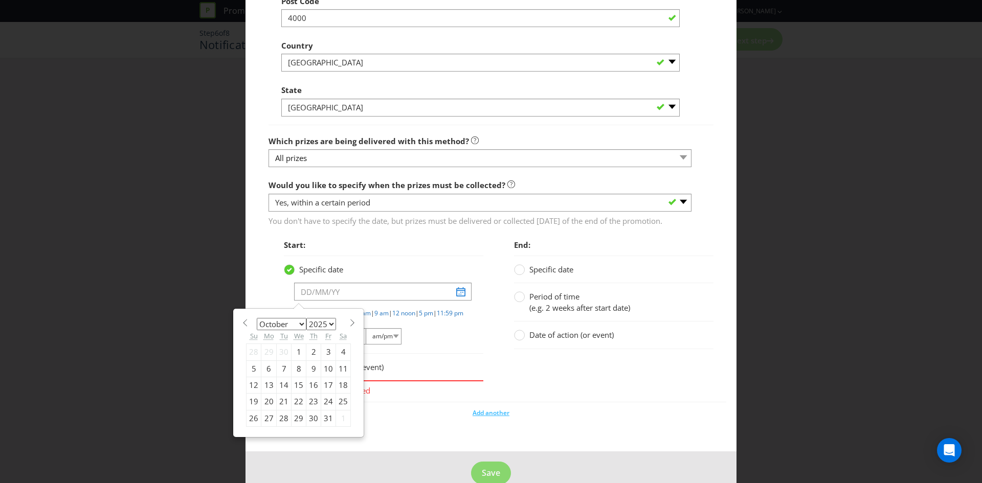
click at [311, 410] on div "23" at bounding box center [313, 402] width 15 height 16
type input "[DATE]"
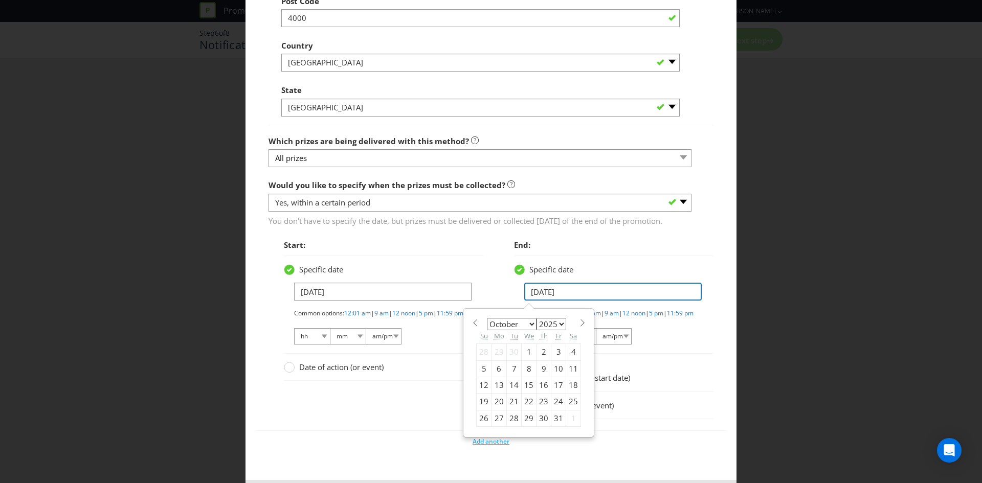
click at [545, 301] on input "[DATE]" at bounding box center [612, 292] width 177 height 18
click at [578, 327] on span at bounding box center [582, 323] width 8 height 8
select select "10"
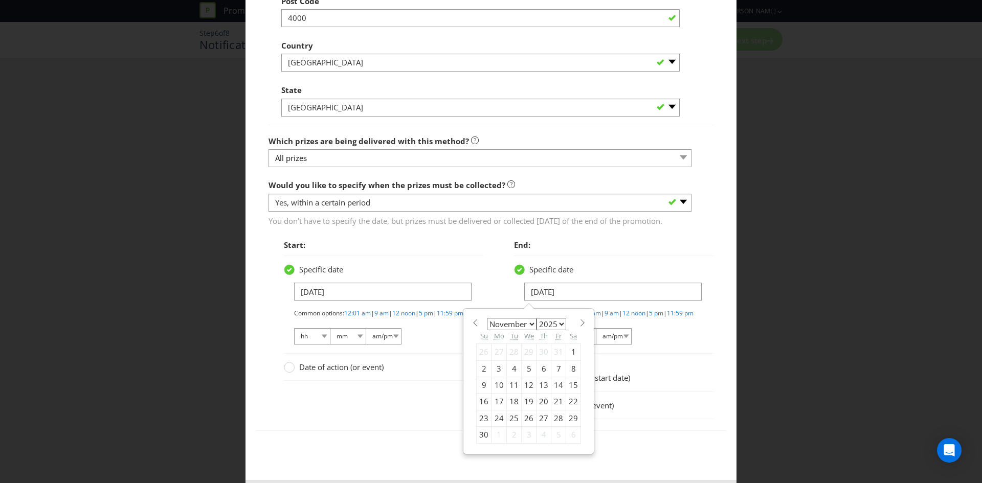
click at [482, 426] on div "23" at bounding box center [483, 418] width 15 height 16
type input "[DATE]"
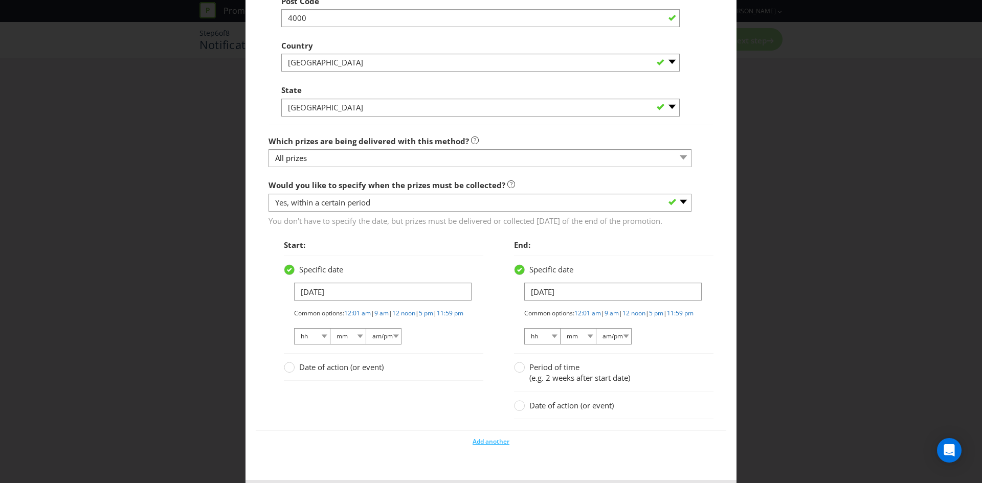
click at [456, 373] on div "Date of action (or event)" at bounding box center [372, 367] width 177 height 11
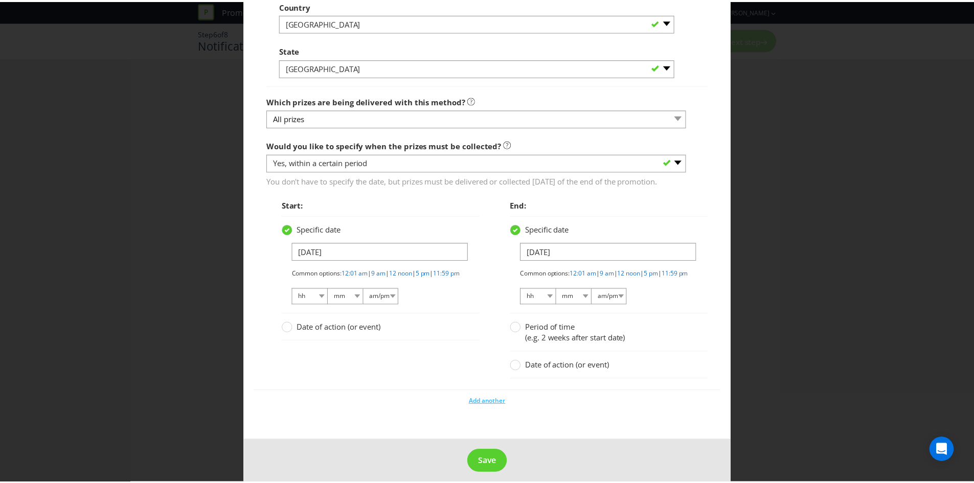
scroll to position [1041, 0]
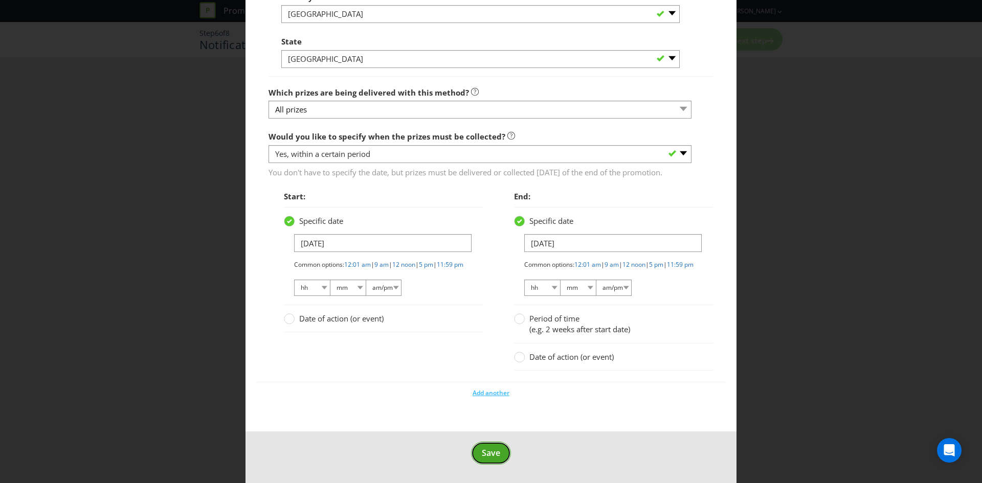
click at [492, 458] on span "Save" at bounding box center [491, 452] width 18 height 11
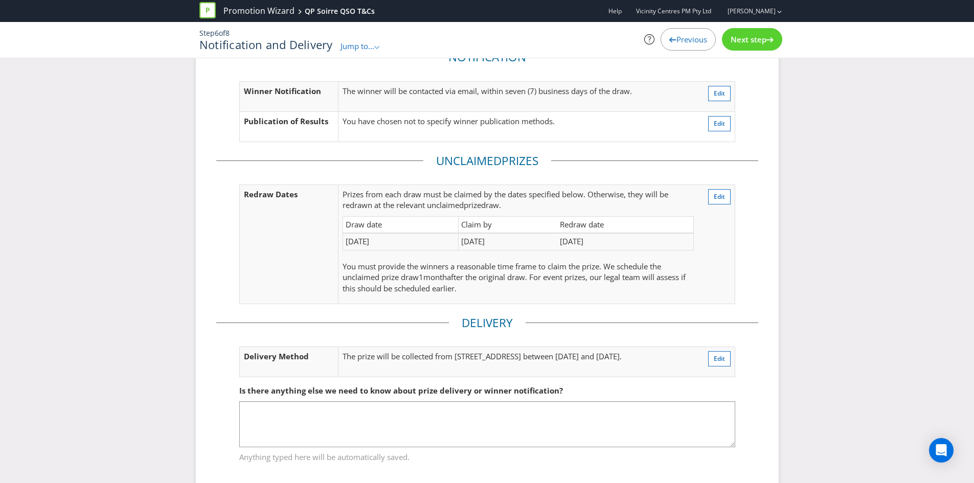
scroll to position [74, 0]
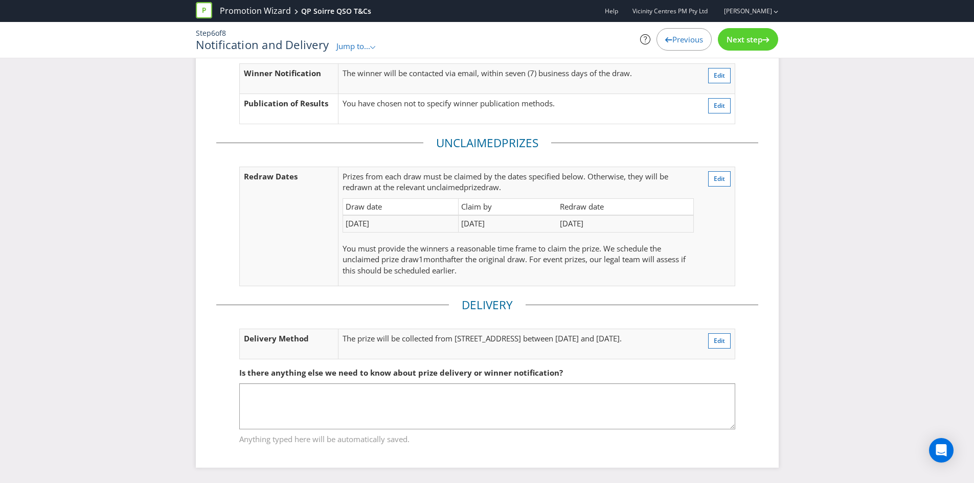
click at [741, 37] on span "Next step" at bounding box center [744, 39] width 36 height 10
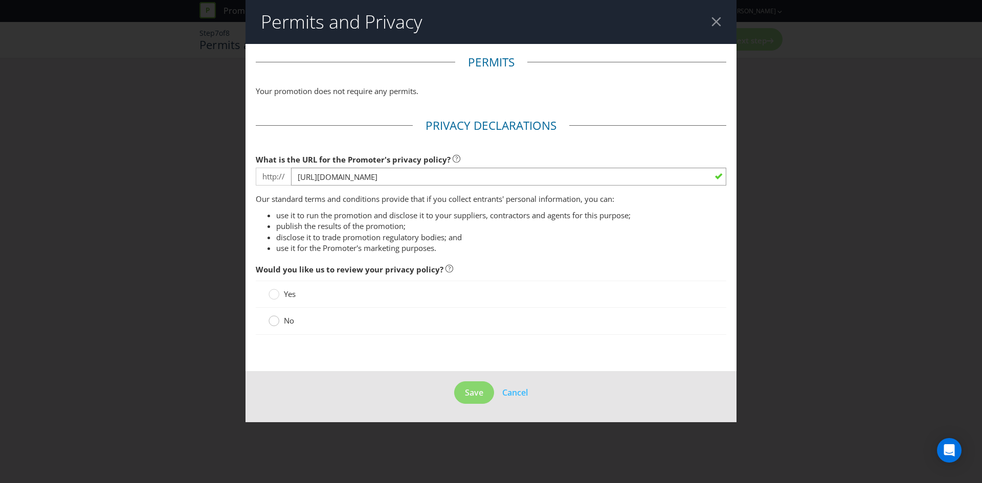
click at [278, 320] on circle at bounding box center [274, 321] width 10 height 10
click at [0, 0] on input "No" at bounding box center [0, 0] width 0 height 0
click at [463, 388] on button "Save" at bounding box center [474, 392] width 40 height 23
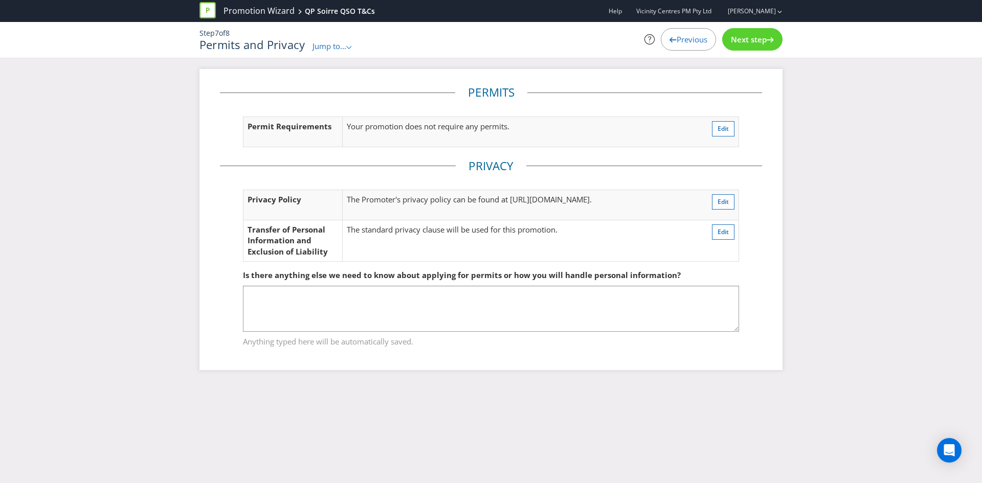
click at [742, 32] on div "Next step" at bounding box center [752, 39] width 60 height 22
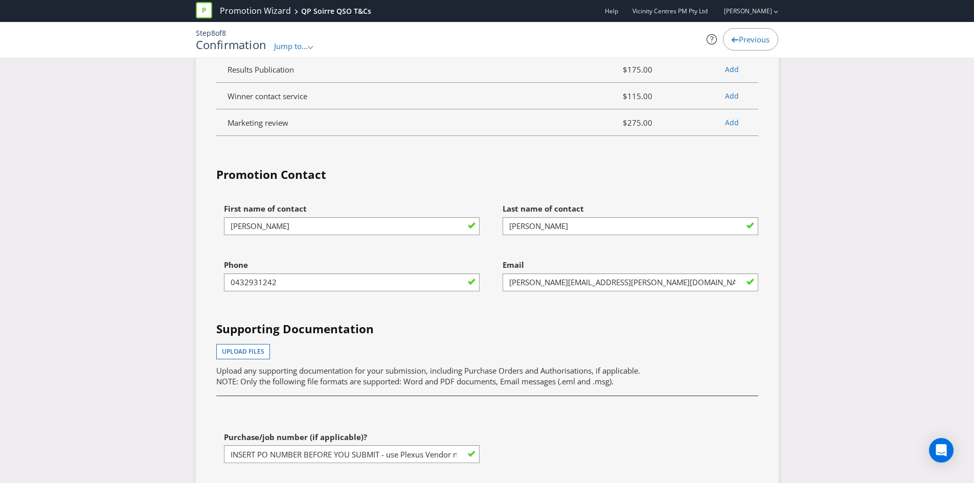
scroll to position [2709, 0]
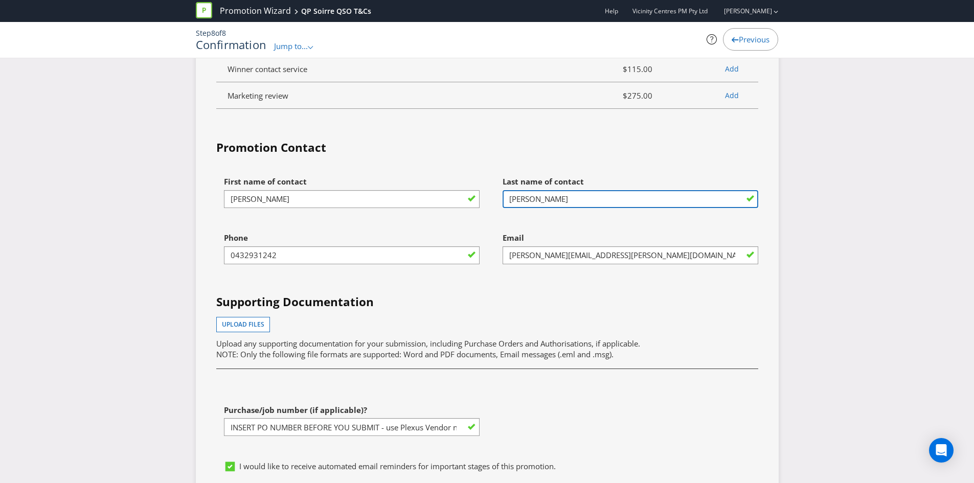
click at [525, 200] on input "[PERSON_NAME]" at bounding box center [631, 199] width 256 height 18
type input "[PERSON_NAME]"
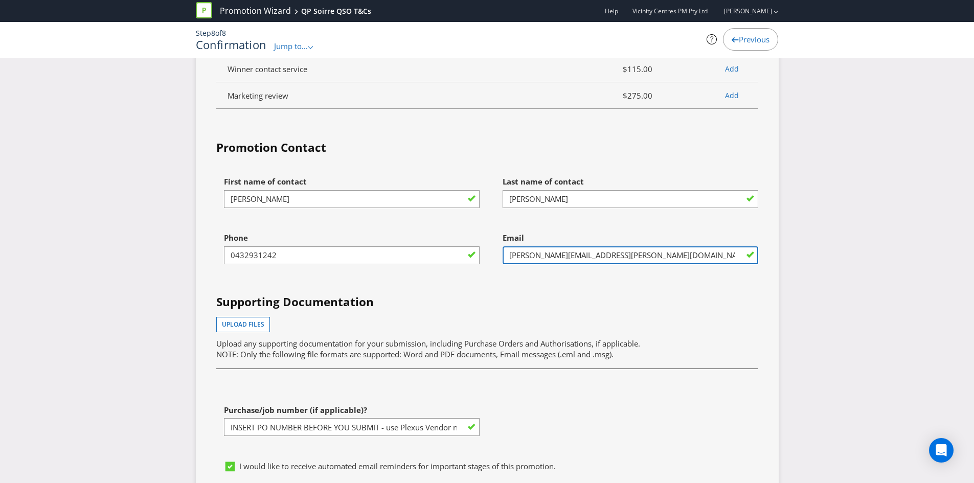
click at [537, 259] on input "[PERSON_NAME][EMAIL_ADDRESS][PERSON_NAME][DOMAIN_NAME]" at bounding box center [631, 255] width 256 height 18
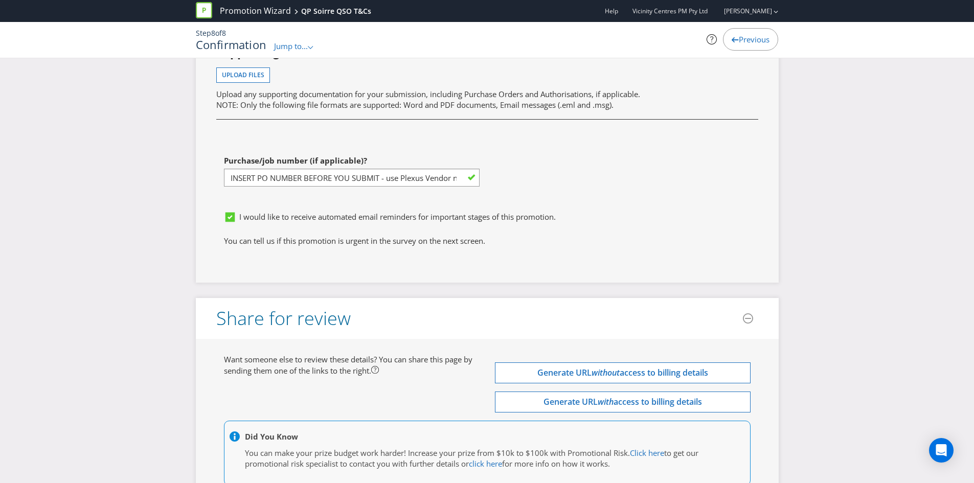
scroll to position [2965, 0]
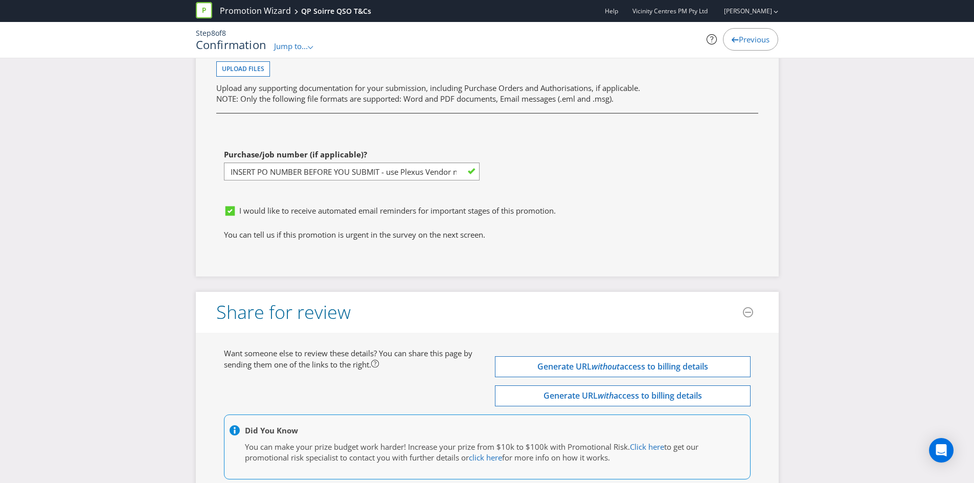
type input "[EMAIL_ADDRESS][PERSON_NAME][DOMAIN_NAME]"
click at [347, 179] on input "INSERT PO NUMBER BEFORE YOU SUBMIT - use Plexus Vendor no. 329371 internally to…" at bounding box center [352, 172] width 256 height 18
click at [348, 179] on input "INSERT PO NUMBER BEFORE YOU SUBMIT - use Plexus Vendor no. 329371 internally to…" at bounding box center [352, 172] width 256 height 18
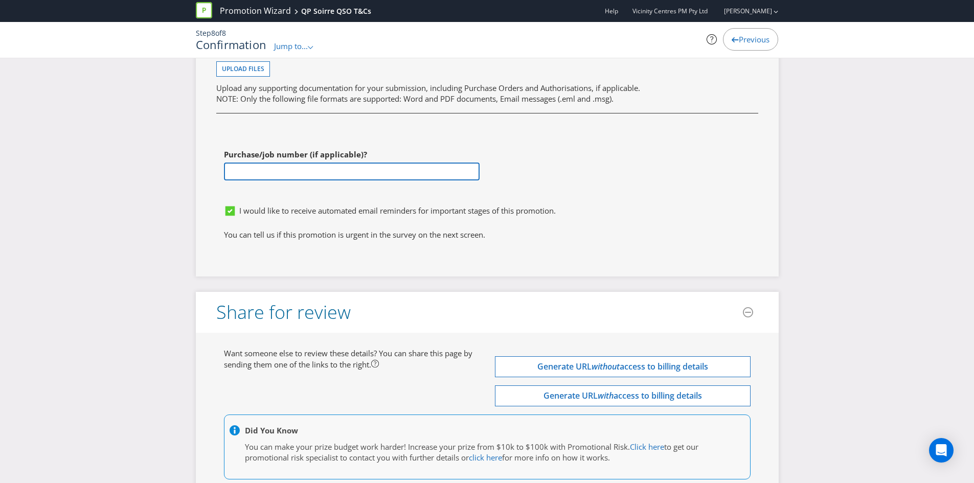
click at [319, 179] on input "text" at bounding box center [352, 172] width 256 height 18
paste input "1251182"
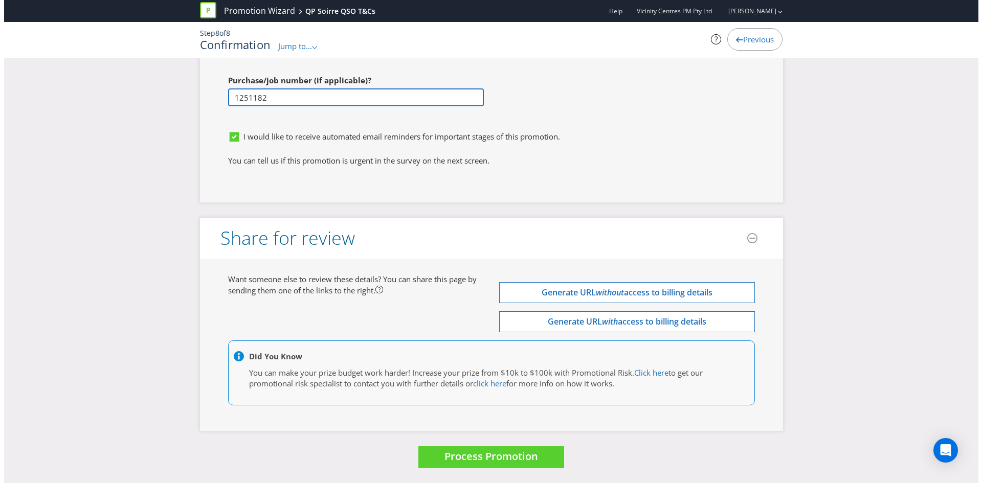
scroll to position [3045, 0]
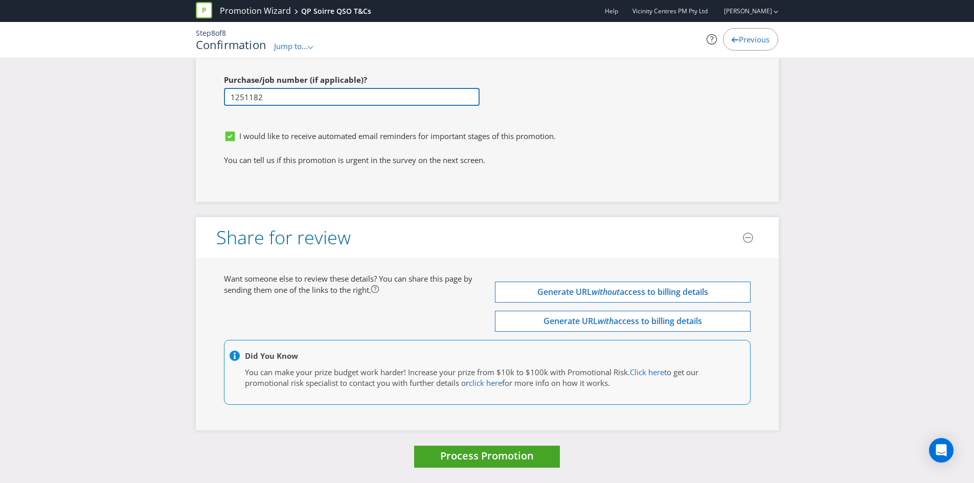
type input "1251182"
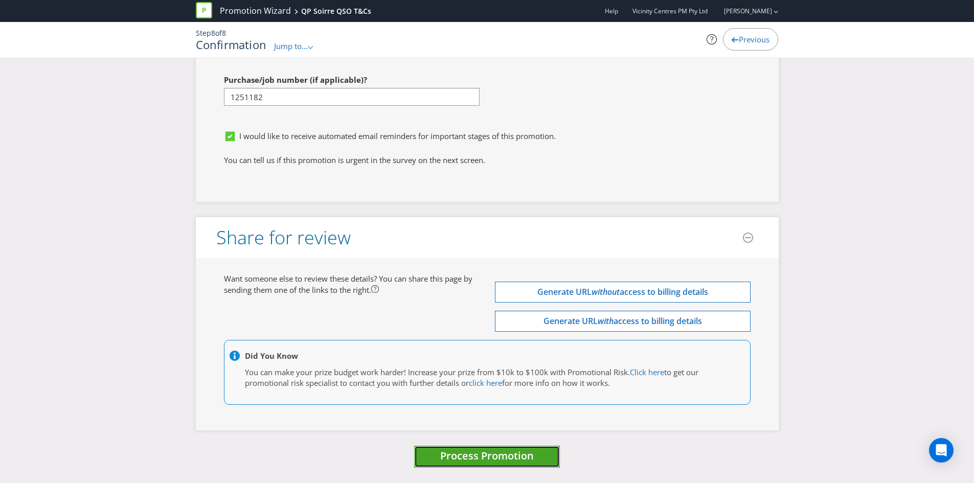
click at [518, 461] on span "Process Promotion" at bounding box center [487, 456] width 94 height 14
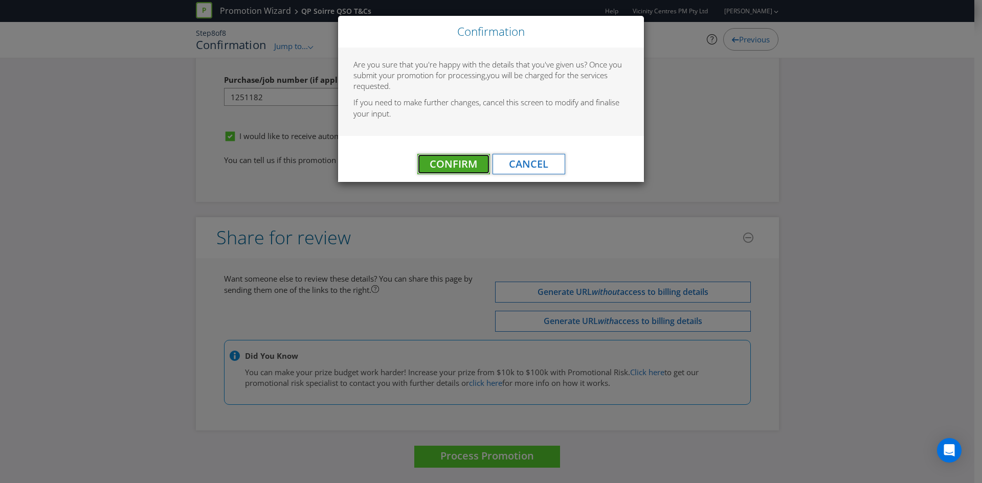
click at [463, 164] on span "Confirm" at bounding box center [453, 164] width 48 height 14
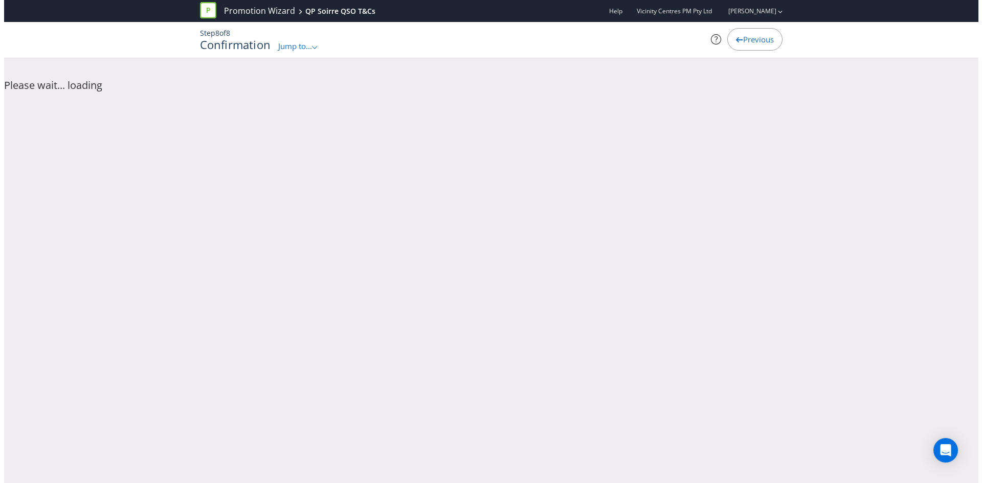
scroll to position [0, 0]
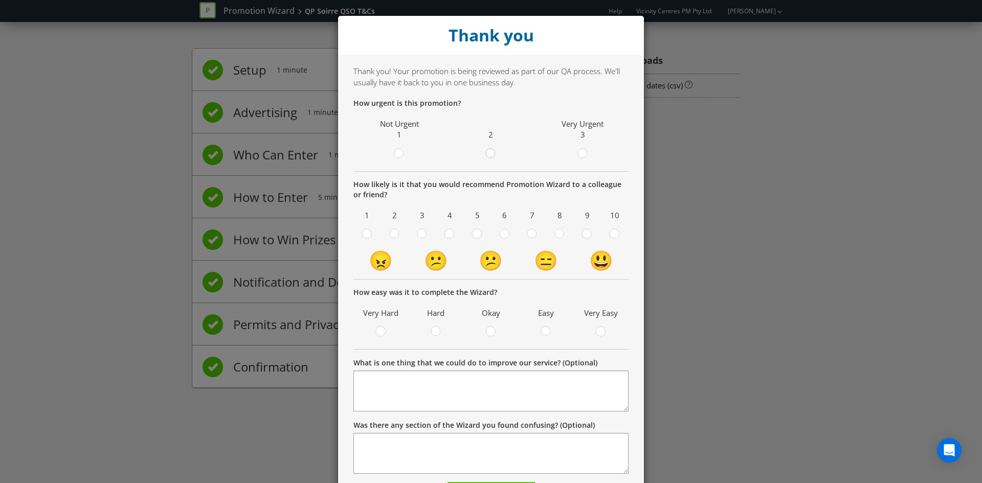
click at [485, 150] on icon at bounding box center [490, 153] width 10 height 10
click at [0, 0] on input "radio" at bounding box center [0, 0] width 0 height 0
click at [396, 154] on circle at bounding box center [398, 153] width 9 height 9
click at [0, 0] on input "radio" at bounding box center [0, 0] width 0 height 0
click at [555, 236] on circle at bounding box center [559, 233] width 9 height 9
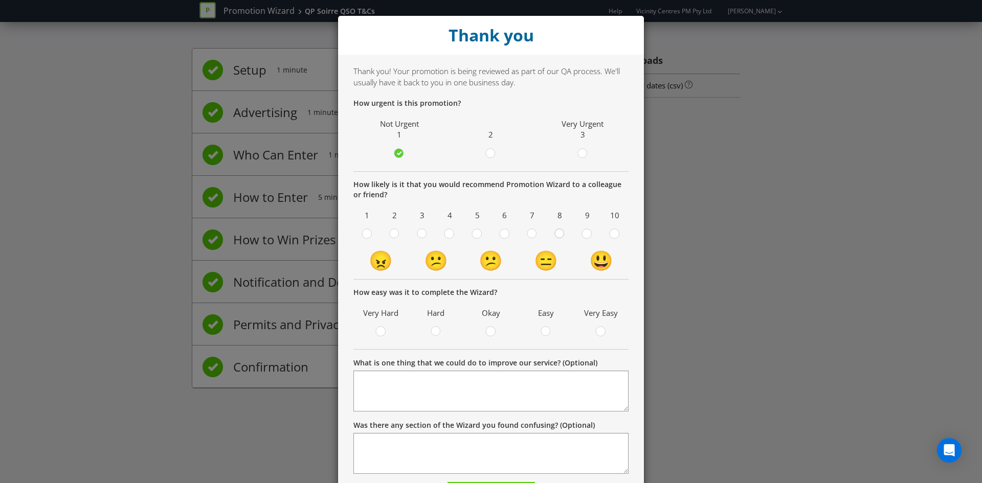
click at [0, 0] on input "radio" at bounding box center [0, 0] width 0 height 0
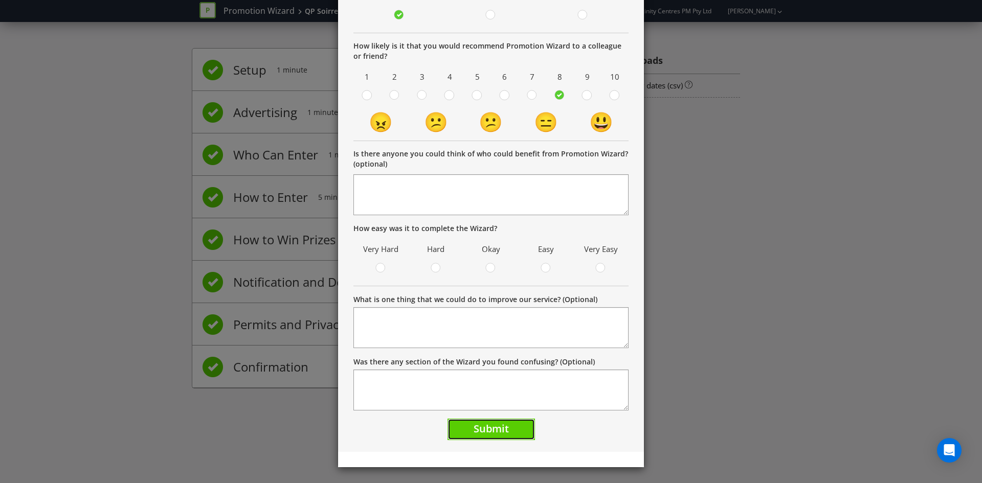
click at [499, 429] on span "Submit" at bounding box center [490, 429] width 35 height 14
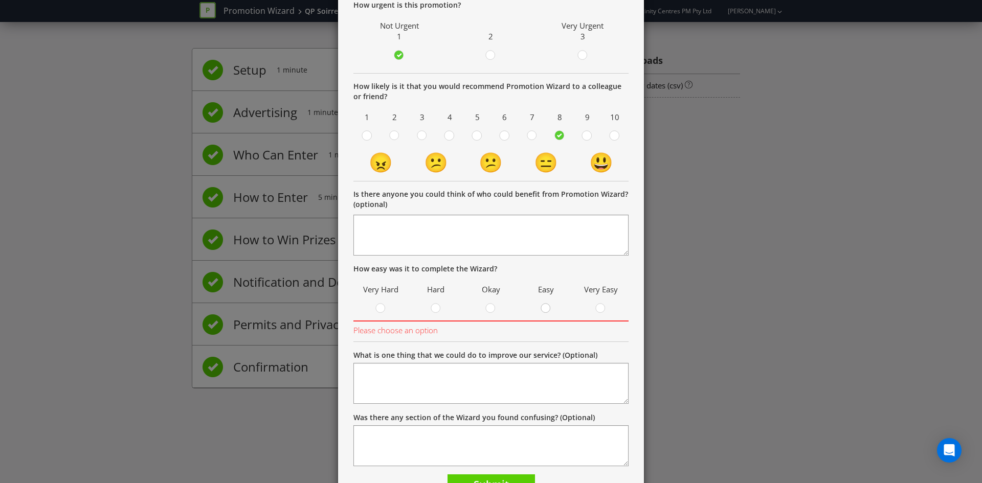
click at [546, 309] on circle at bounding box center [545, 308] width 9 height 9
click at [0, 0] on input "radio" at bounding box center [0, 0] width 0 height 0
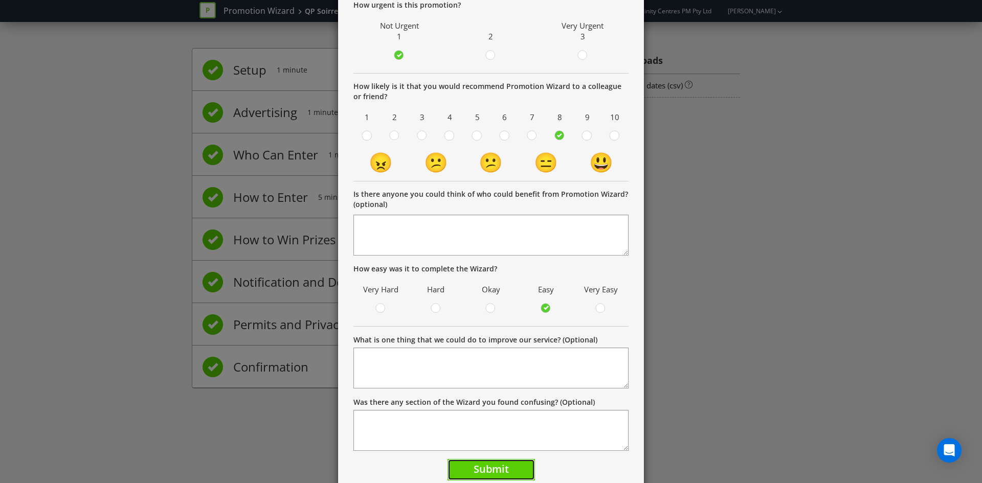
click at [490, 470] on span "Submit" at bounding box center [490, 469] width 35 height 14
